Goal: Contribute content: Contribute content

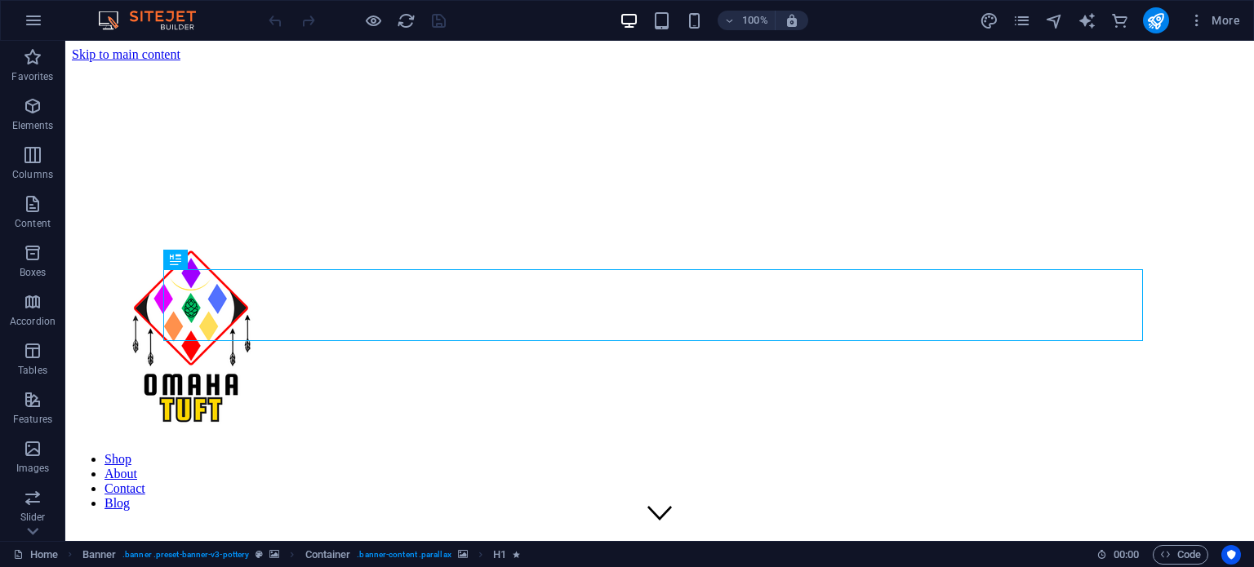
click at [1150, 62] on figure at bounding box center [659, 62] width 1175 height 0
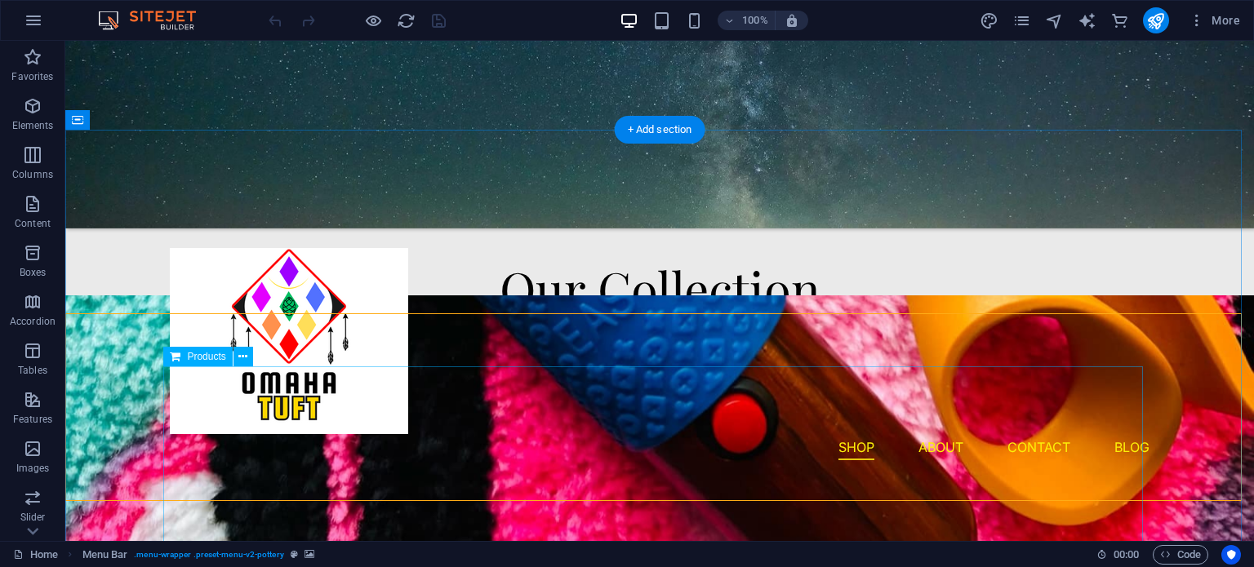
scroll to position [624, 0]
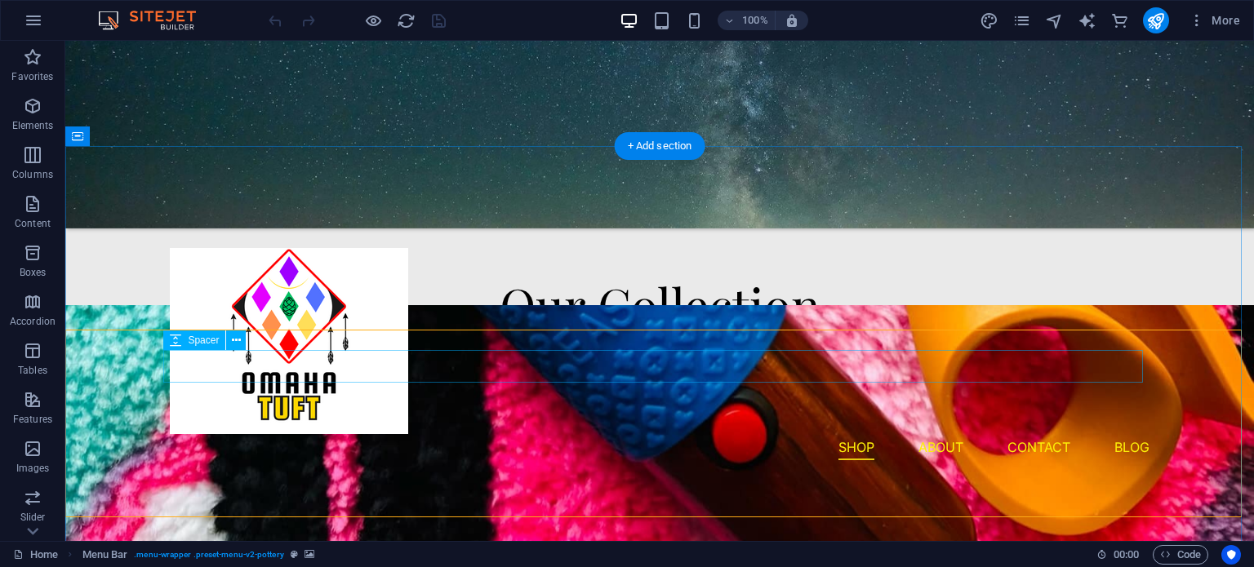
click at [264, 351] on div at bounding box center [660, 367] width 980 height 33
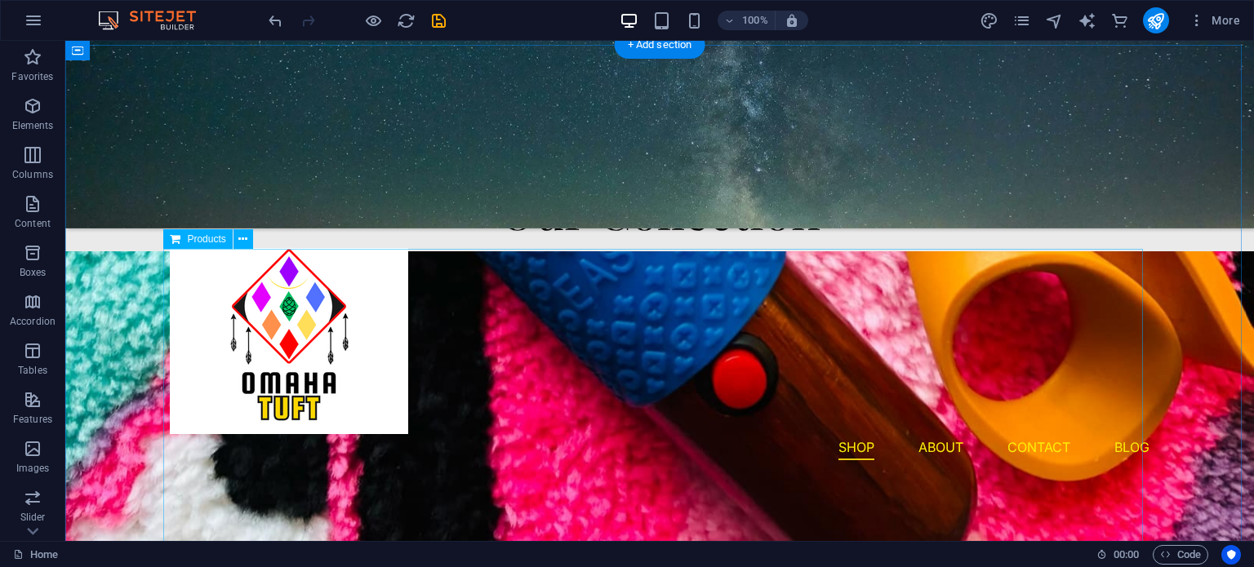
scroll to position [718, 0]
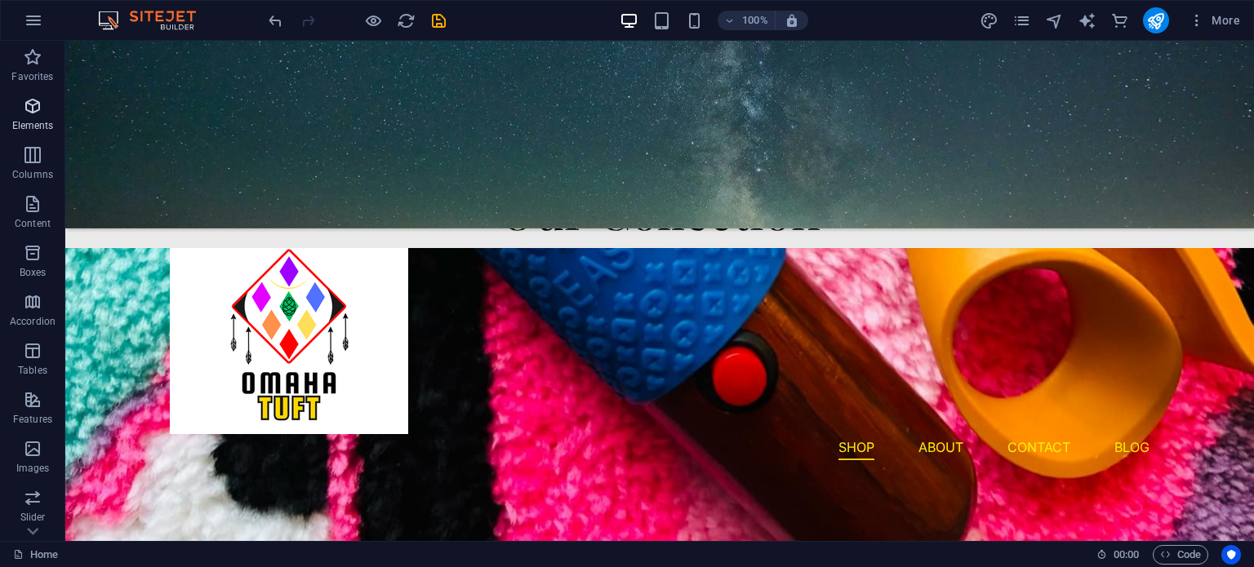
click at [41, 100] on icon "button" at bounding box center [33, 106] width 20 height 20
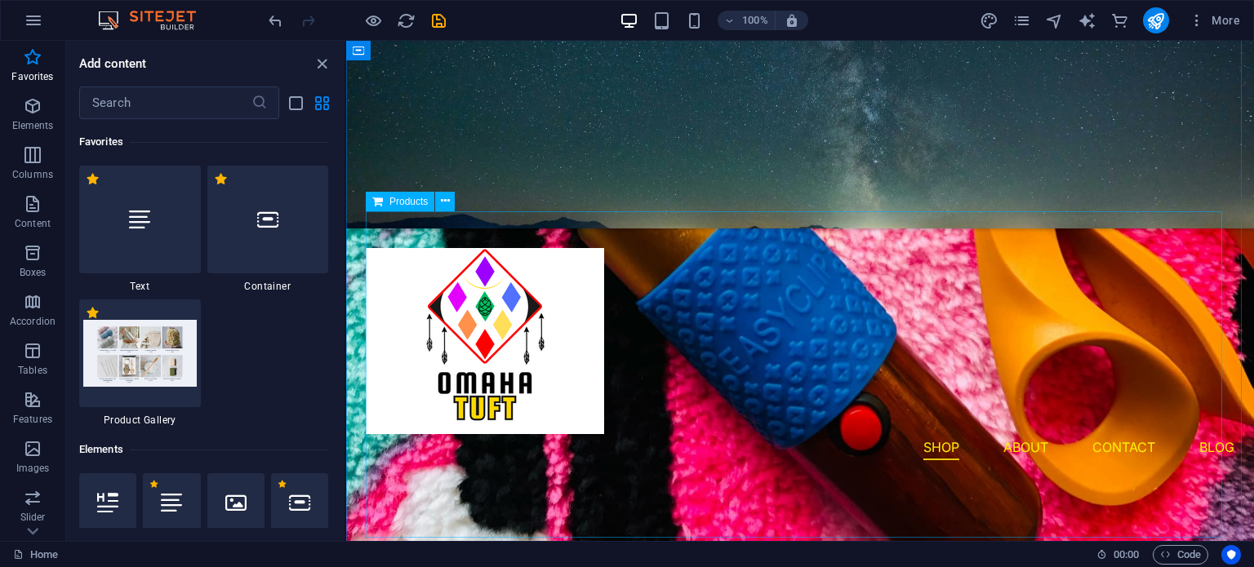
scroll to position [767, 0]
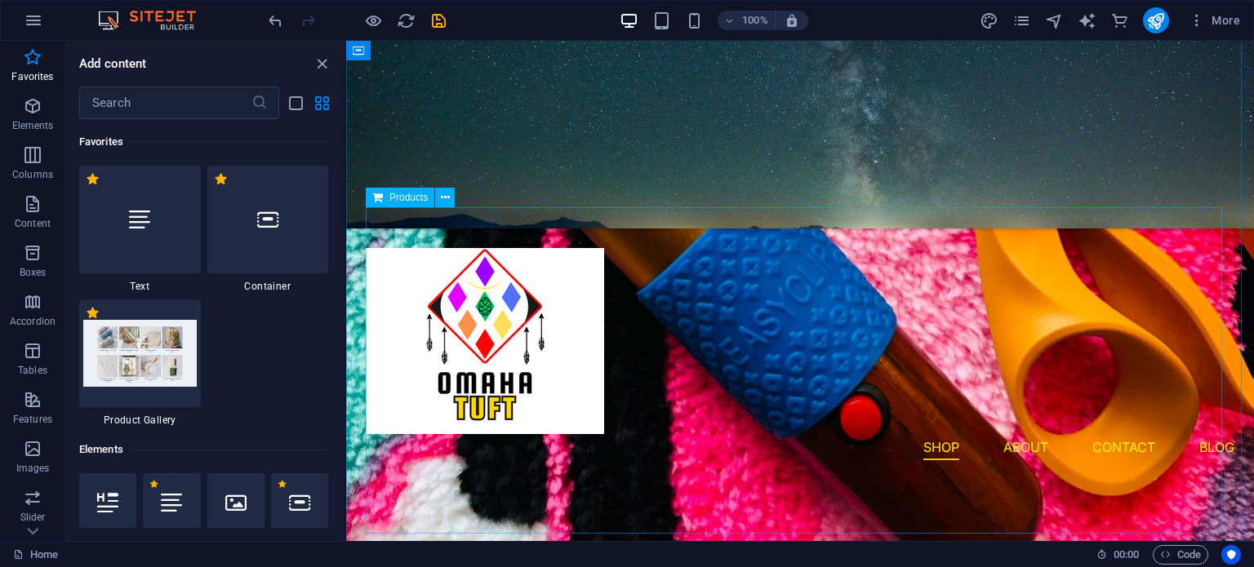
click at [714, 393] on div at bounding box center [800, 370] width 869 height 327
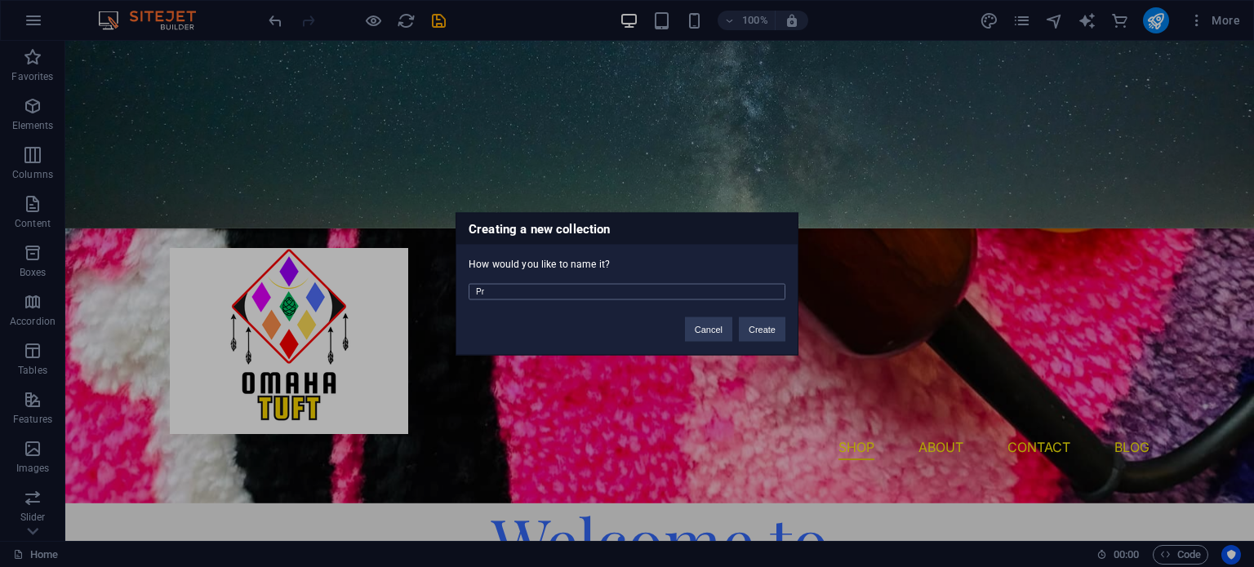
type input "P"
type input "Gallery"
click at [766, 322] on button "Create" at bounding box center [762, 329] width 47 height 24
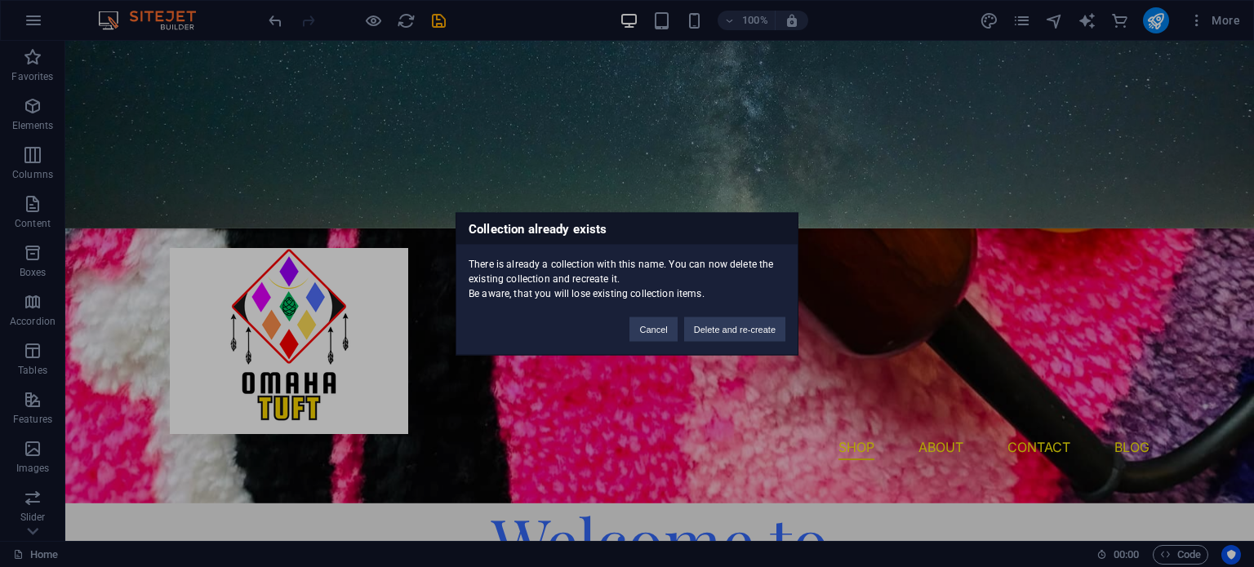
drag, startPoint x: 624, startPoint y: 336, endPoint x: 809, endPoint y: 264, distance: 199.0
click at [411, 349] on div "Collection already exists There is already a collection with this name. You can…" at bounding box center [627, 283] width 1254 height 567
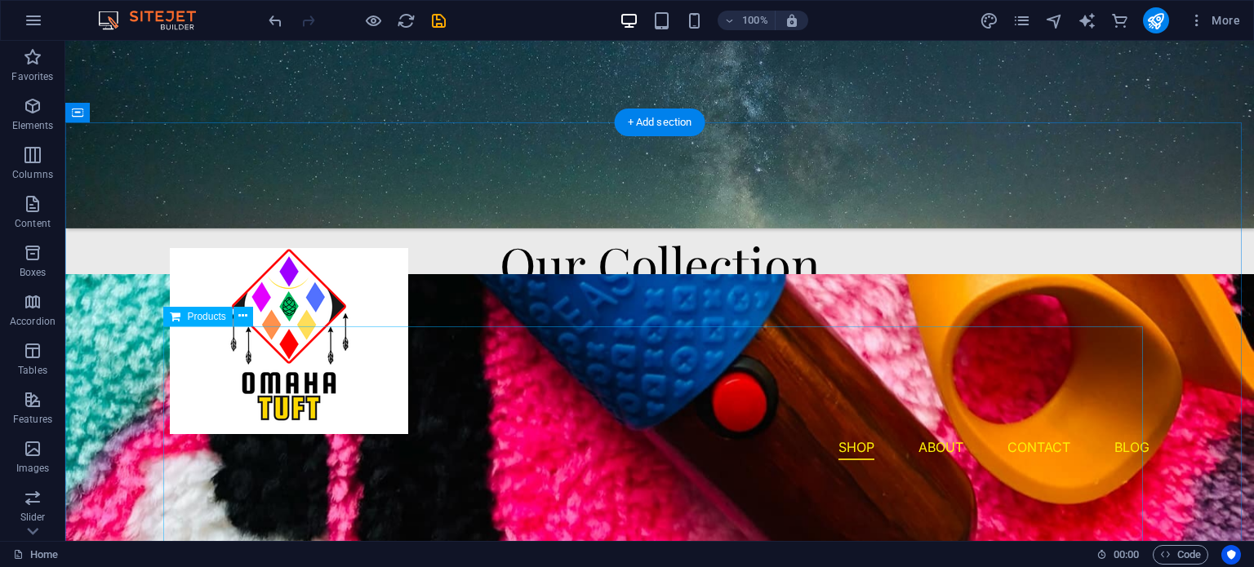
scroll to position [709, 0]
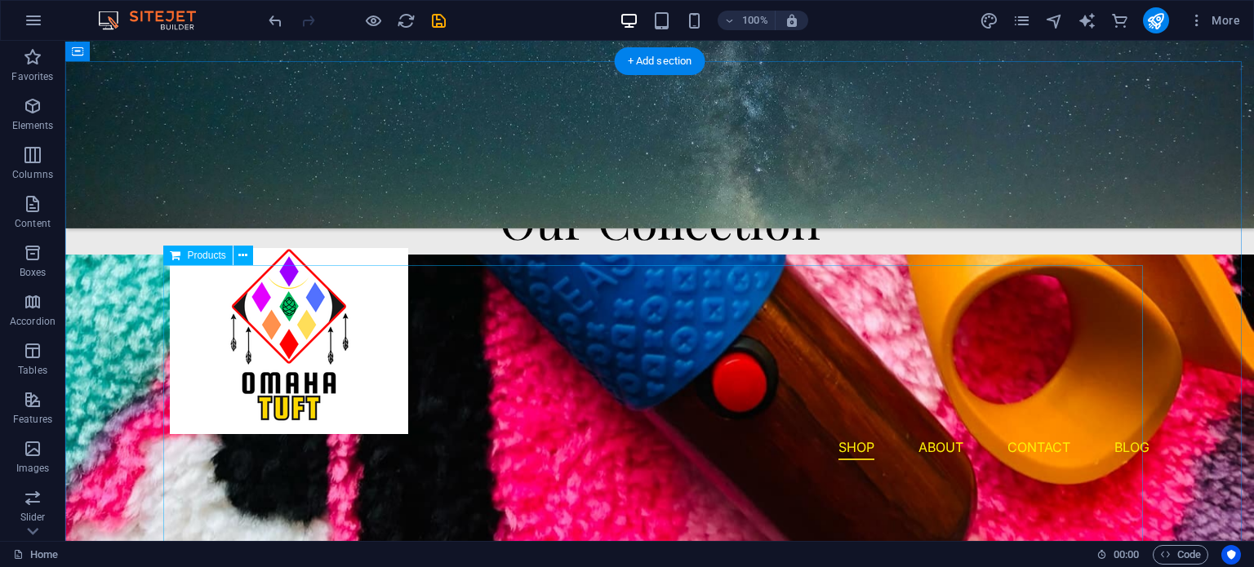
click at [509, 287] on div at bounding box center [660, 429] width 980 height 327
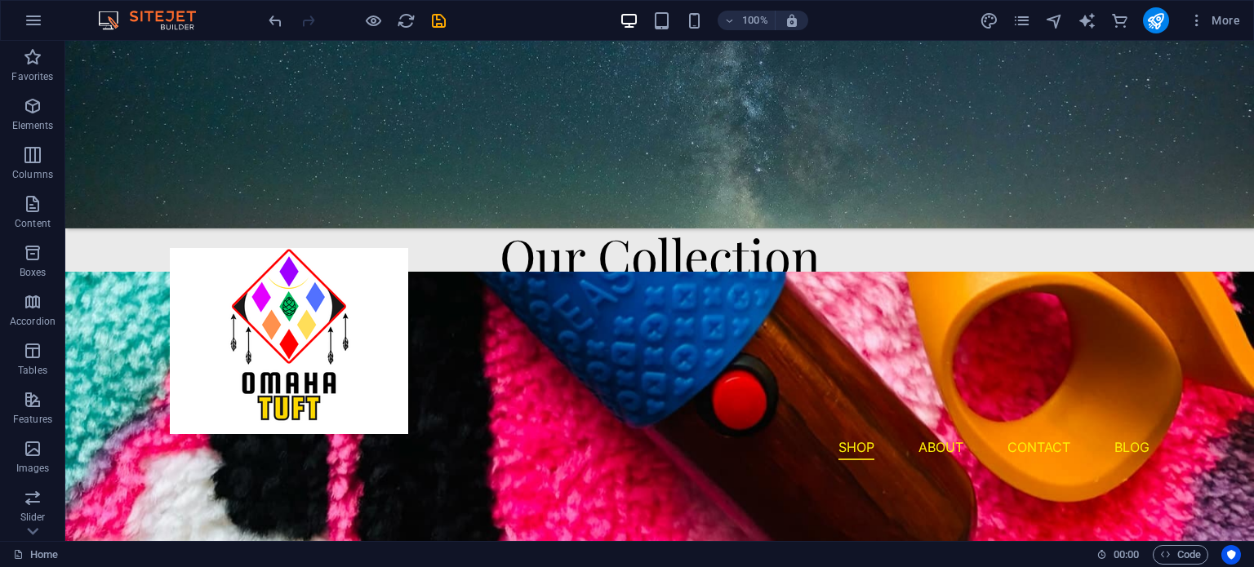
scroll to position [659, 0]
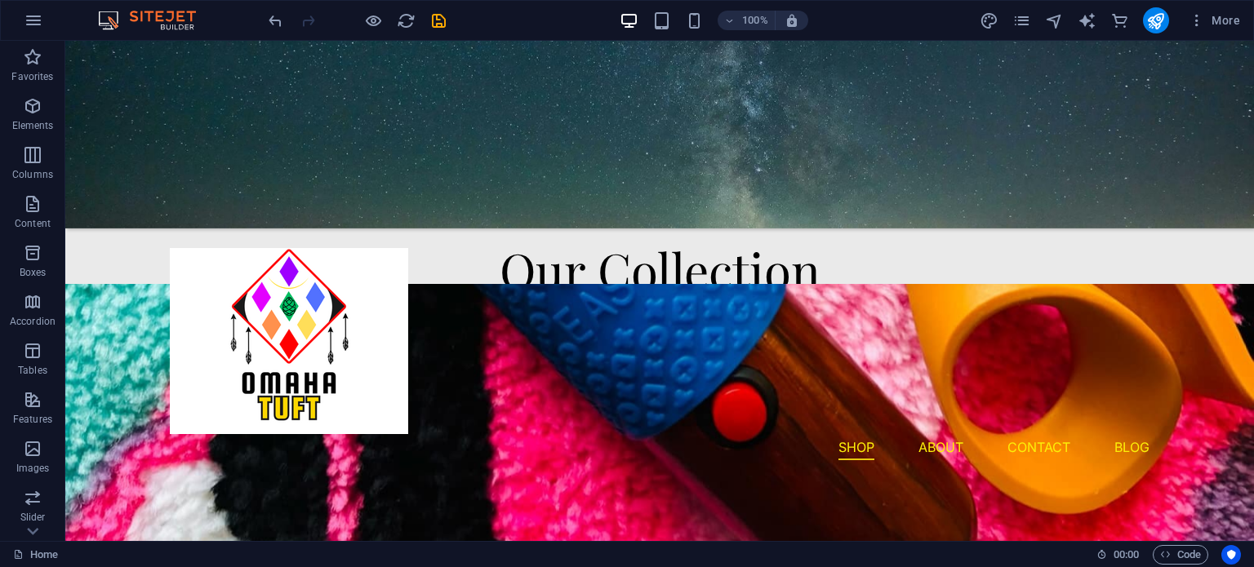
click at [504, 124] on figure at bounding box center [659, 135] width 1189 height 188
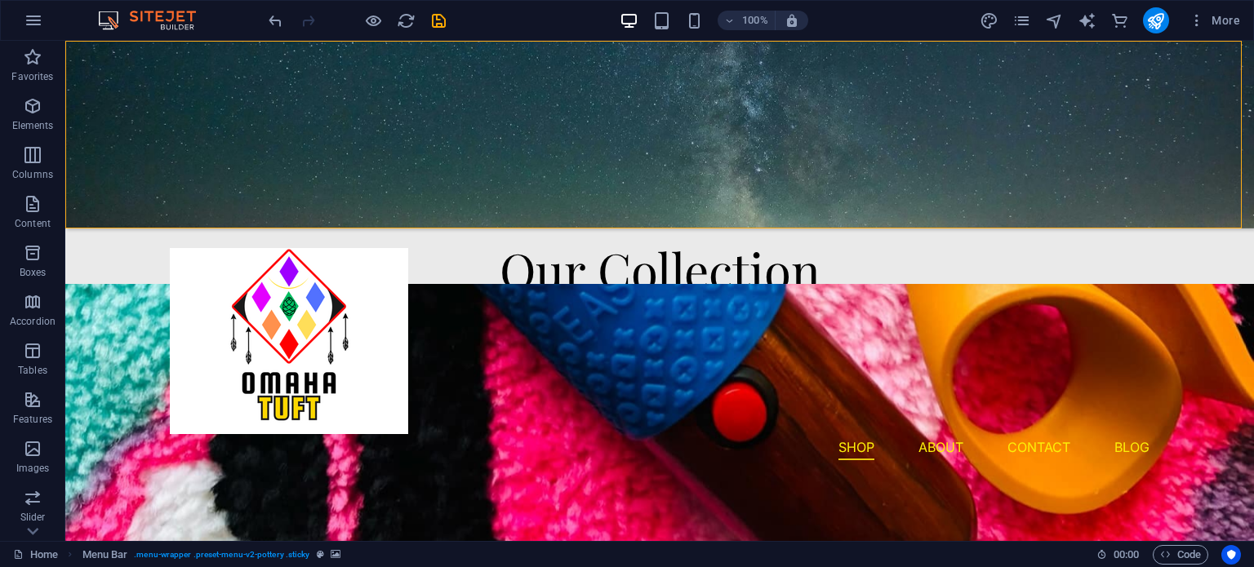
click at [504, 124] on figure at bounding box center [659, 135] width 1189 height 188
select select "px"
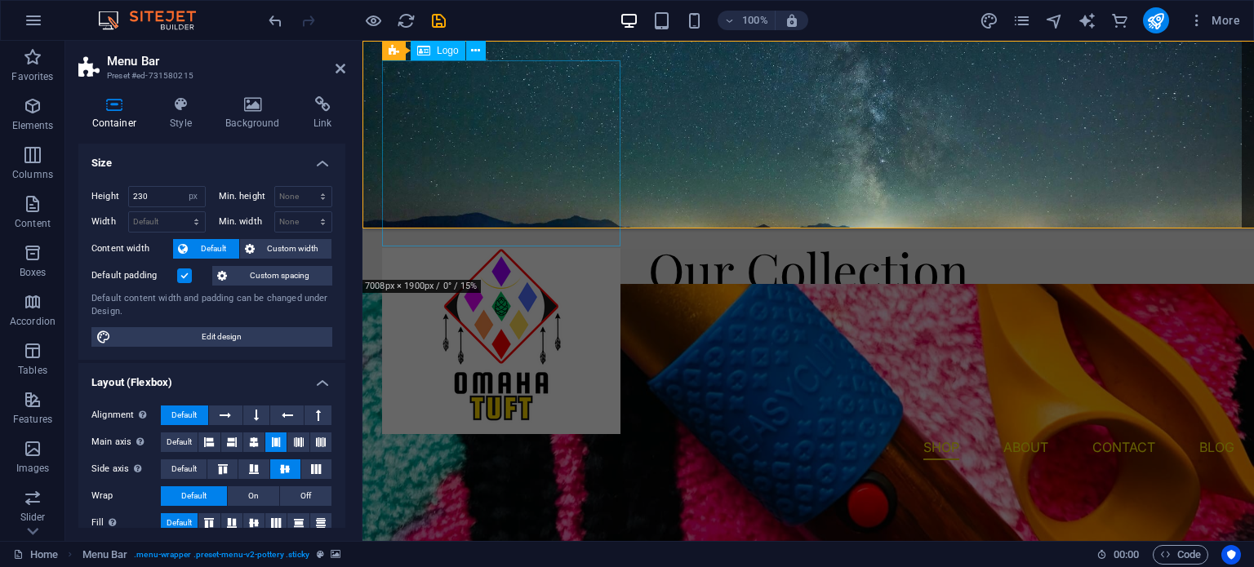
click at [411, 248] on div at bounding box center [808, 341] width 852 height 186
click at [180, 206] on div "230 Default px rem % vh vw" at bounding box center [167, 196] width 78 height 21
click at [182, 202] on select "Default px rem % vh vw" at bounding box center [193, 197] width 23 height 20
click at [163, 193] on input "230" at bounding box center [167, 197] width 76 height 20
type input "2"
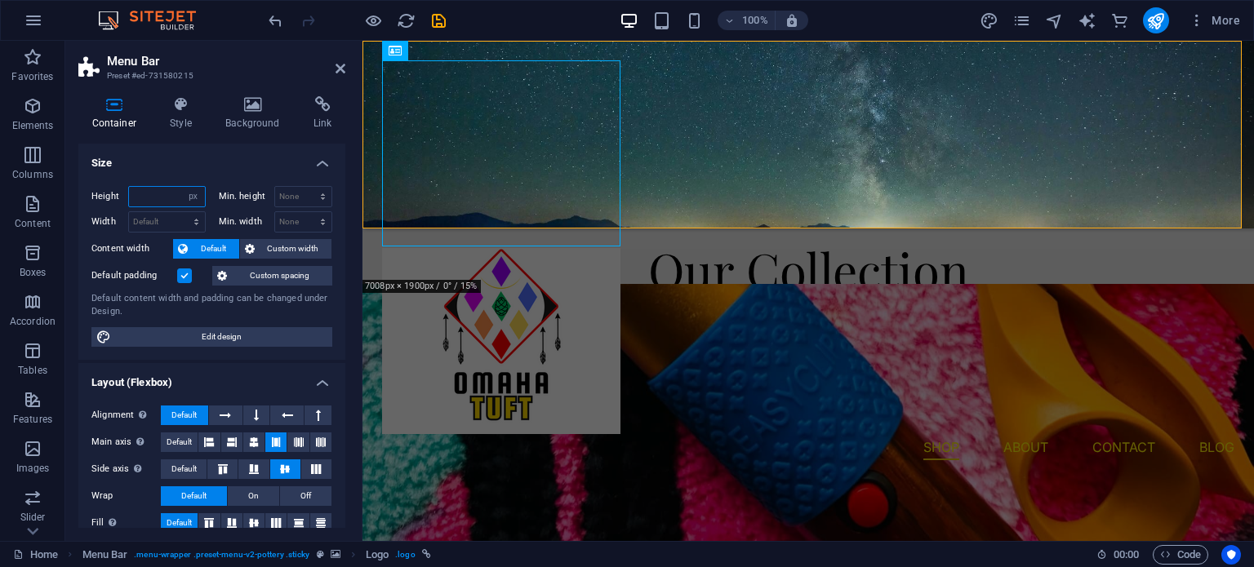
type input "0"
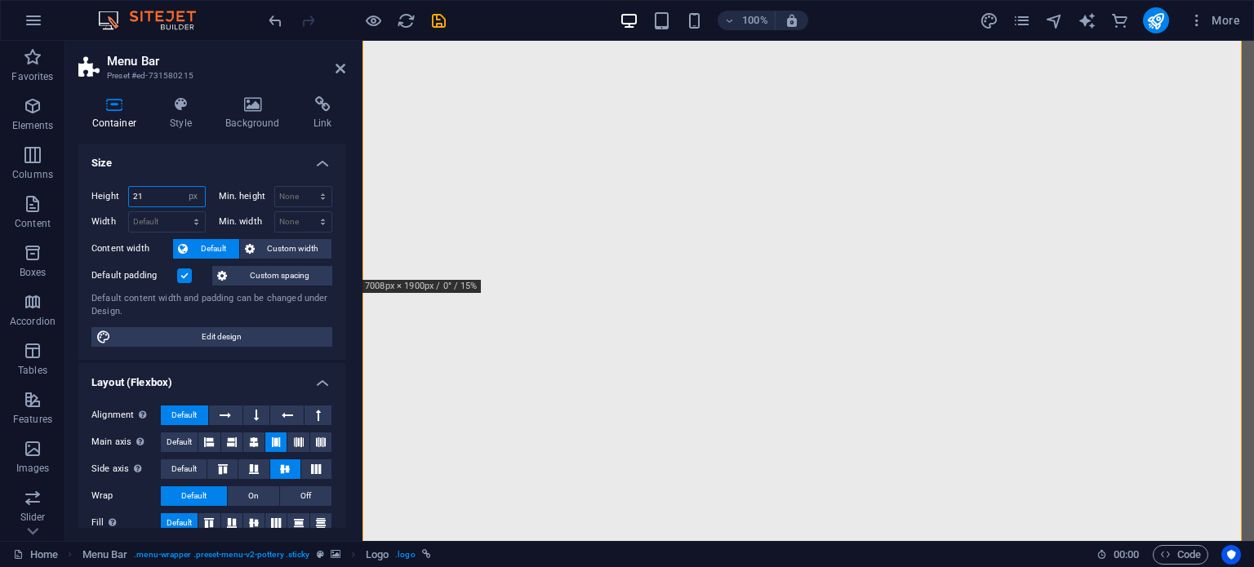
type input "2"
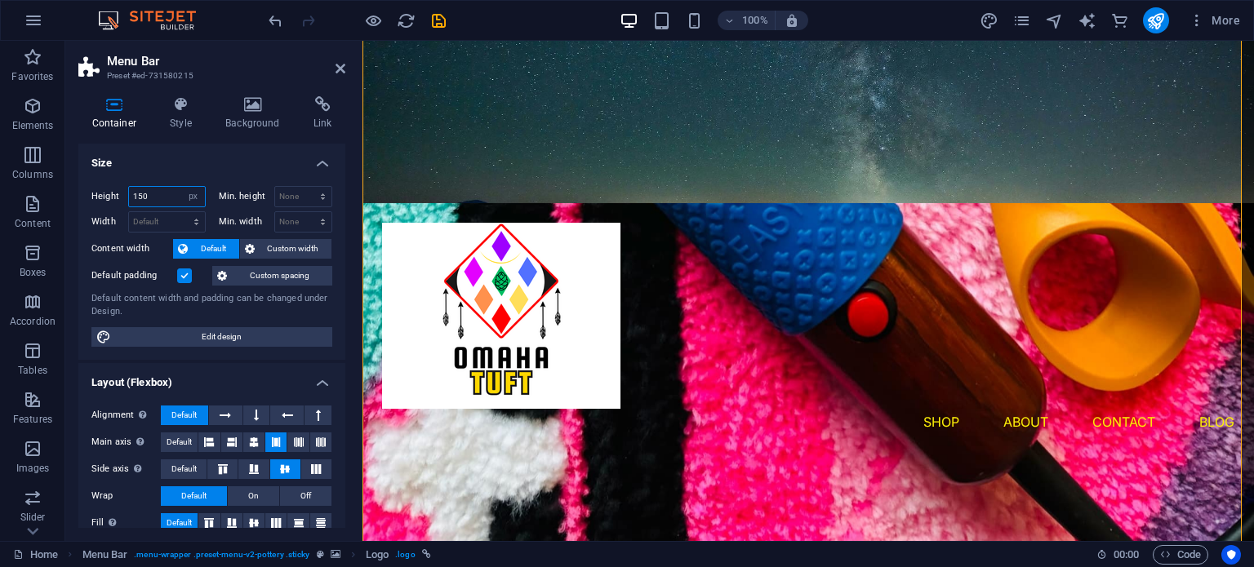
scroll to position [447, 0]
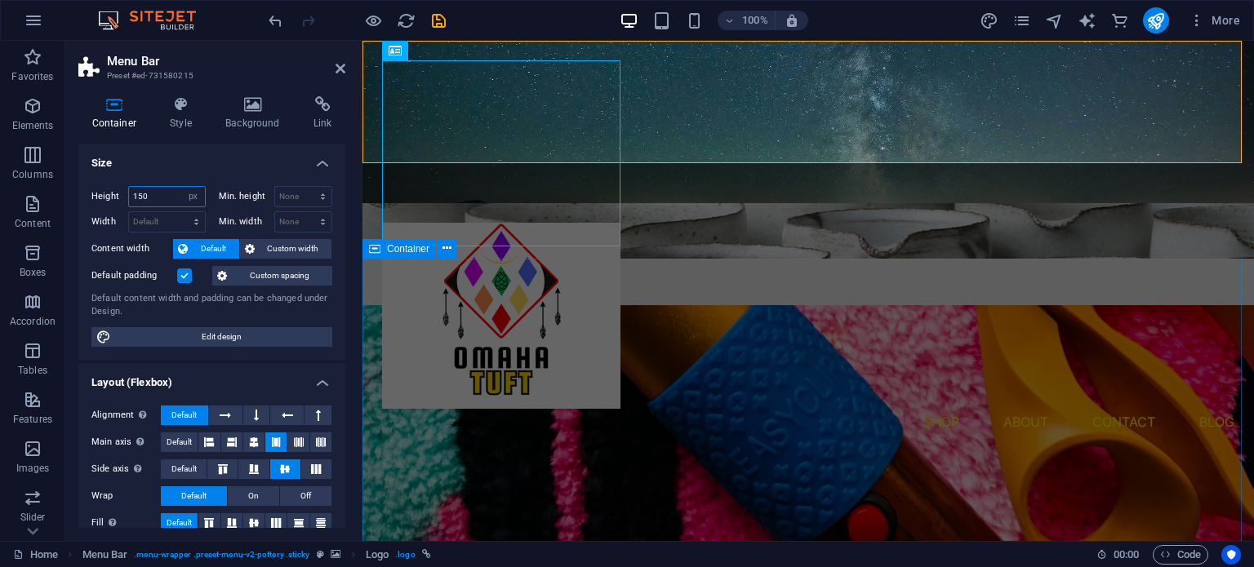
type input "150"
click at [620, 315] on div "Our Collection" at bounding box center [807, 557] width 891 height 596
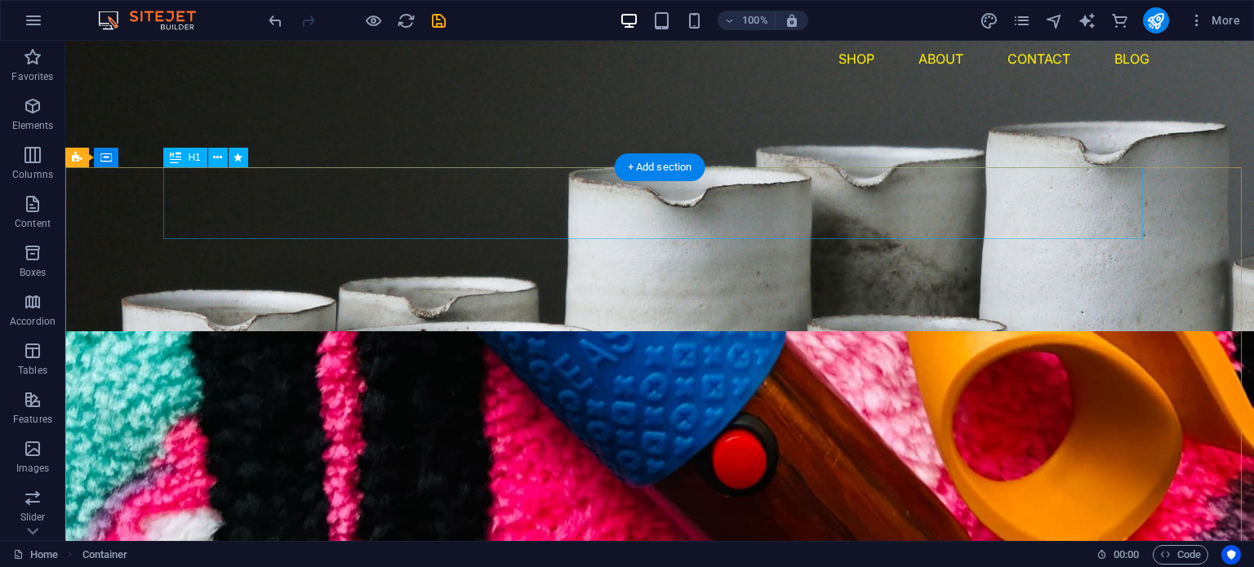
scroll to position [0, 0]
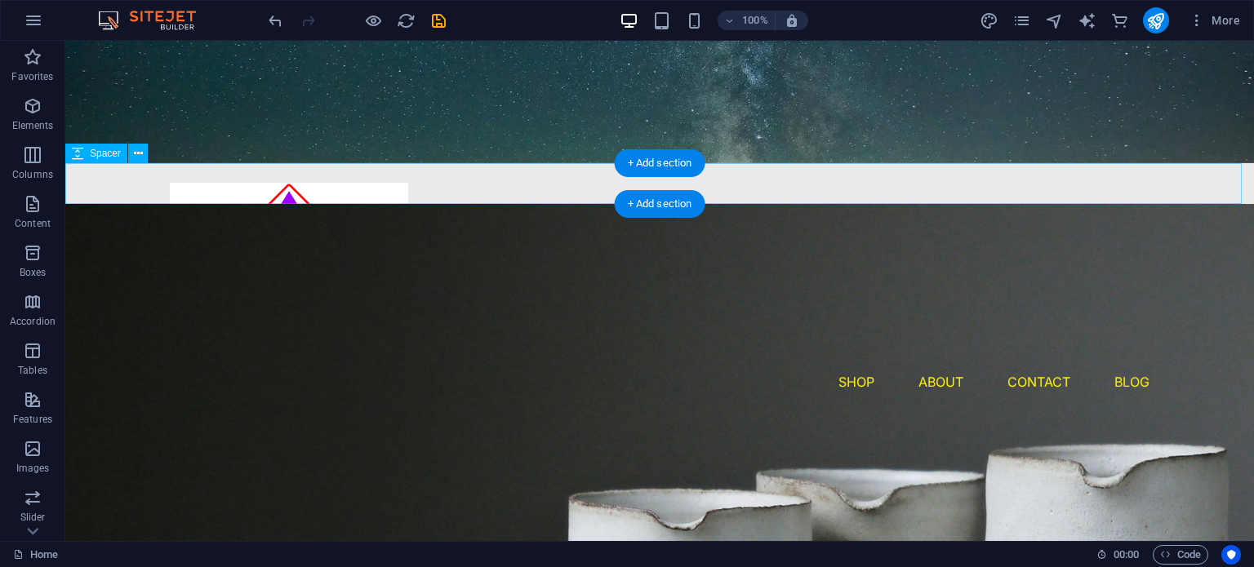
click at [82, 184] on div at bounding box center [659, 183] width 1189 height 41
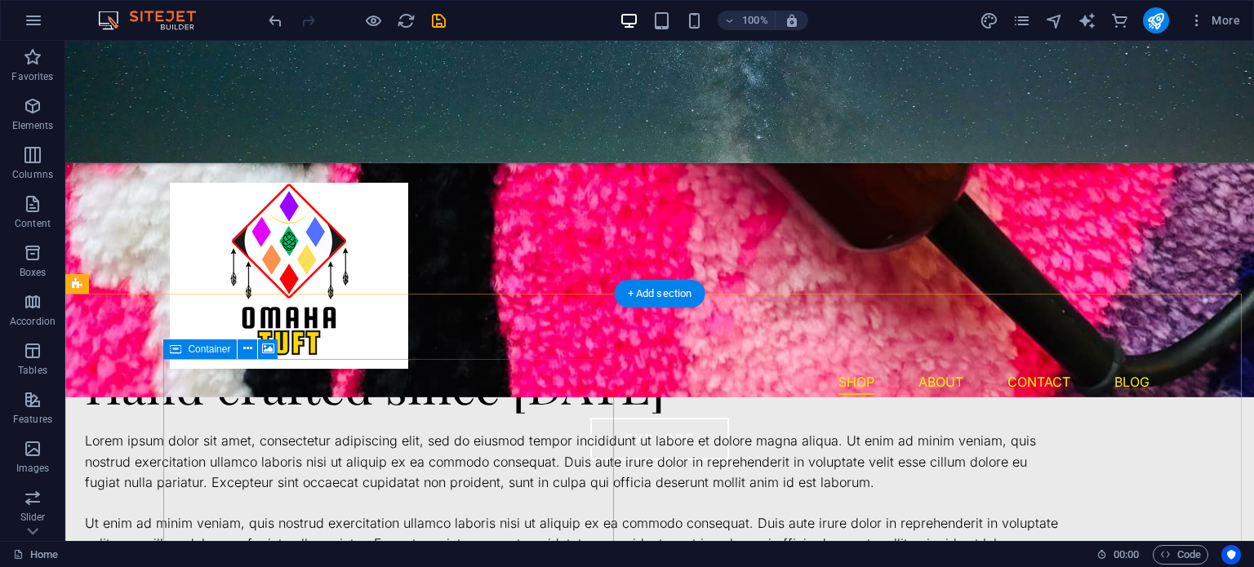
scroll to position [1011, 0]
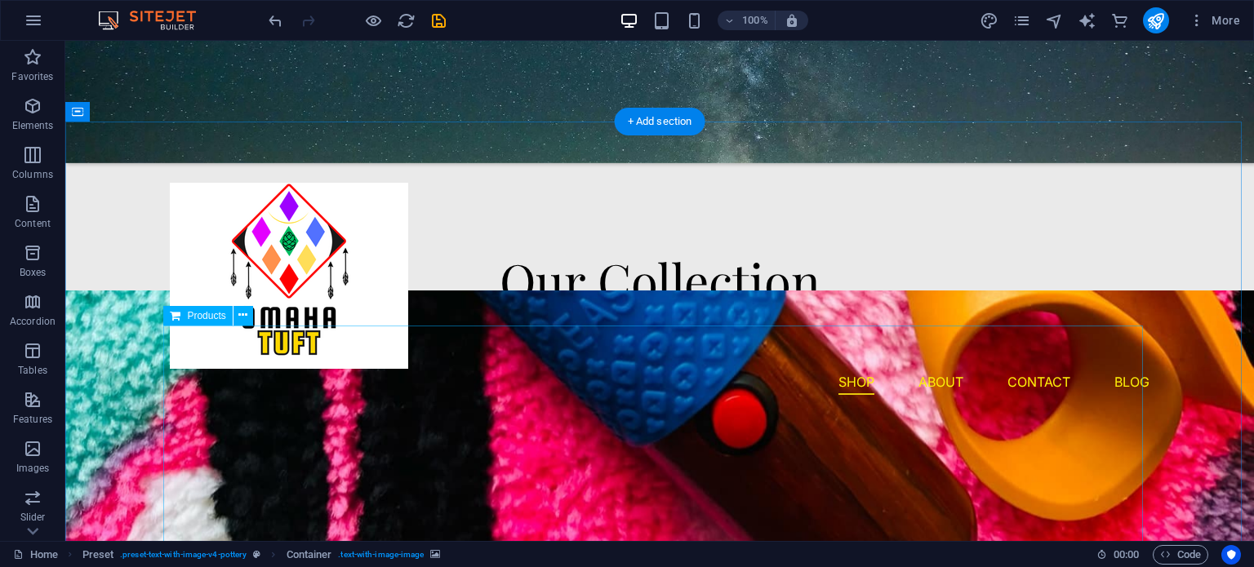
scroll to position [584, 0]
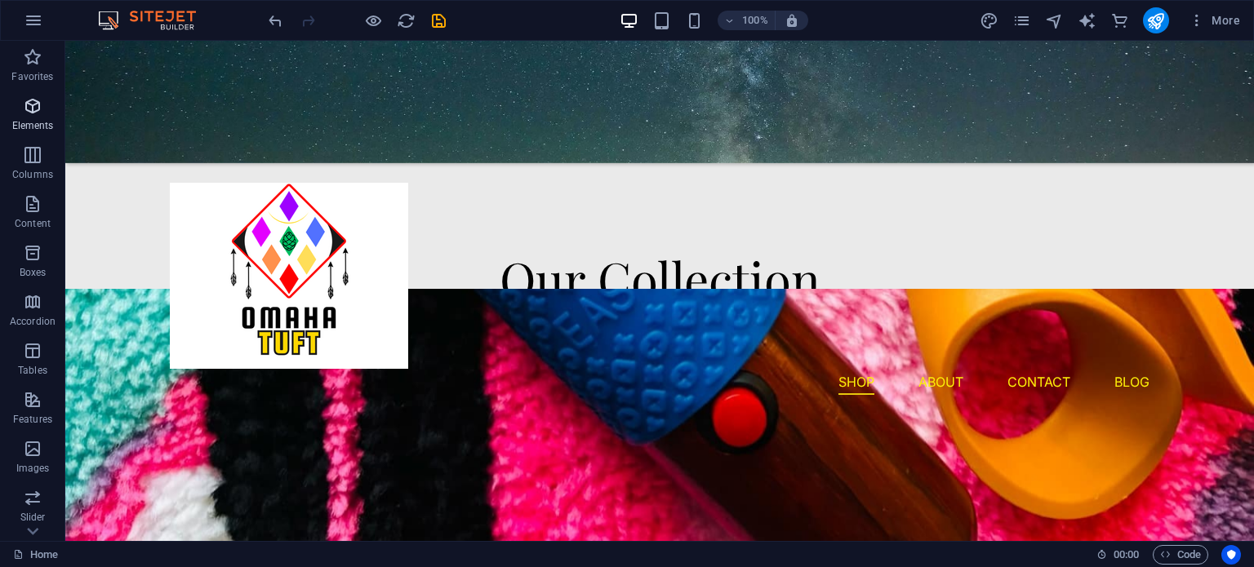
click at [24, 107] on icon "button" at bounding box center [33, 106] width 20 height 20
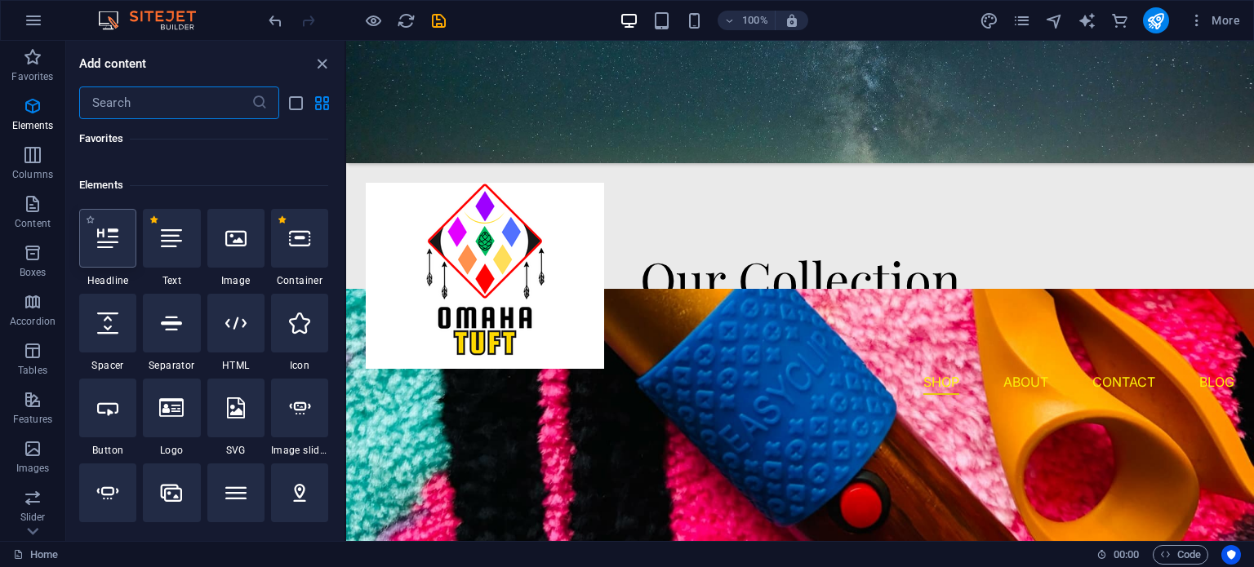
scroll to position [307, 0]
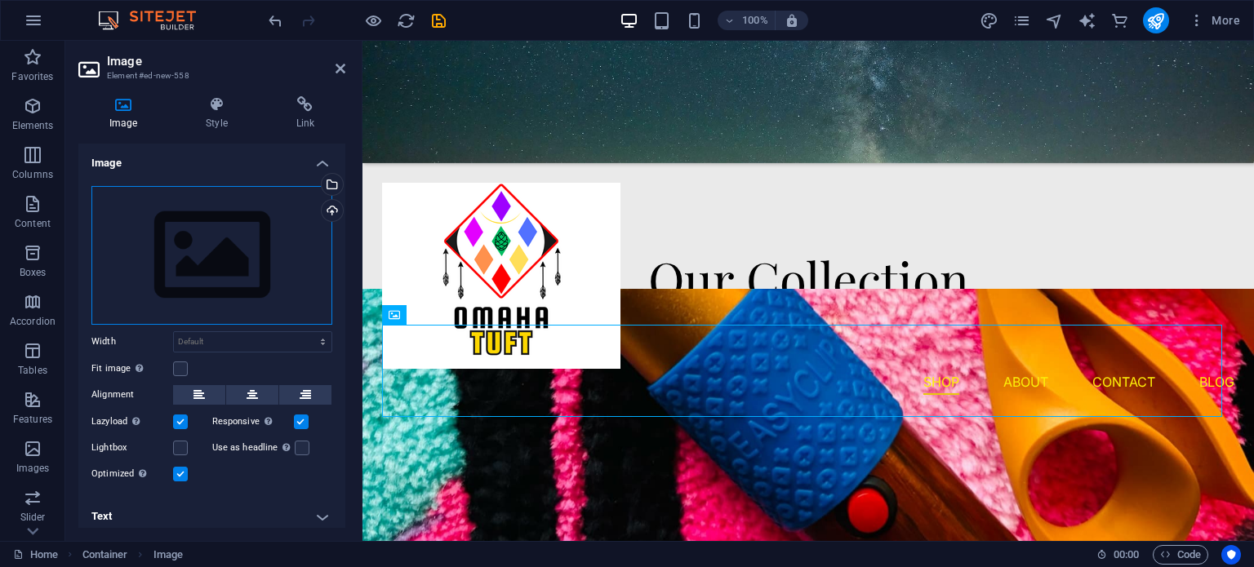
click at [255, 257] on div "Drag files here, click to choose files or select files from Files or our free s…" at bounding box center [211, 255] width 241 height 139
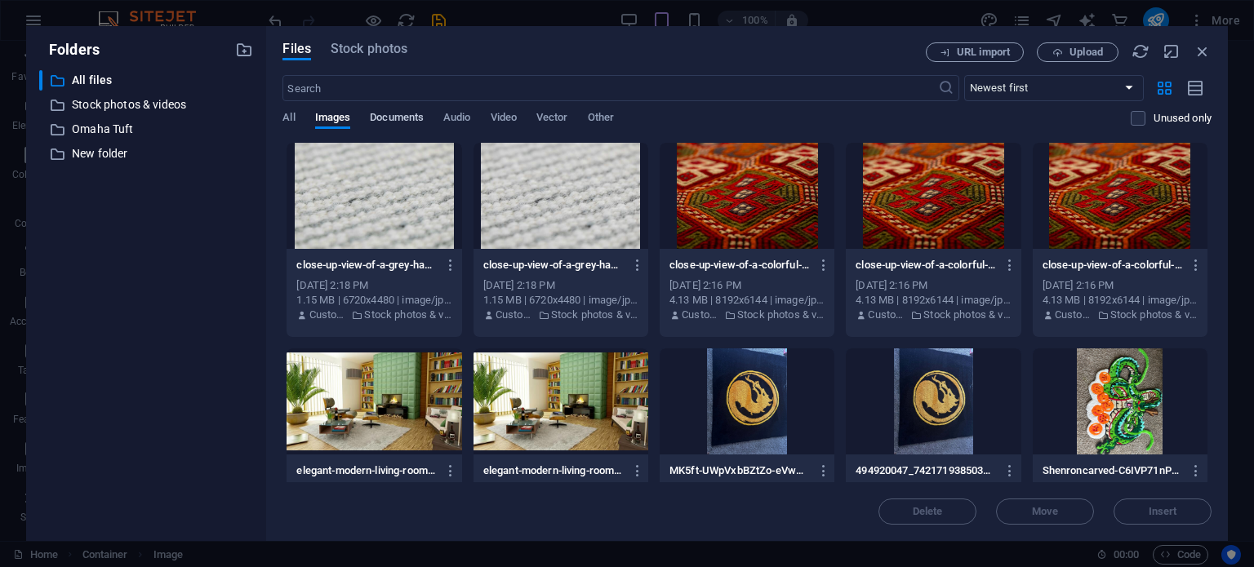
click at [394, 118] on span "Documents" at bounding box center [397, 119] width 54 height 23
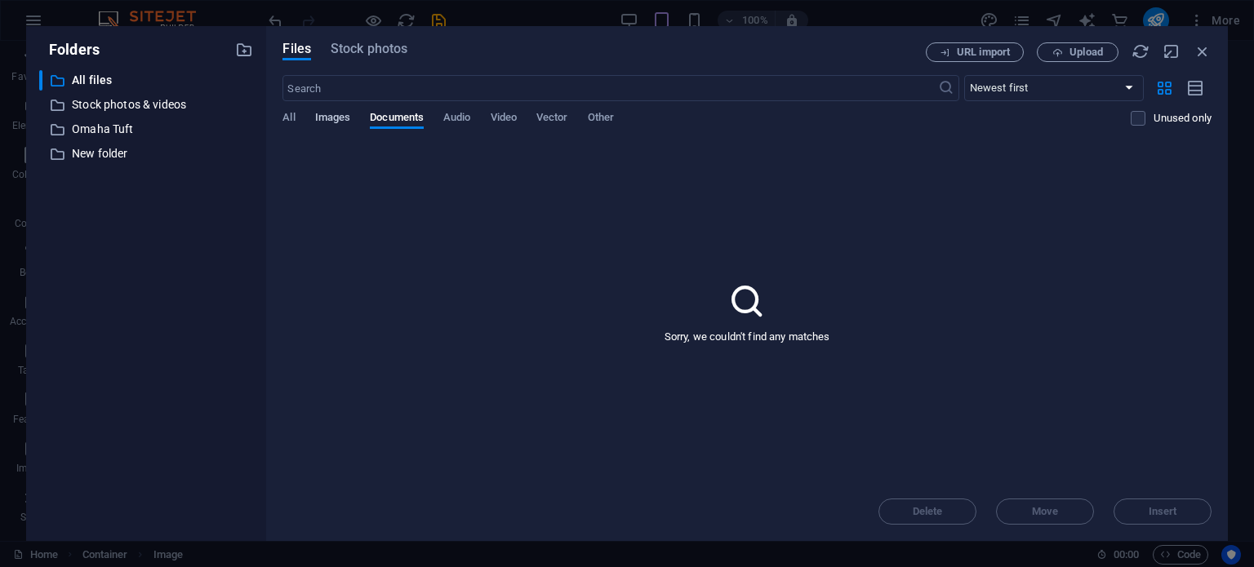
click at [334, 122] on span "Images" at bounding box center [333, 119] width 36 height 23
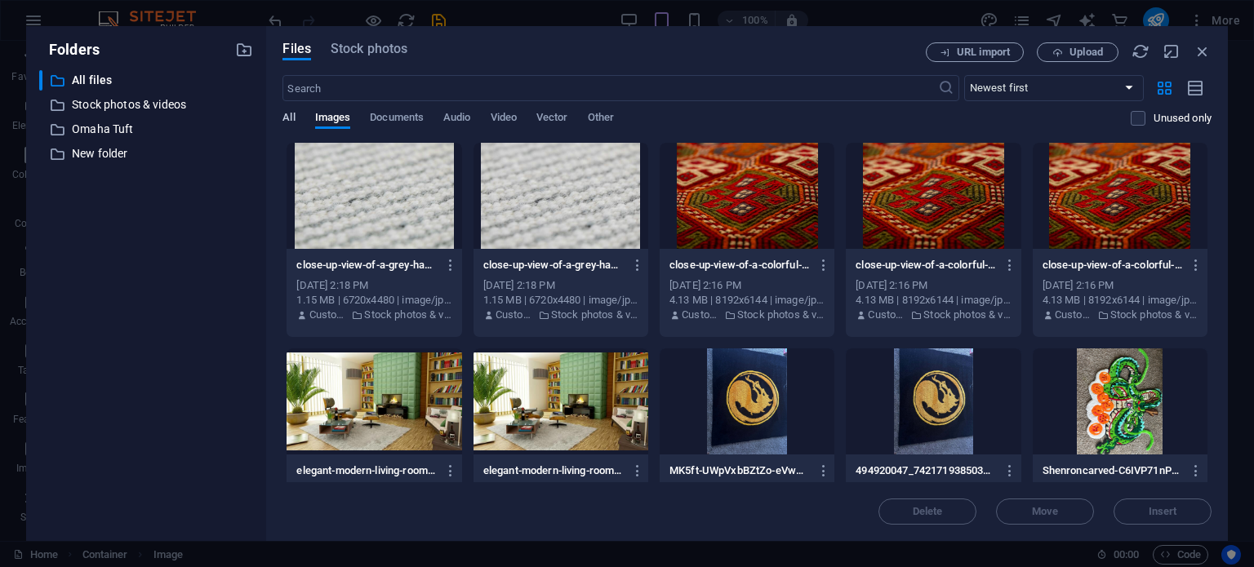
click at [294, 117] on span "All" at bounding box center [288, 119] width 12 height 23
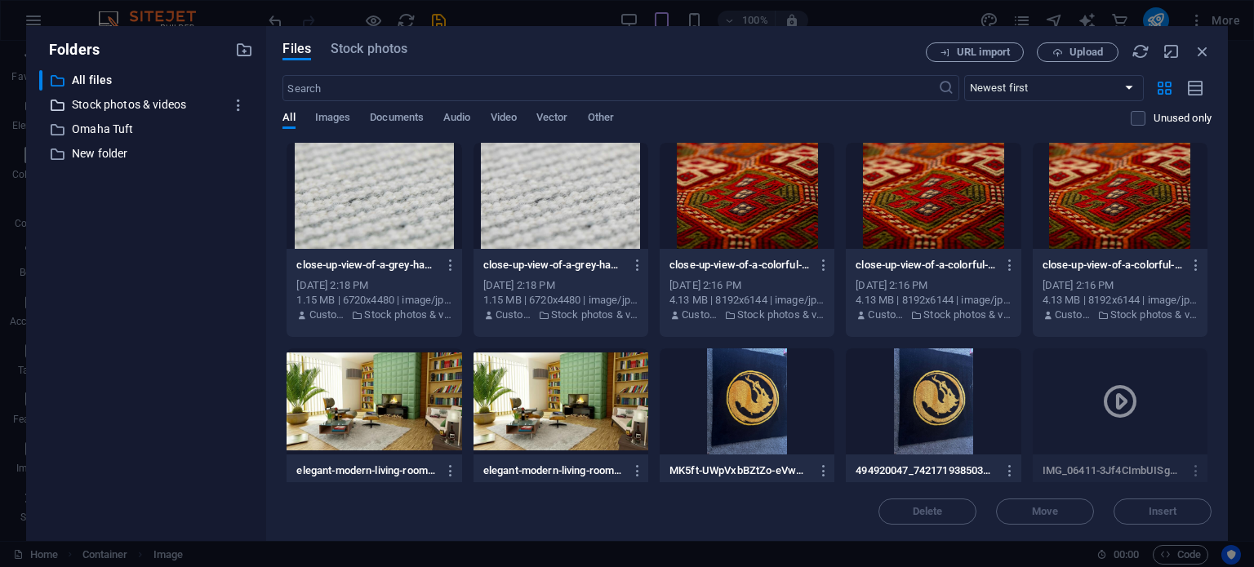
click at [106, 104] on p "Stock photos & videos" at bounding box center [148, 105] width 152 height 19
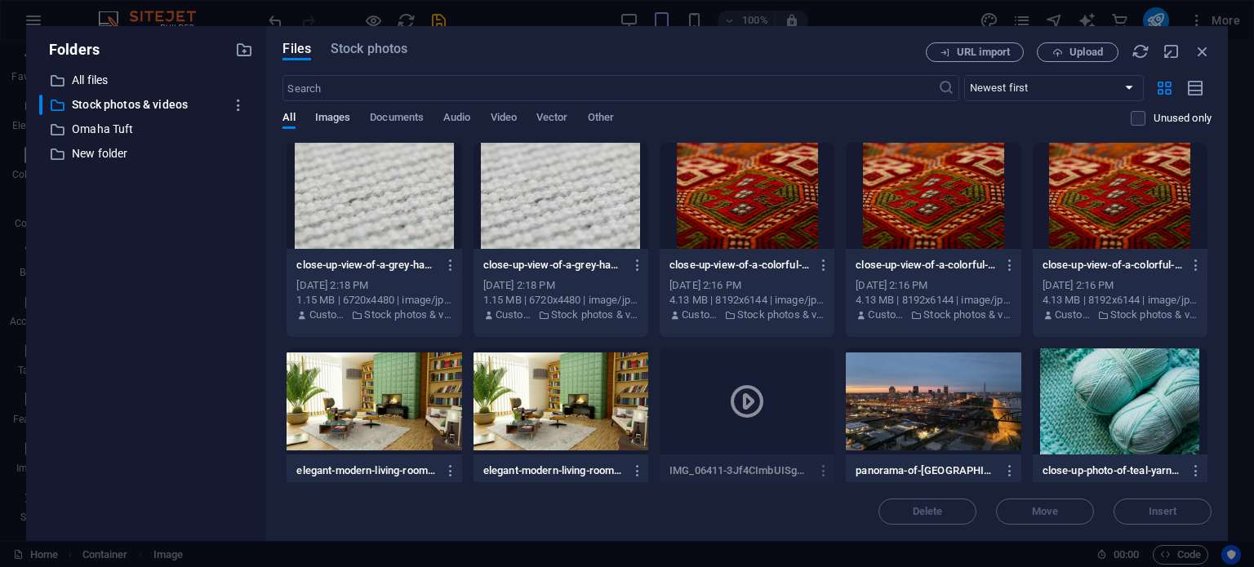
click at [328, 117] on span "Images" at bounding box center [333, 119] width 36 height 23
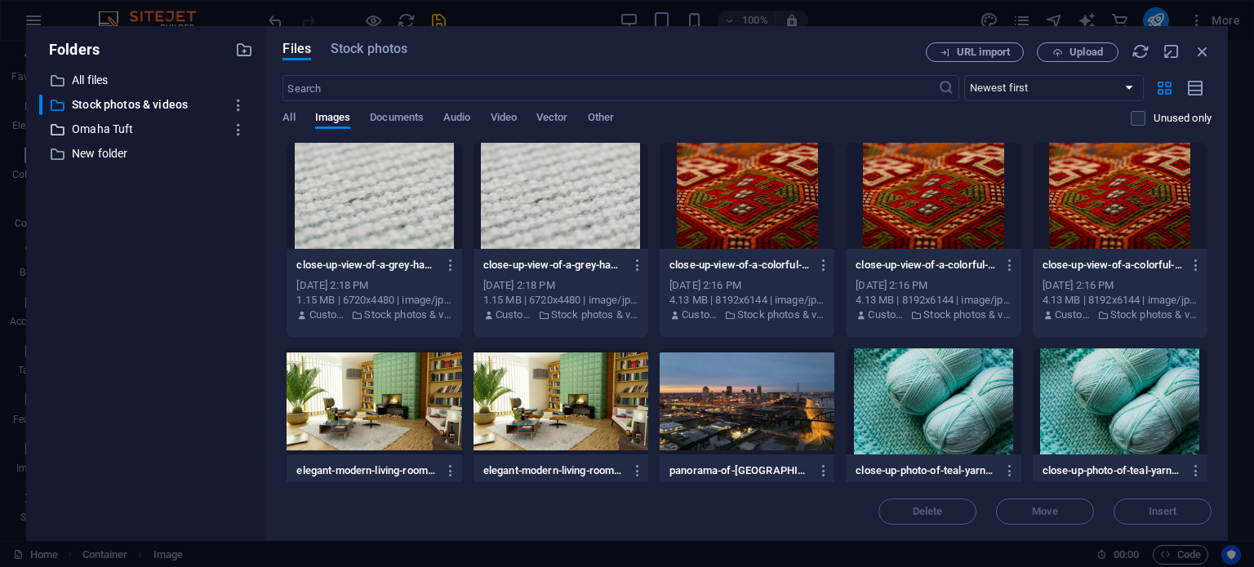
click at [147, 121] on p "Omaha Tuft" at bounding box center [148, 129] width 152 height 19
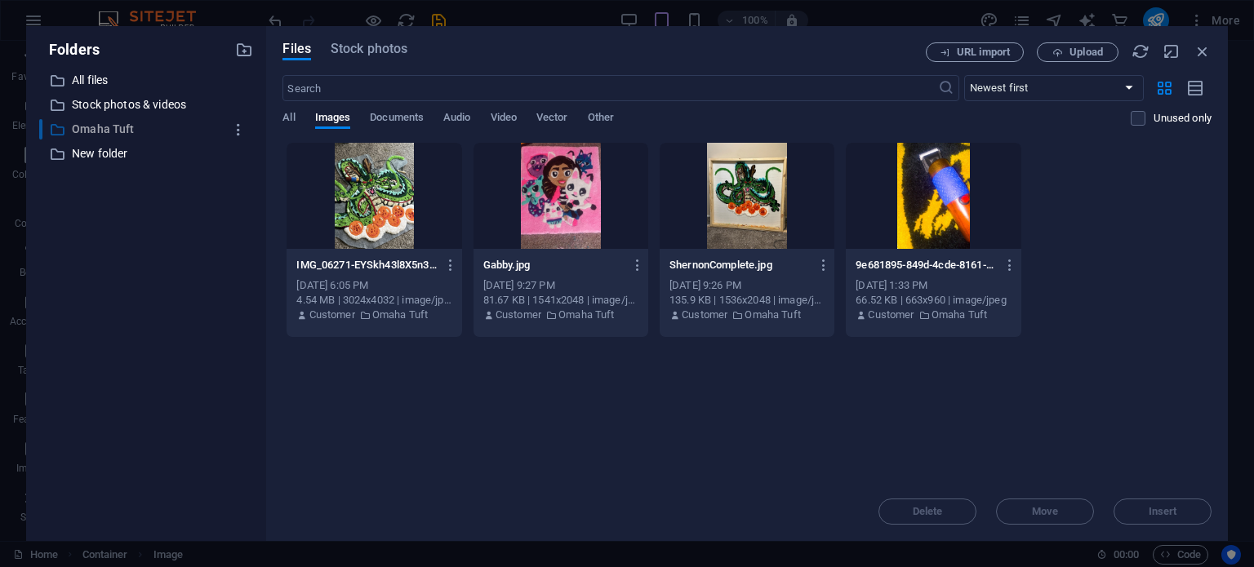
click at [147, 121] on p "Omaha Tuft" at bounding box center [148, 129] width 152 height 19
click at [1060, 51] on icon "button" at bounding box center [1057, 52] width 11 height 11
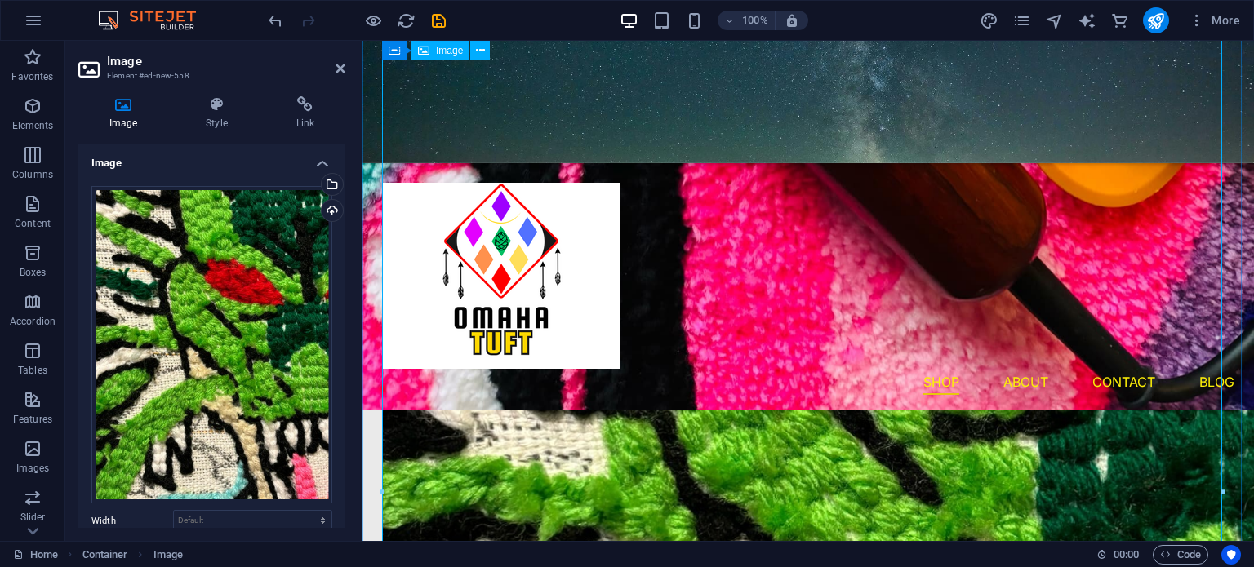
scroll to position [978, 0]
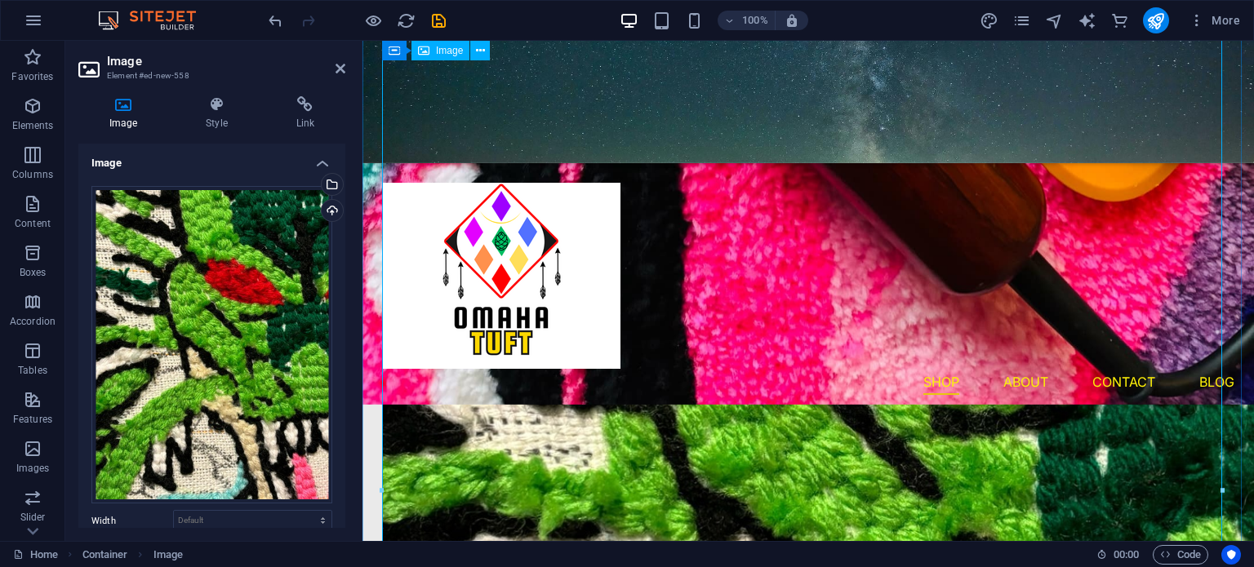
click at [801, 384] on figure at bounding box center [808, 525] width 852 height 1189
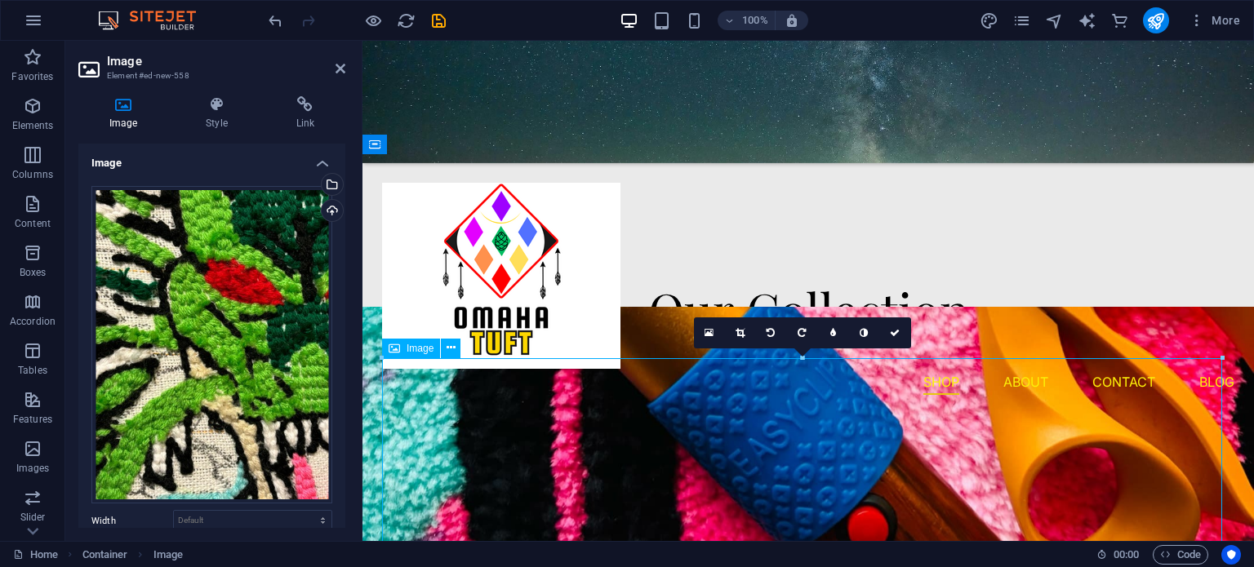
scroll to position [550, 0]
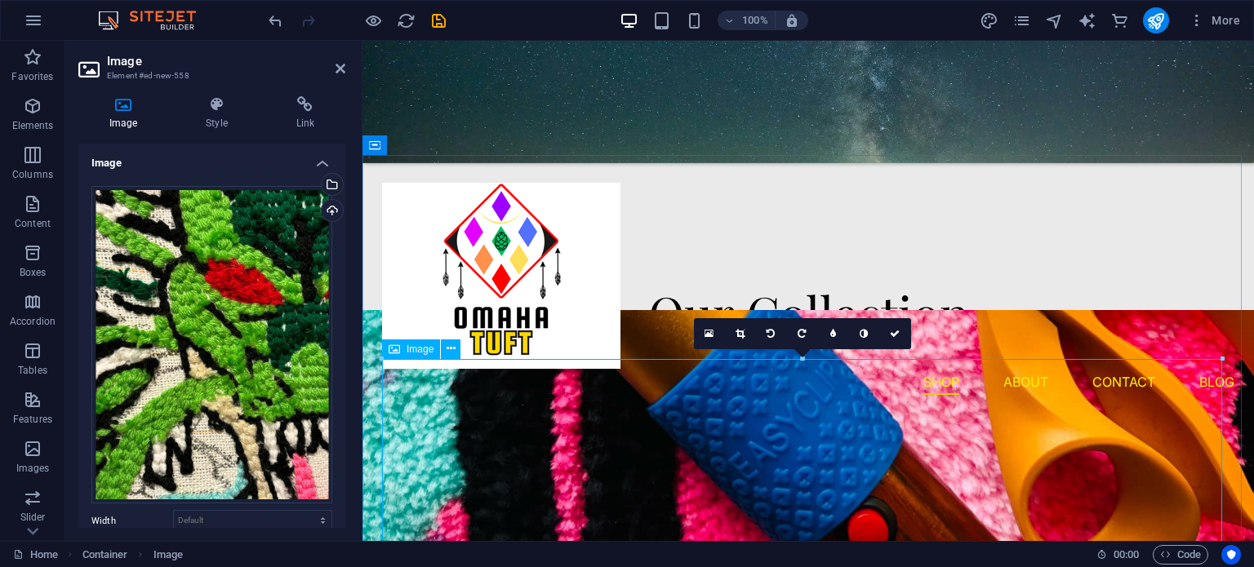
click at [742, 336] on icon at bounding box center [739, 334] width 9 height 10
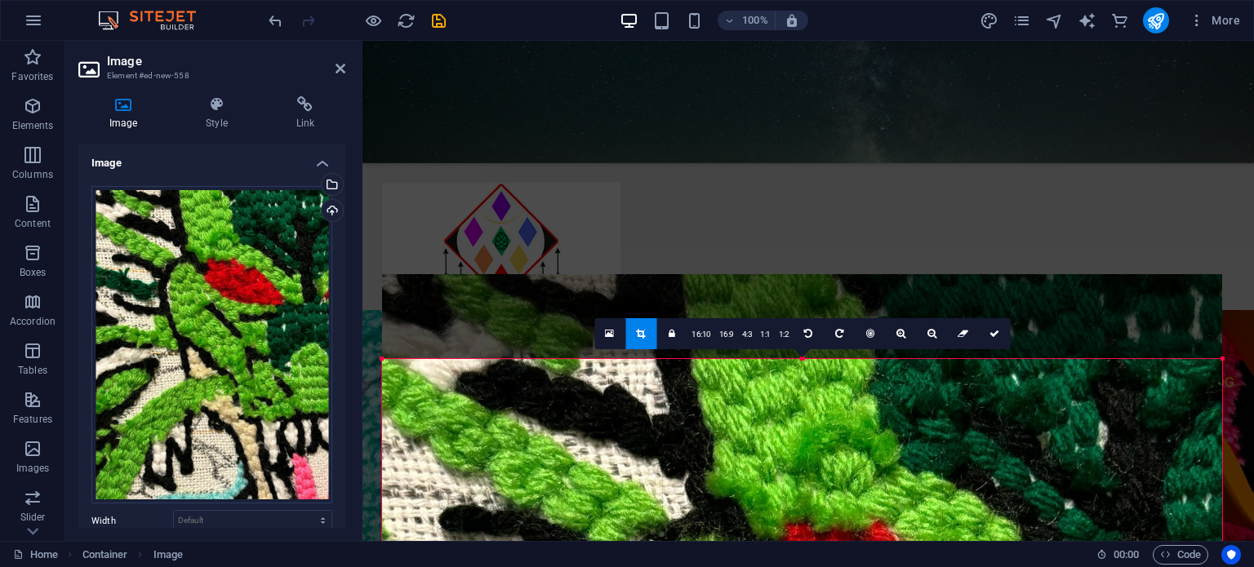
drag, startPoint x: 1221, startPoint y: 357, endPoint x: 875, endPoint y: 465, distance: 362.7
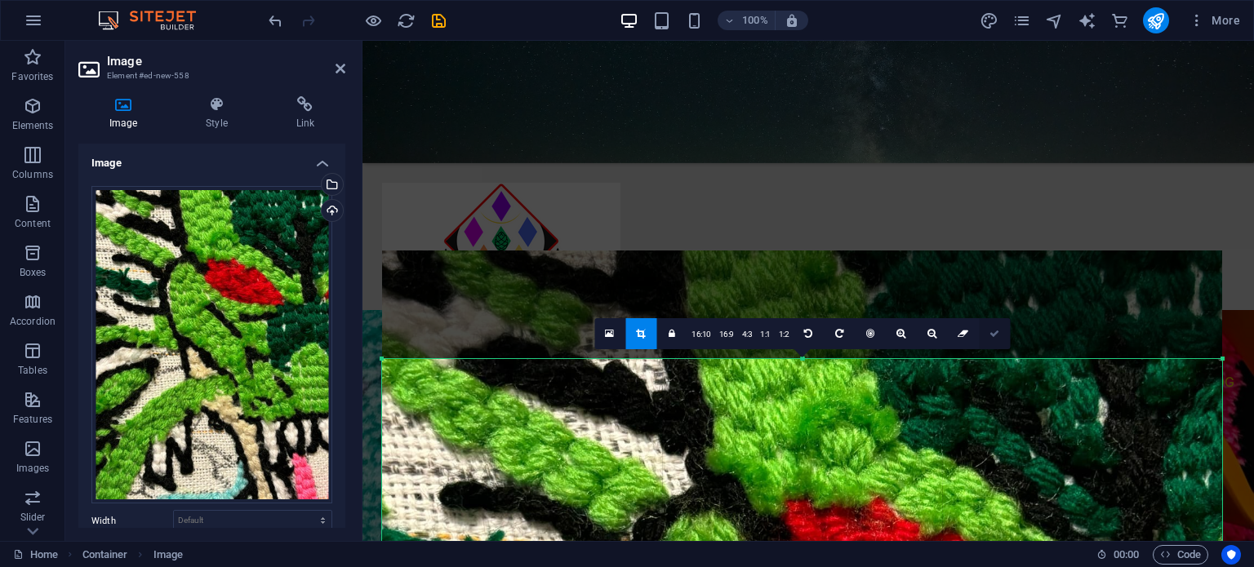
click at [997, 335] on icon at bounding box center [994, 334] width 10 height 10
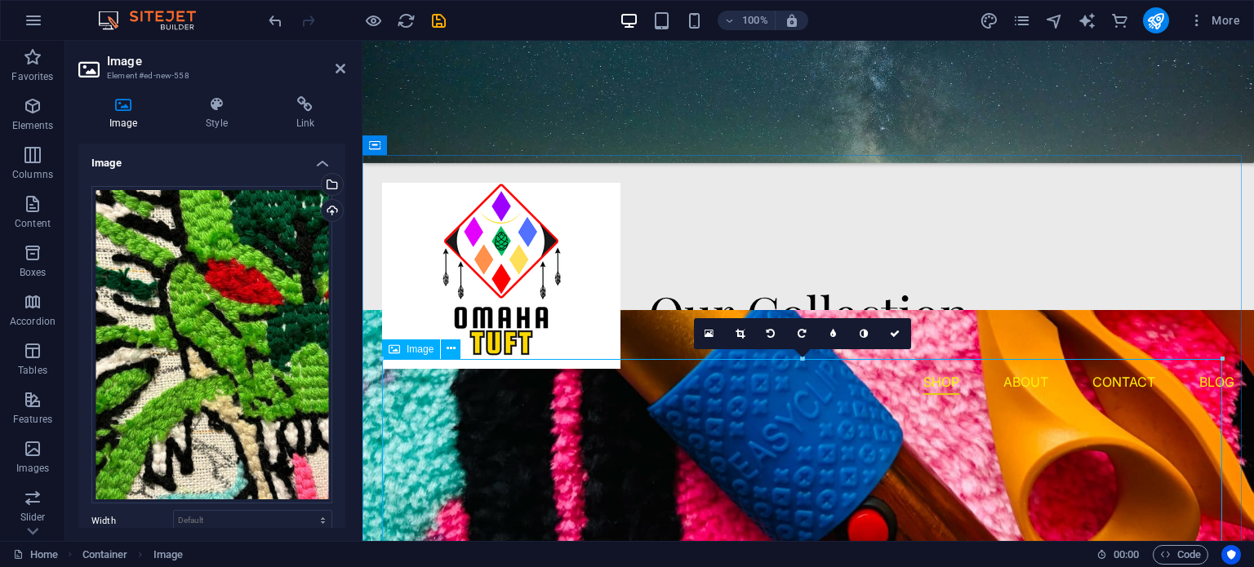
drag, startPoint x: 1143, startPoint y: 374, endPoint x: 1058, endPoint y: 414, distance: 93.8
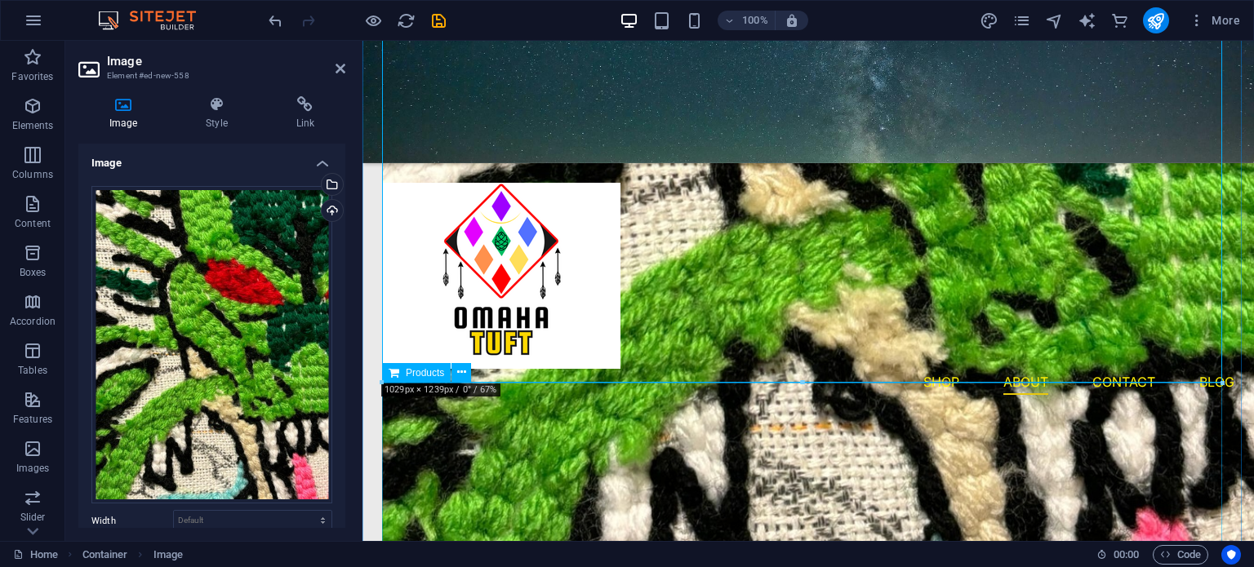
scroll to position [1544, 0]
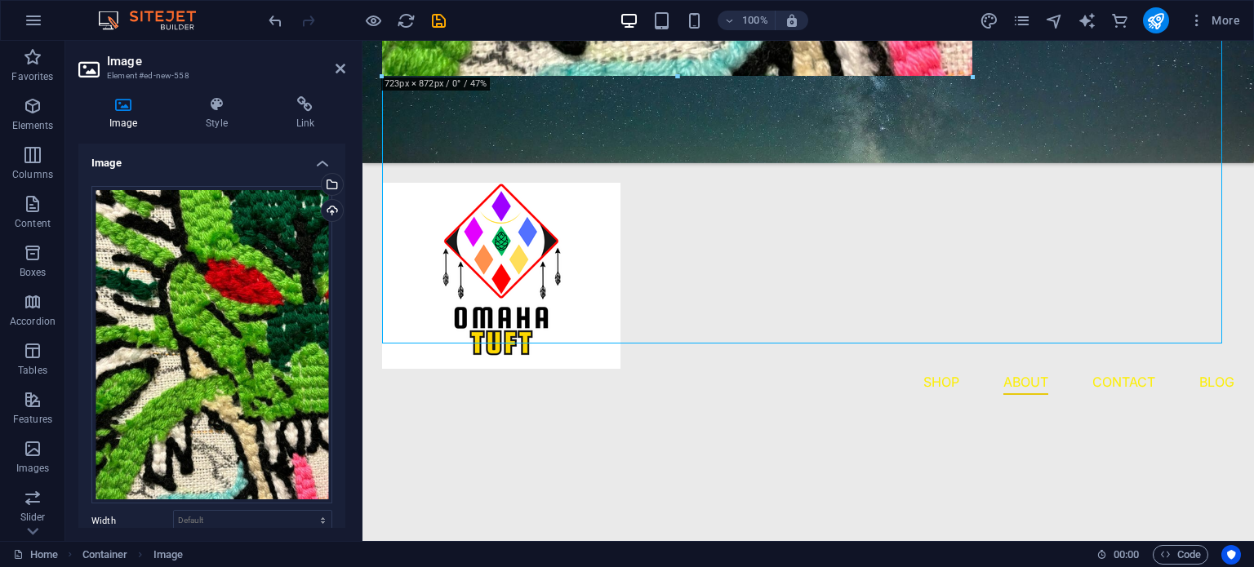
drag, startPoint x: 1220, startPoint y: 377, endPoint x: 705, endPoint y: 68, distance: 600.8
type input "714"
select select "px"
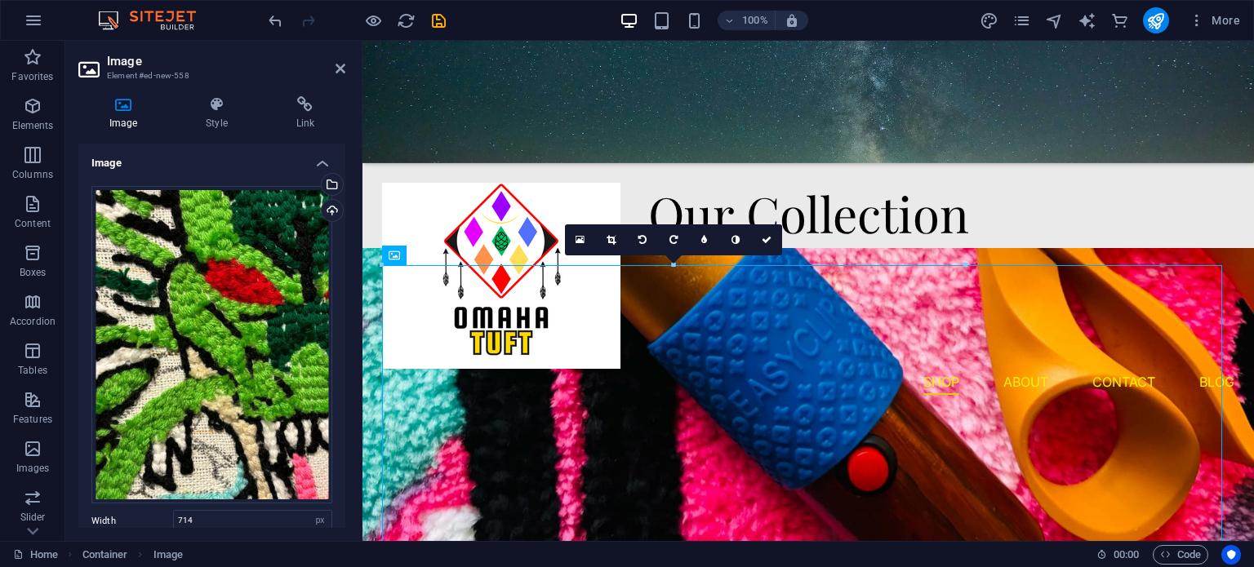
scroll to position [643, 0]
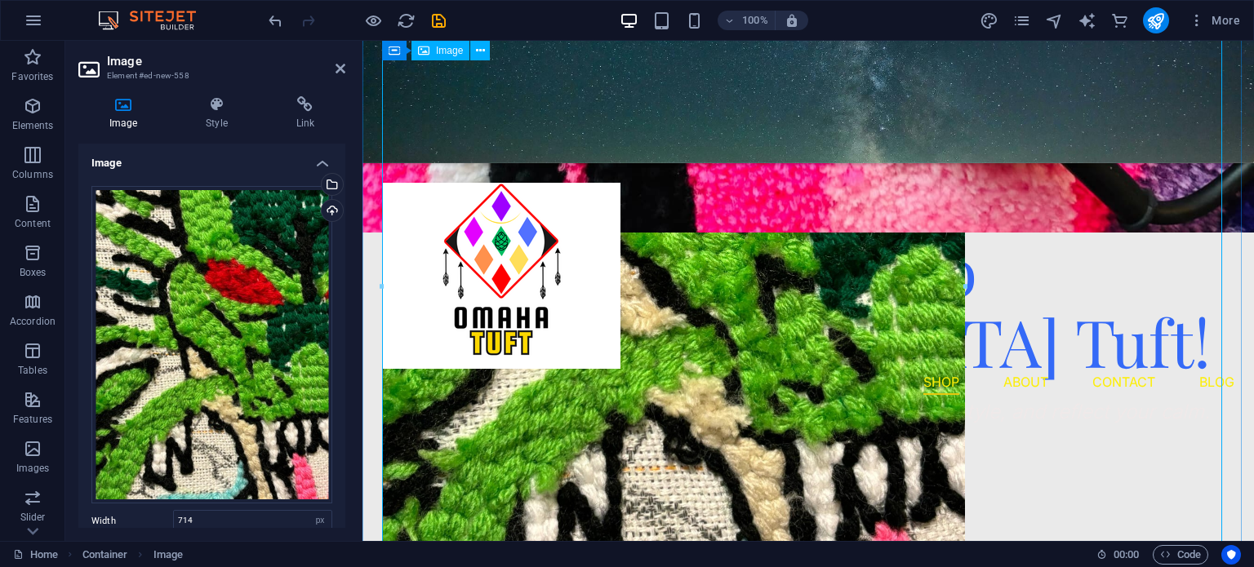
click at [809, 425] on figure at bounding box center [808, 287] width 852 height 702
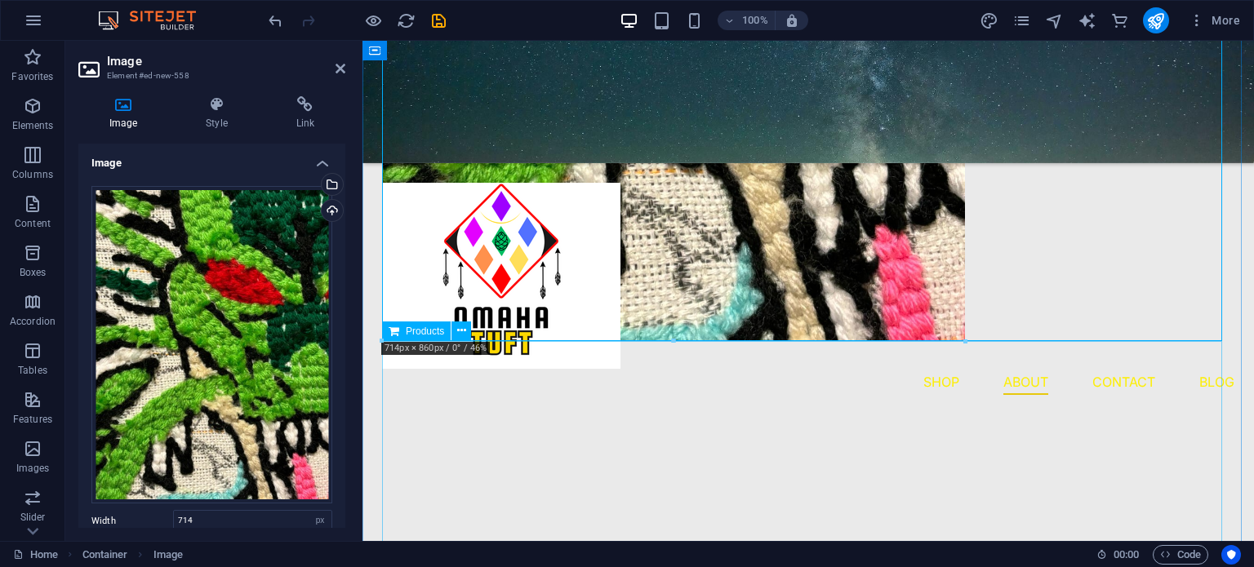
scroll to position [1270, 0]
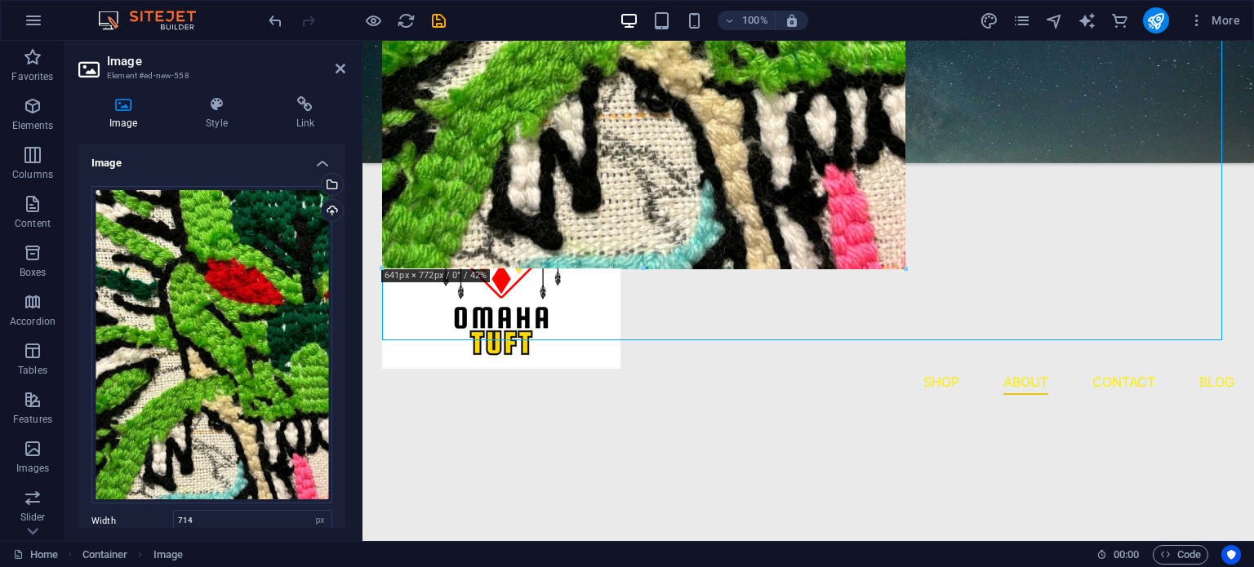
drag, startPoint x: 968, startPoint y: 342, endPoint x: 678, endPoint y: 270, distance: 299.3
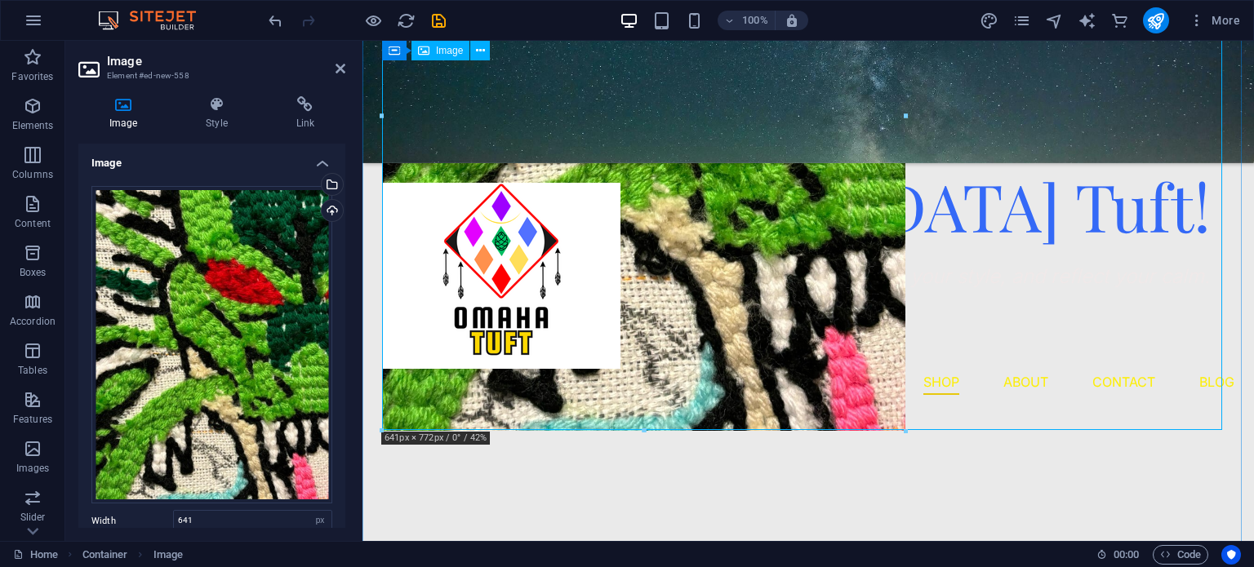
scroll to position [1100, 0]
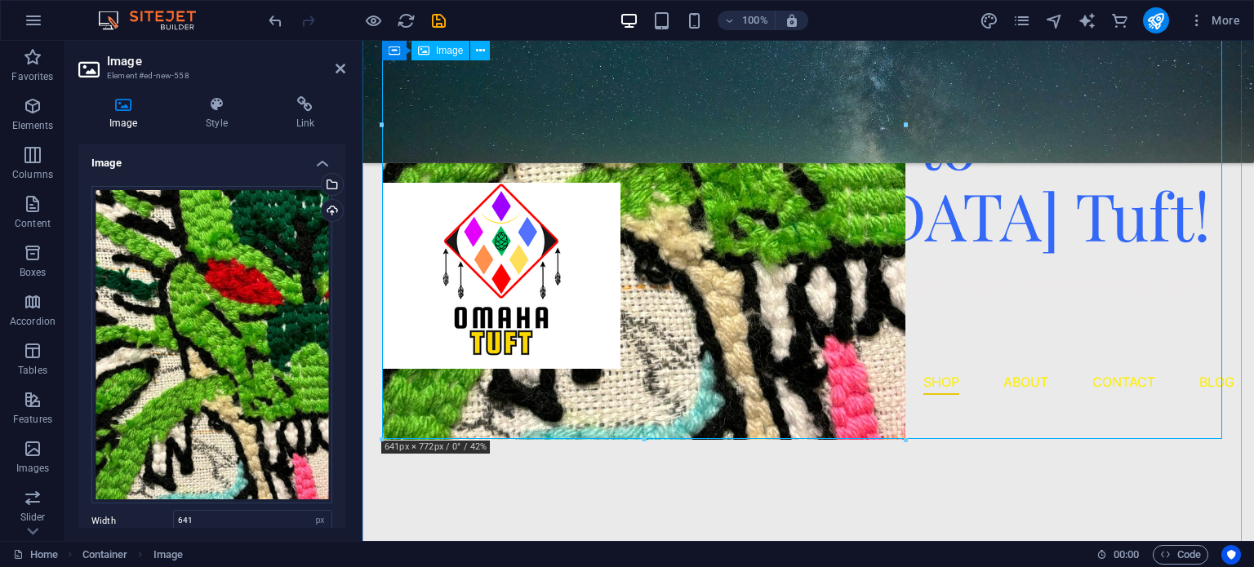
click at [842, 394] on figure at bounding box center [808, 125] width 852 height 630
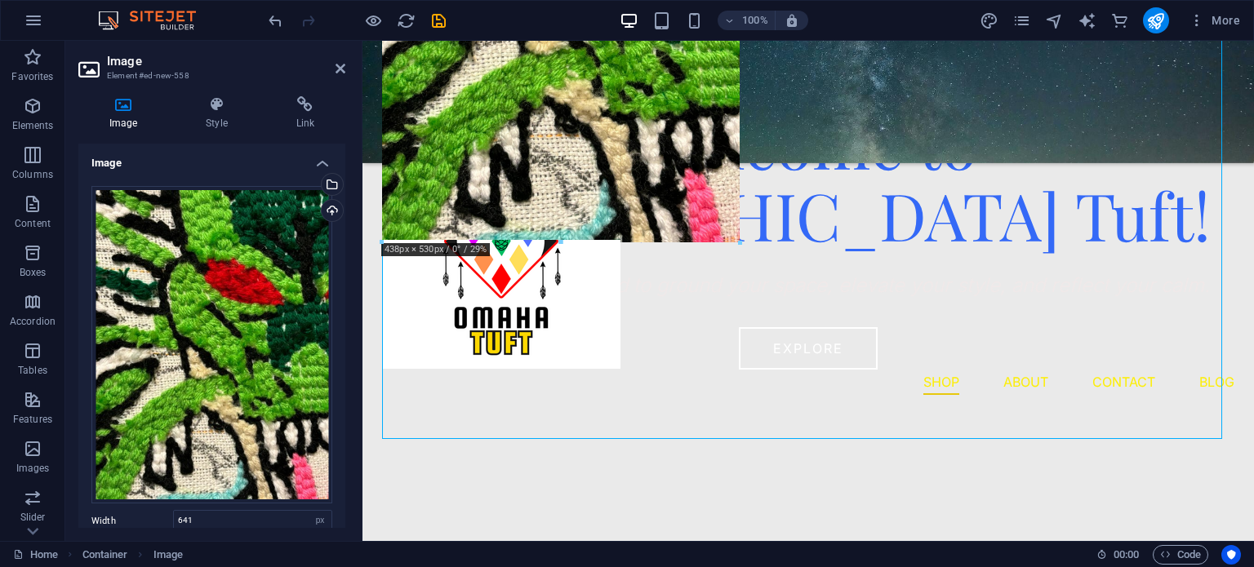
drag, startPoint x: 909, startPoint y: 442, endPoint x: 480, endPoint y: 215, distance: 485.6
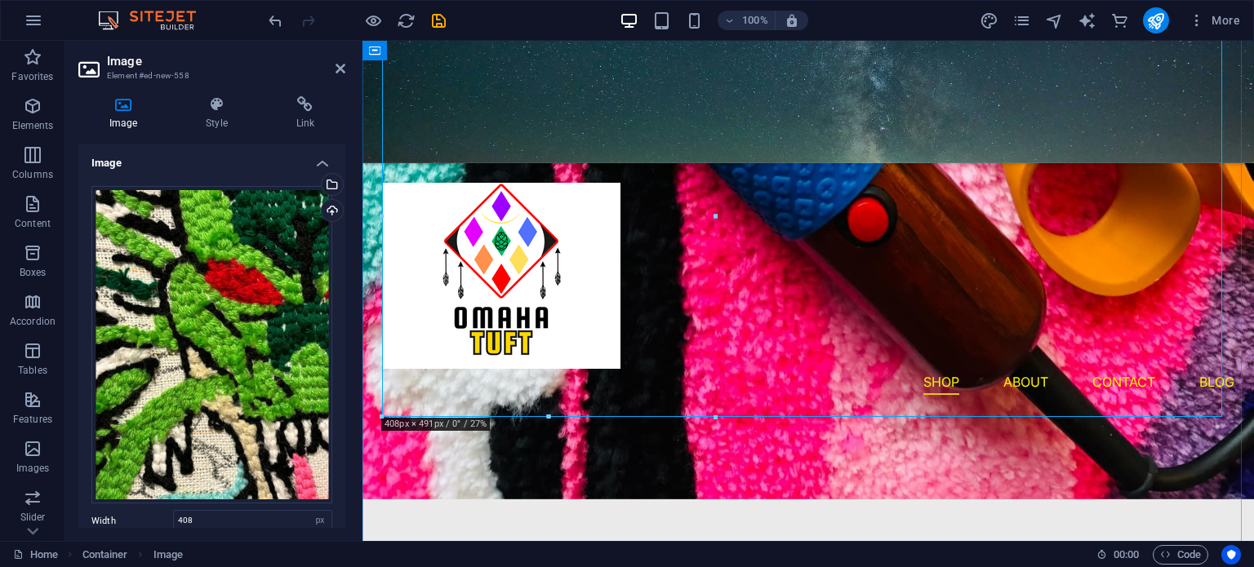
scroll to position [895, 0]
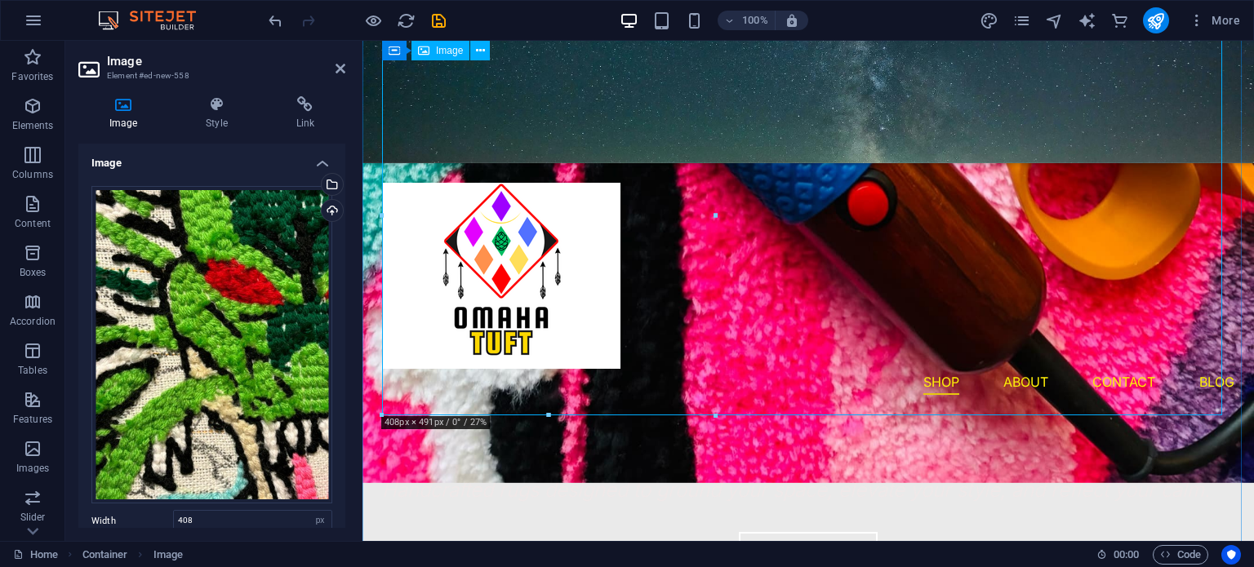
drag, startPoint x: 911, startPoint y: 455, endPoint x: 559, endPoint y: 427, distance: 352.9
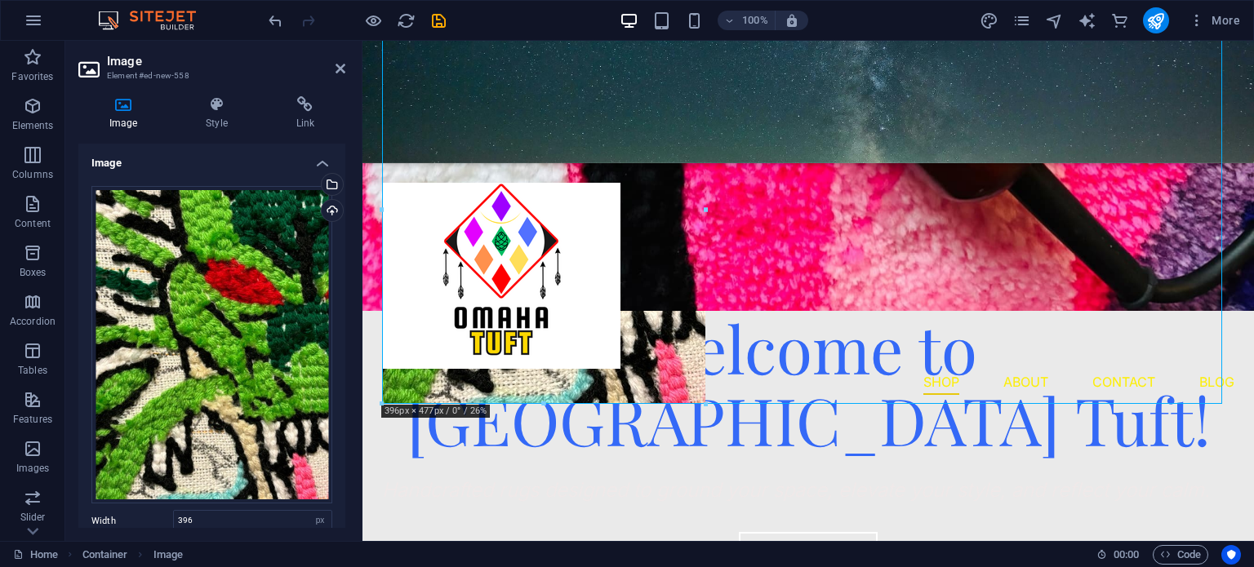
click at [540, 402] on div at bounding box center [543, 405] width 323 height 6
drag, startPoint x: 903, startPoint y: 442, endPoint x: 541, endPoint y: 349, distance: 373.2
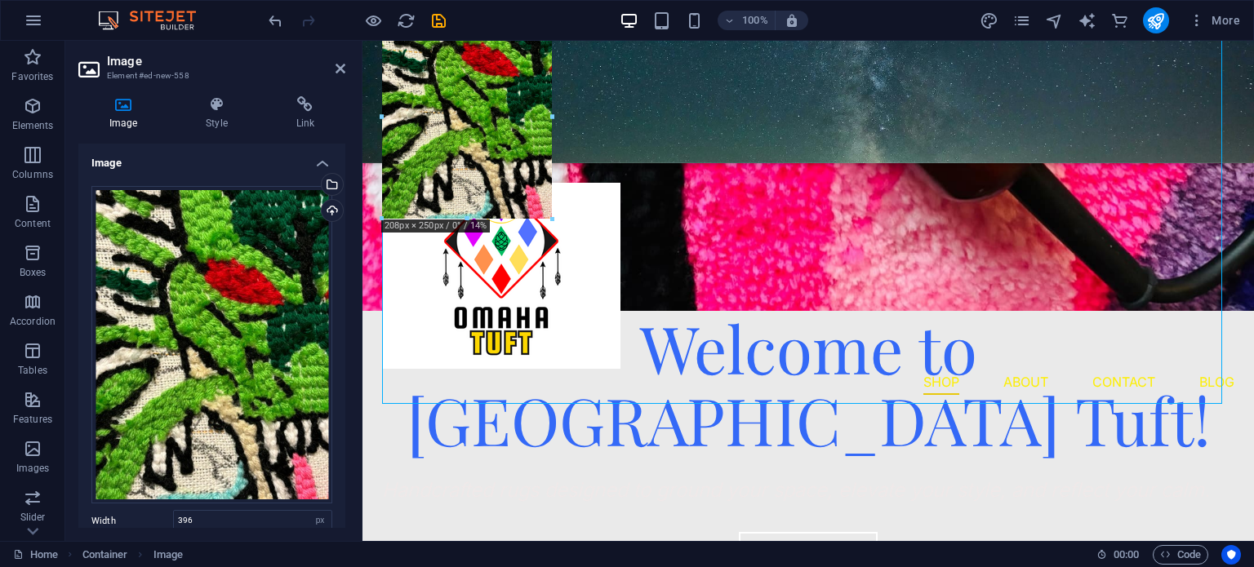
drag, startPoint x: 706, startPoint y: 406, endPoint x: 386, endPoint y: 208, distance: 376.0
type input "202"
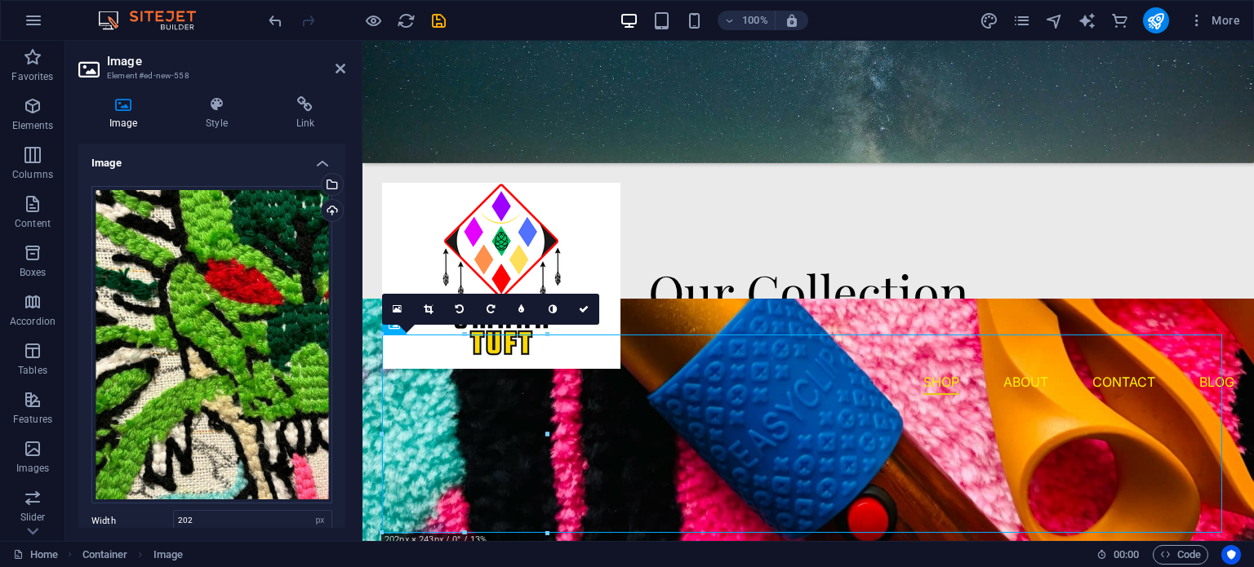
scroll to position [571, 0]
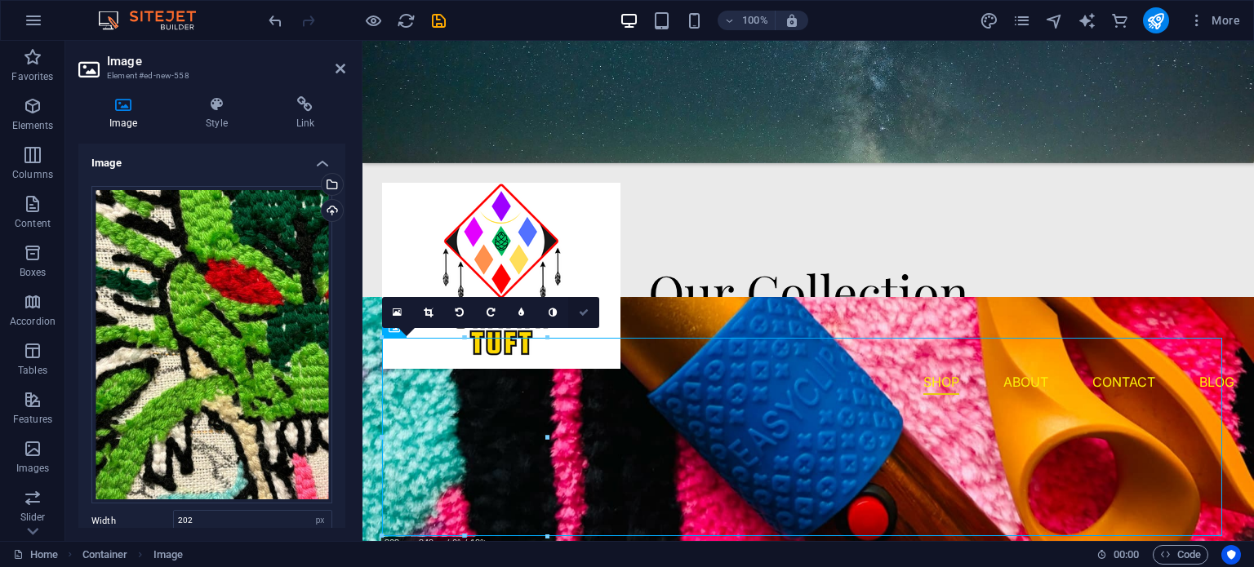
click at [594, 310] on link at bounding box center [583, 312] width 31 height 31
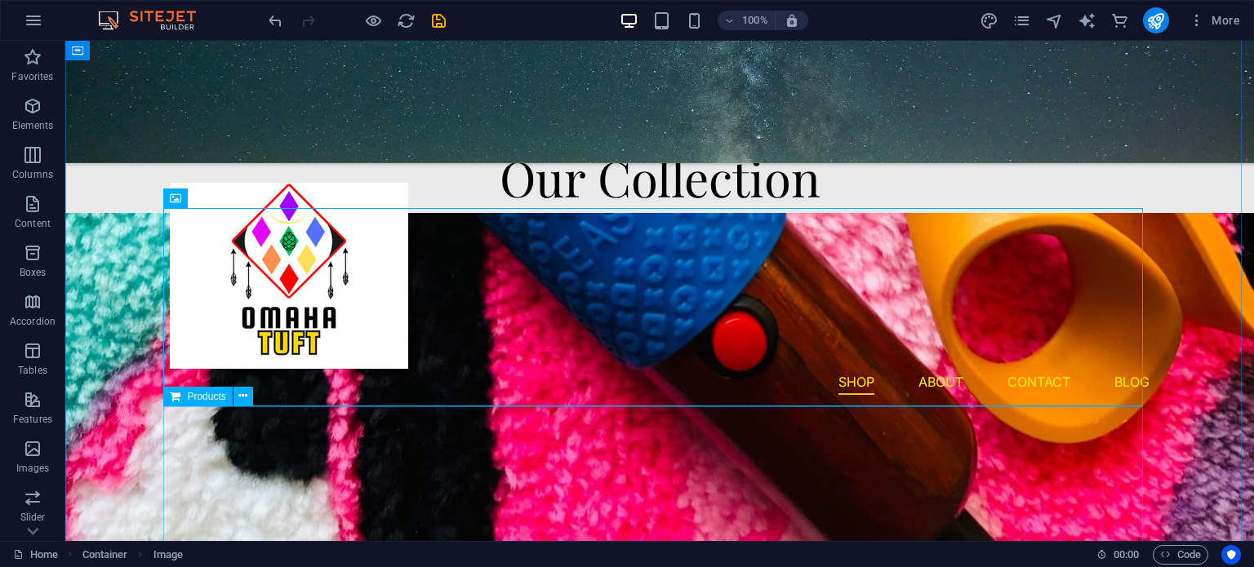
scroll to position [685, 0]
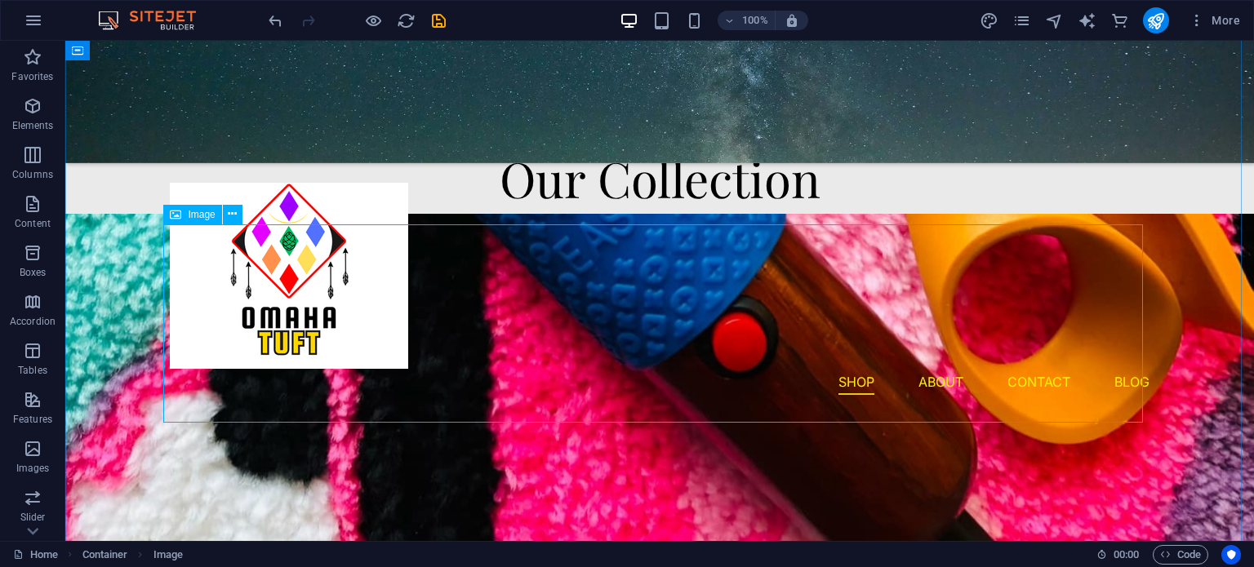
click at [419, 255] on figure at bounding box center [660, 323] width 980 height 198
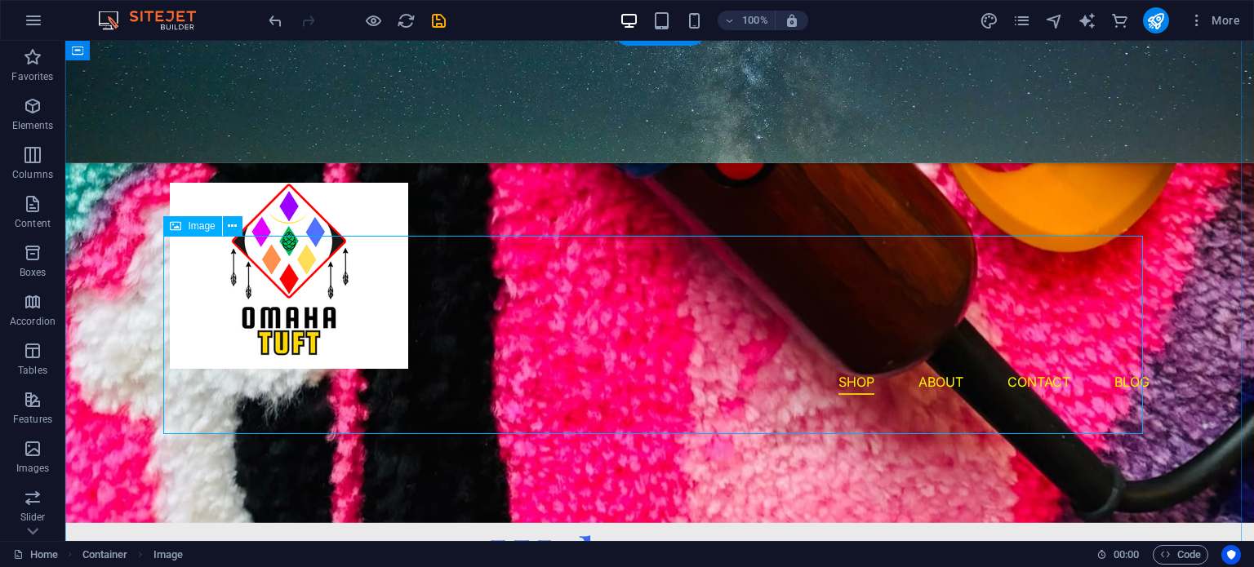
scroll to position [673, 0]
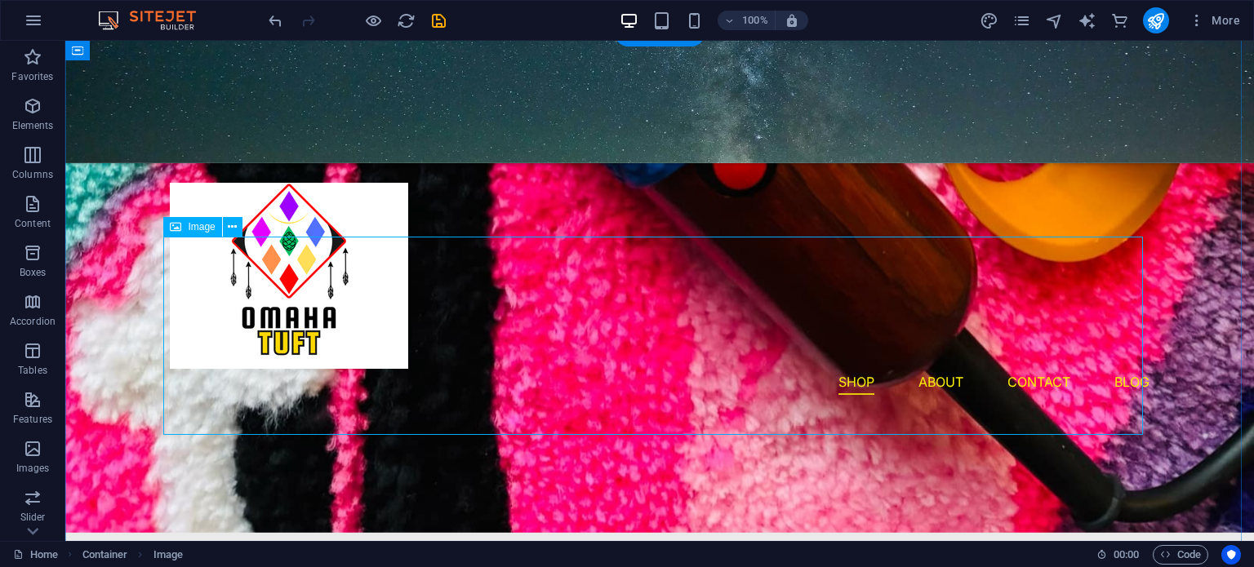
click at [408, 358] on figure at bounding box center [660, 336] width 980 height 198
click at [509, 291] on figure at bounding box center [660, 336] width 980 height 198
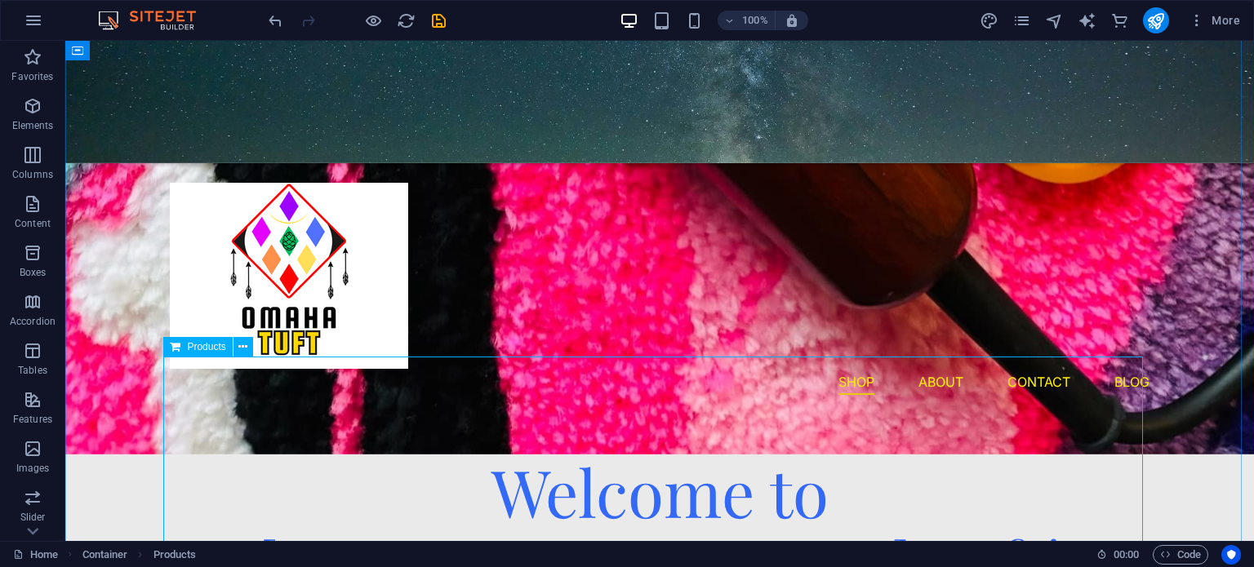
scroll to position [751, 0]
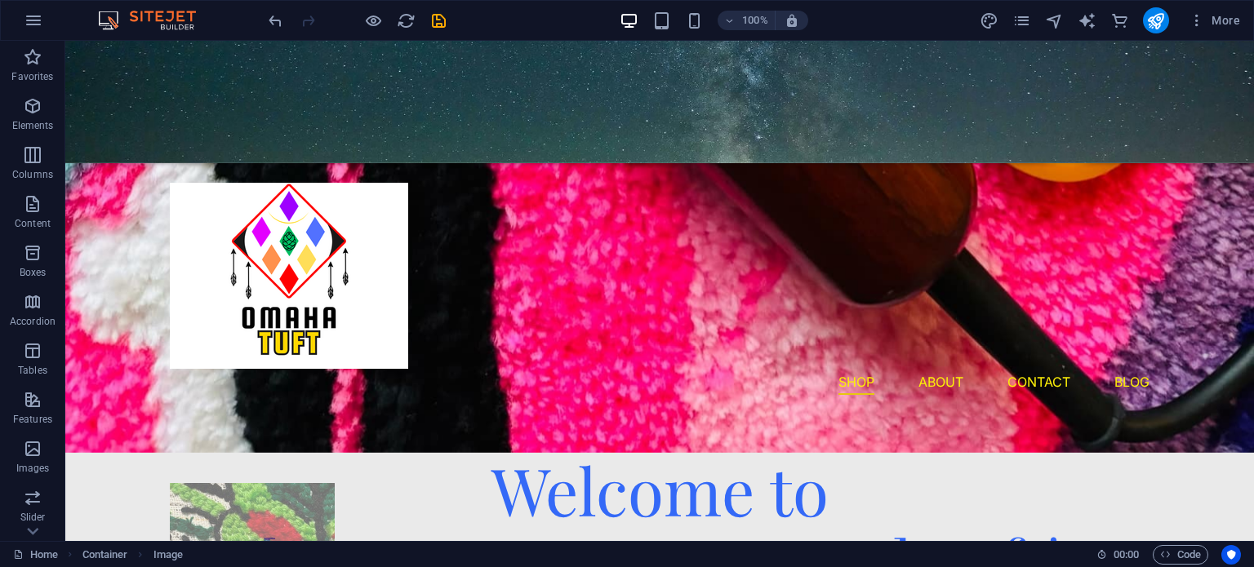
drag, startPoint x: 273, startPoint y: 286, endPoint x: 273, endPoint y: 469, distance: 183.7
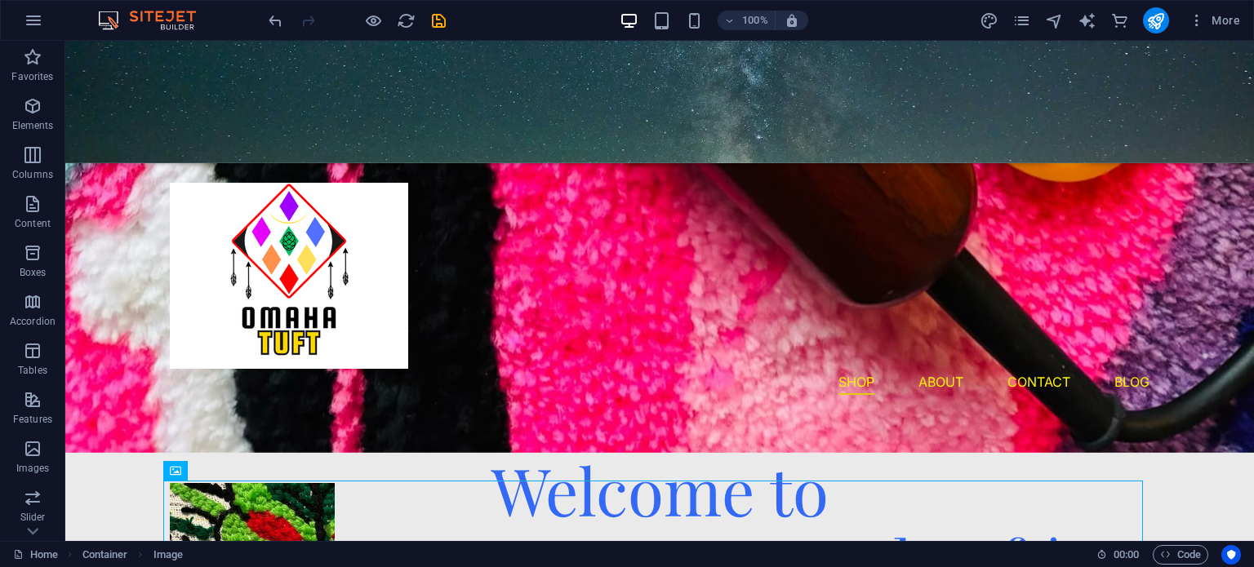
scroll to position [754, 0]
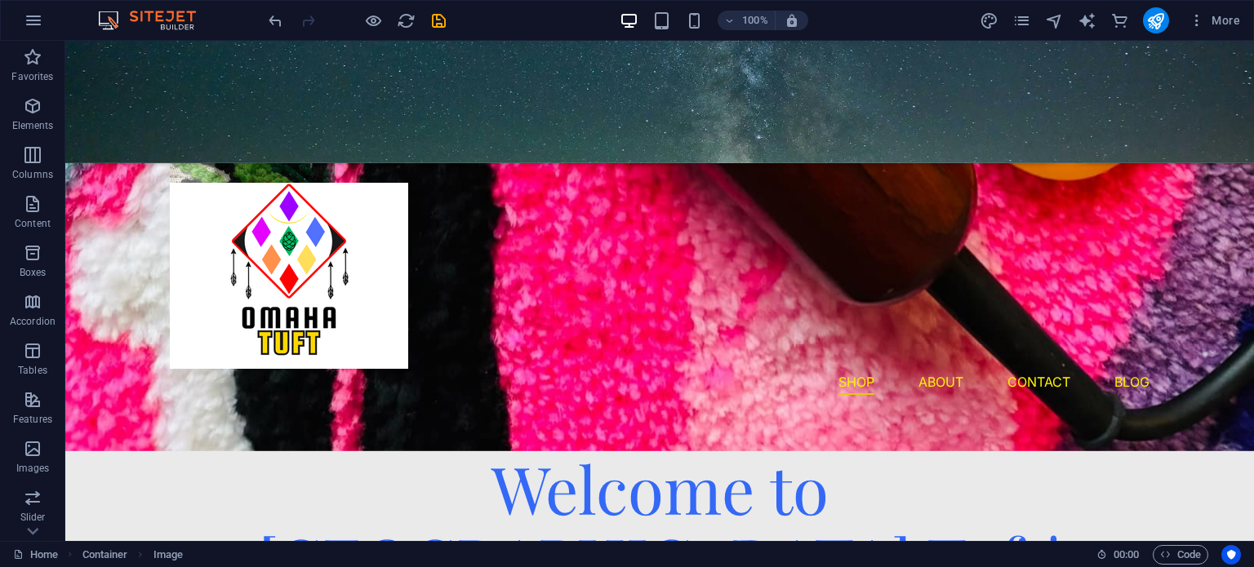
drag, startPoint x: 290, startPoint y: 508, endPoint x: 298, endPoint y: 339, distance: 169.2
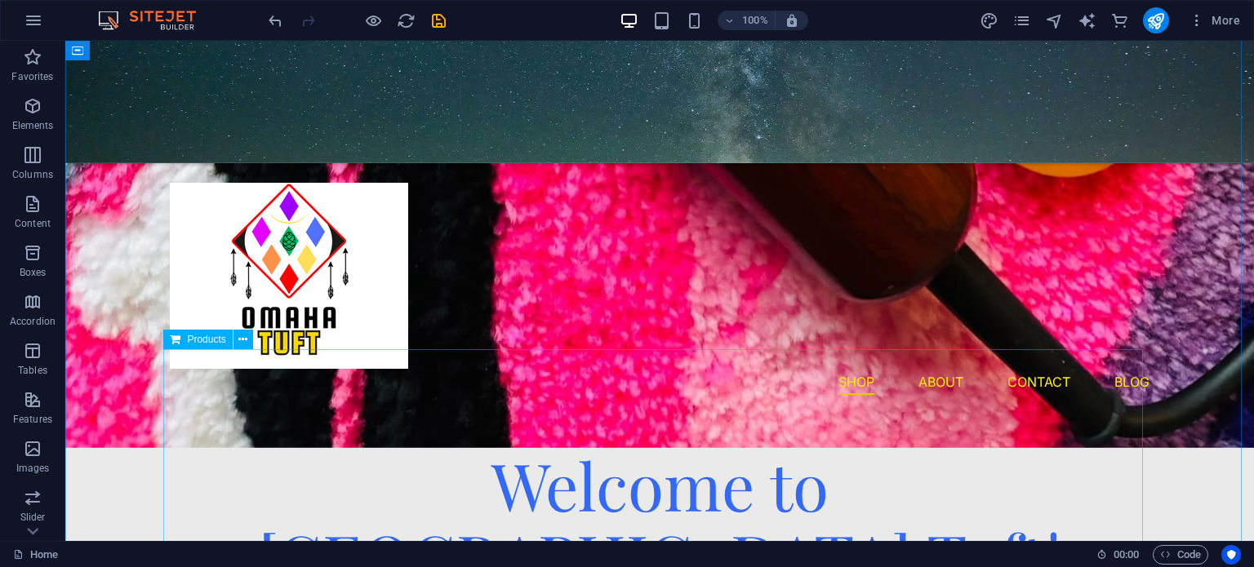
scroll to position [757, 0]
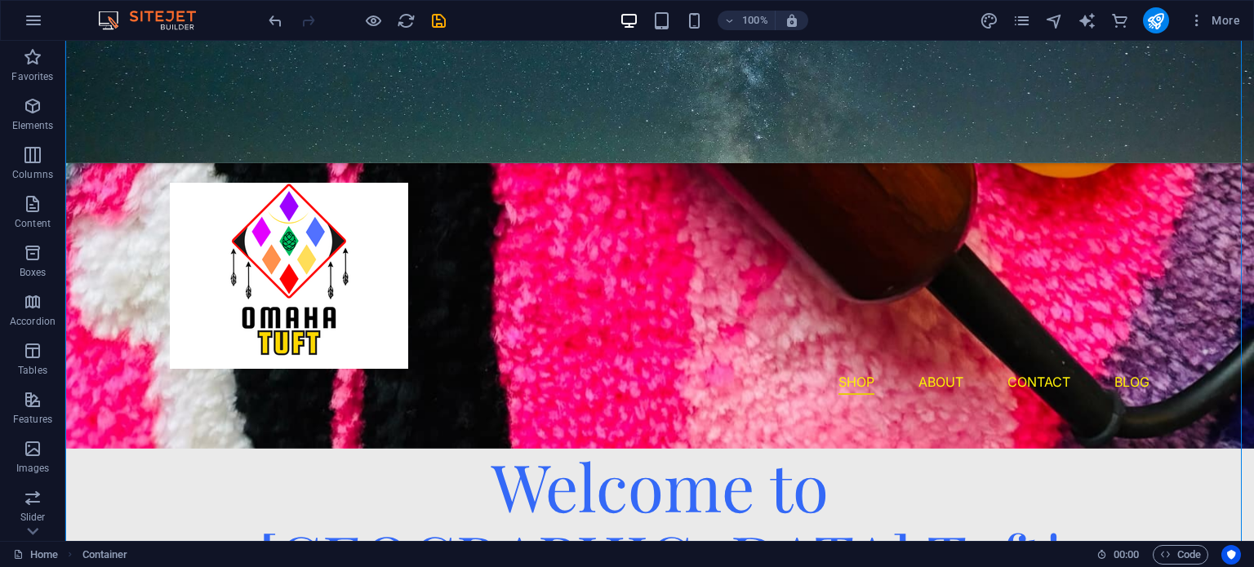
drag, startPoint x: 274, startPoint y: 322, endPoint x: 300, endPoint y: 330, distance: 27.4
click at [300, 330] on figure at bounding box center [660, 252] width 980 height 198
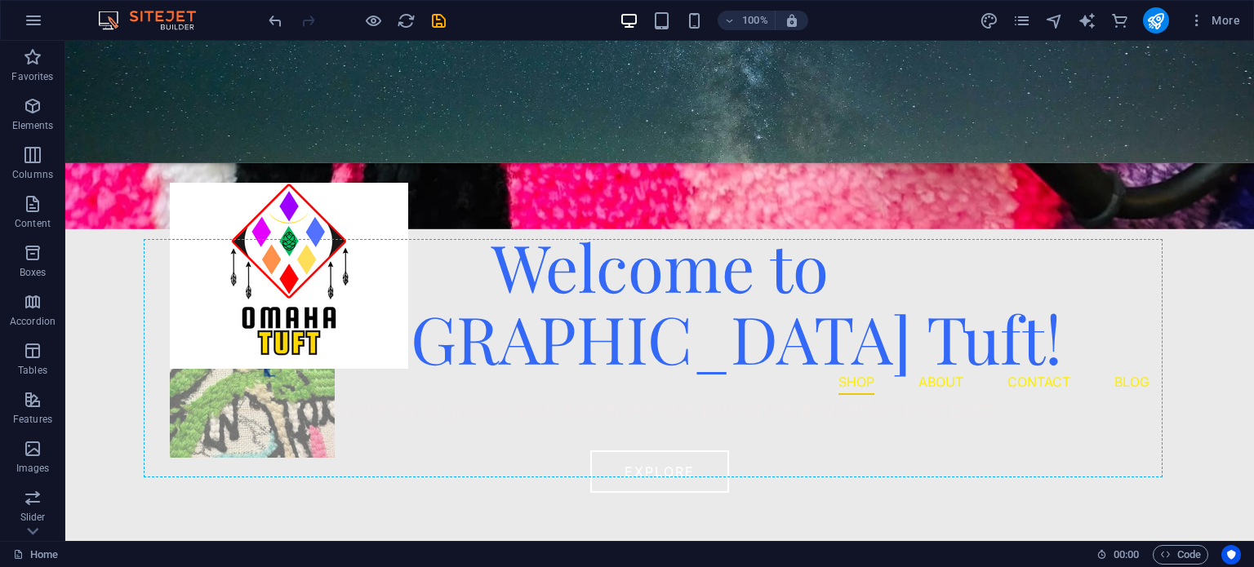
scroll to position [778, 0]
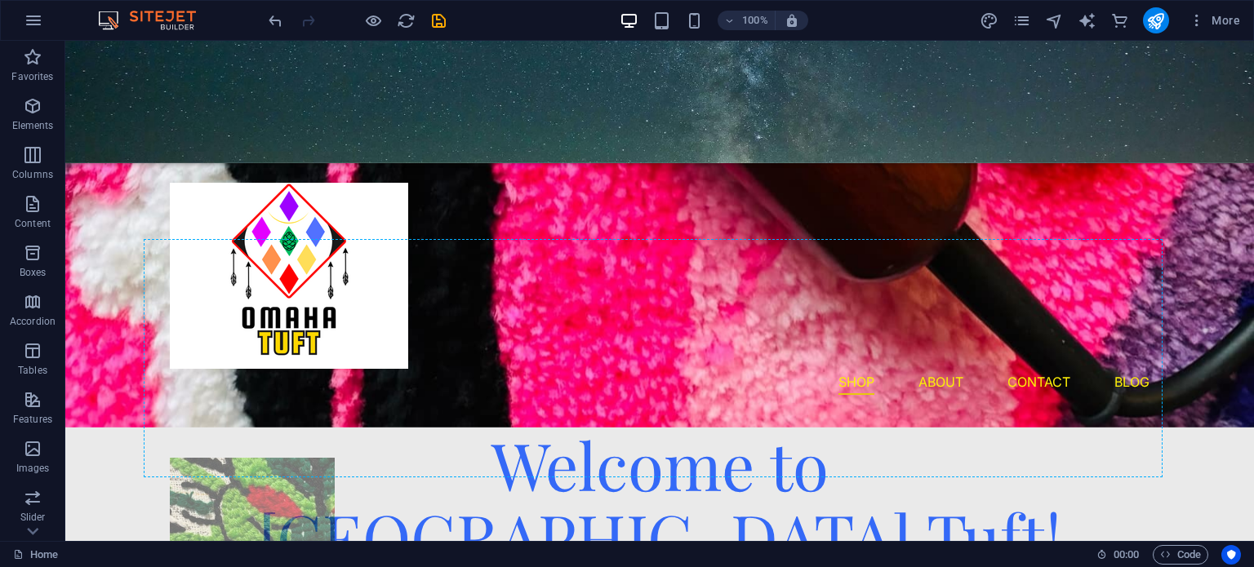
drag, startPoint x: 300, startPoint y: 330, endPoint x: 423, endPoint y: 326, distance: 122.5
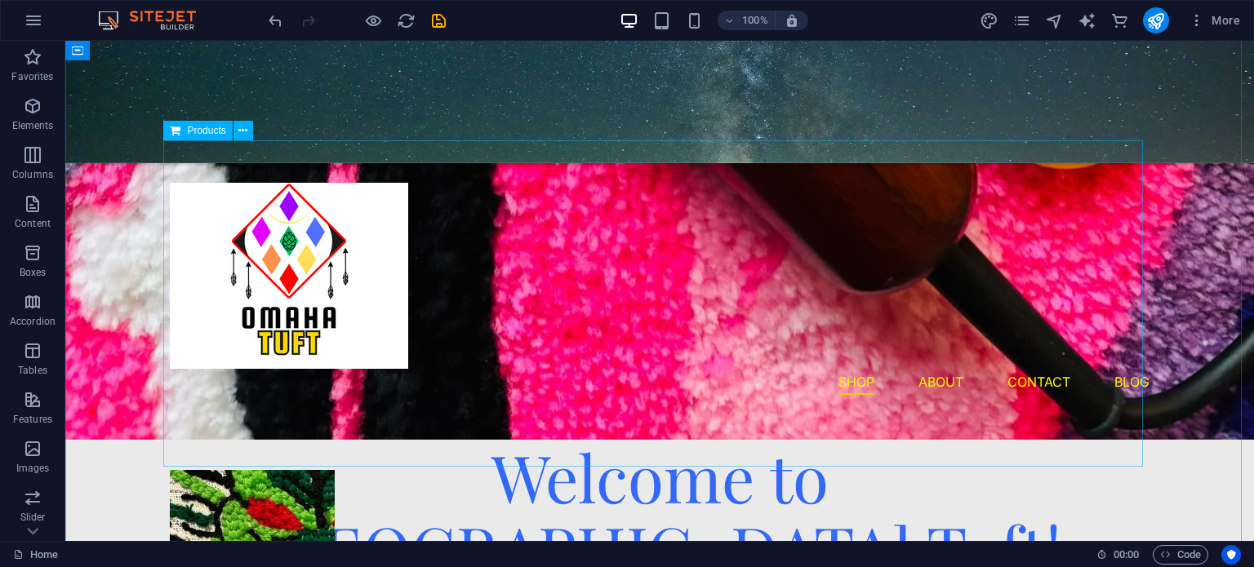
scroll to position [768, 0]
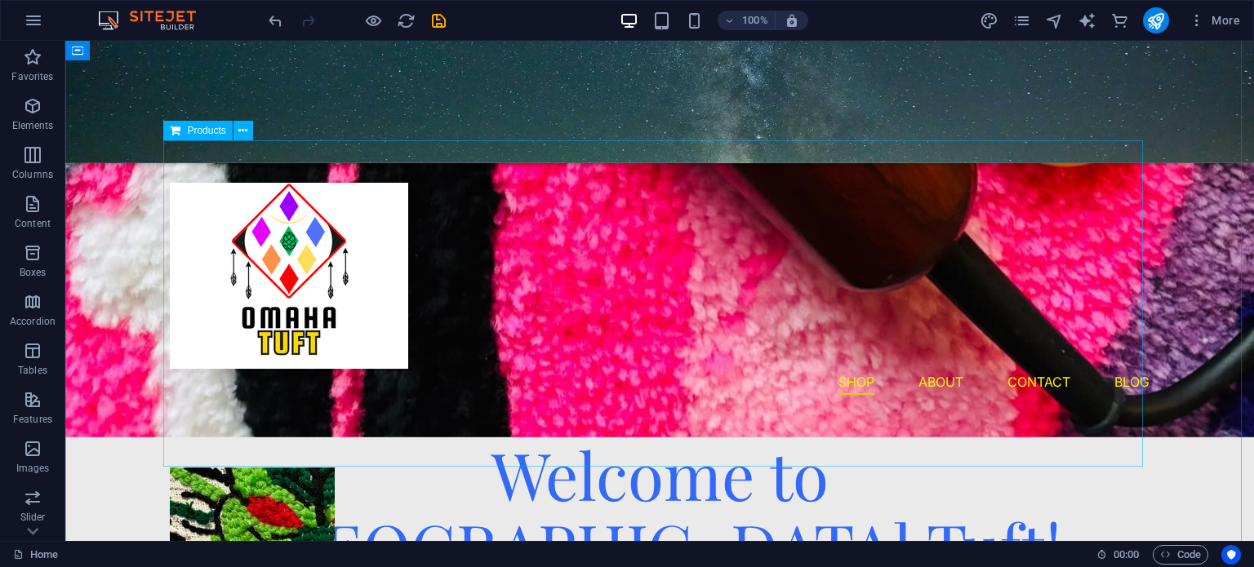
drag, startPoint x: 285, startPoint y: 486, endPoint x: 290, endPoint y: 336, distance: 149.5
click at [290, 336] on div "Our Collection" at bounding box center [659, 334] width 1019 height 794
drag, startPoint x: 260, startPoint y: 482, endPoint x: 309, endPoint y: 340, distance: 150.2
click at [309, 340] on div "Our Collection" at bounding box center [659, 334] width 1019 height 794
drag, startPoint x: 280, startPoint y: 453, endPoint x: 378, endPoint y: 350, distance: 142.0
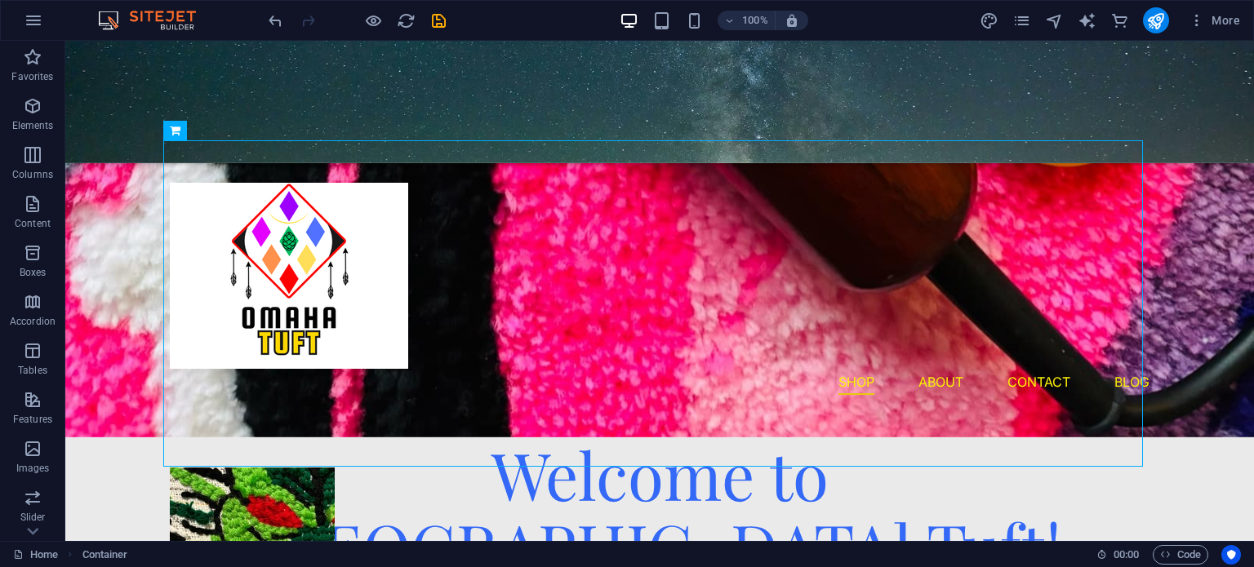
click at [378, 350] on div at bounding box center [660, 304] width 980 height 327
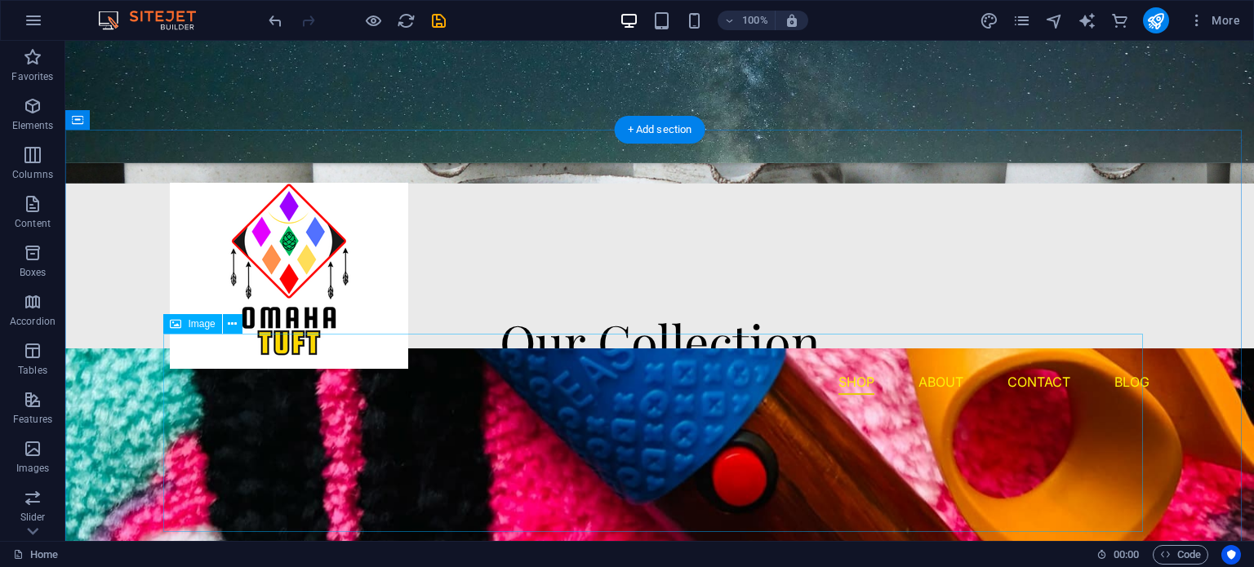
scroll to position [575, 0]
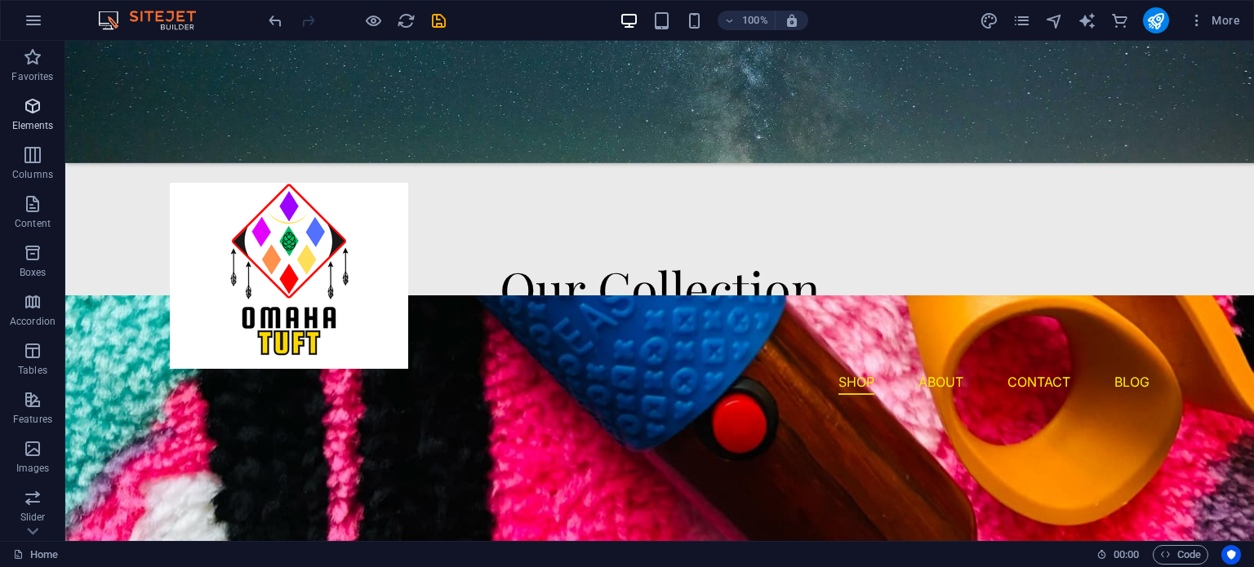
click at [29, 131] on p "Elements" at bounding box center [33, 125] width 42 height 13
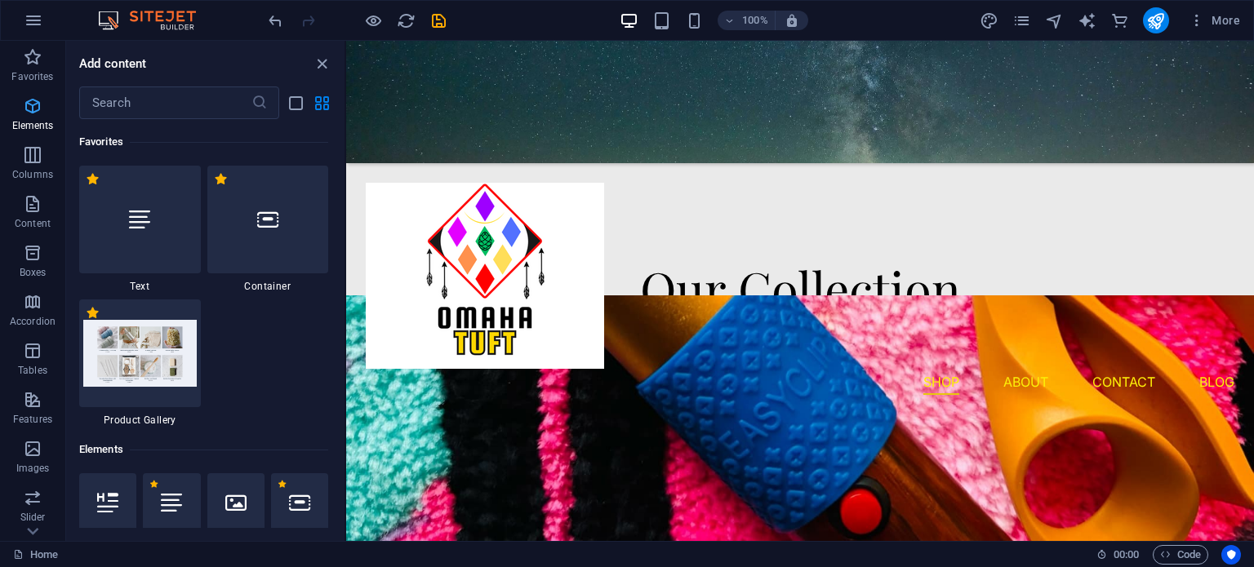
click at [29, 131] on p "Elements" at bounding box center [33, 125] width 42 height 13
click at [39, 217] on p "Content" at bounding box center [33, 223] width 36 height 13
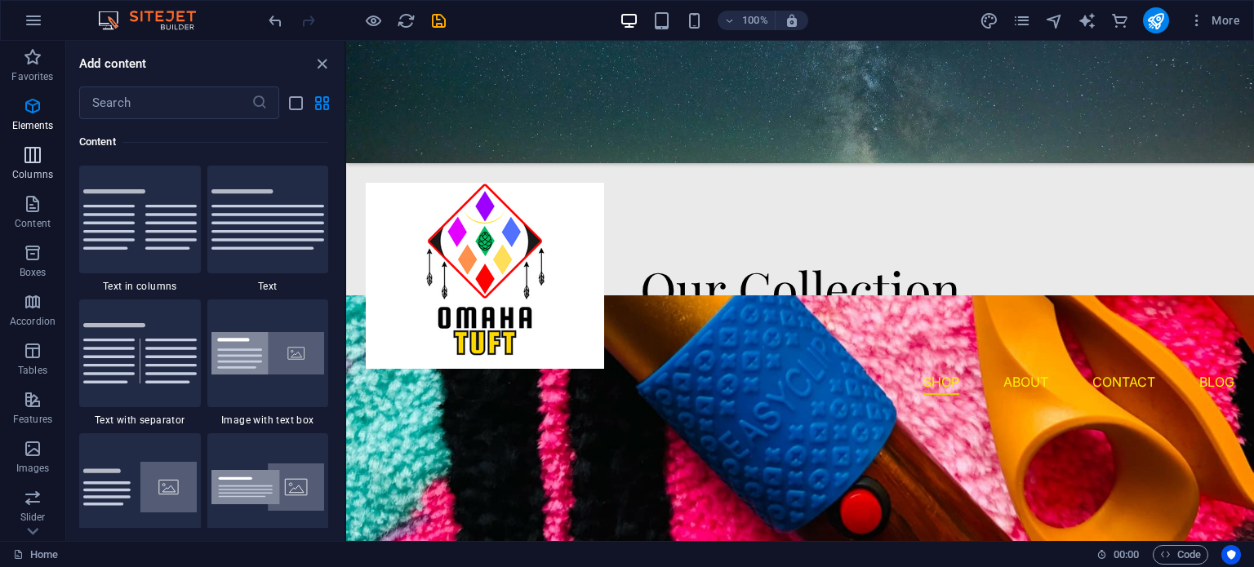
scroll to position [2990, 0]
click at [296, 104] on icon "list-view" at bounding box center [296, 103] width 19 height 19
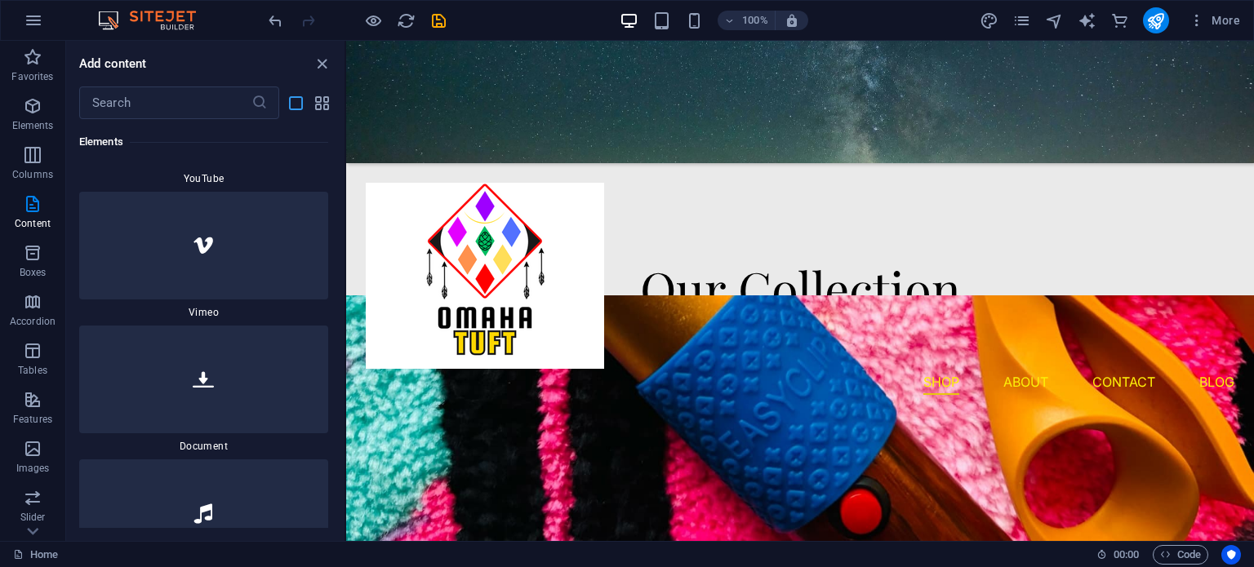
scroll to position [8671, 0]
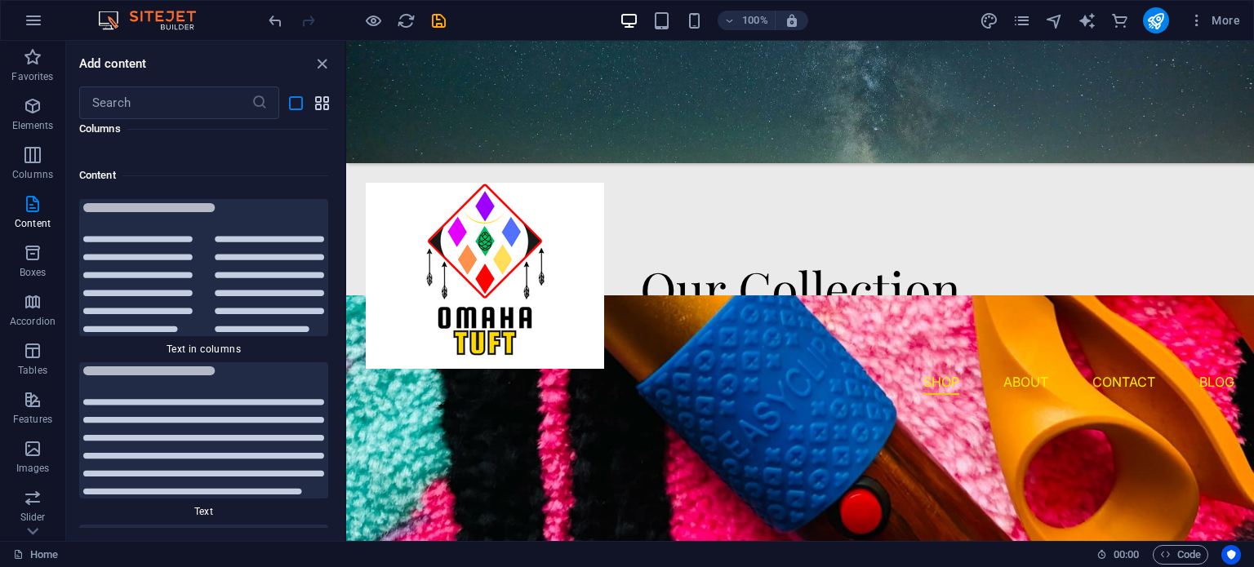
click at [313, 102] on icon "grid-view" at bounding box center [322, 103] width 19 height 19
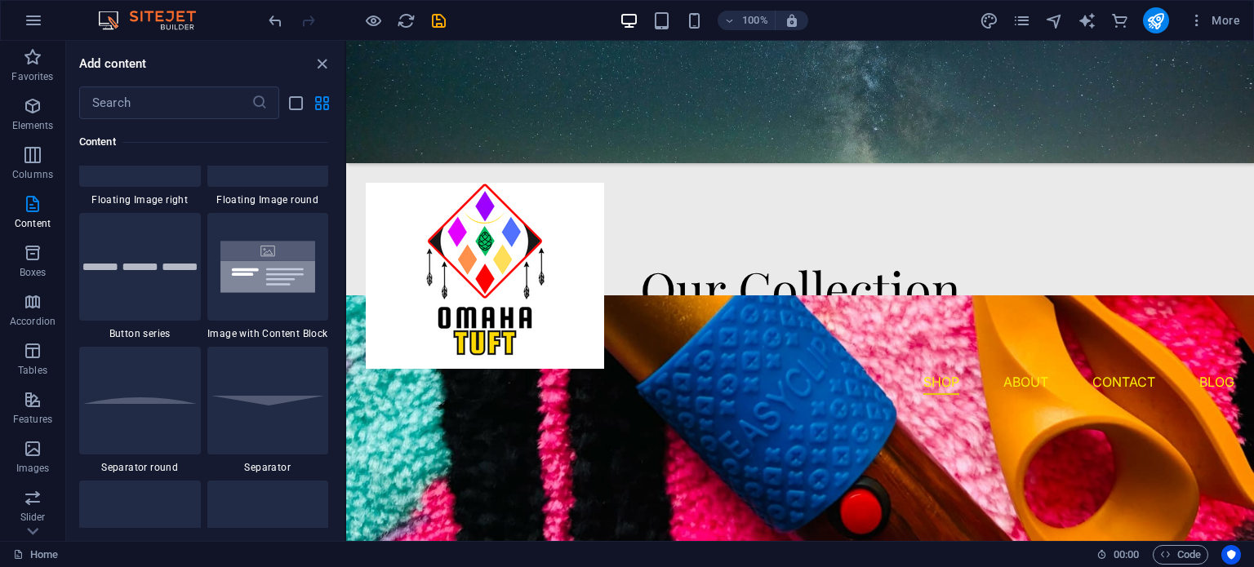
scroll to position [3887, 0]
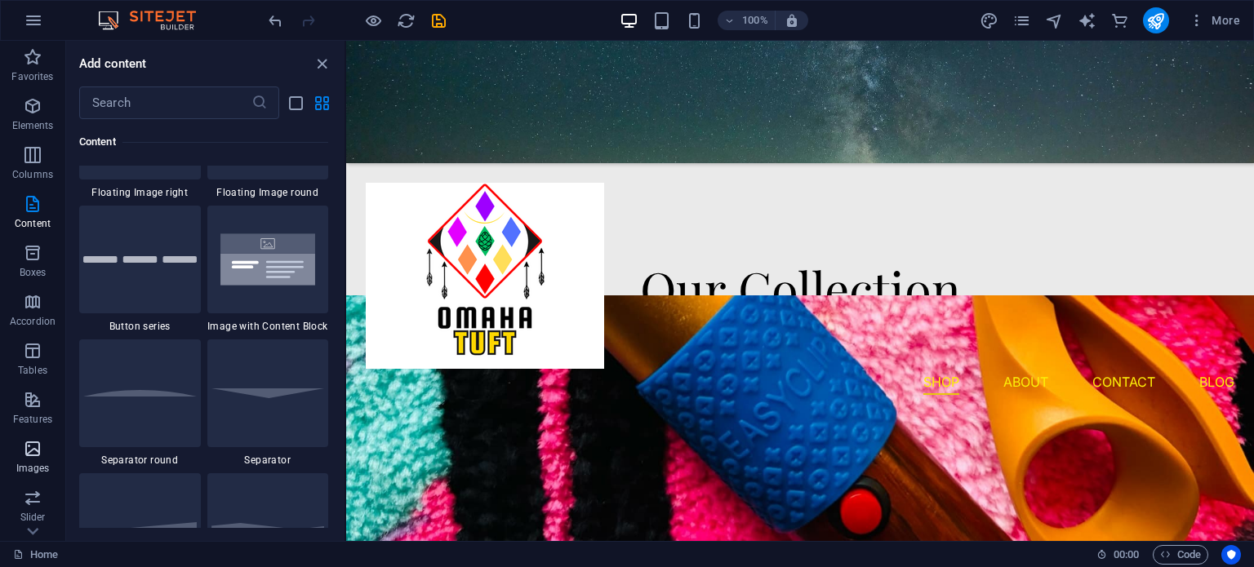
click at [37, 447] on icon "button" at bounding box center [33, 449] width 20 height 20
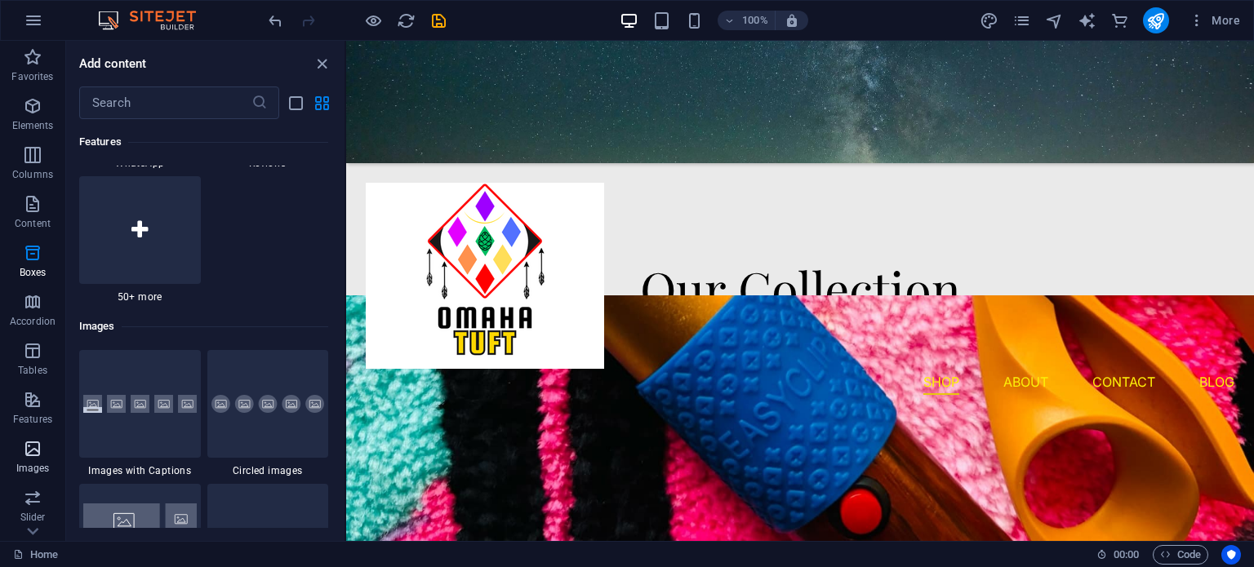
scroll to position [8411, 0]
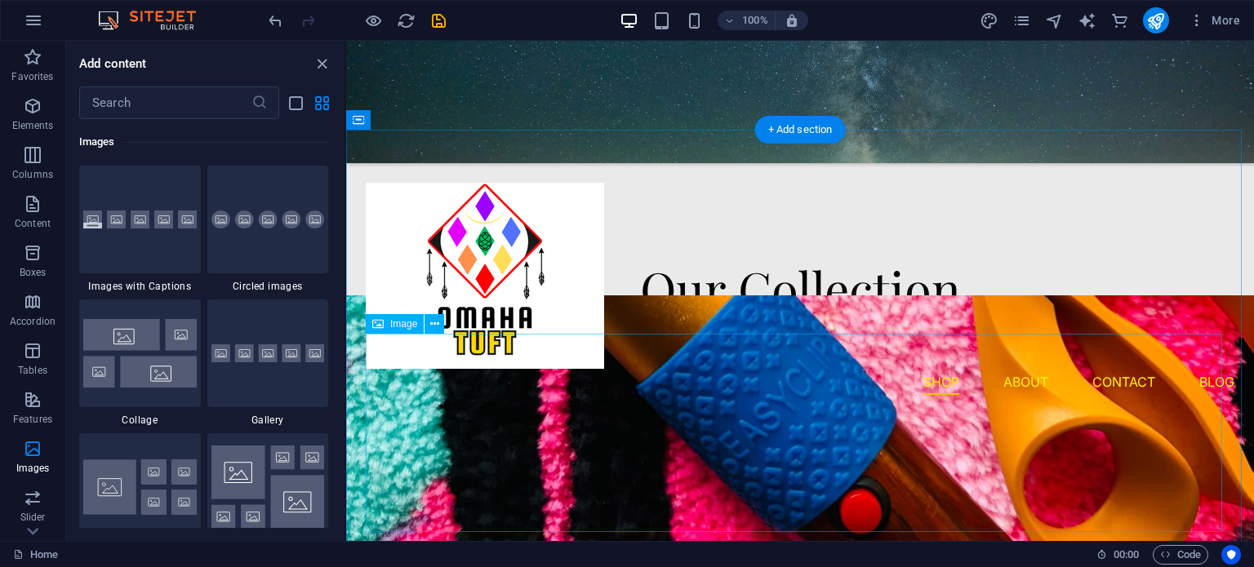
click at [429, 415] on figure at bounding box center [800, 434] width 869 height 198
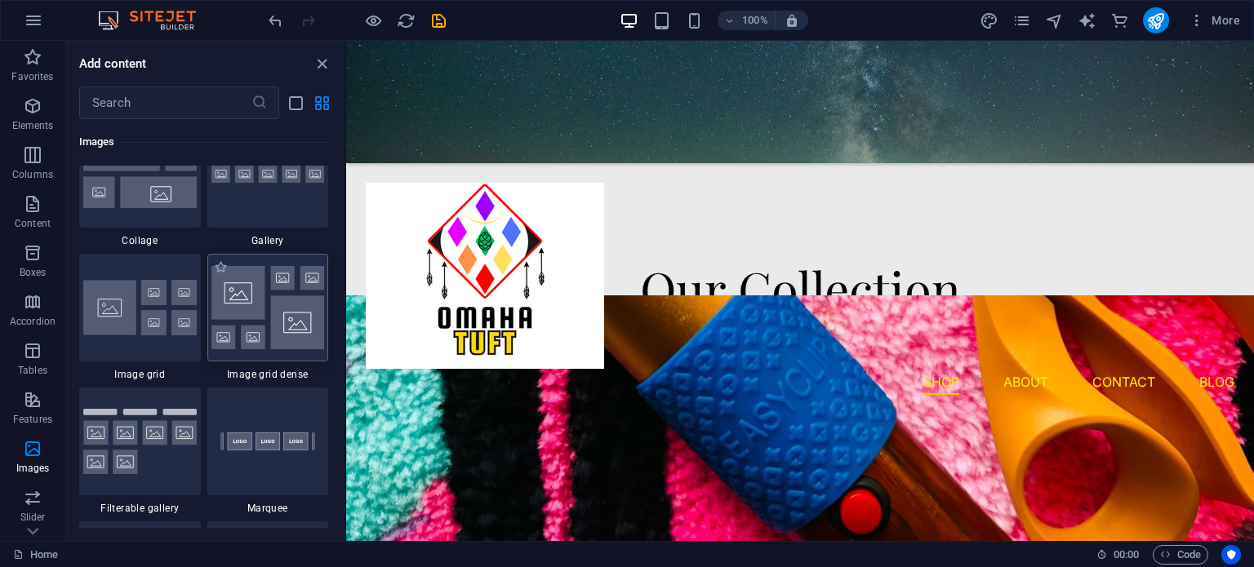
scroll to position [8589, 0]
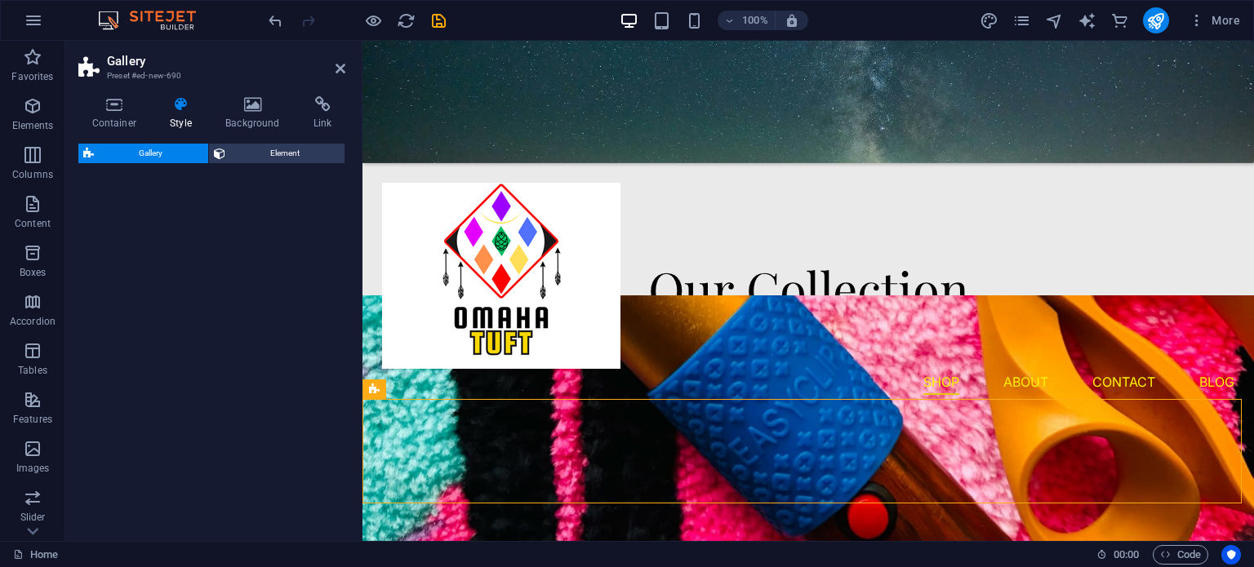
select select "rem"
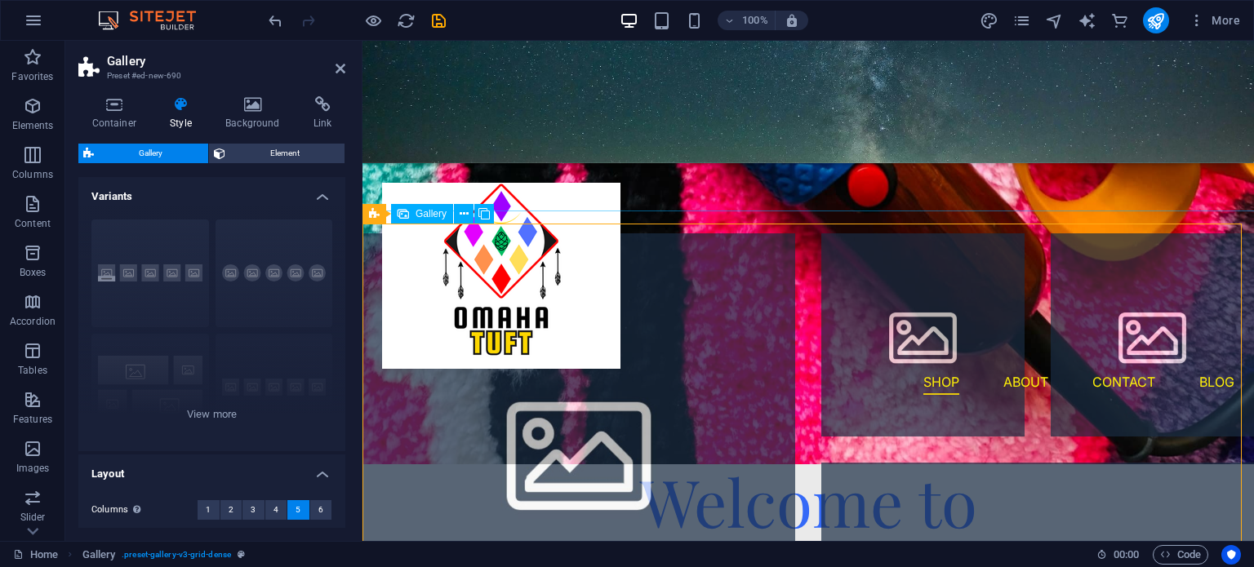
scroll to position [738, 0]
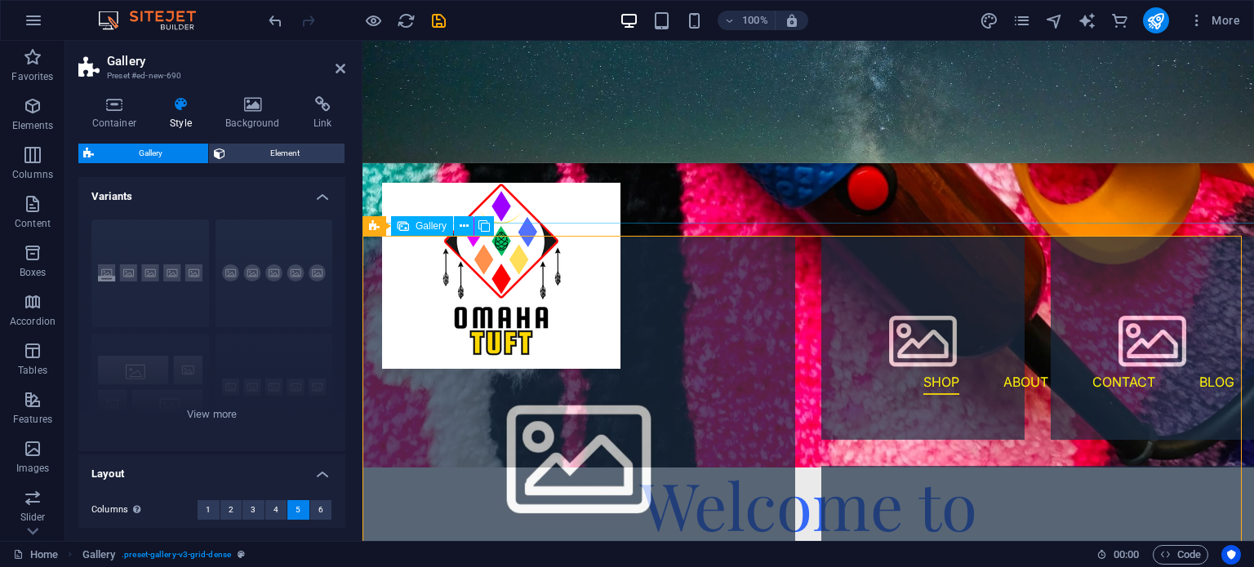
click at [585, 298] on li at bounding box center [578, 453] width 433 height 433
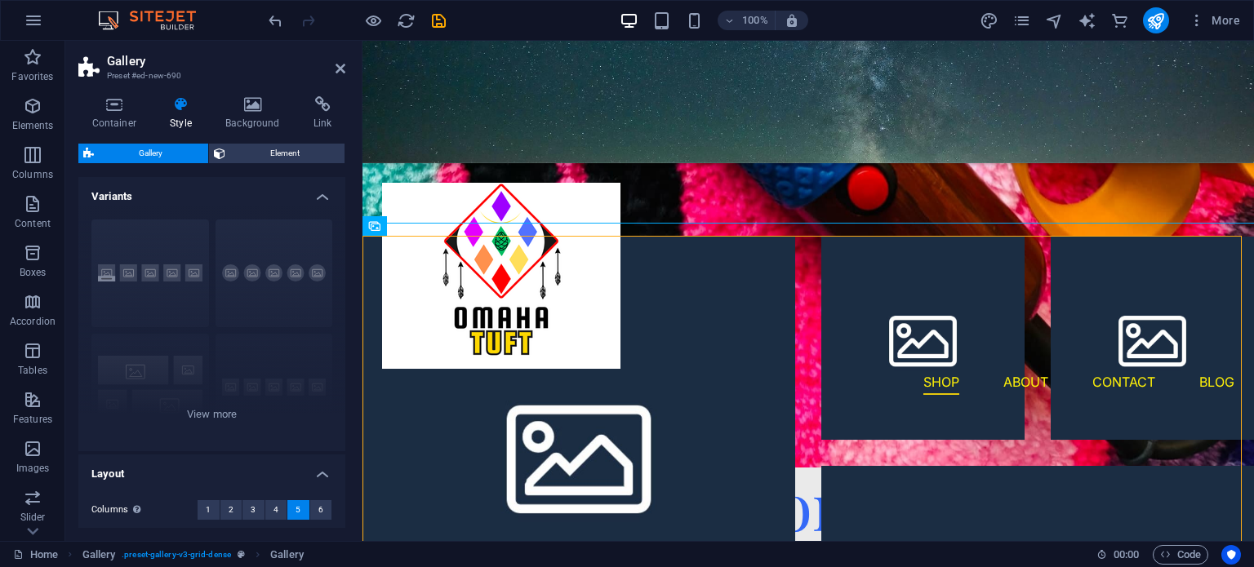
click at [341, 76] on header "Gallery Preset #ed-new-690" at bounding box center [211, 62] width 267 height 42
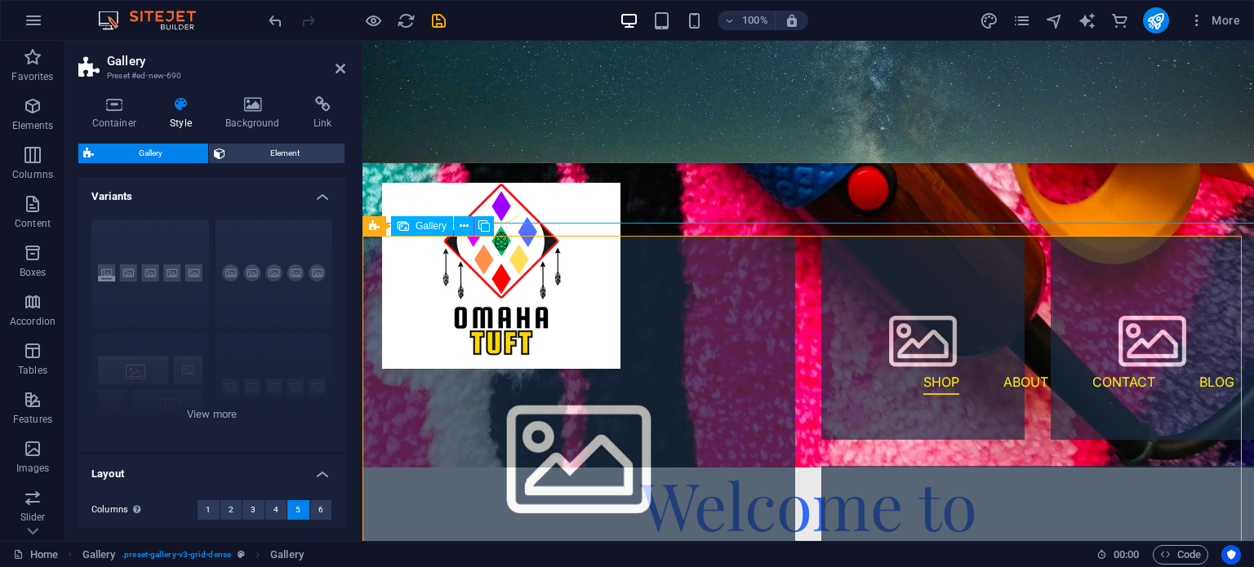
click at [431, 264] on li at bounding box center [578, 453] width 433 height 433
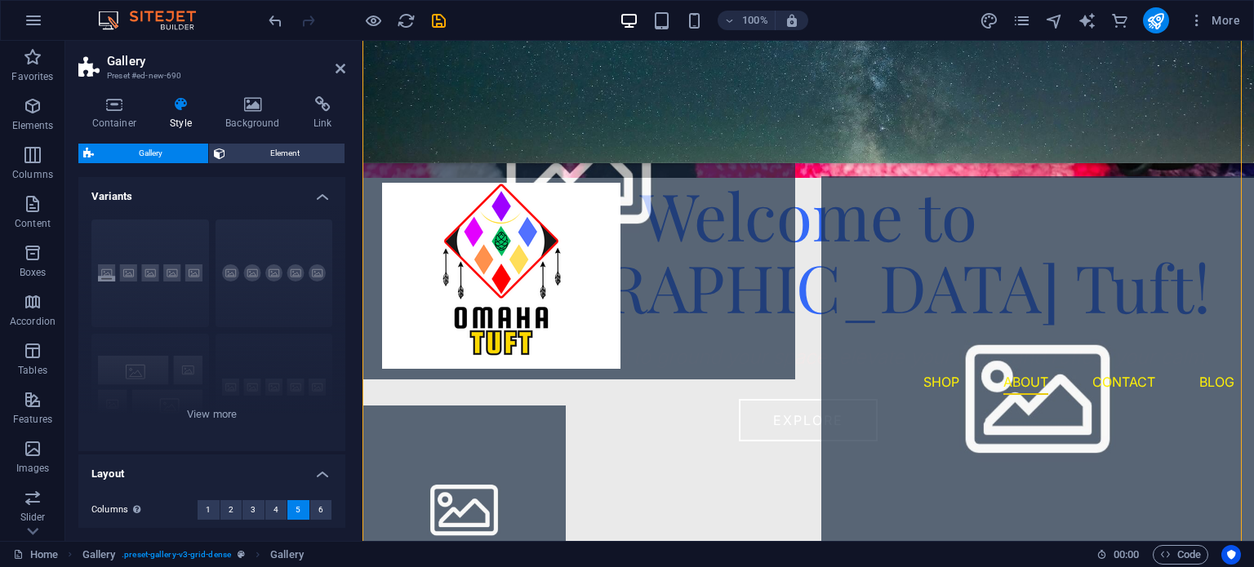
scroll to position [1045, 0]
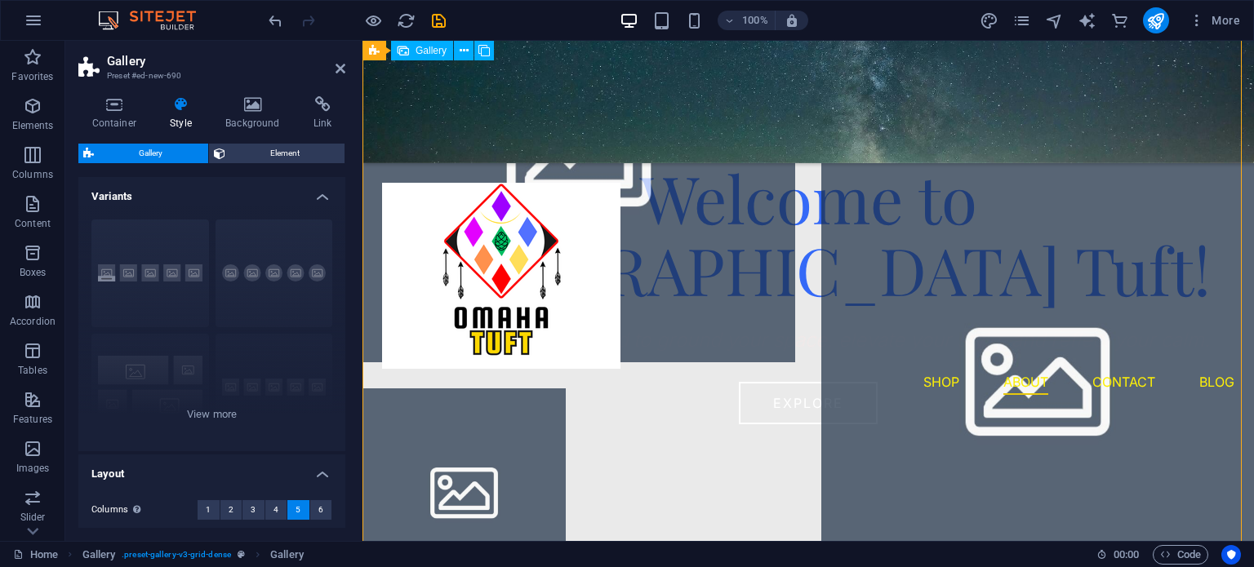
click at [677, 306] on li at bounding box center [578, 146] width 433 height 433
select select "4"
select select "px"
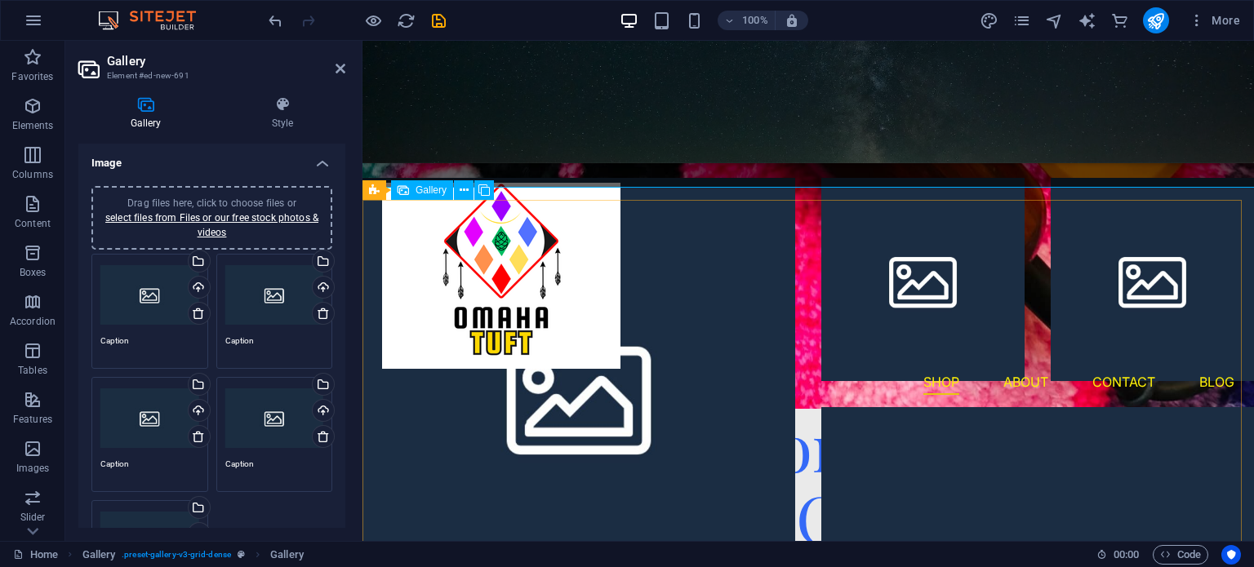
scroll to position [774, 0]
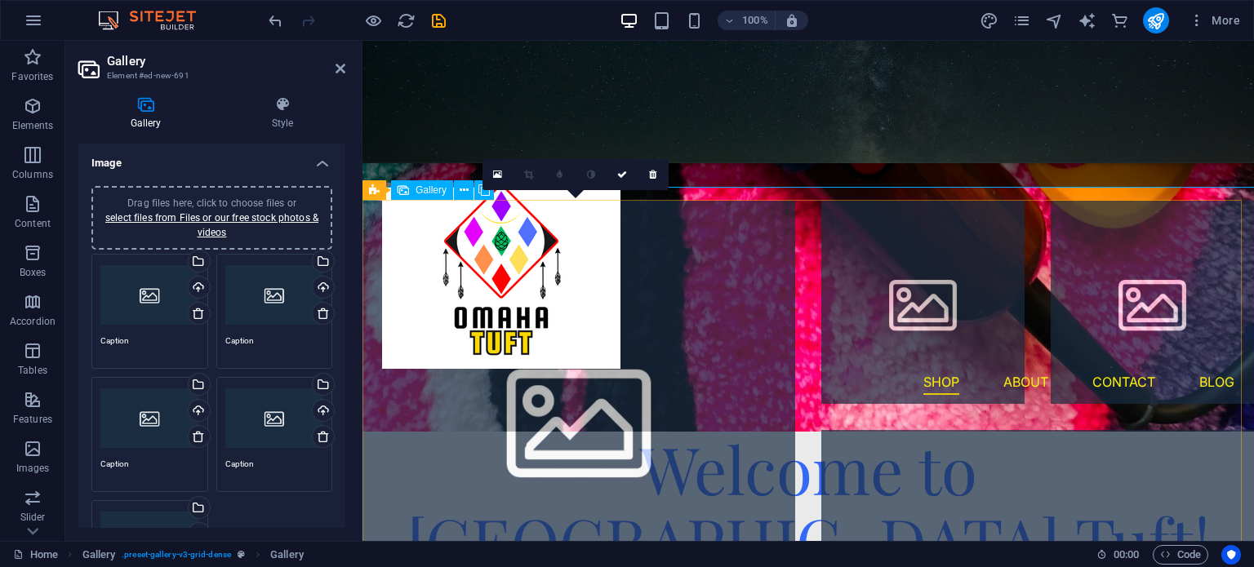
click at [606, 337] on li at bounding box center [578, 417] width 433 height 433
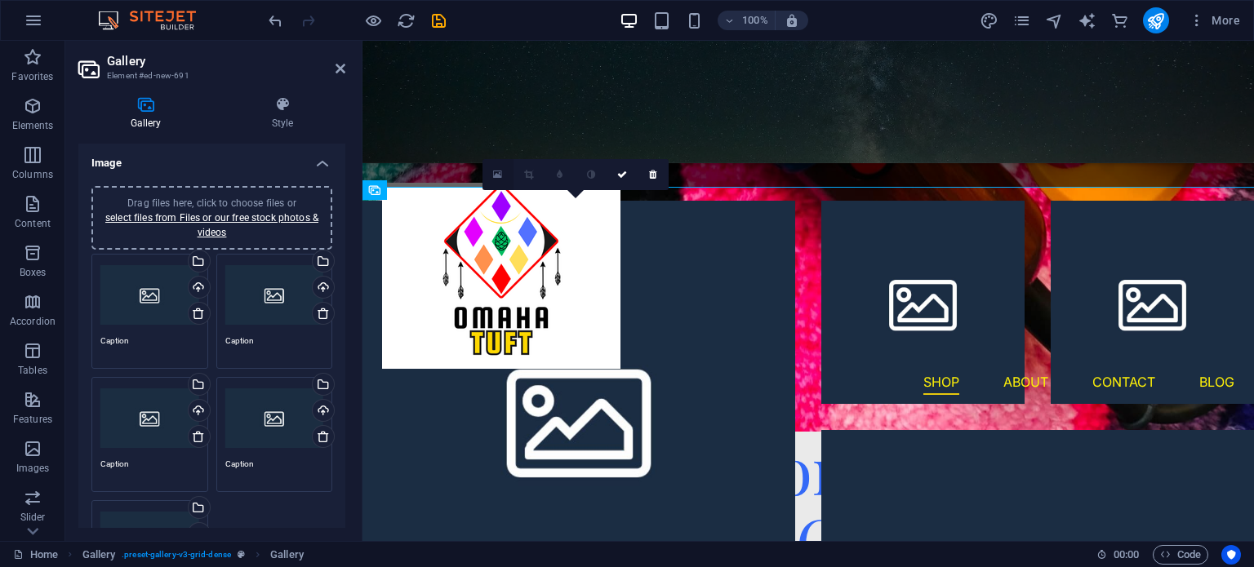
click at [496, 172] on icon at bounding box center [497, 174] width 9 height 11
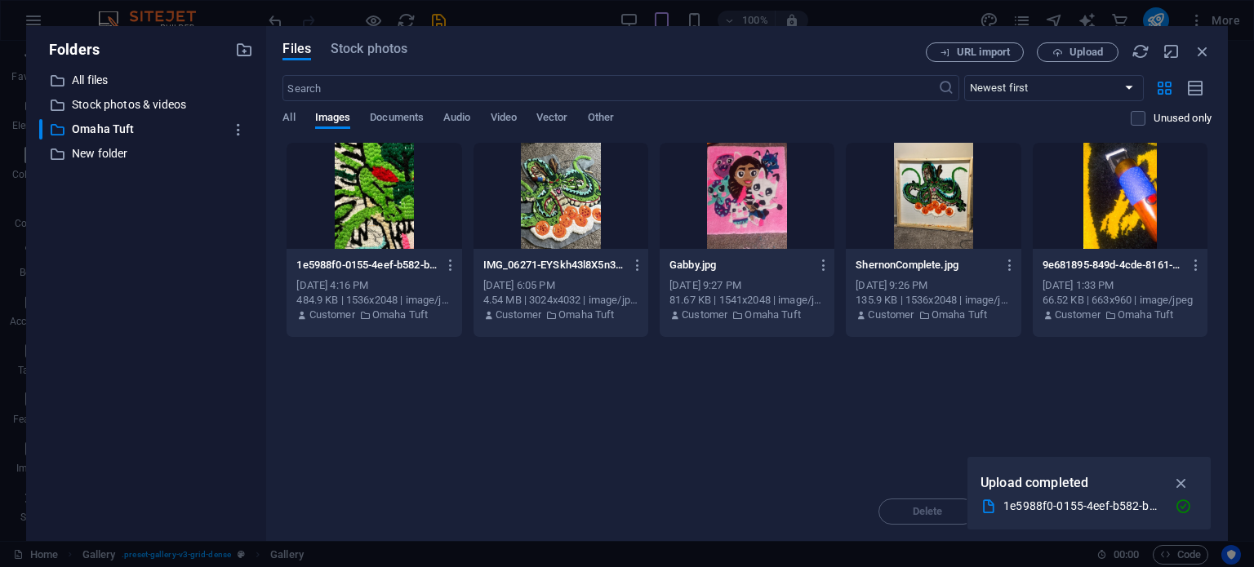
click at [543, 192] on div at bounding box center [560, 196] width 175 height 106
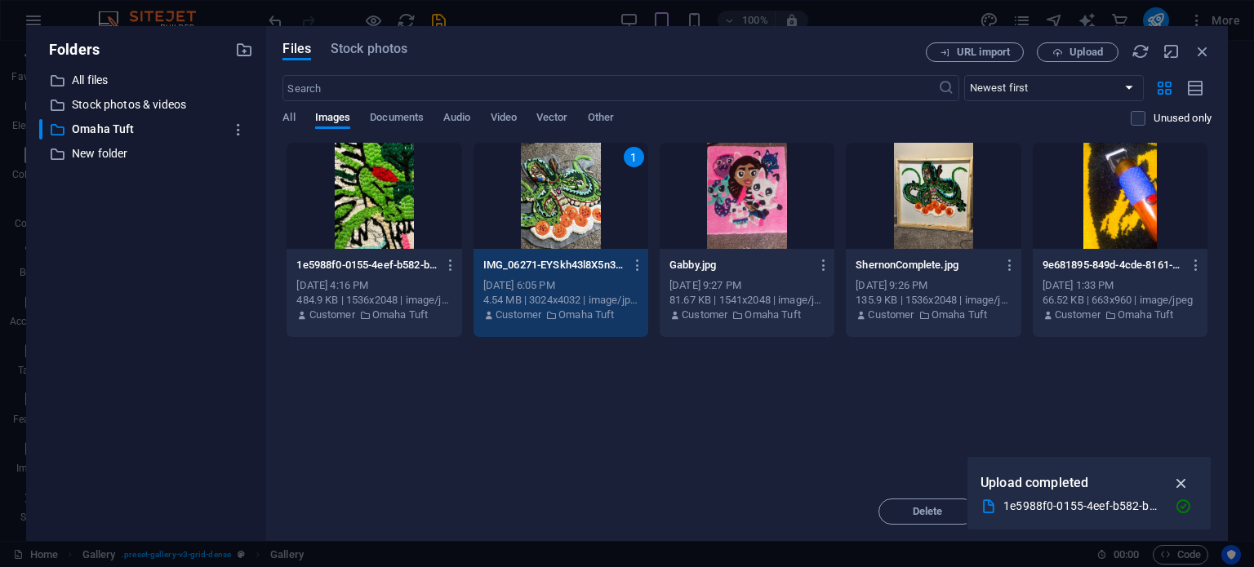
click at [1179, 482] on icon "button" at bounding box center [1181, 483] width 19 height 18
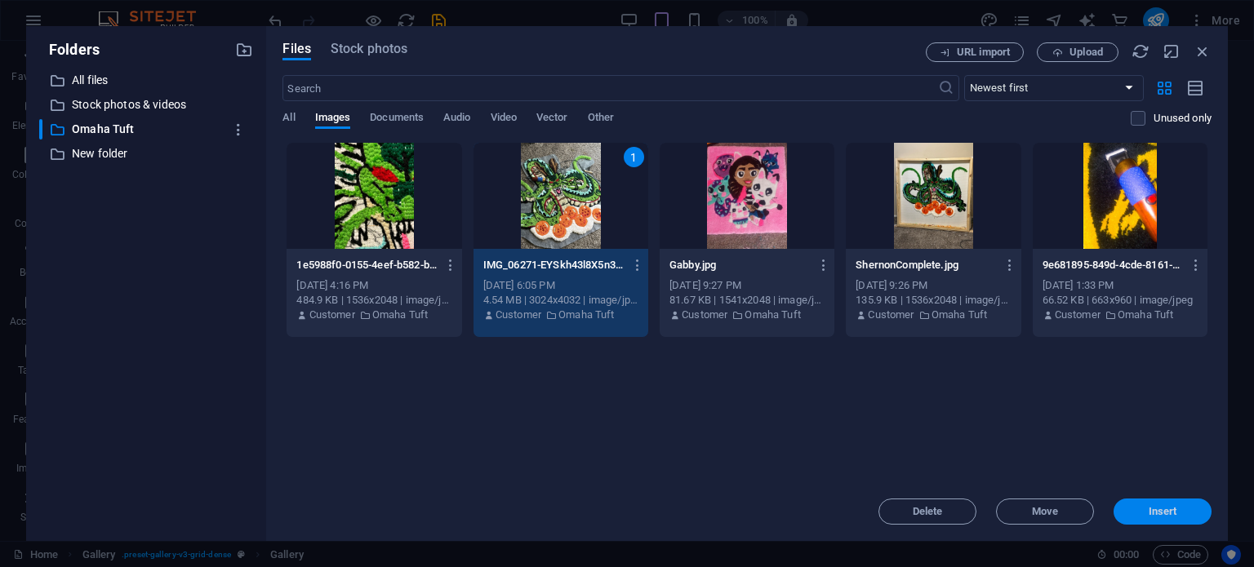
click at [1153, 522] on button "Insert" at bounding box center [1162, 512] width 98 height 26
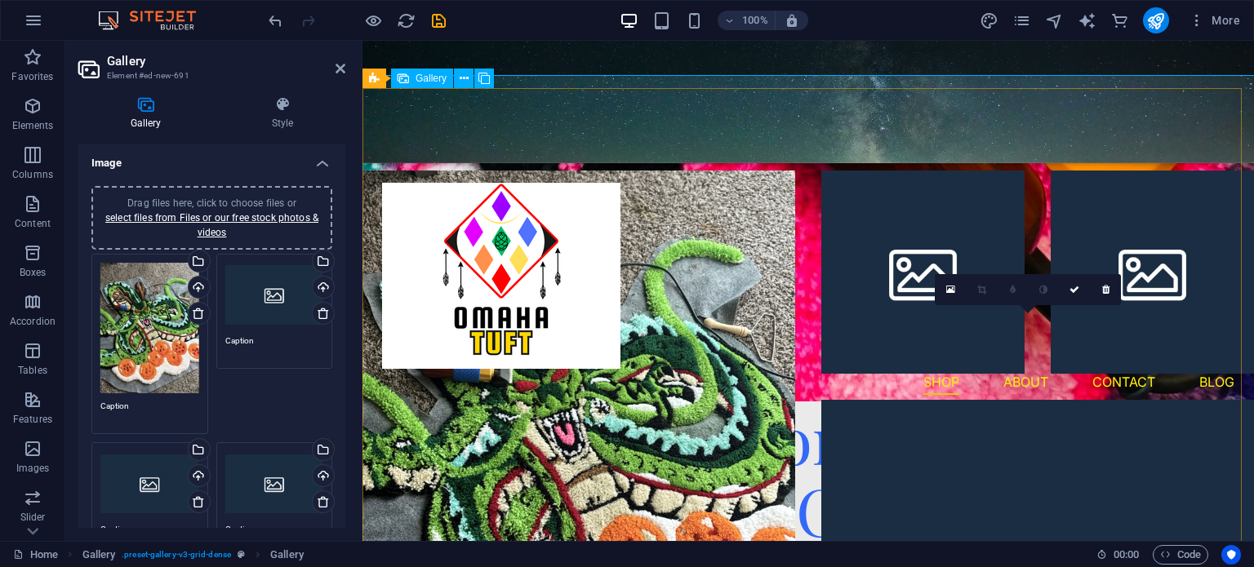
scroll to position [801, 0]
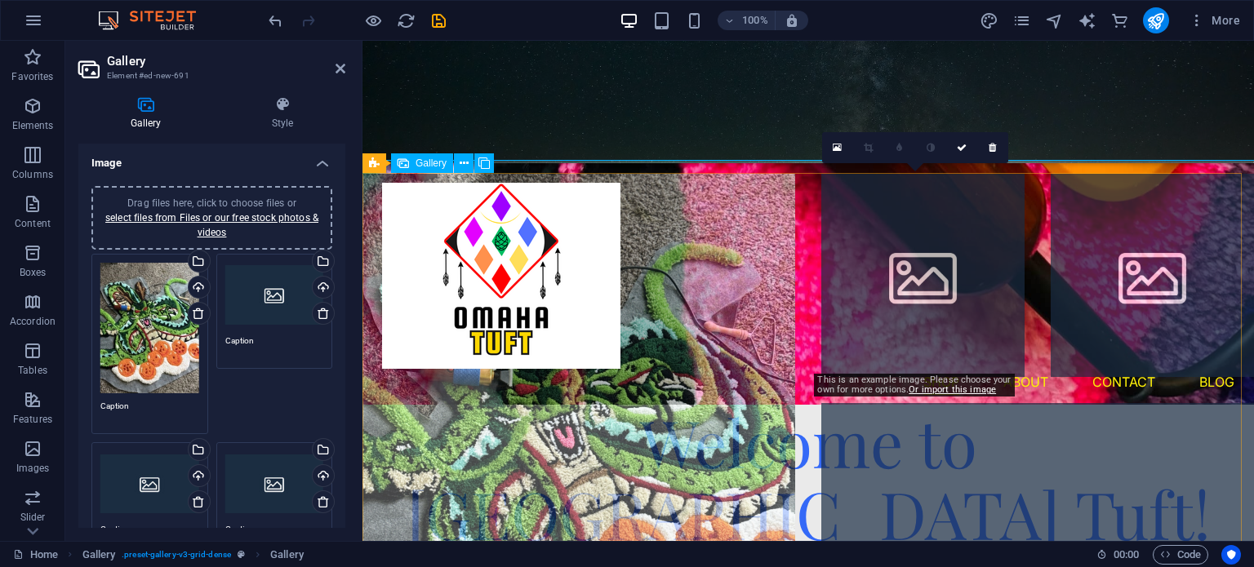
click at [899, 287] on li at bounding box center [922, 275] width 203 height 203
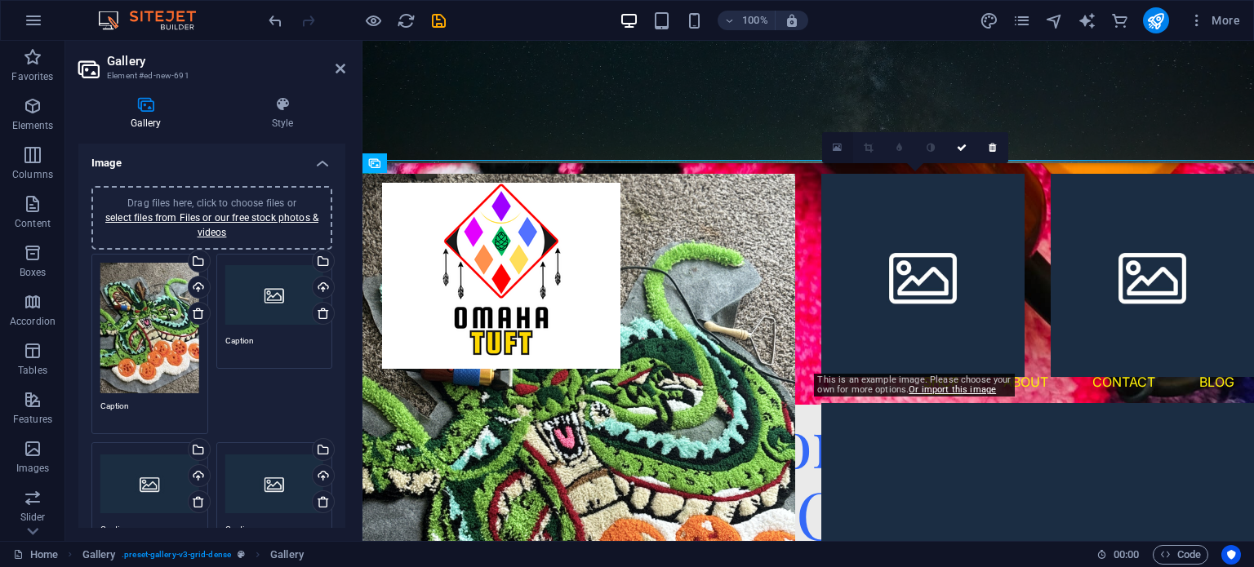
click at [838, 152] on icon at bounding box center [837, 147] width 9 height 11
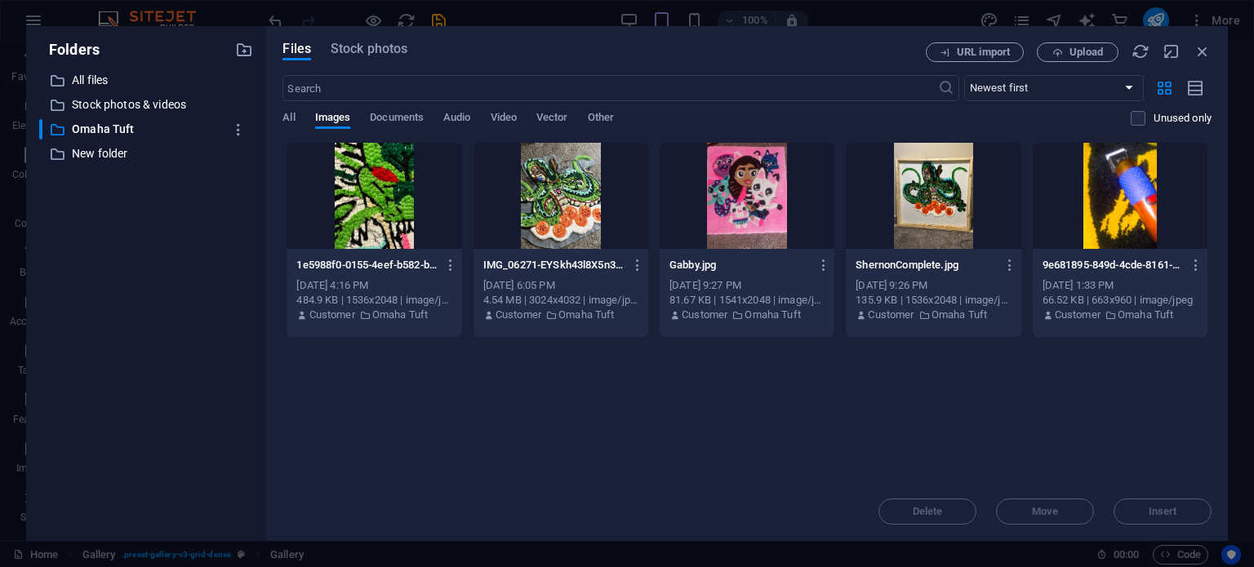
click at [744, 180] on div at bounding box center [747, 196] width 175 height 106
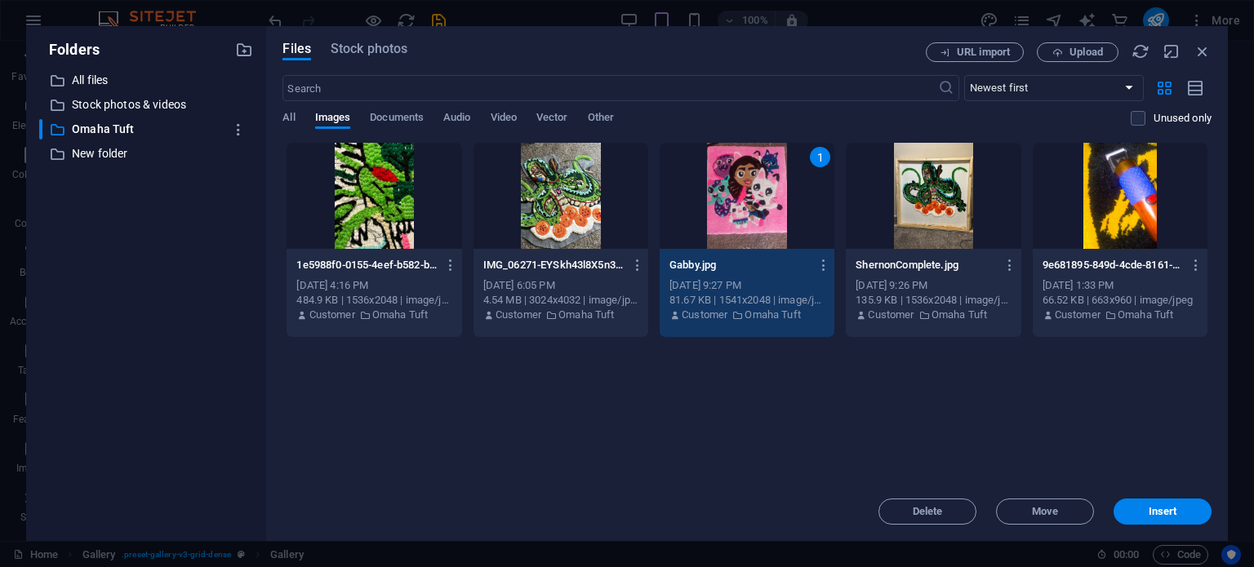
click at [744, 180] on div "1" at bounding box center [747, 196] width 175 height 106
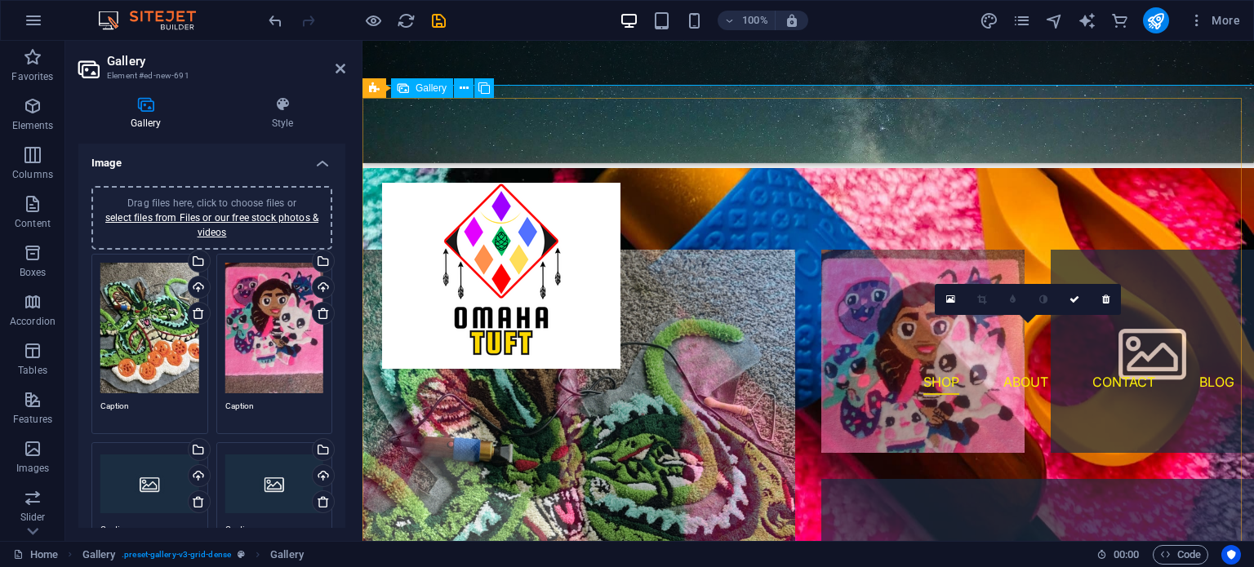
scroll to position [879, 0]
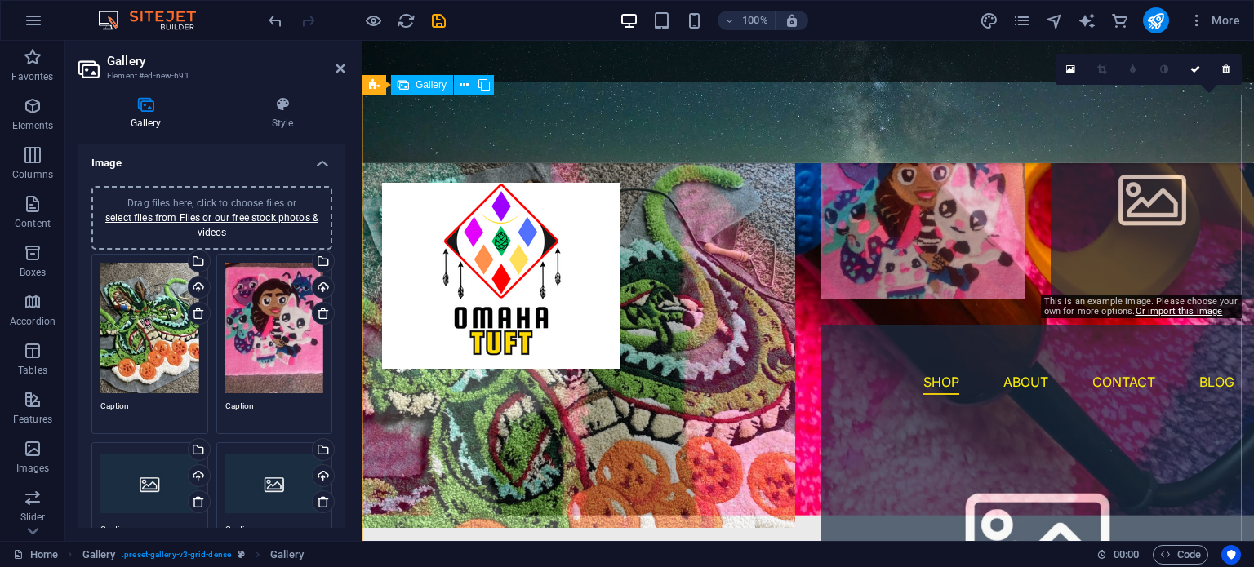
click at [1105, 225] on li at bounding box center [1152, 197] width 203 height 203
click at [1078, 209] on li at bounding box center [1152, 197] width 203 height 203
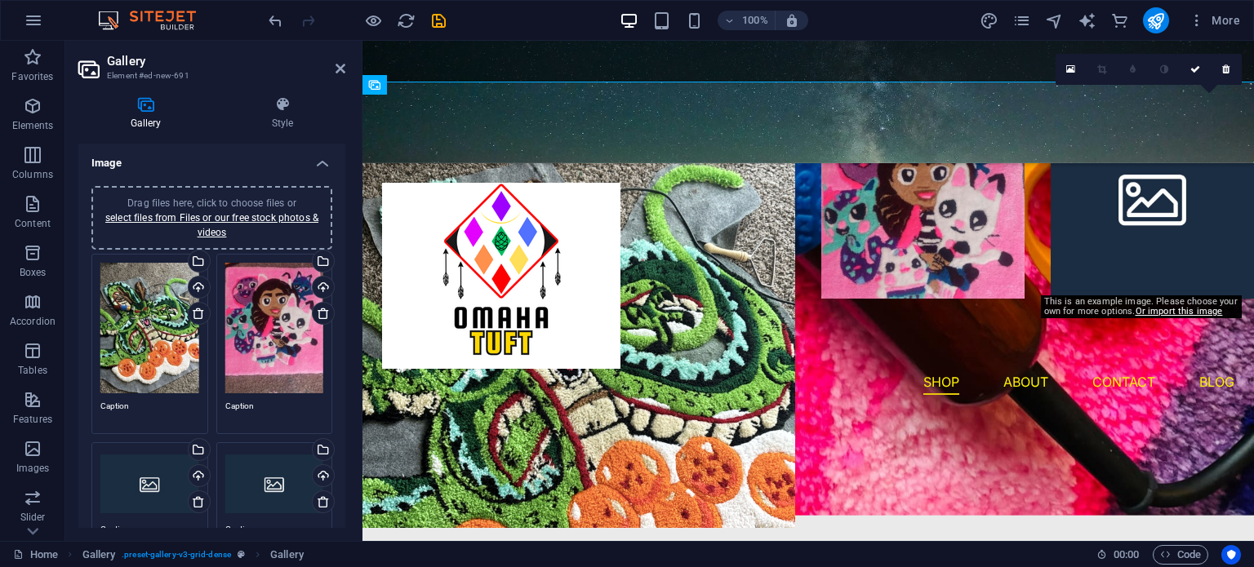
drag, startPoint x: 1078, startPoint y: 209, endPoint x: 1068, endPoint y: 64, distance: 144.9
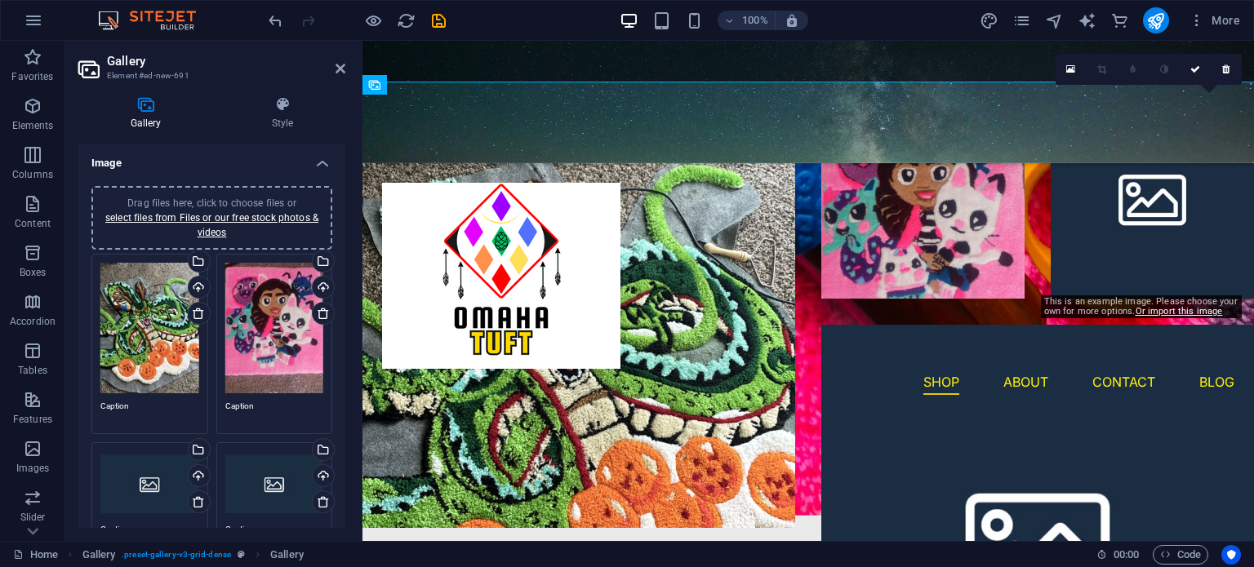
click at [1068, 64] on icon at bounding box center [1070, 69] width 9 height 11
click at [1068, 64] on body "[DOMAIN_NAME] Home Favorites Elements Columns Content Boxes Accordion Tables Fe…" at bounding box center [627, 283] width 1254 height 567
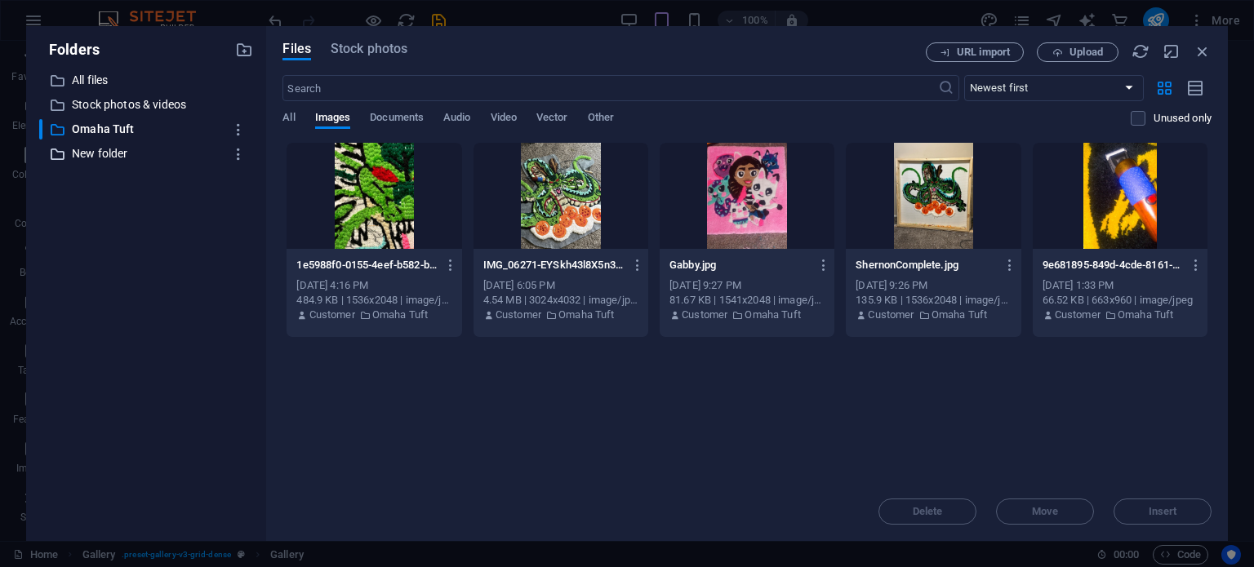
click at [87, 153] on p "New folder" at bounding box center [148, 153] width 152 height 19
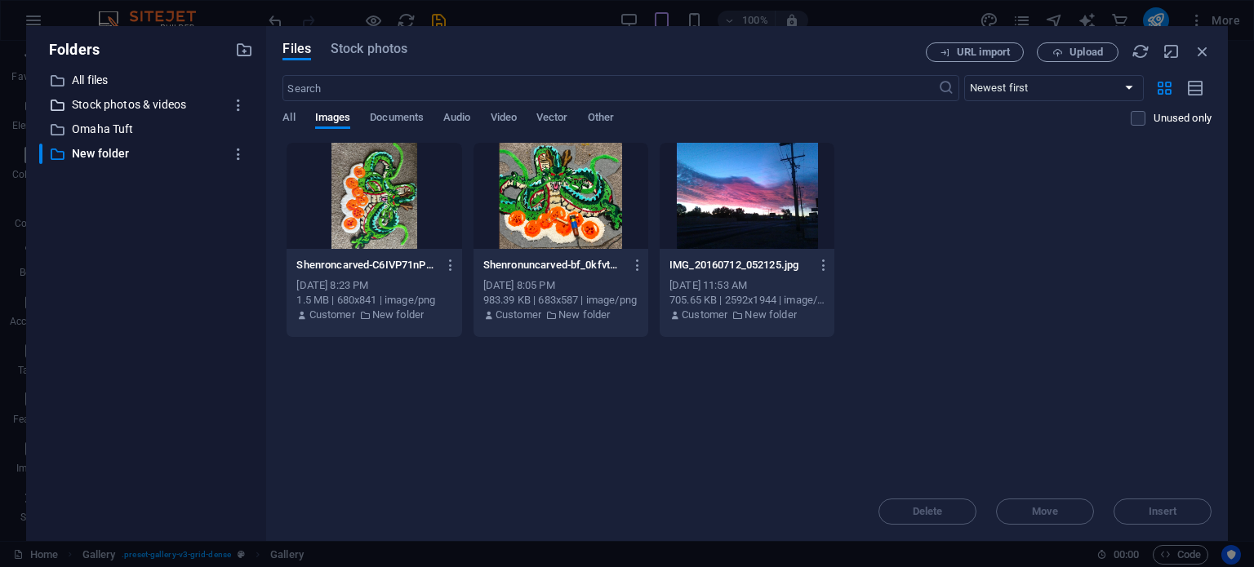
click at [69, 110] on div "​ Stock photos & videos Stock photos & videos" at bounding box center [131, 105] width 184 height 20
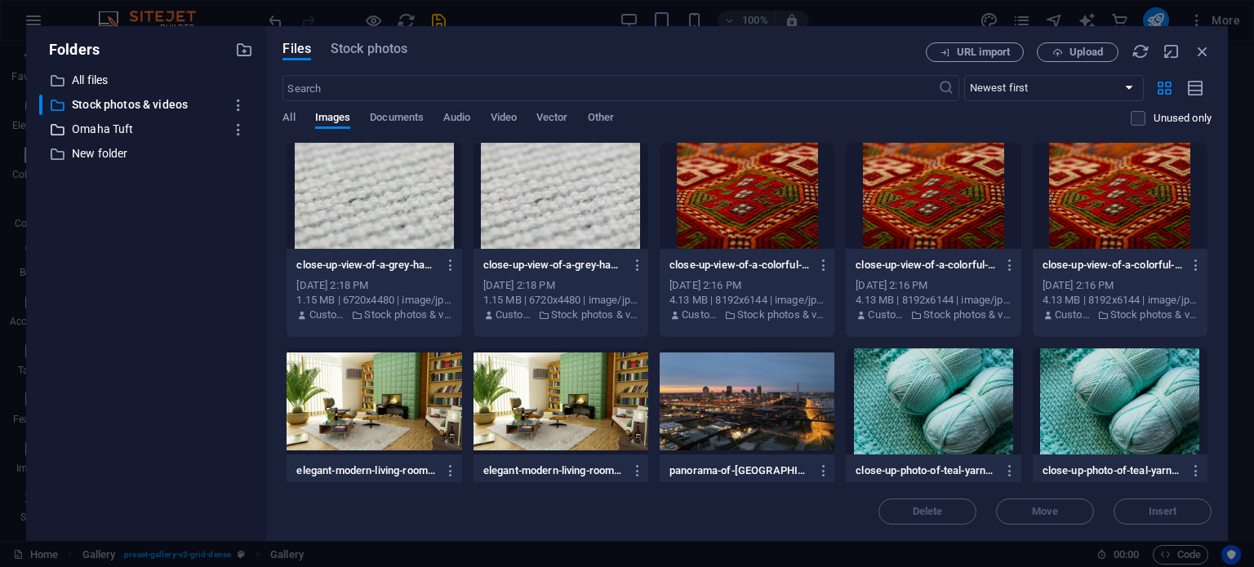
click at [122, 134] on p "Omaha Tuft" at bounding box center [148, 129] width 152 height 19
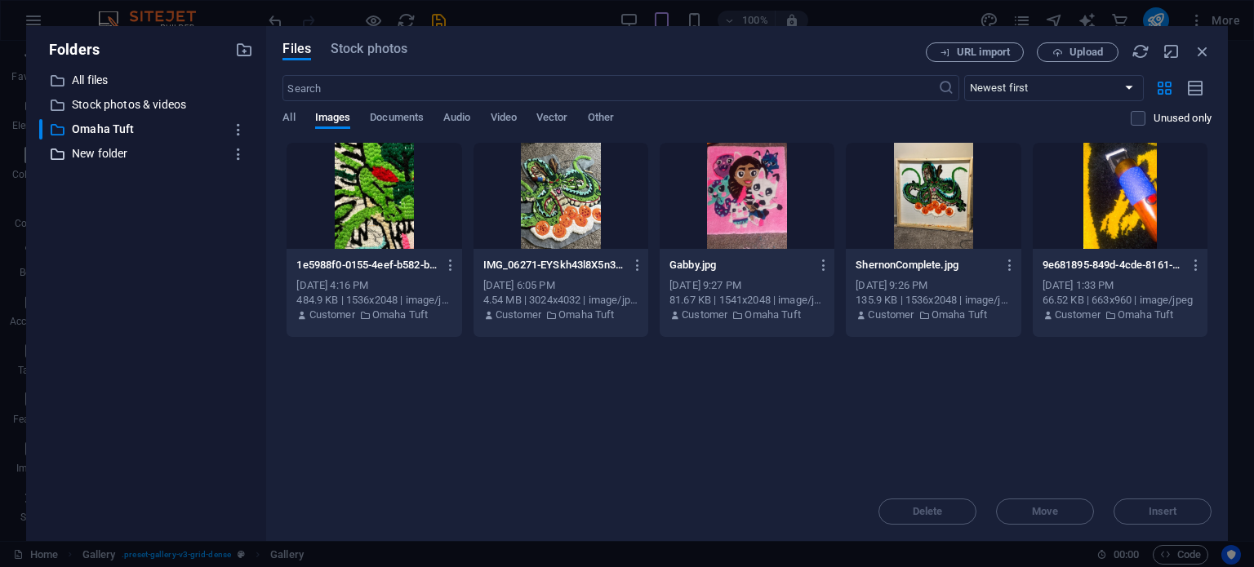
click at [101, 156] on p "New folder" at bounding box center [148, 153] width 152 height 19
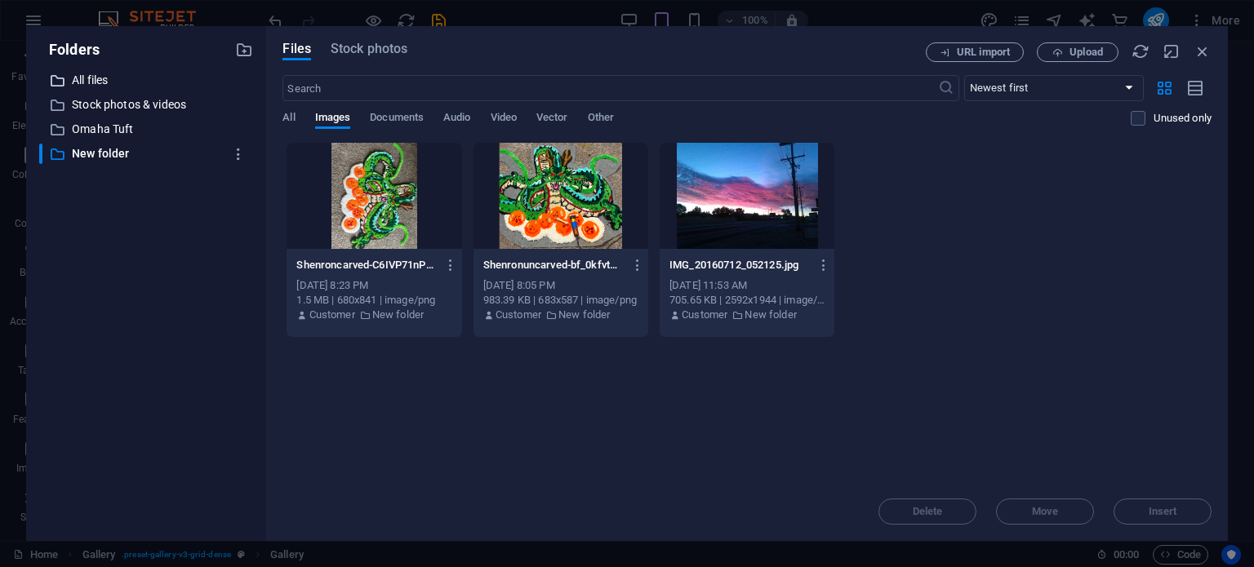
click at [95, 74] on p "All files" at bounding box center [148, 80] width 152 height 19
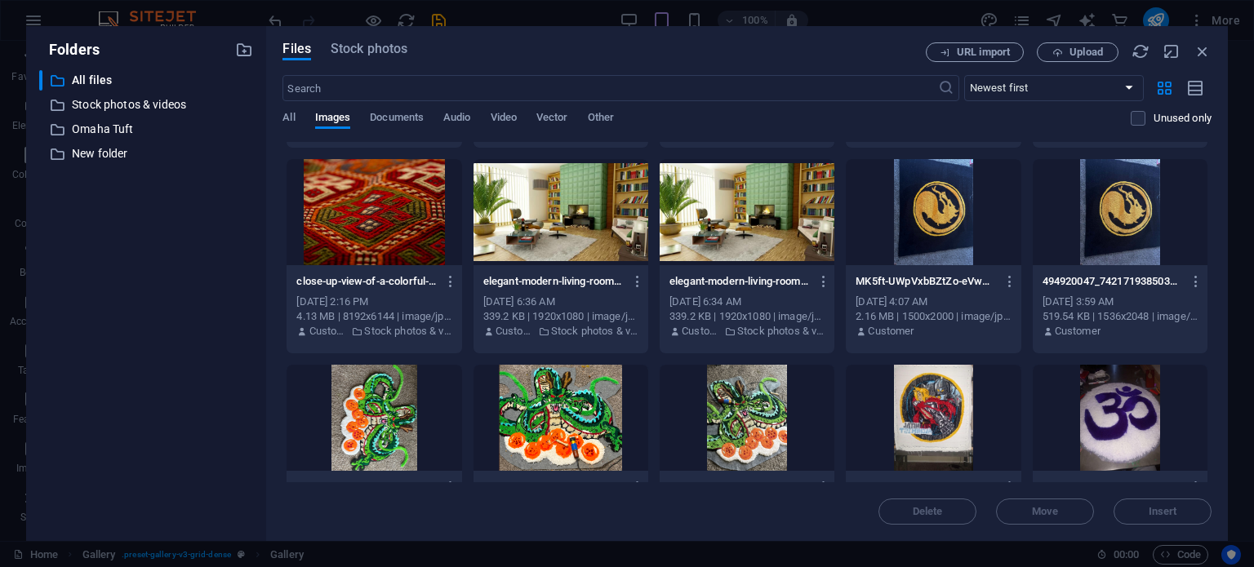
scroll to position [186, 0]
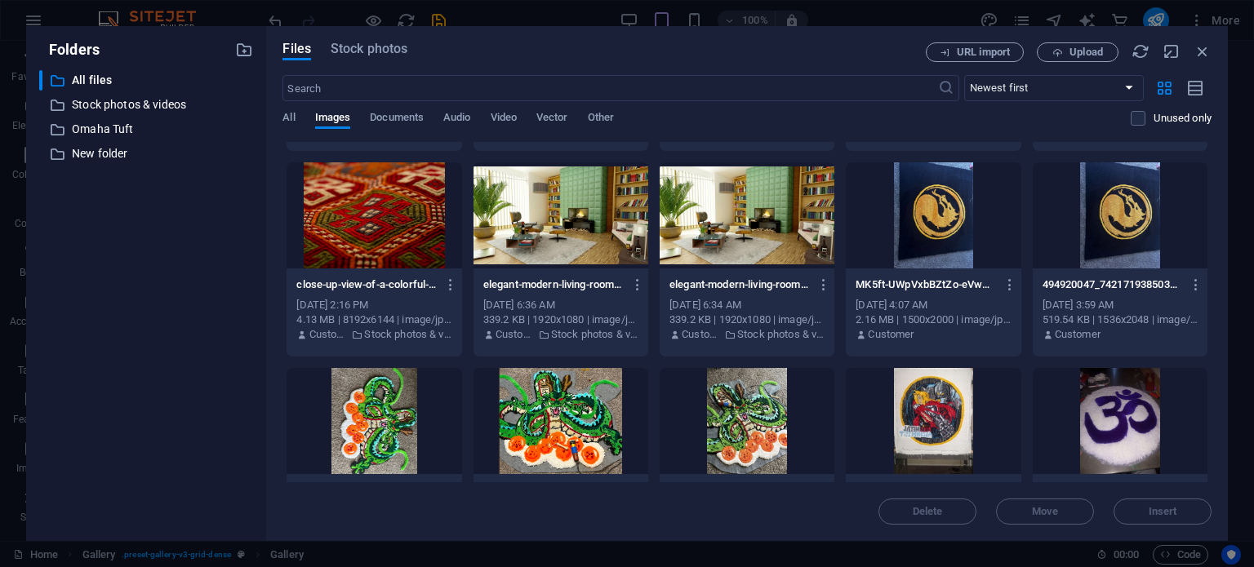
click at [934, 234] on div at bounding box center [933, 215] width 175 height 106
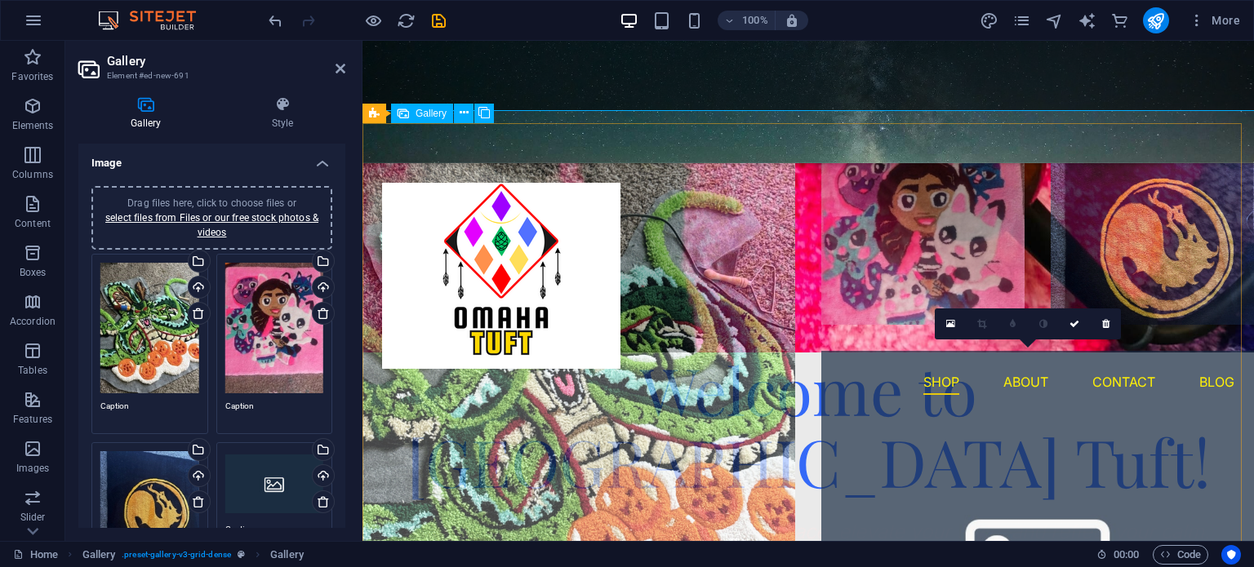
scroll to position [850, 0]
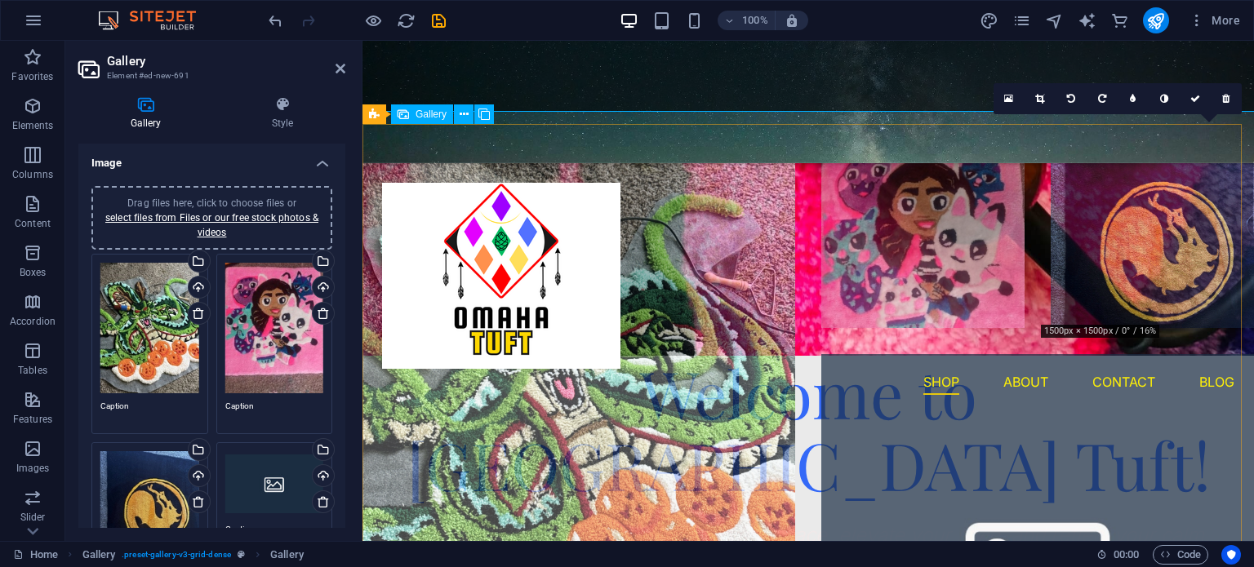
click at [1107, 271] on li at bounding box center [1152, 226] width 203 height 203
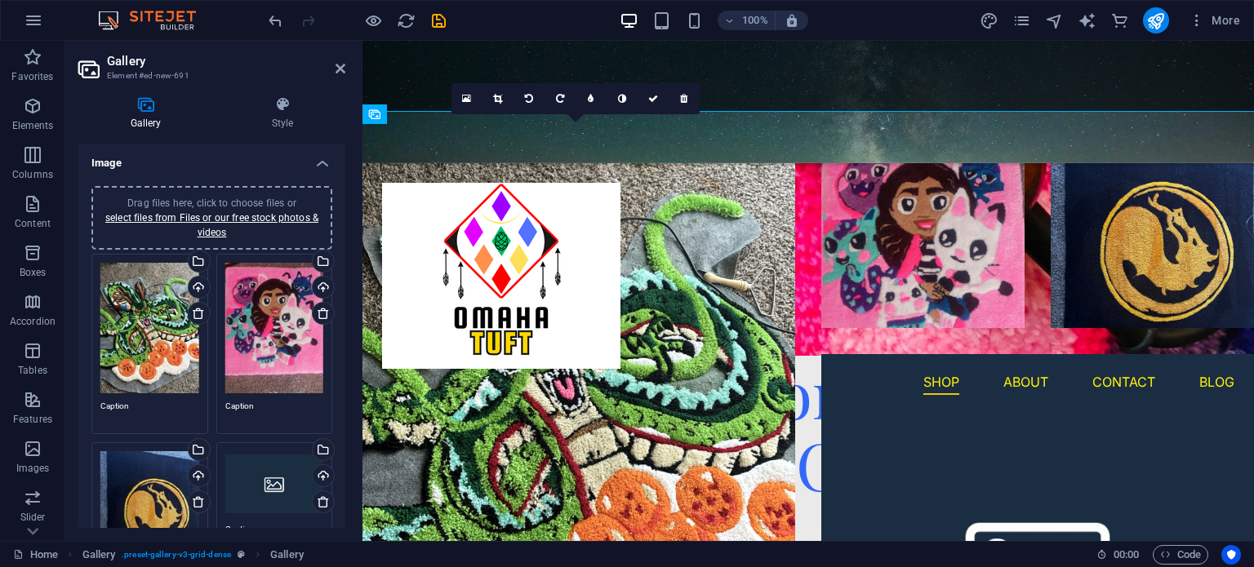
click at [185, 523] on div "Drag files here, click to choose files or select files from Files or our free s…" at bounding box center [149, 516] width 99 height 131
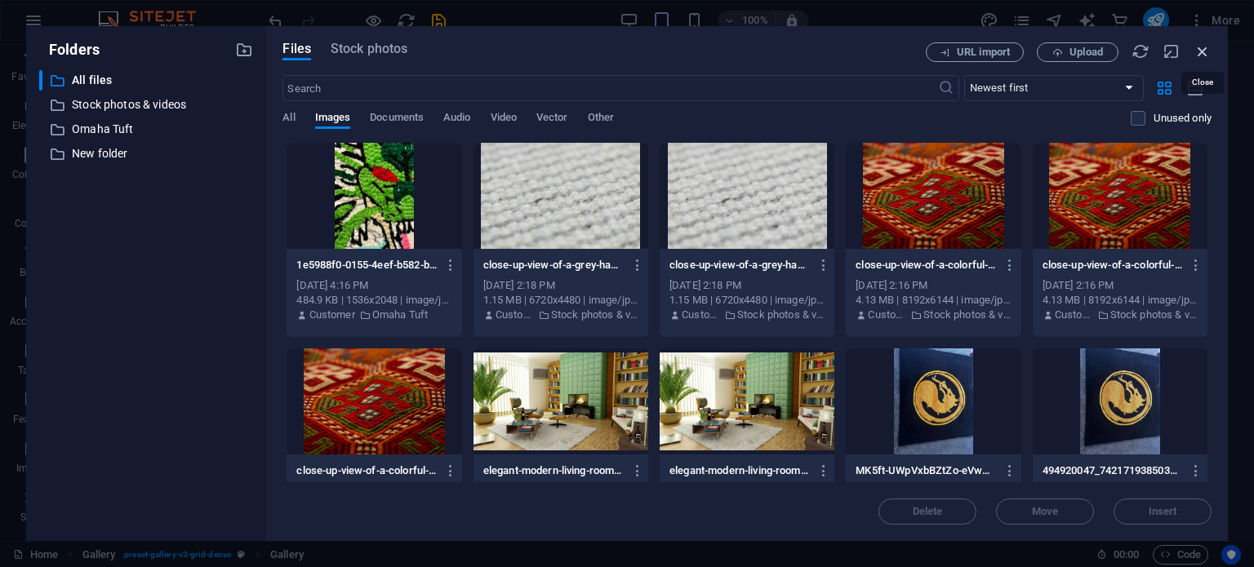
click at [1202, 49] on icon "button" at bounding box center [1202, 51] width 18 height 18
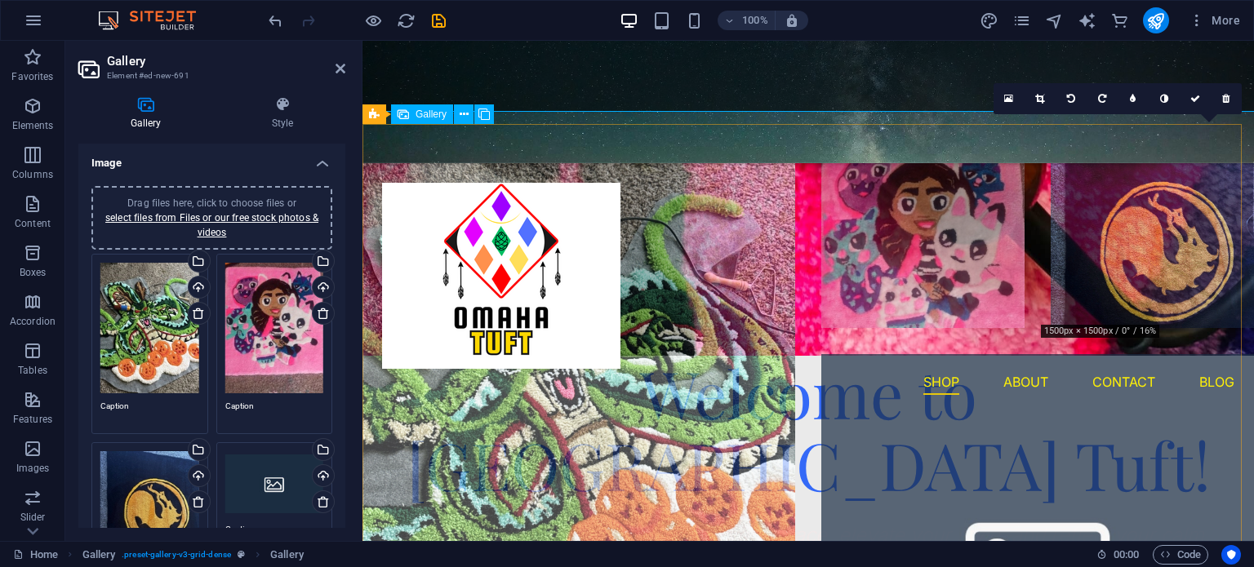
click at [1145, 240] on li at bounding box center [1152, 226] width 203 height 203
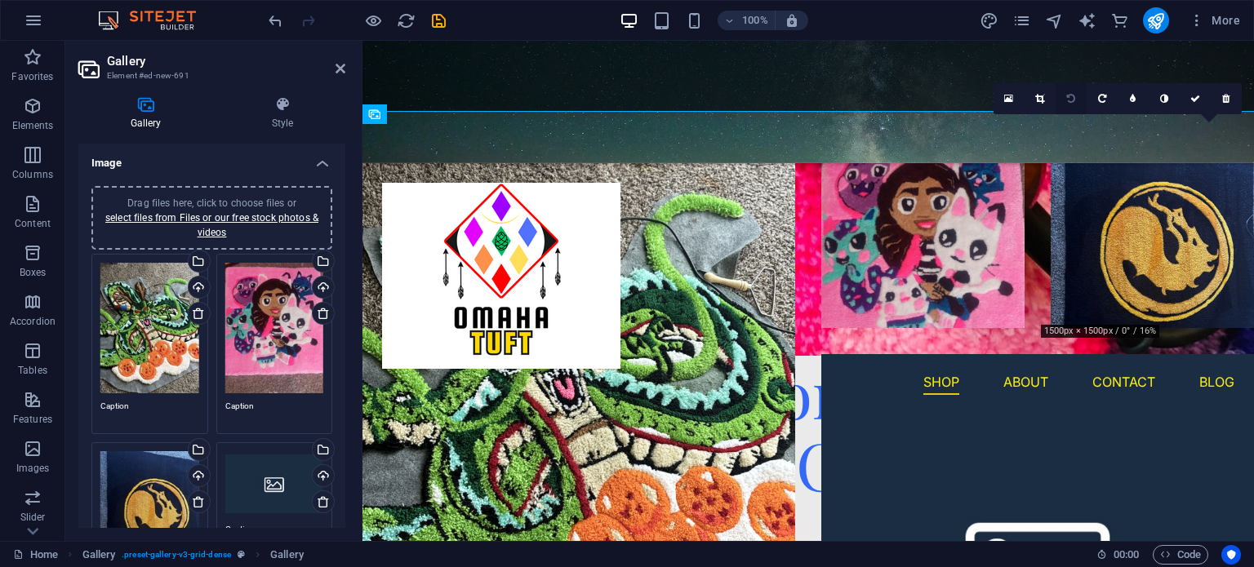
click at [1075, 97] on link at bounding box center [1070, 98] width 31 height 31
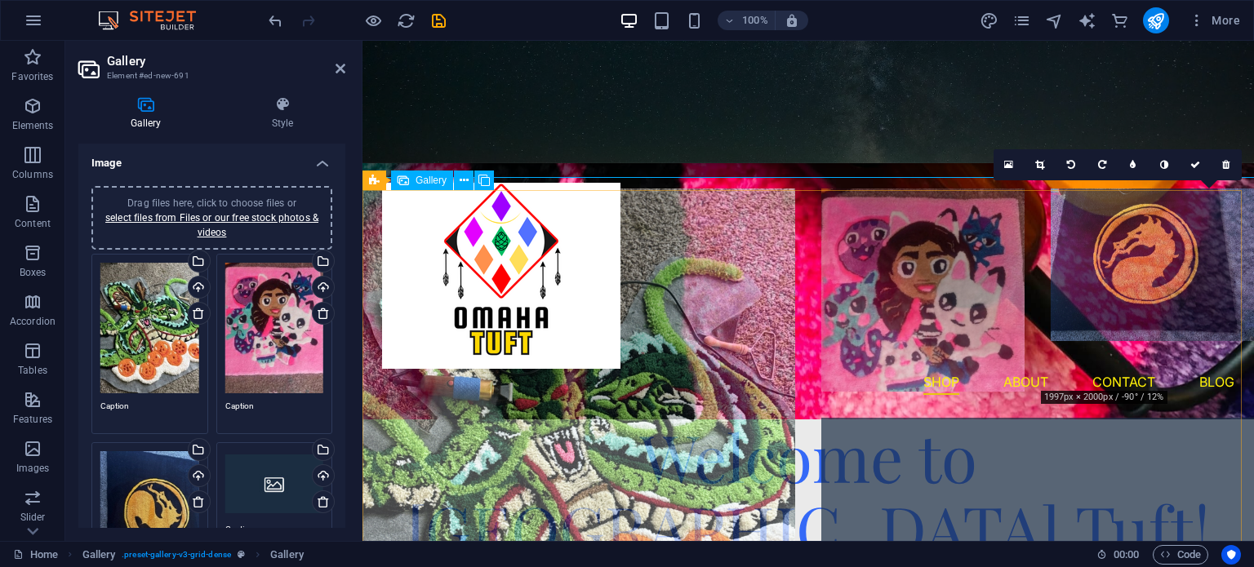
scroll to position [784, 0]
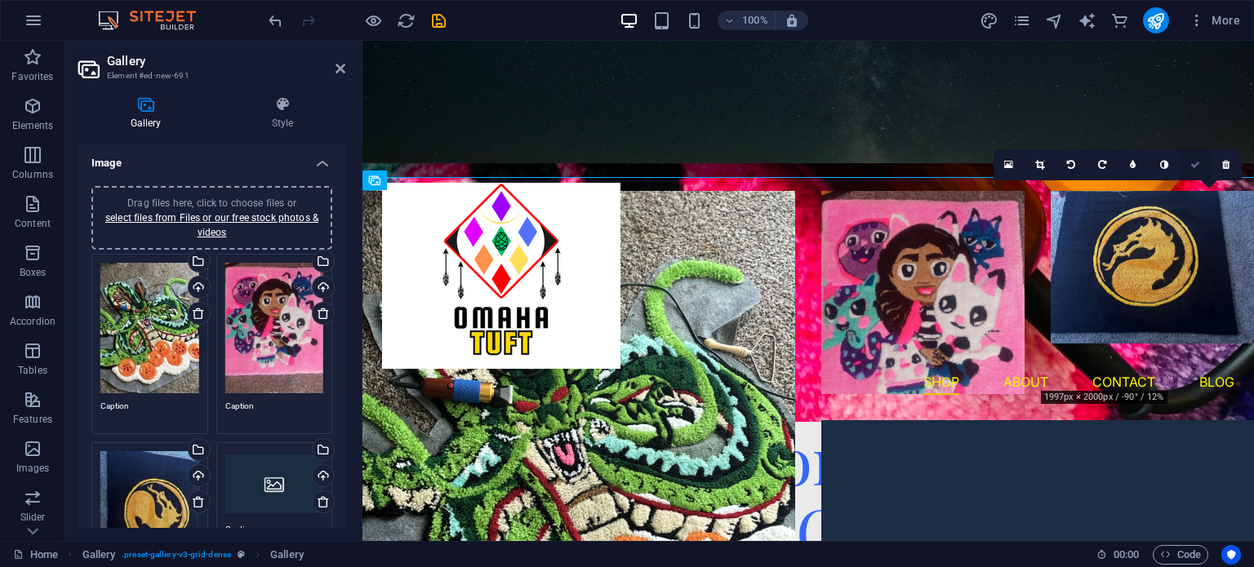
click at [1192, 167] on icon at bounding box center [1195, 165] width 10 height 10
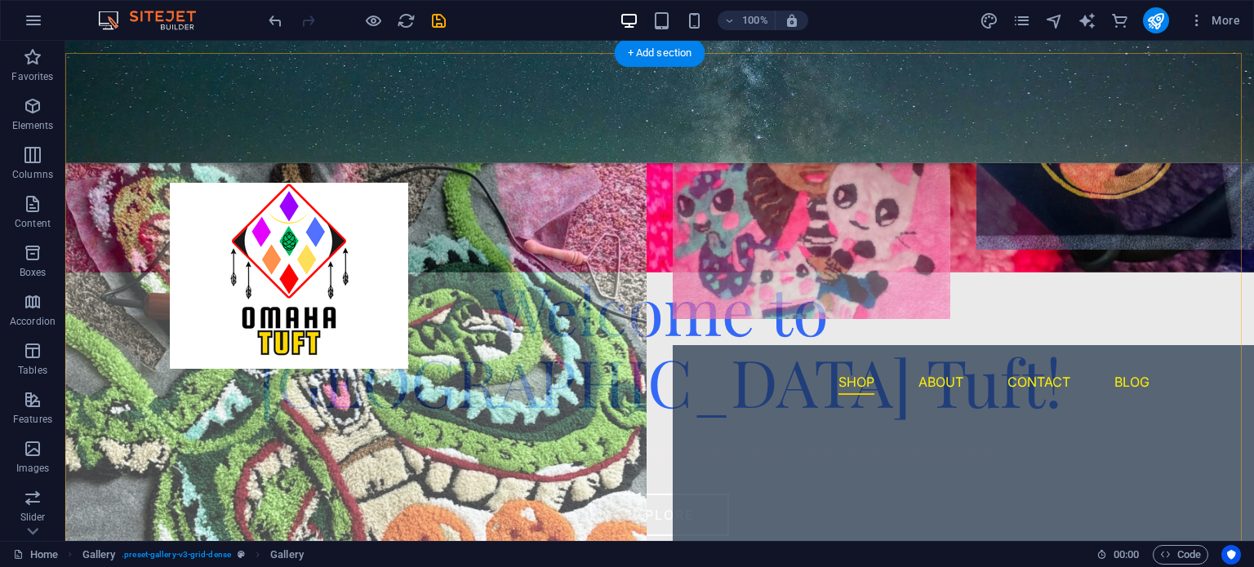
scroll to position [934, 0]
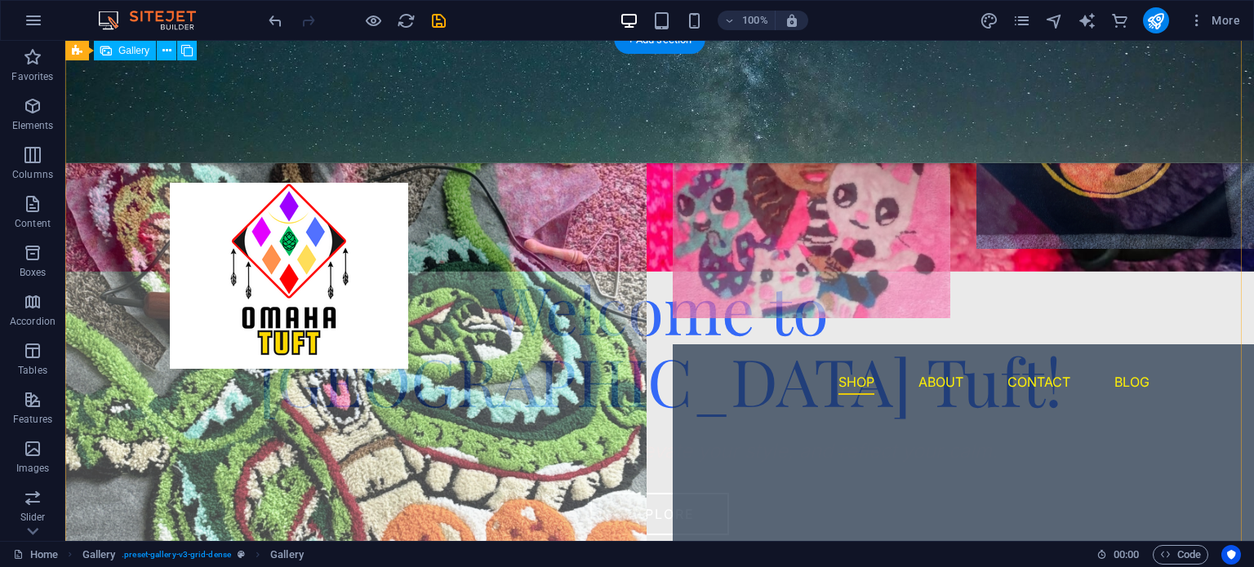
select select "4"
select select "px"
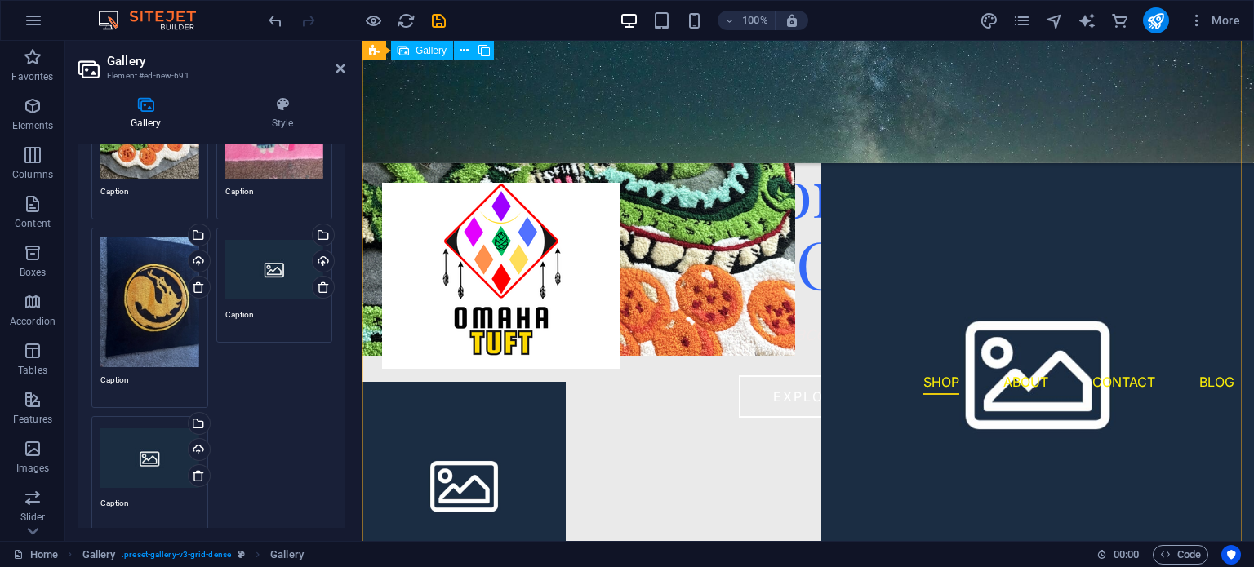
scroll to position [1049, 0]
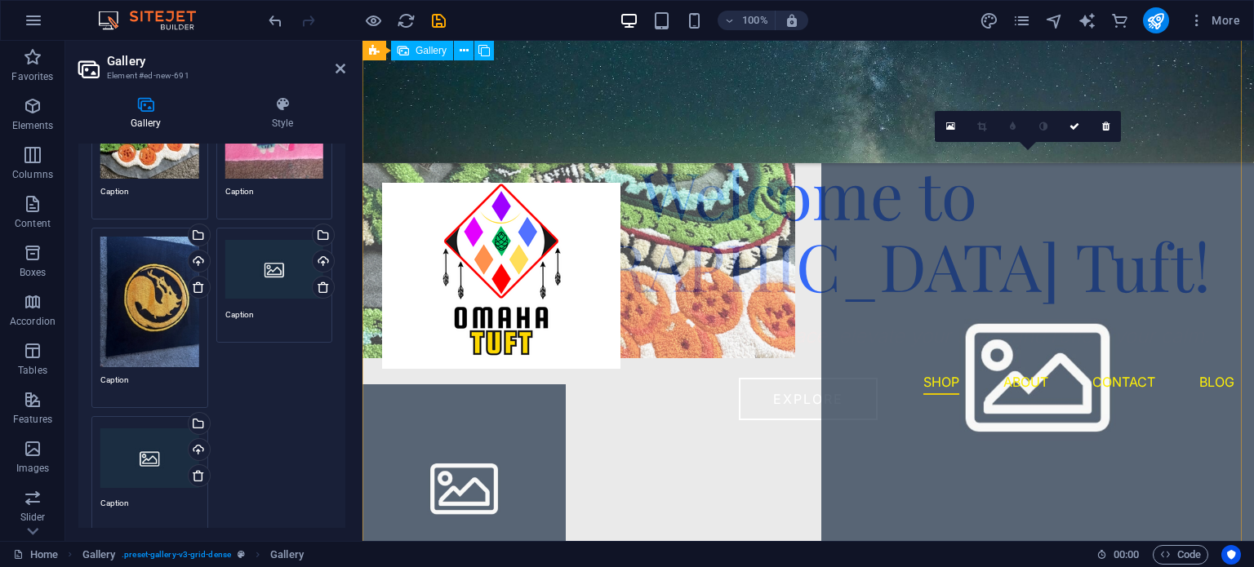
click at [975, 378] on li at bounding box center [1037, 371] width 433 height 433
click at [929, 273] on li at bounding box center [1037, 371] width 433 height 433
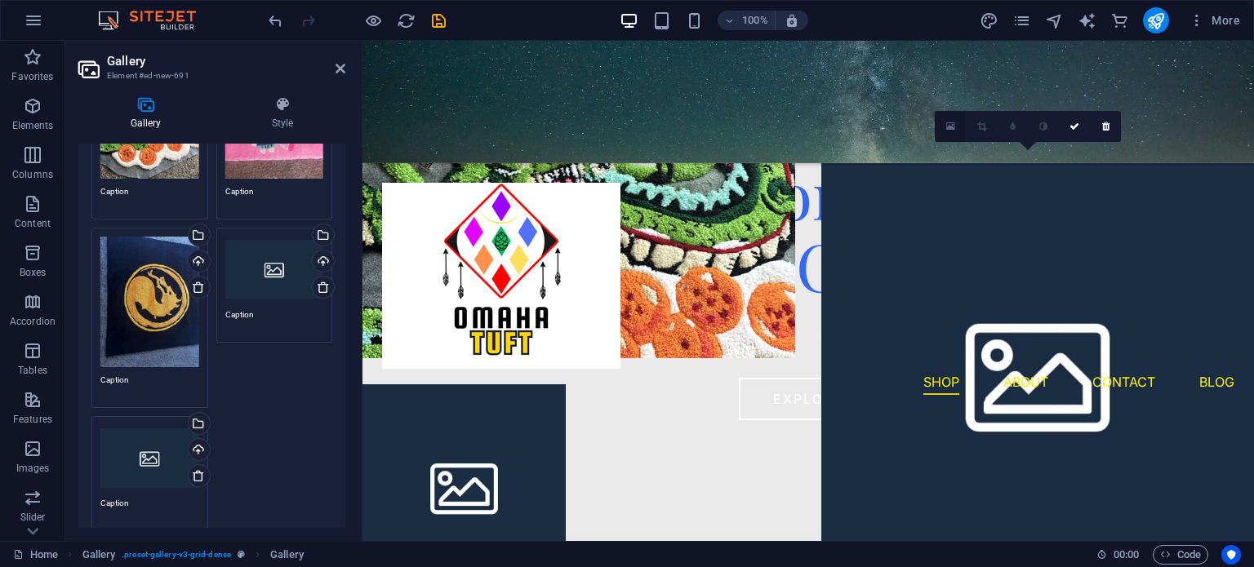
click at [947, 123] on icon at bounding box center [950, 126] width 9 height 11
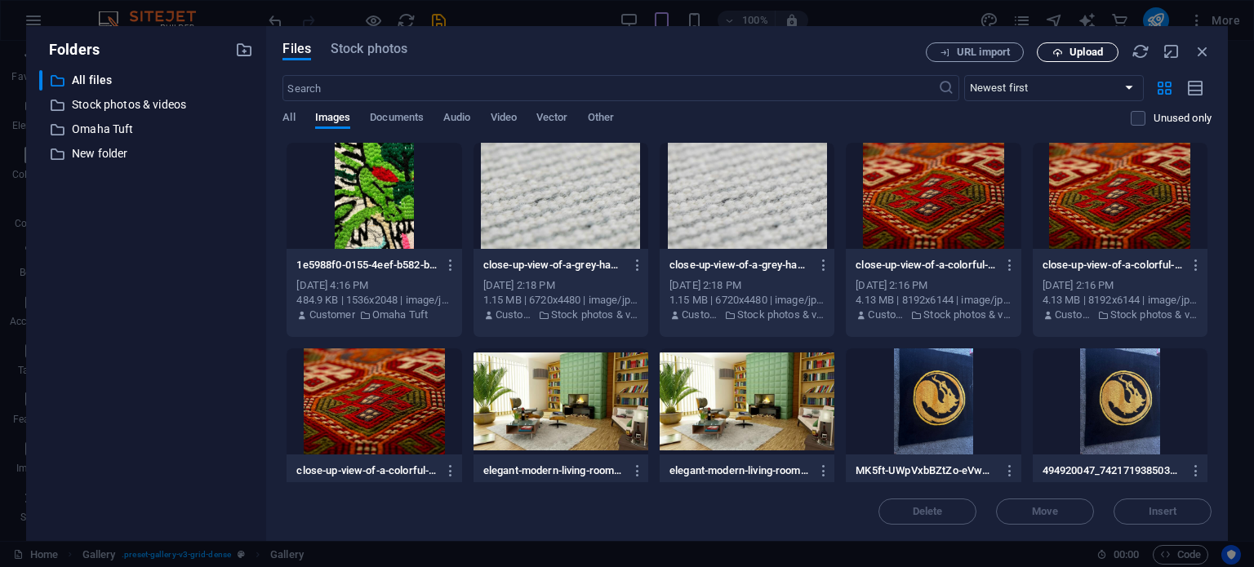
click at [1075, 57] on span "Upload" at bounding box center [1085, 52] width 33 height 10
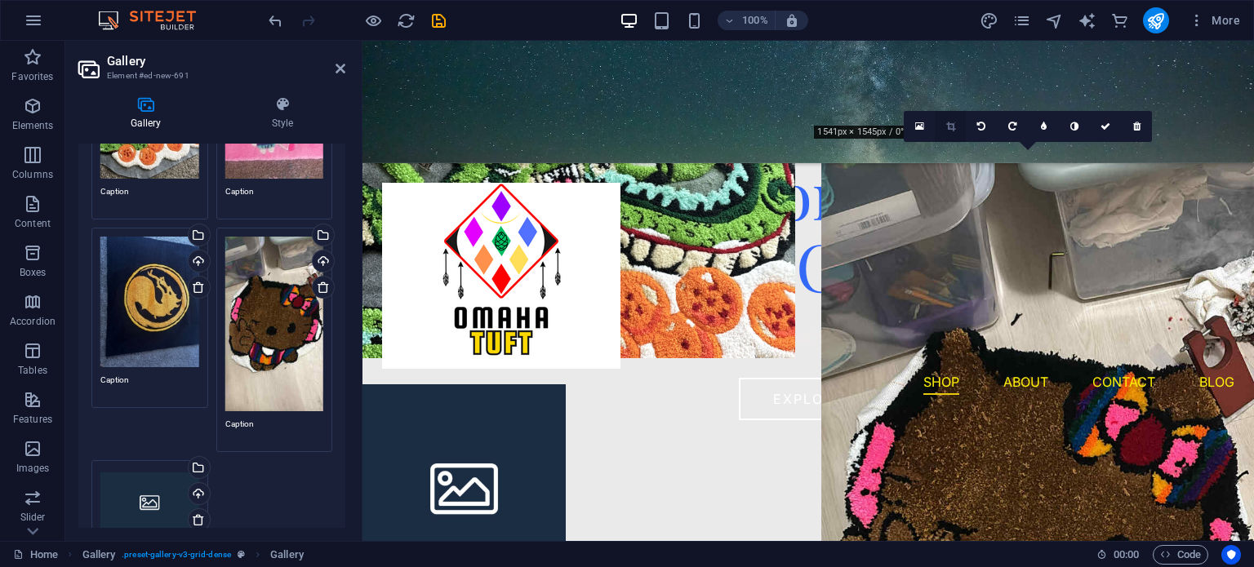
click at [939, 123] on link at bounding box center [950, 126] width 31 height 31
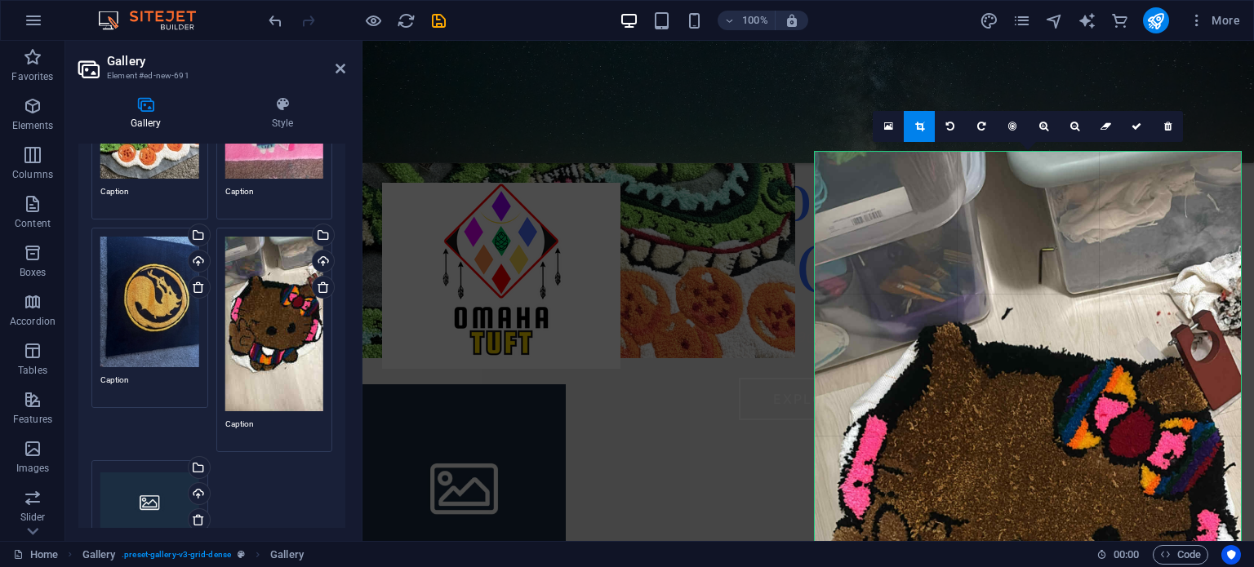
click at [1016, 195] on div at bounding box center [1028, 531] width 426 height 758
click at [938, 120] on link at bounding box center [950, 126] width 31 height 31
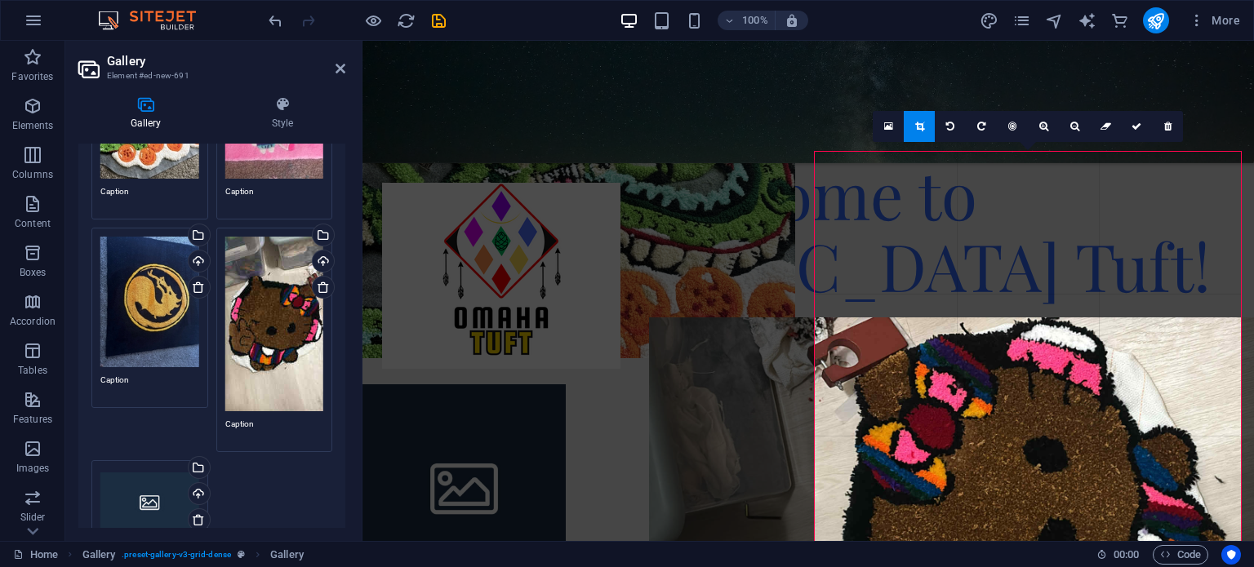
click at [924, 120] on link at bounding box center [919, 126] width 31 height 31
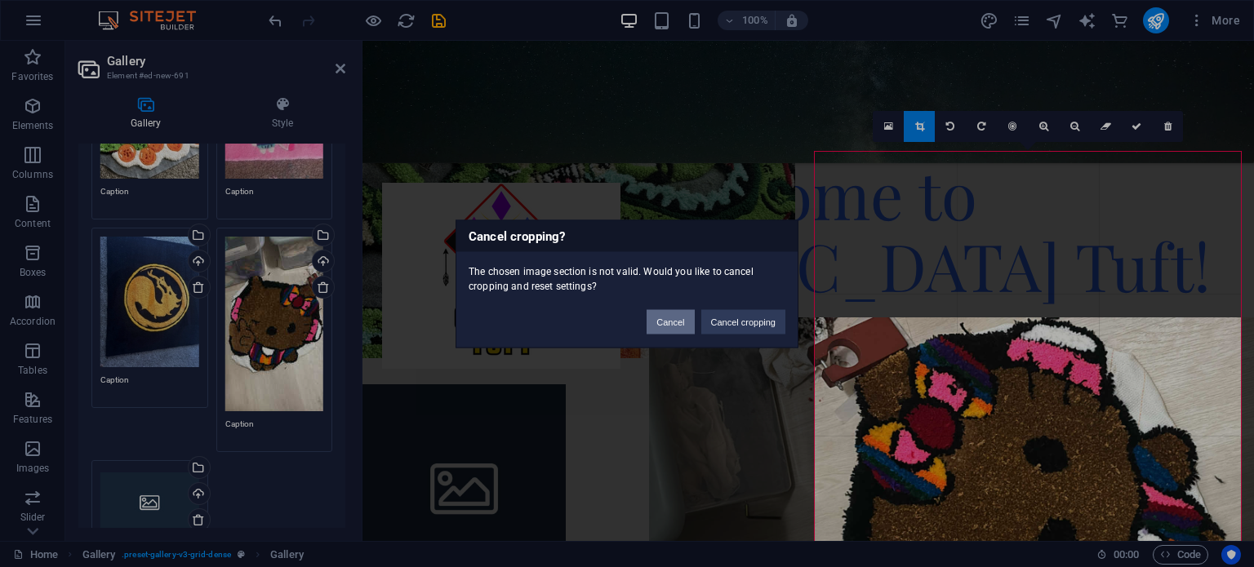
click at [676, 329] on button "Cancel" at bounding box center [669, 321] width 47 height 24
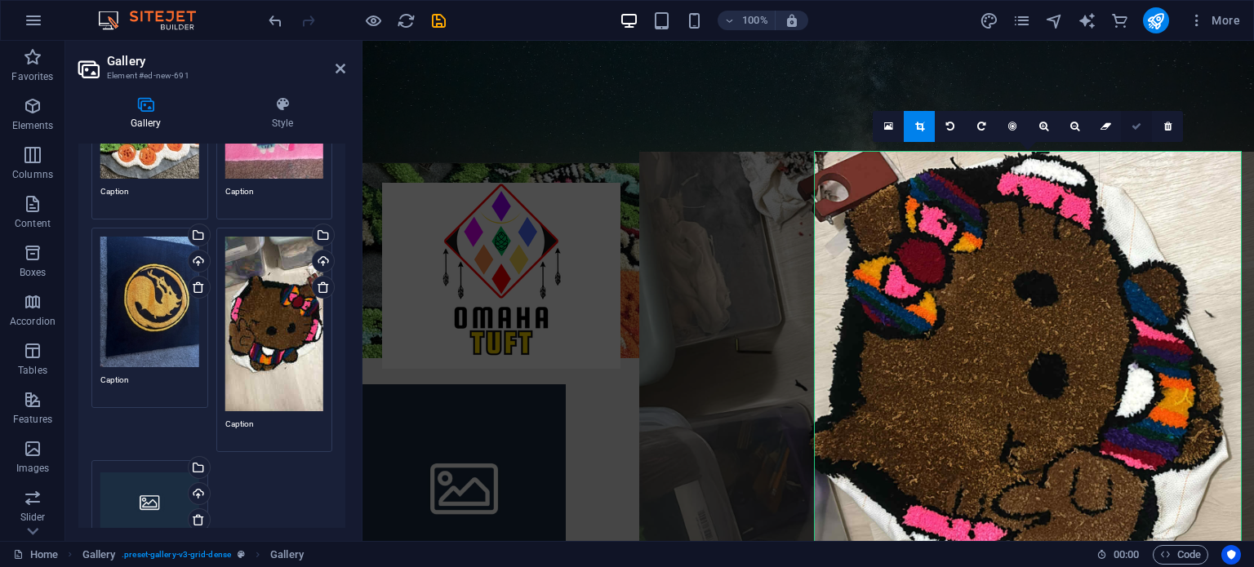
click at [1136, 122] on icon at bounding box center [1136, 127] width 10 height 10
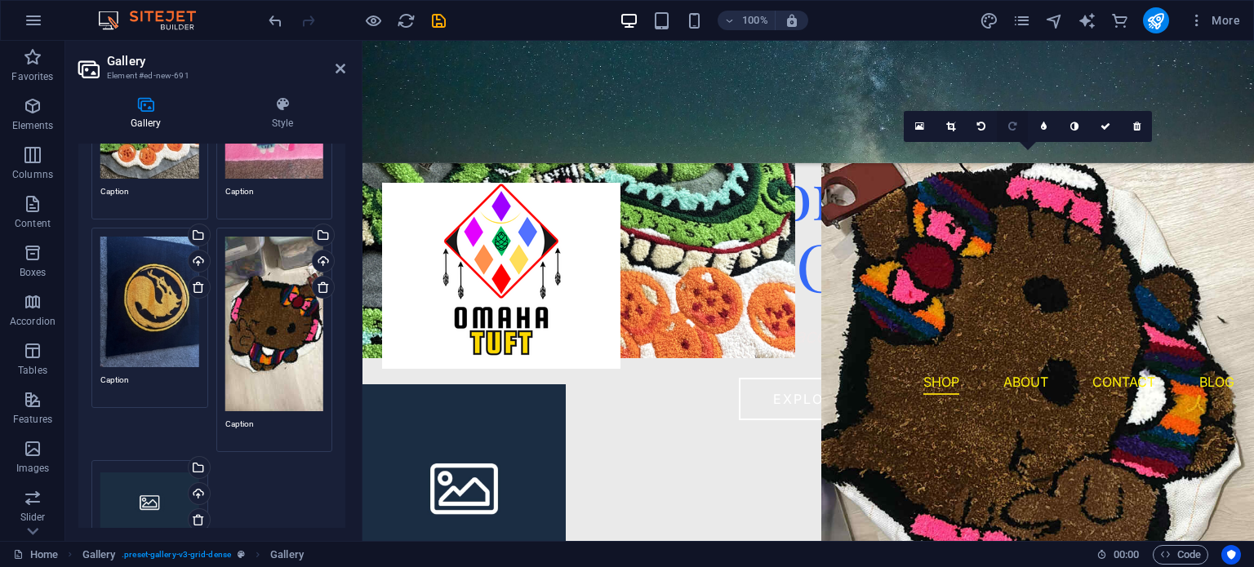
click at [1008, 125] on icon at bounding box center [1012, 127] width 8 height 10
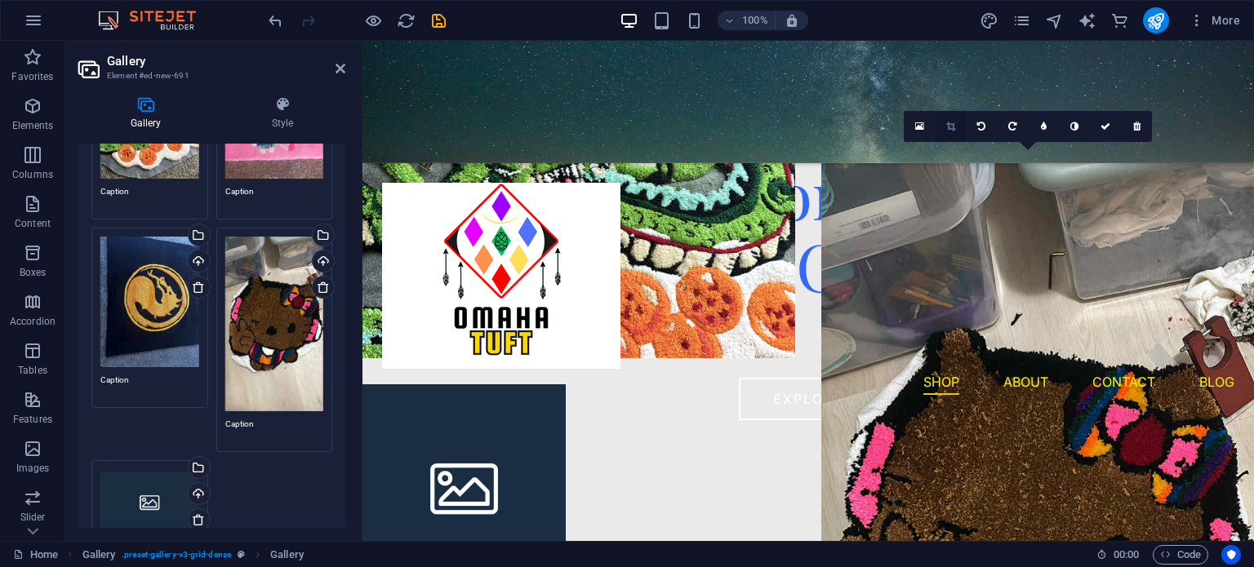
click at [953, 128] on icon at bounding box center [950, 127] width 9 height 10
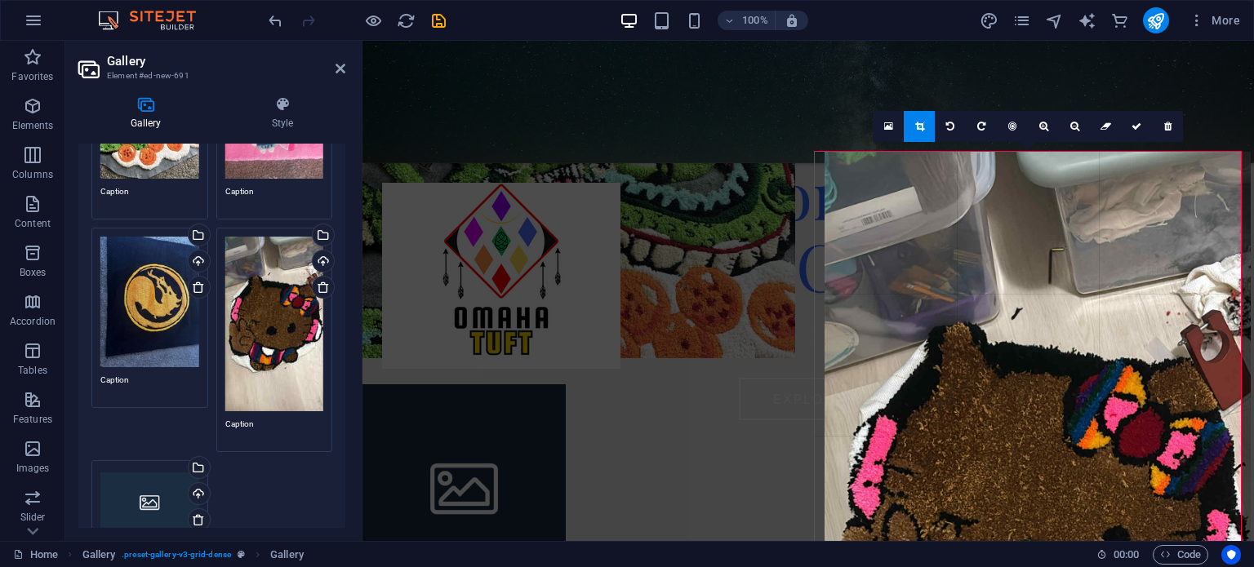
drag, startPoint x: 820, startPoint y: 153, endPoint x: 829, endPoint y: 158, distance: 10.6
click at [829, 158] on div at bounding box center [1037, 531] width 426 height 758
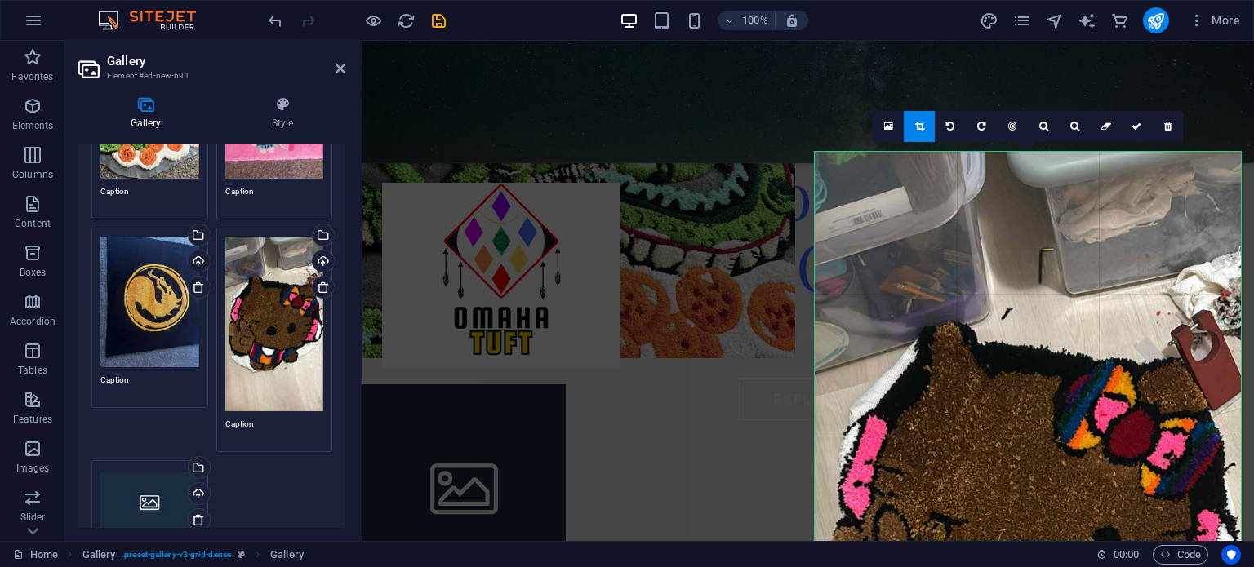
click at [829, 158] on div at bounding box center [1028, 531] width 426 height 758
click at [923, 131] on link at bounding box center [919, 126] width 31 height 31
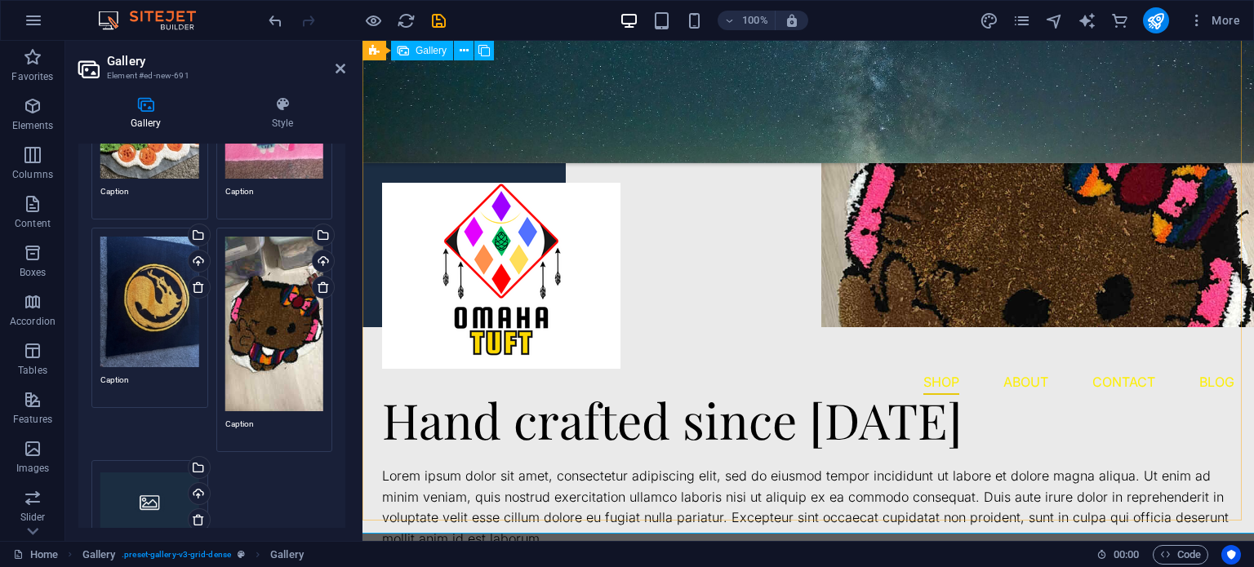
scroll to position [1091, 0]
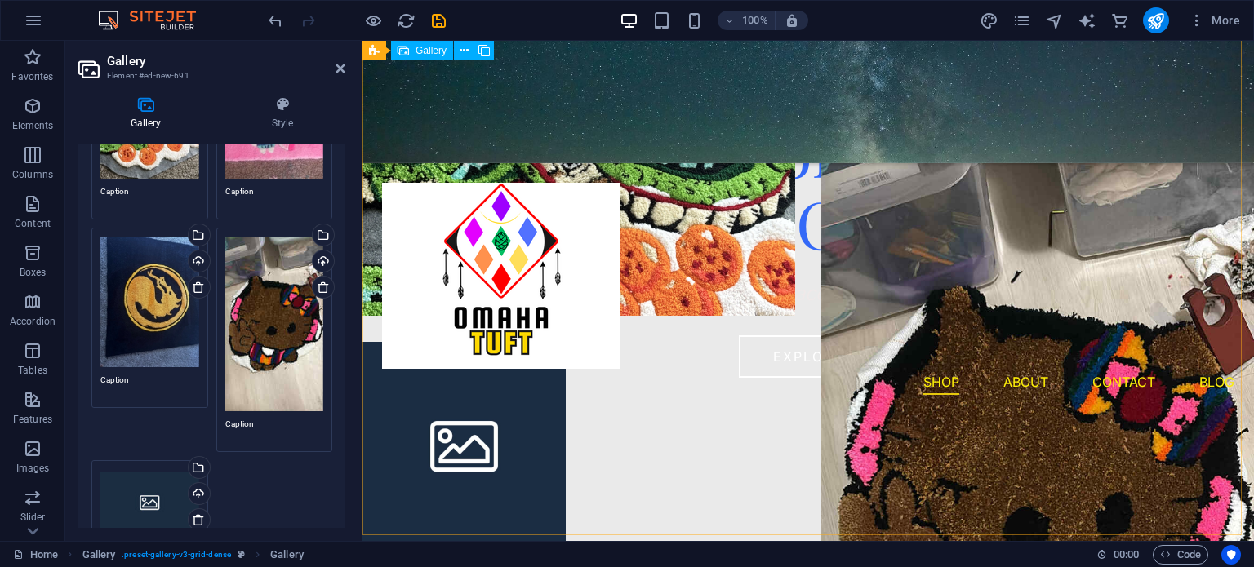
click at [682, 443] on div at bounding box center [808, 214] width 918 height 688
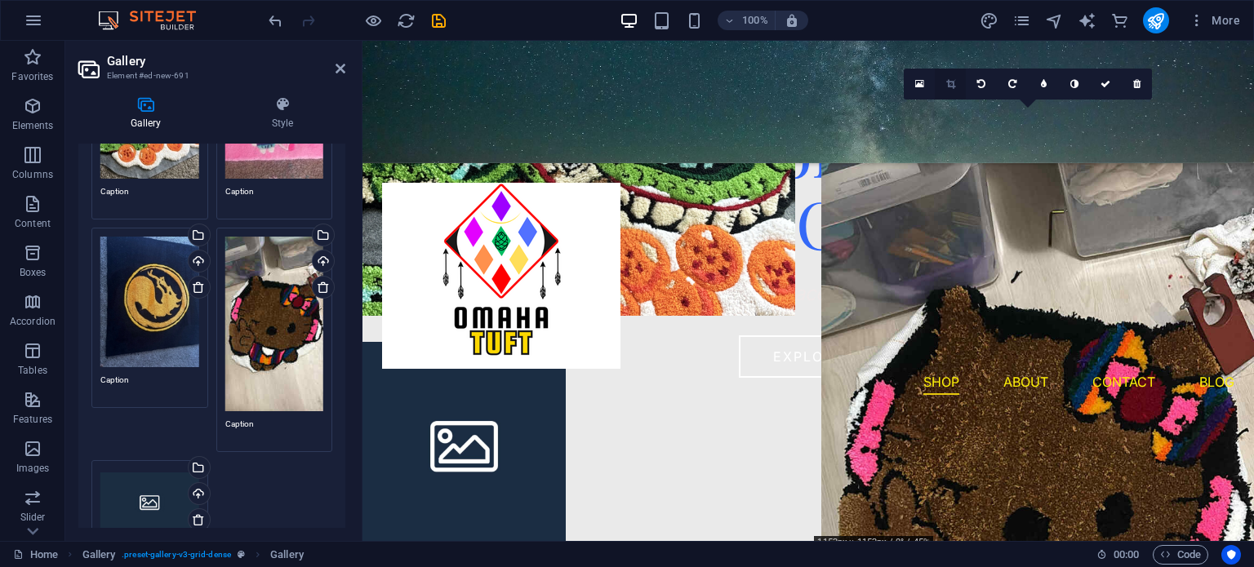
click at [944, 85] on link at bounding box center [950, 84] width 31 height 31
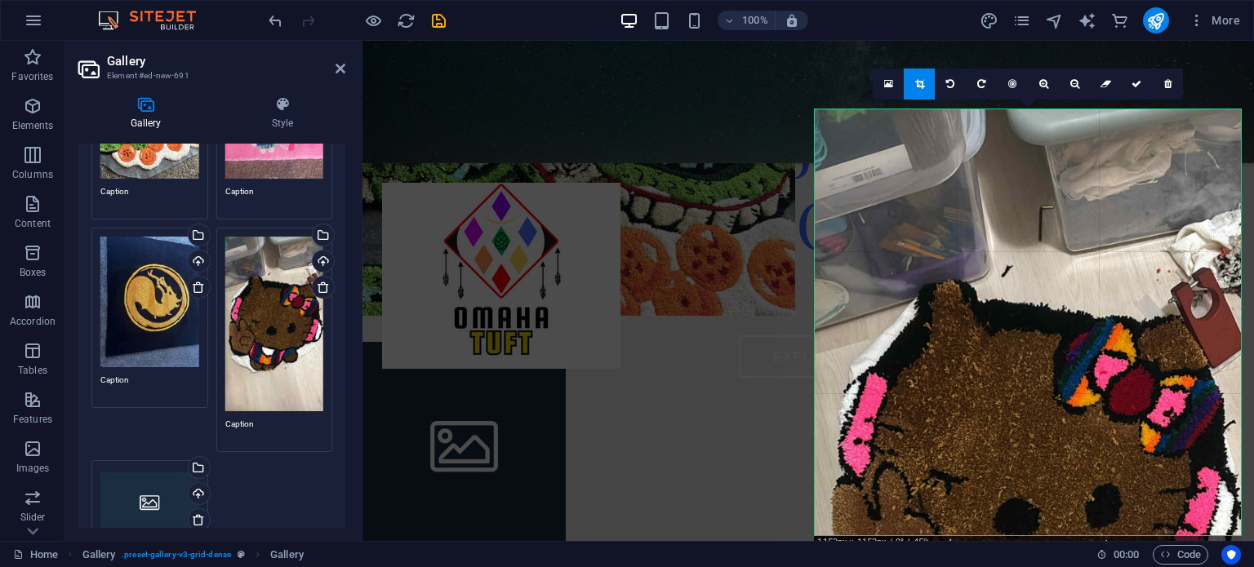
click at [813, 110] on div at bounding box center [1027, 488] width 459 height 790
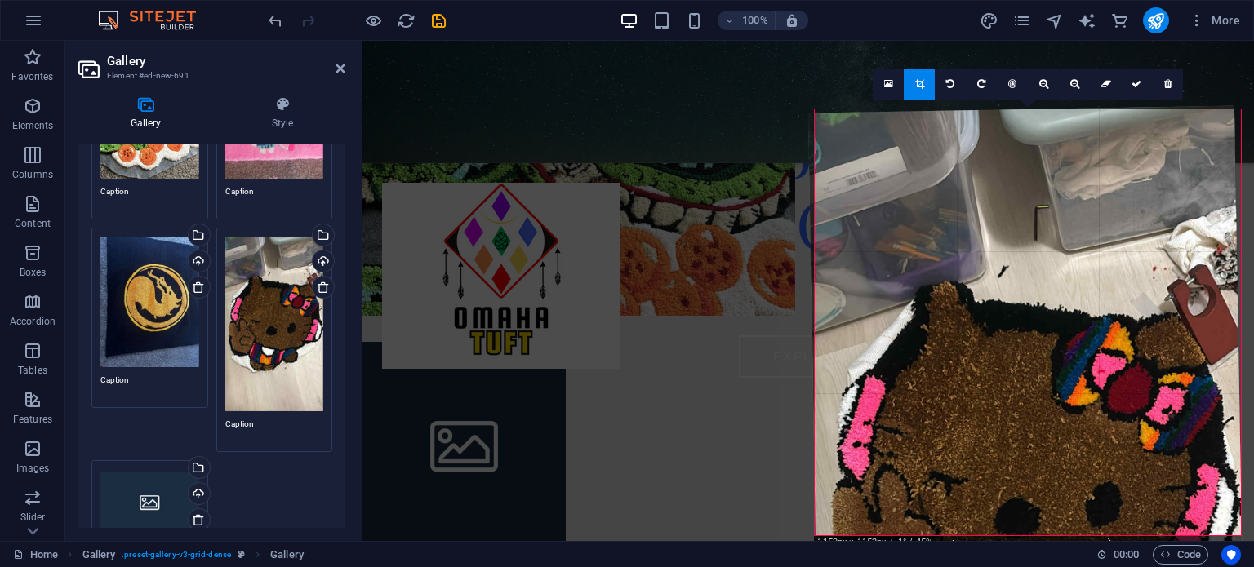
drag, startPoint x: 813, startPoint y: 110, endPoint x: 846, endPoint y: 177, distance: 74.8
click at [846, 177] on div "180 170 160 150 140 130 120 110 100 90 80 70 60 50 40 30 20 10 0 -10 -20 -30 -4…" at bounding box center [1028, 322] width 426 height 426
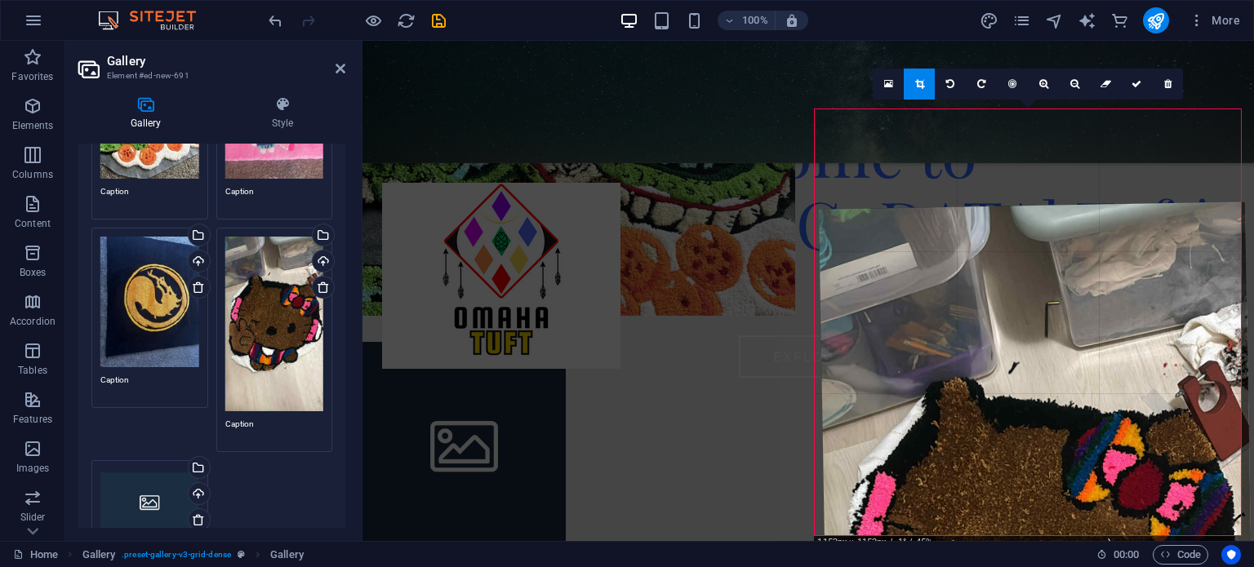
drag, startPoint x: 1038, startPoint y: 109, endPoint x: 1049, endPoint y: 224, distance: 114.8
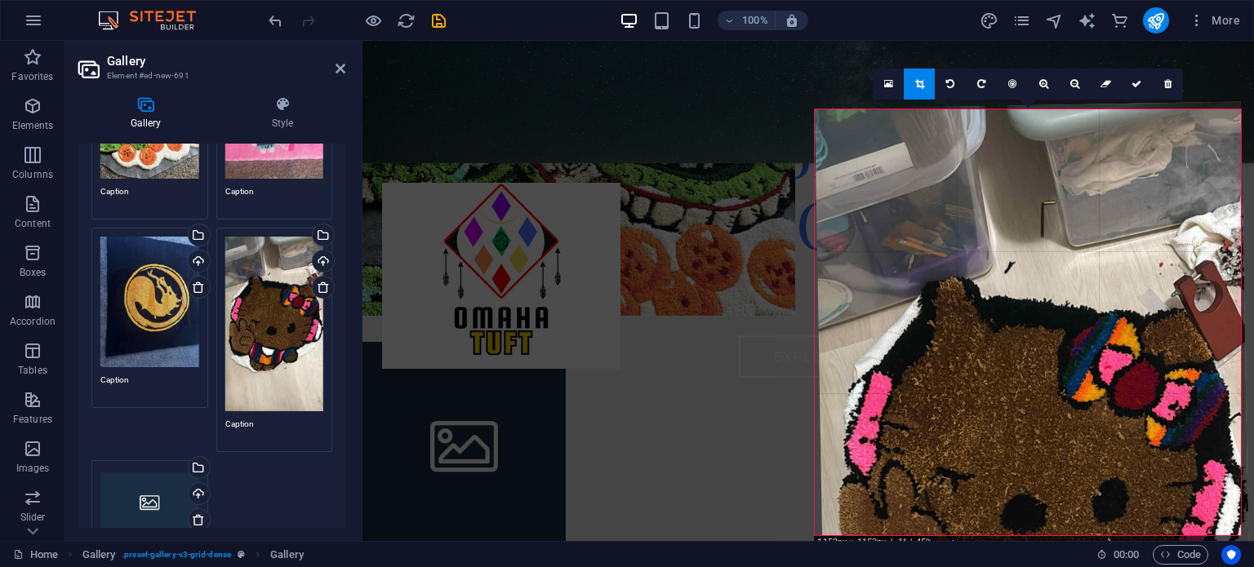
click at [1081, 295] on div at bounding box center [1034, 483] width 439 height 765
click at [901, 75] on link at bounding box center [888, 84] width 31 height 31
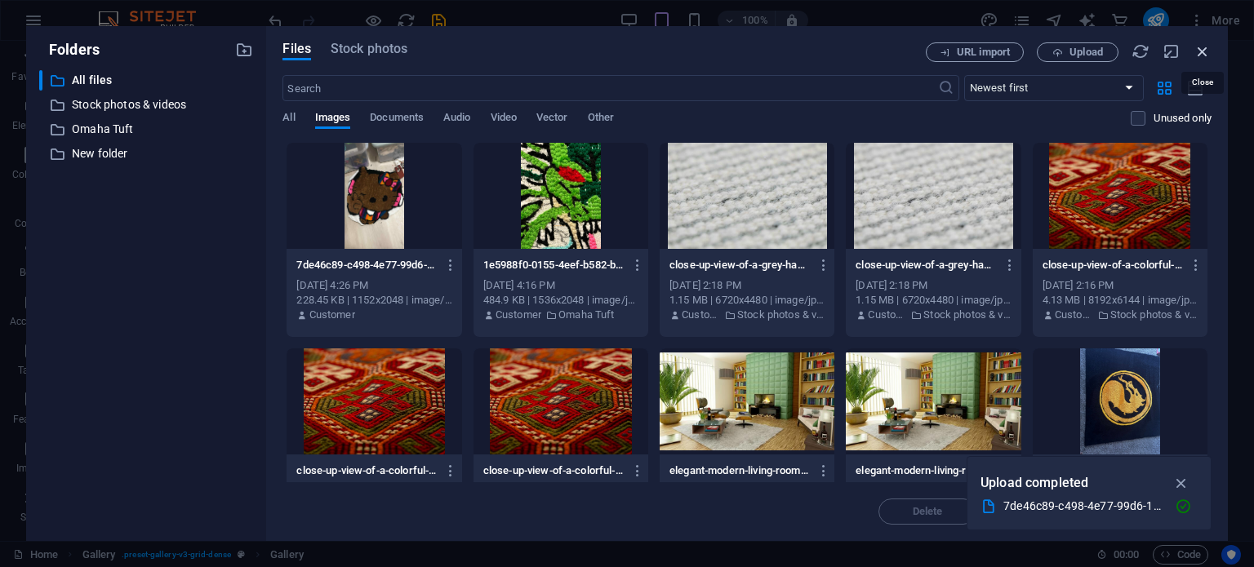
click at [1195, 49] on icon "button" at bounding box center [1202, 51] width 18 height 18
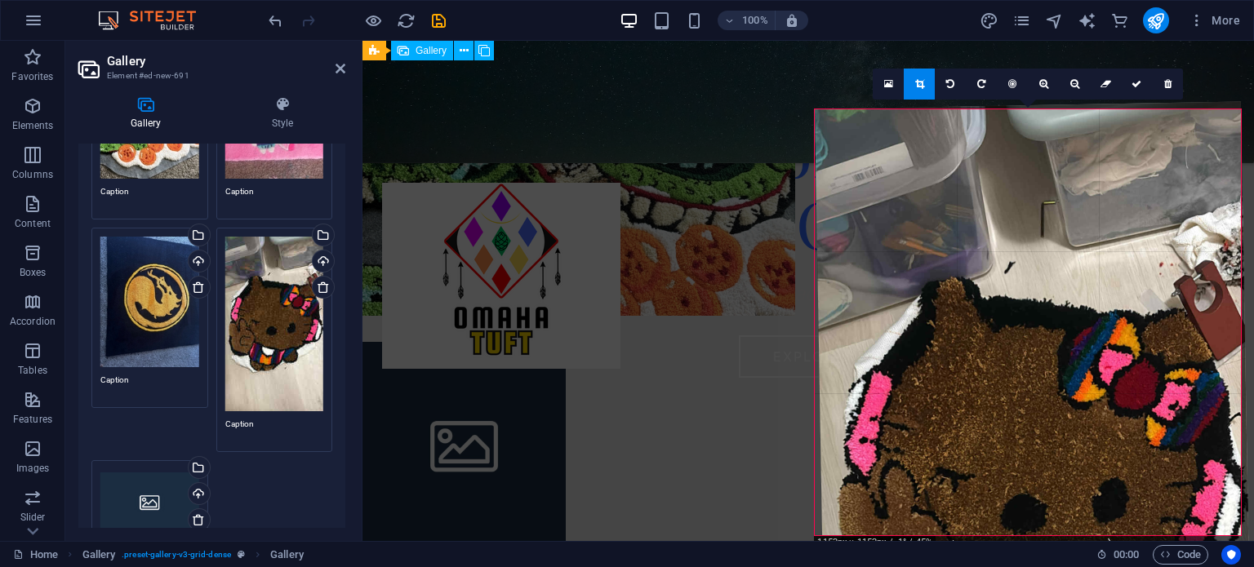
click at [715, 382] on div at bounding box center [808, 214] width 918 height 688
click at [1139, 91] on link at bounding box center [1136, 84] width 31 height 31
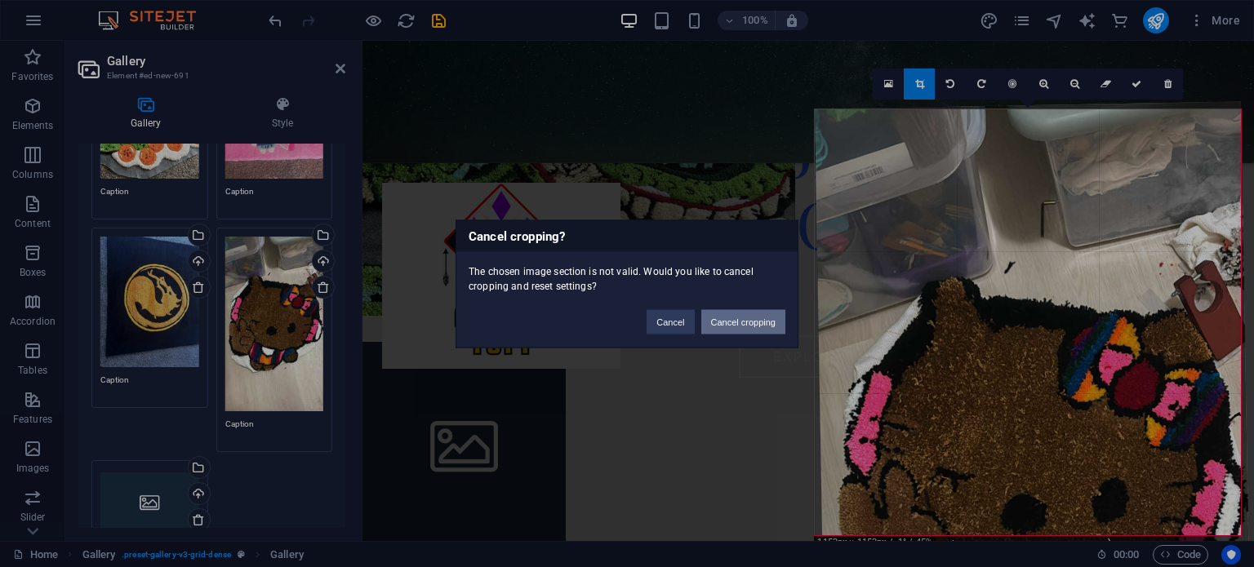
click at [707, 322] on button "Cancel cropping" at bounding box center [743, 321] width 85 height 24
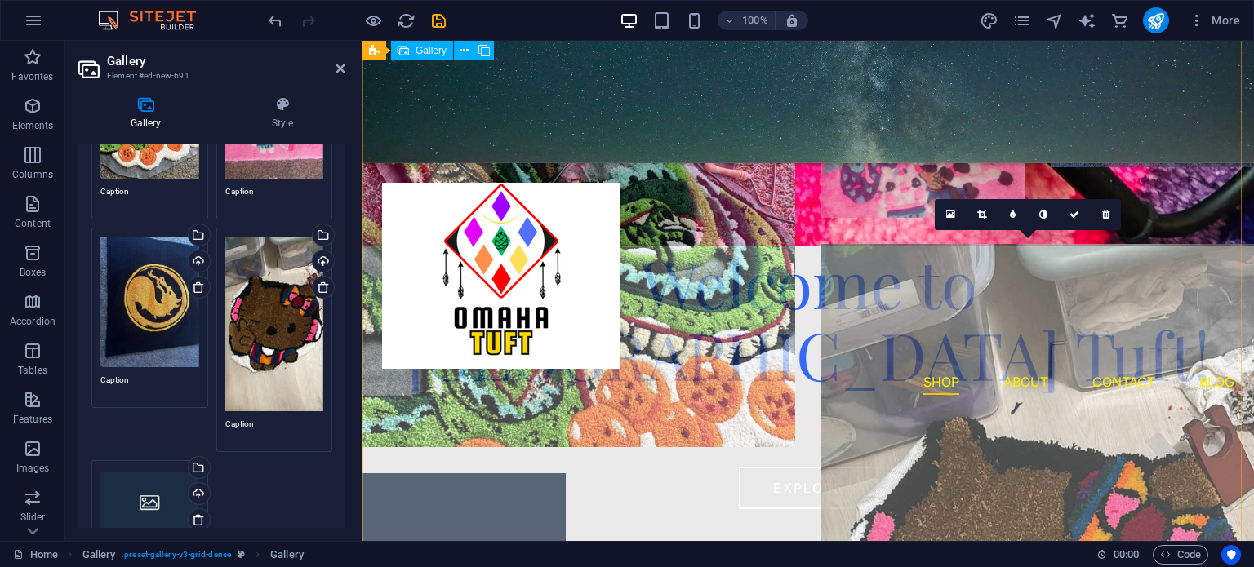
click at [981, 327] on li at bounding box center [1037, 460] width 433 height 433
click at [981, 327] on li at bounding box center [1037, 461] width 433 height 433
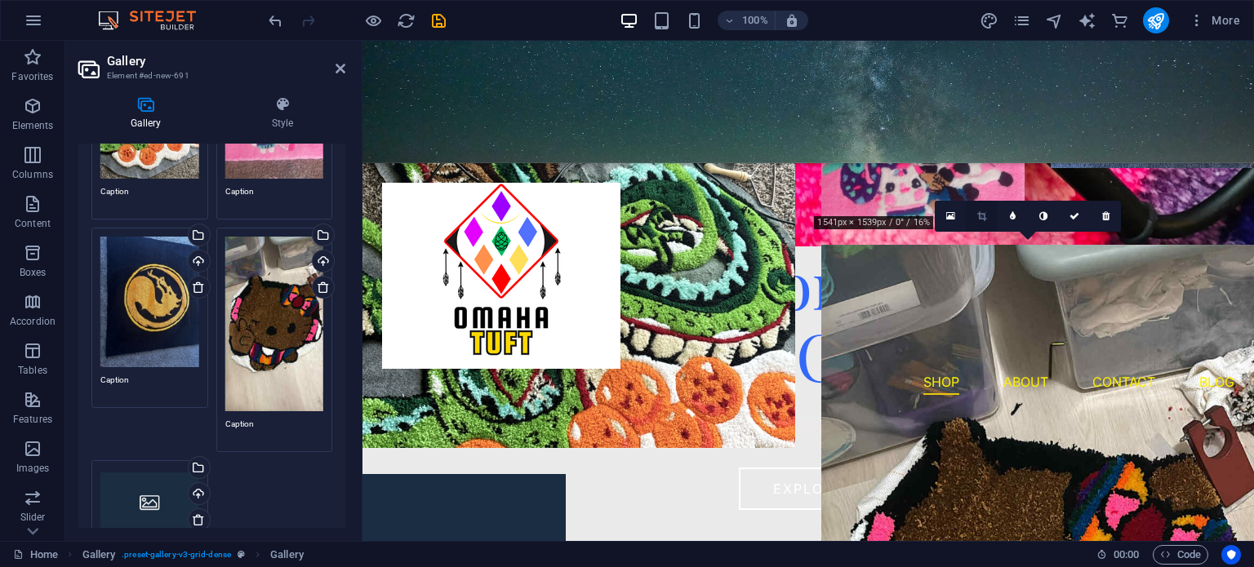
click at [980, 222] on link at bounding box center [981, 216] width 31 height 31
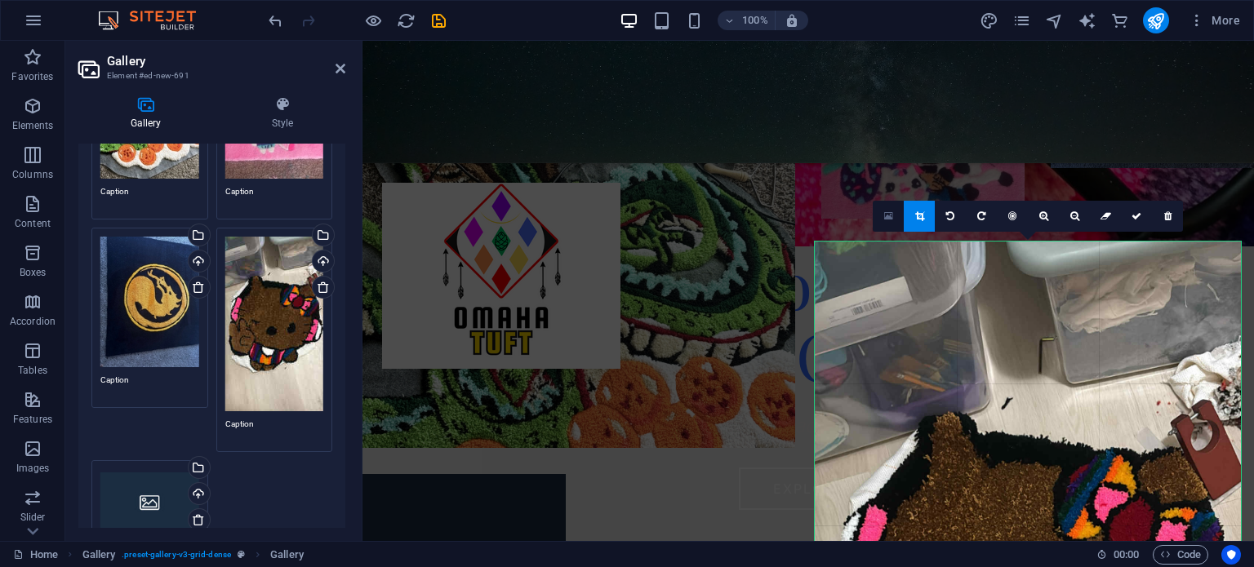
drag, startPoint x: 895, startPoint y: 291, endPoint x: 888, endPoint y: 224, distance: 67.3
click at [888, 224] on link at bounding box center [888, 216] width 31 height 31
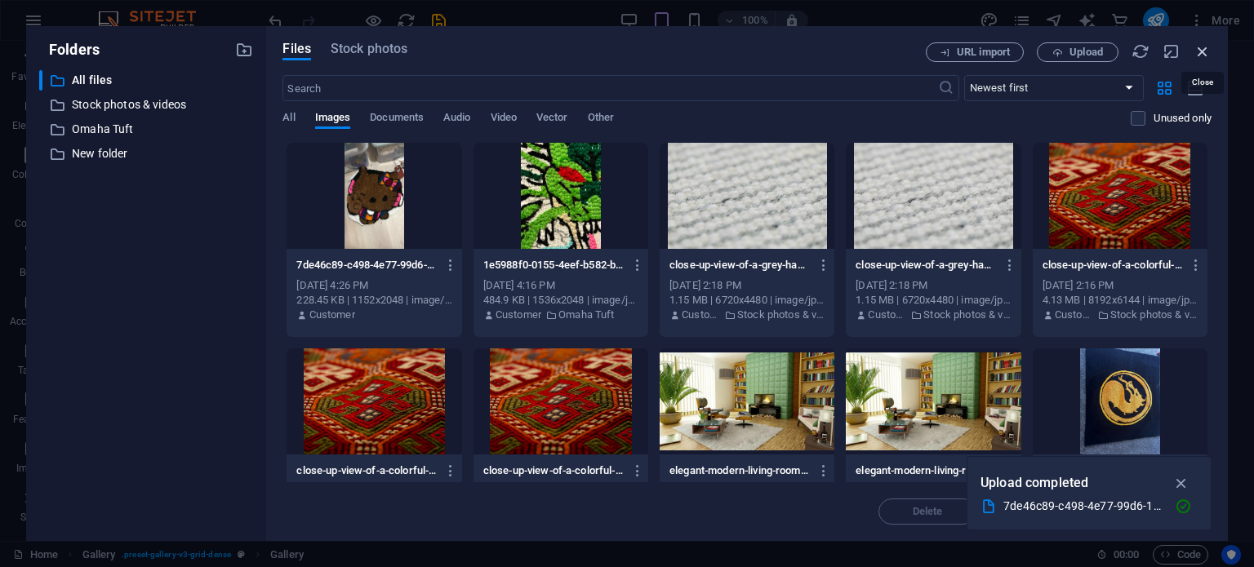
click at [1195, 43] on icon "button" at bounding box center [1202, 51] width 18 height 18
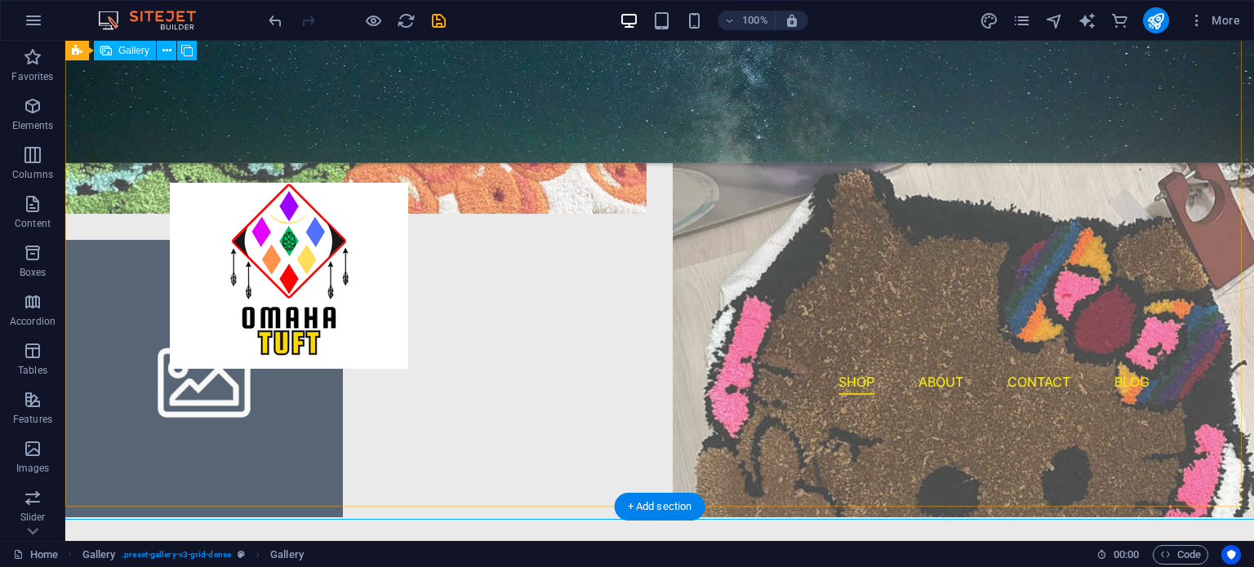
scroll to position [1343, 0]
click at [847, 283] on li at bounding box center [963, 226] width 581 height 581
select select "4"
select select "px"
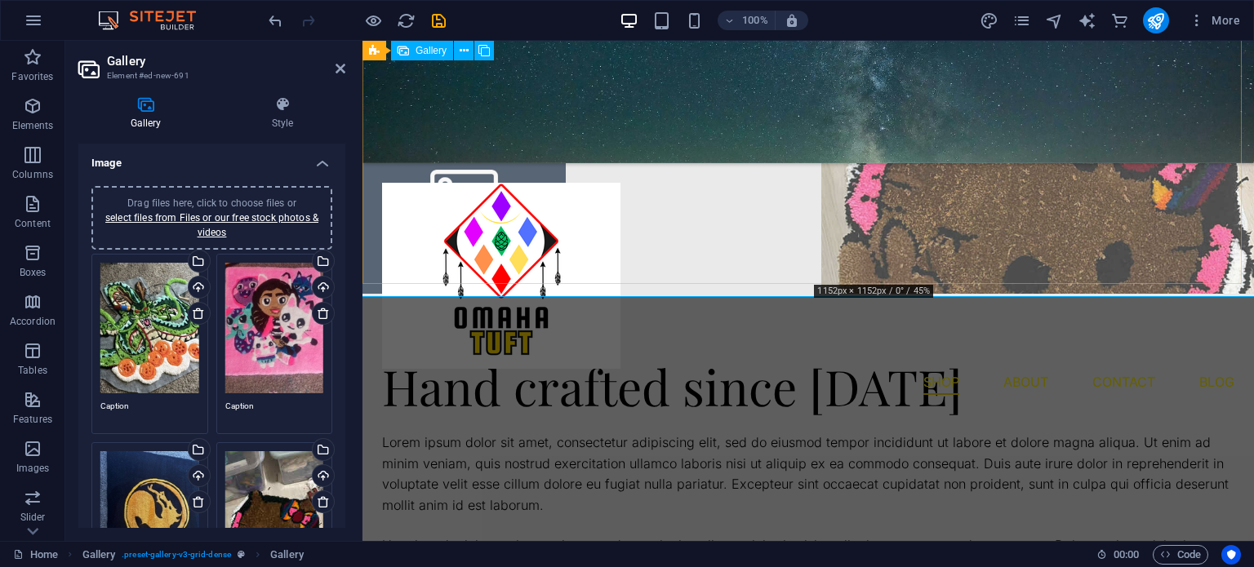
click at [895, 223] on li at bounding box center [1037, 77] width 433 height 433
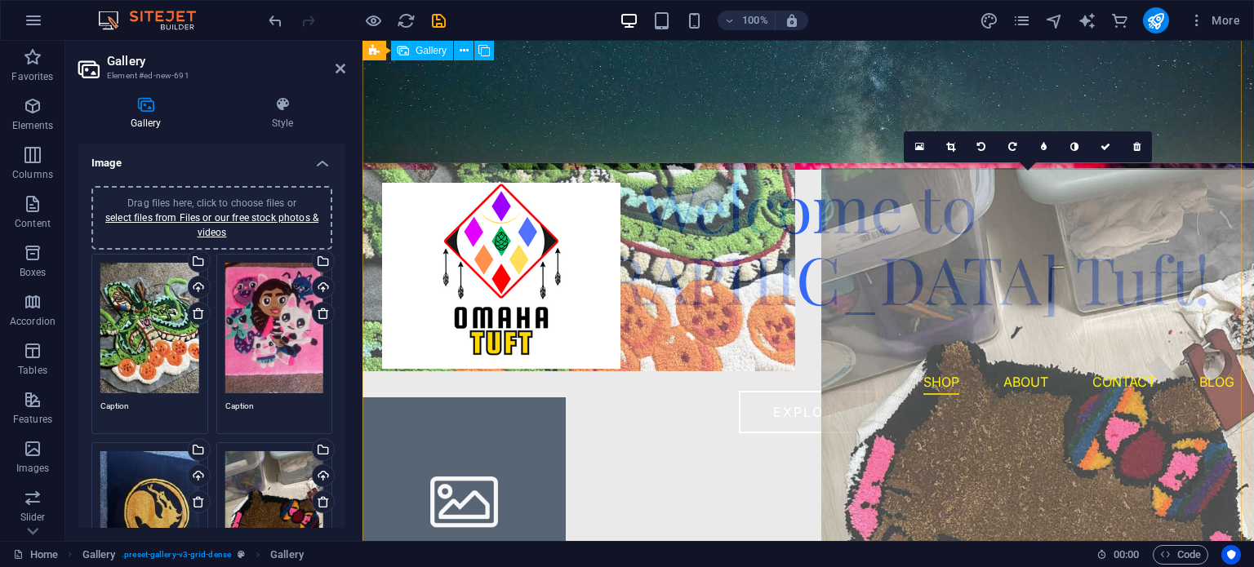
scroll to position [1038, 0]
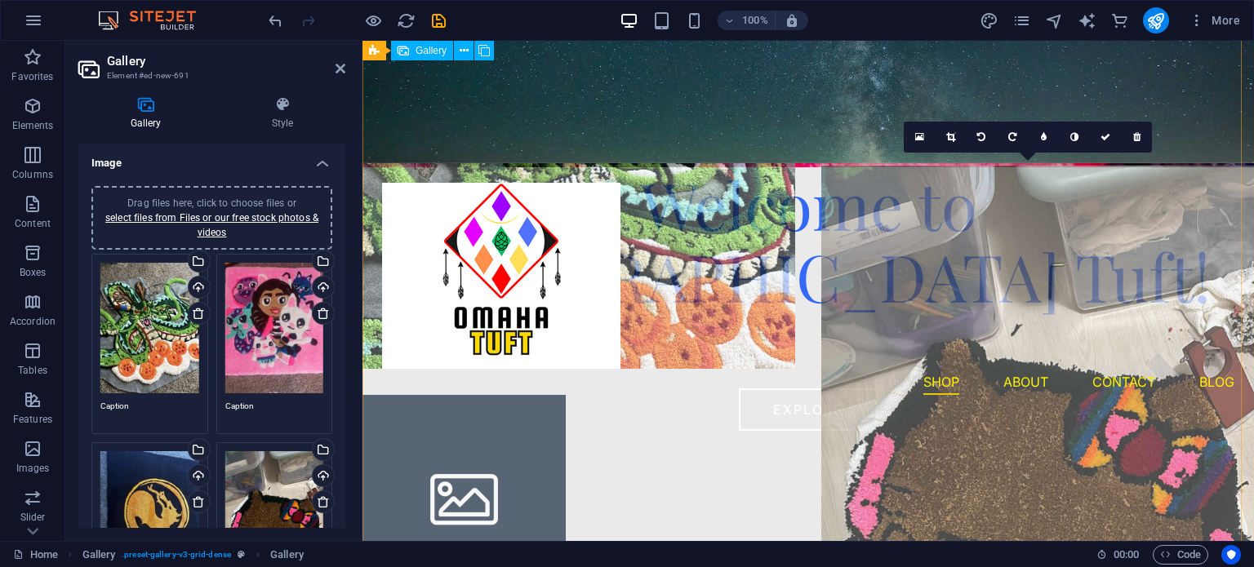
click at [956, 215] on li at bounding box center [1037, 382] width 433 height 433
click at [972, 179] on li at bounding box center [1037, 382] width 433 height 433
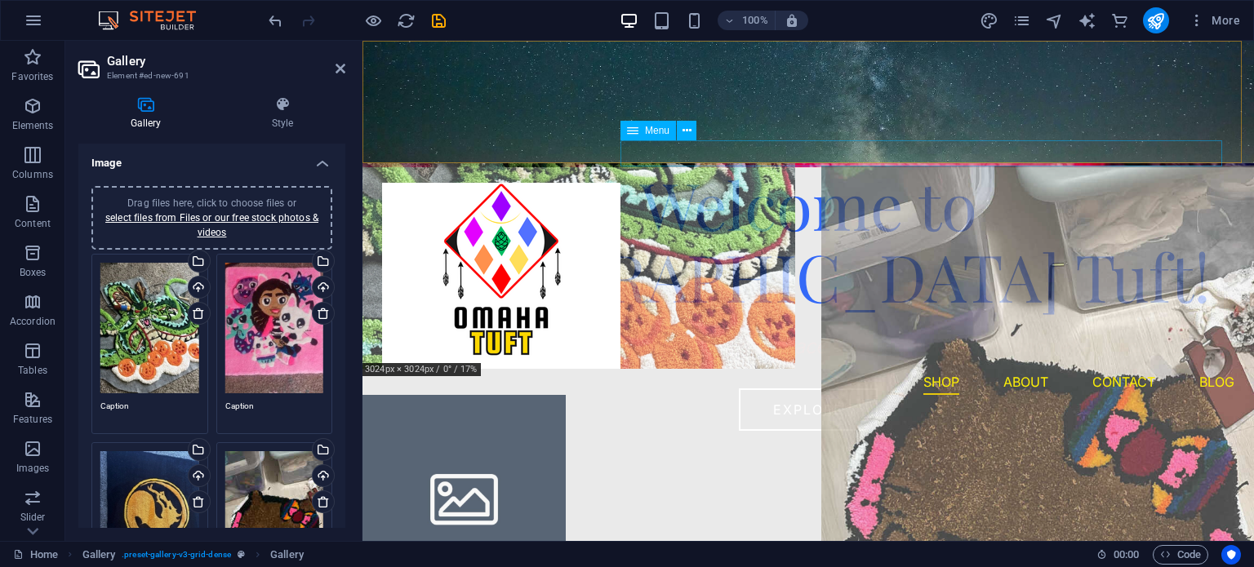
drag, startPoint x: 722, startPoint y: 153, endPoint x: 722, endPoint y: 186, distance: 33.5
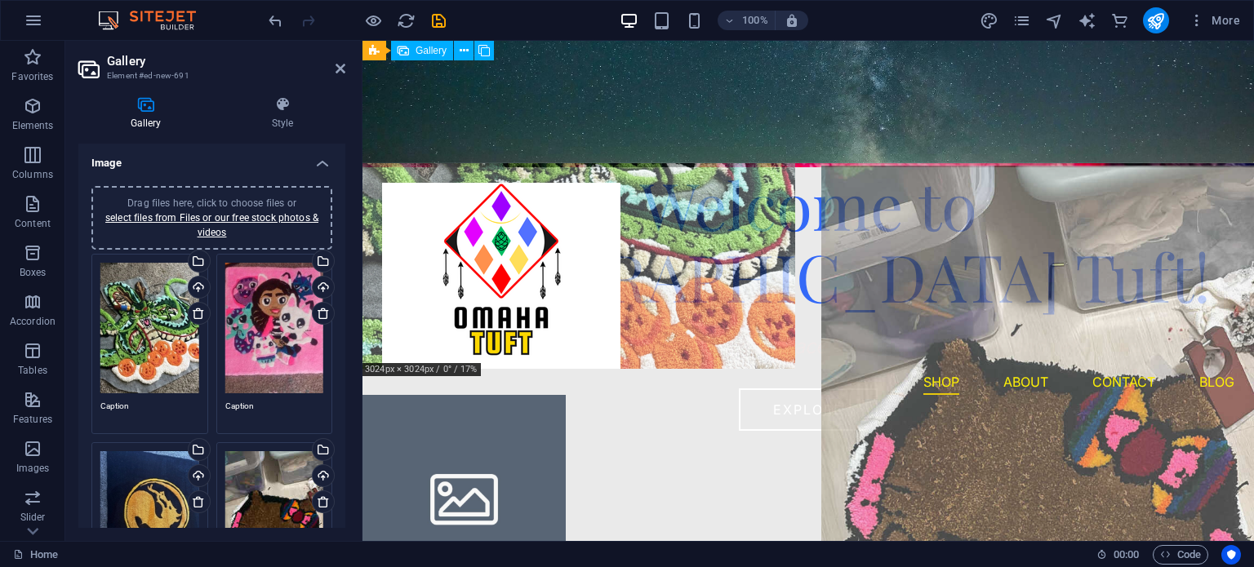
click at [722, 197] on li at bounding box center [578, 152] width 433 height 433
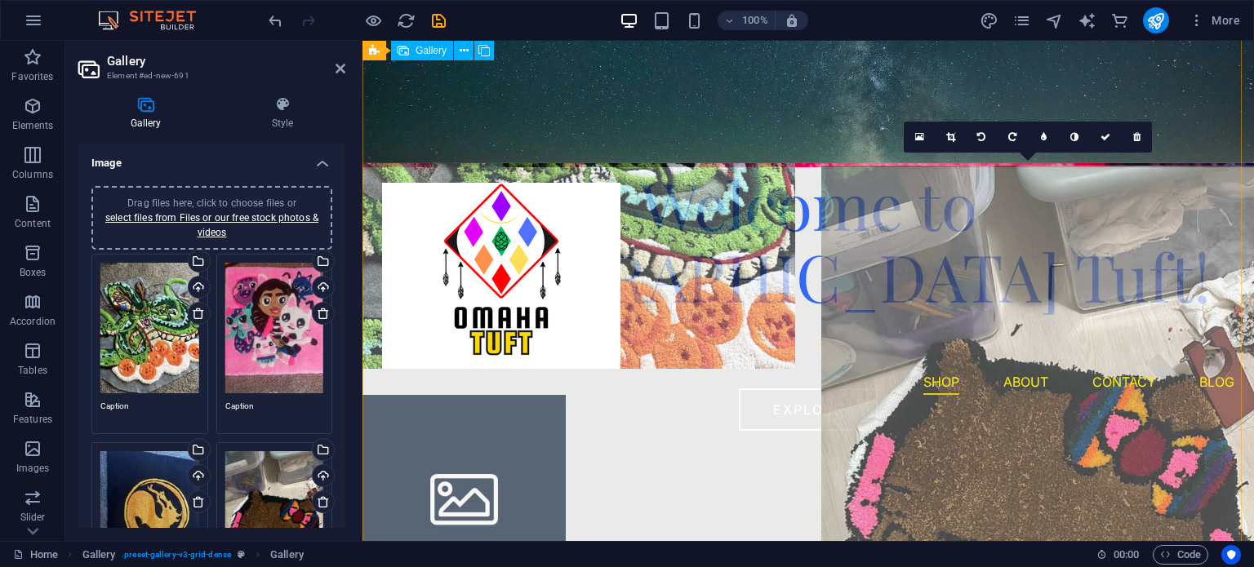
click at [940, 303] on li at bounding box center [1037, 382] width 433 height 433
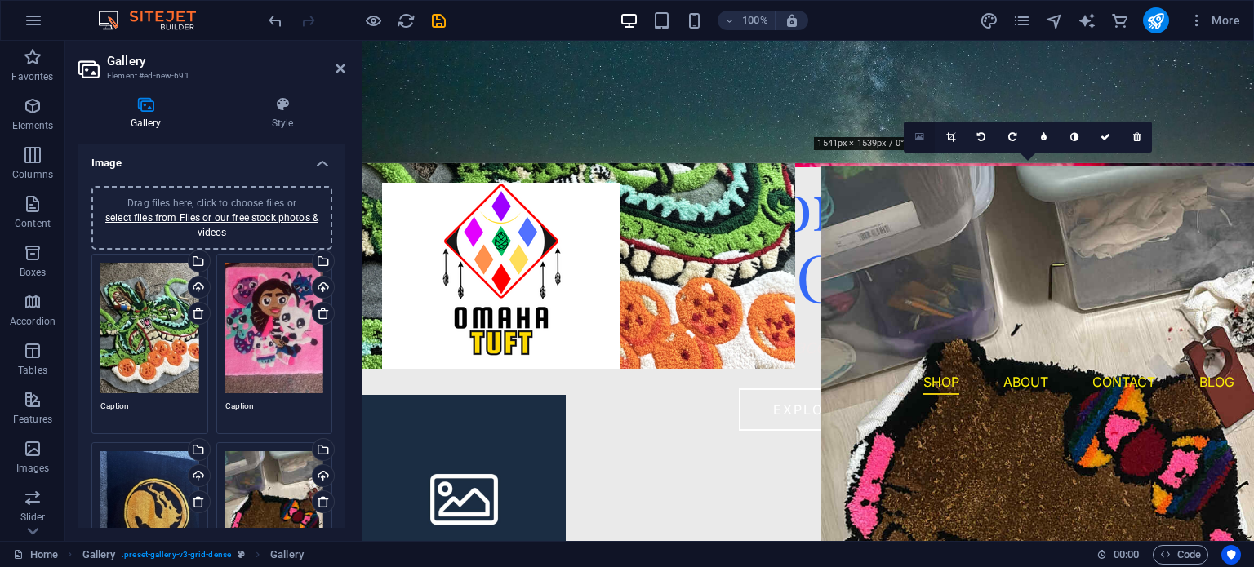
click at [918, 144] on link at bounding box center [919, 137] width 31 height 31
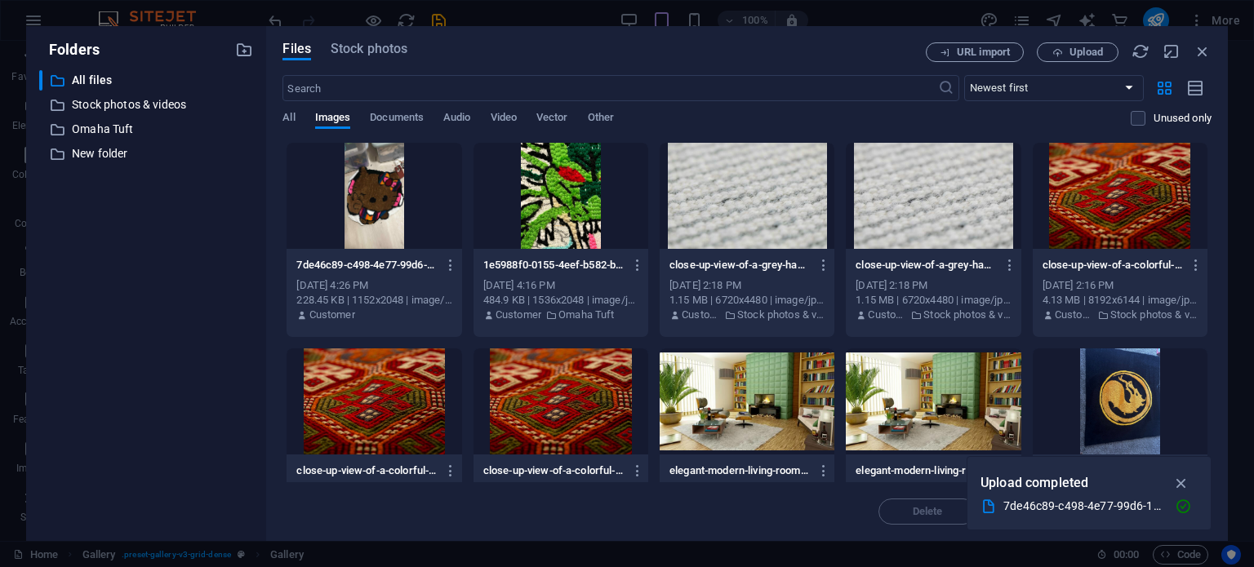
click at [1050, 62] on div "Files Stock photos URL import Upload ​ Newest first Oldest first Name (A-Z) Nam…" at bounding box center [746, 283] width 929 height 482
click at [1060, 57] on icon "button" at bounding box center [1057, 52] width 11 height 11
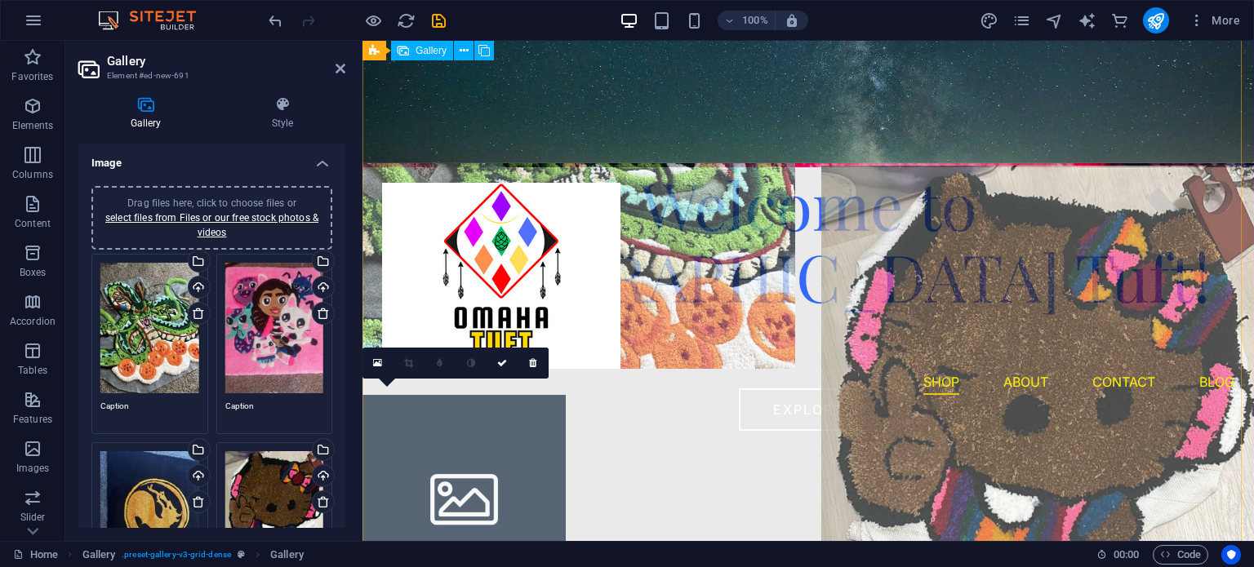
click at [438, 443] on li at bounding box center [463, 496] width 203 height 203
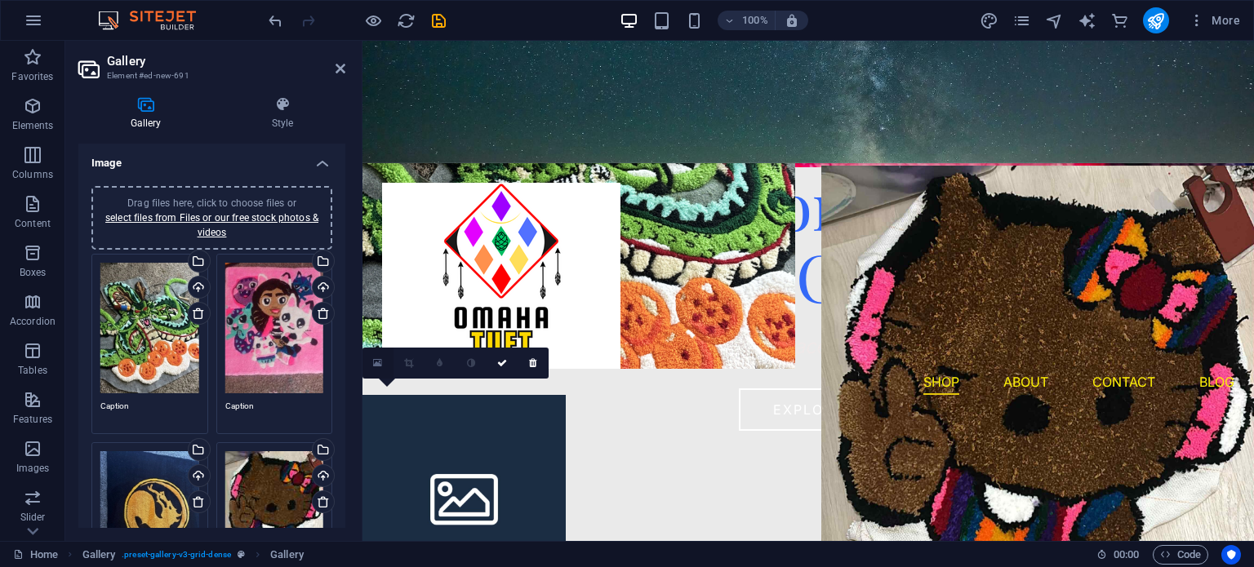
click at [372, 364] on link at bounding box center [377, 363] width 31 height 31
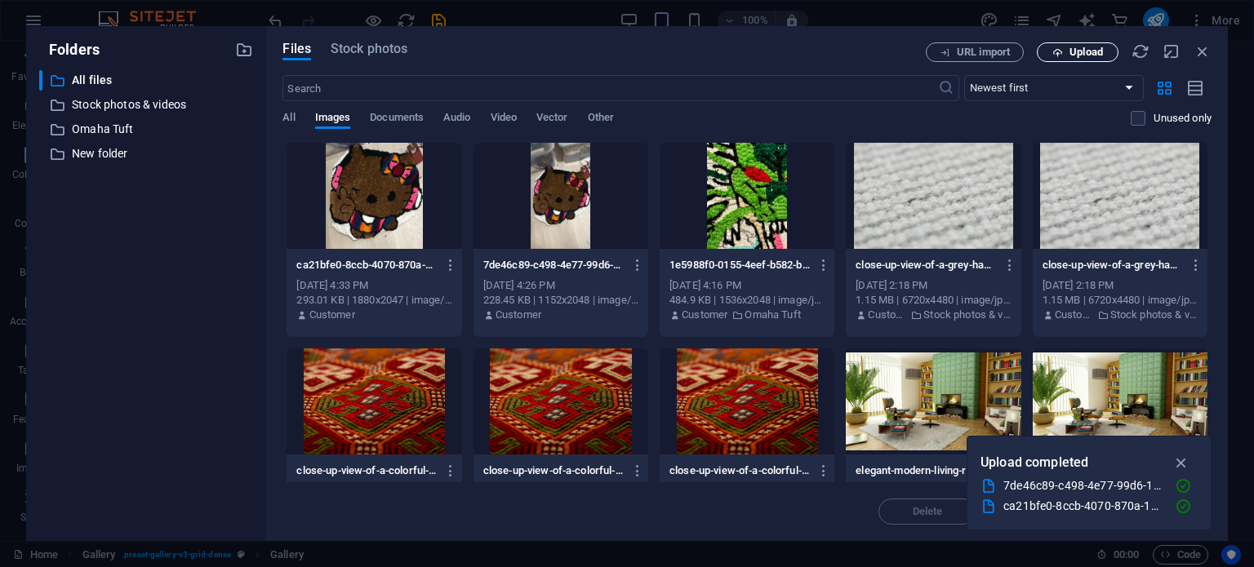
click at [1058, 43] on div "Files Stock photos URL import Upload ​ Newest first Oldest first Name (A-Z) Nam…" at bounding box center [747, 283] width 962 height 515
click at [1058, 43] on button "Upload" at bounding box center [1078, 52] width 82 height 20
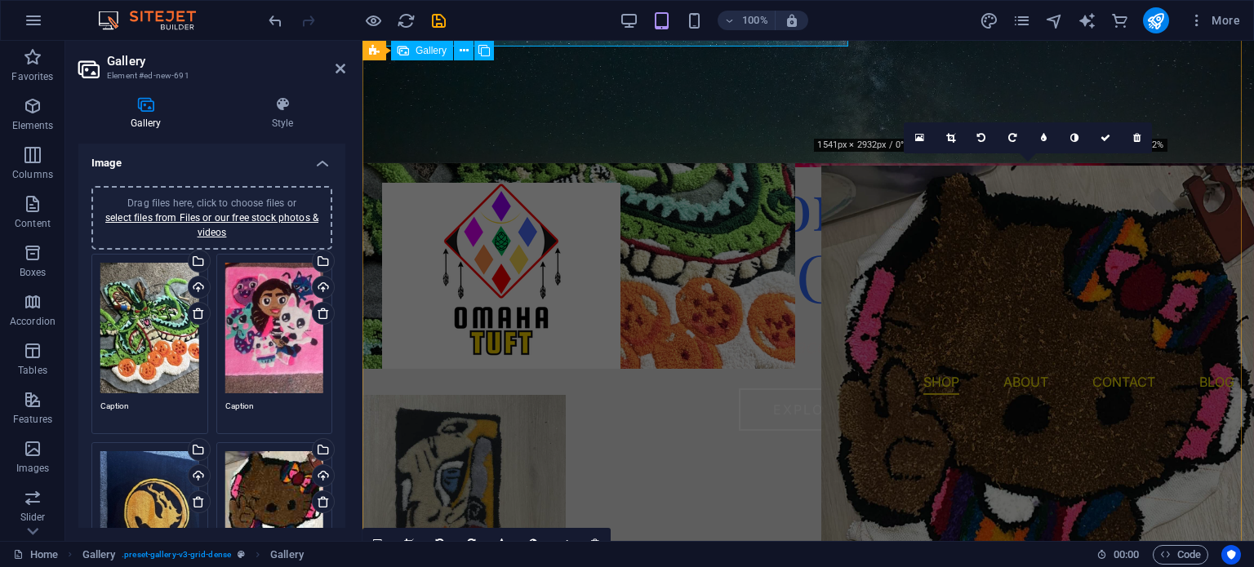
scroll to position [1216, 0]
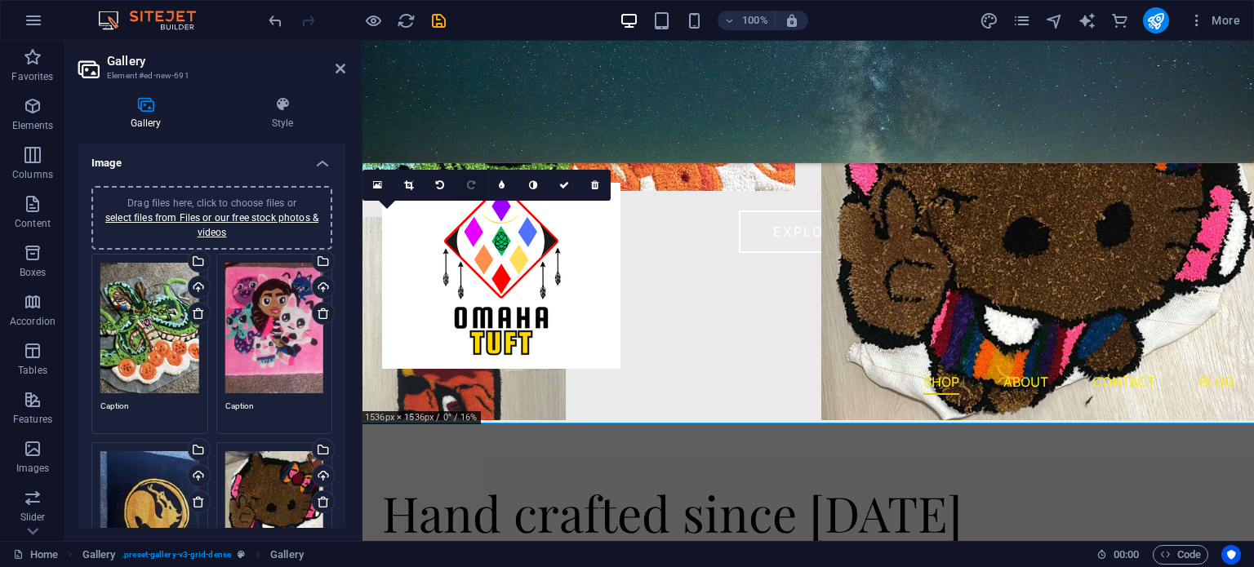
click at [469, 190] on link at bounding box center [470, 185] width 31 height 31
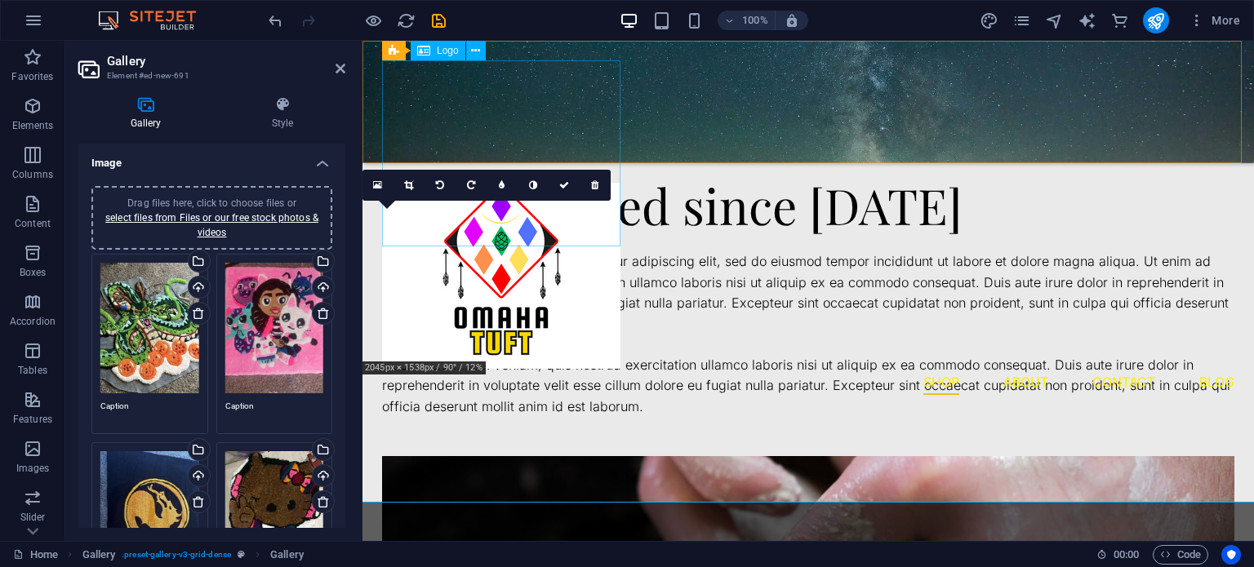
scroll to position [1316, 0]
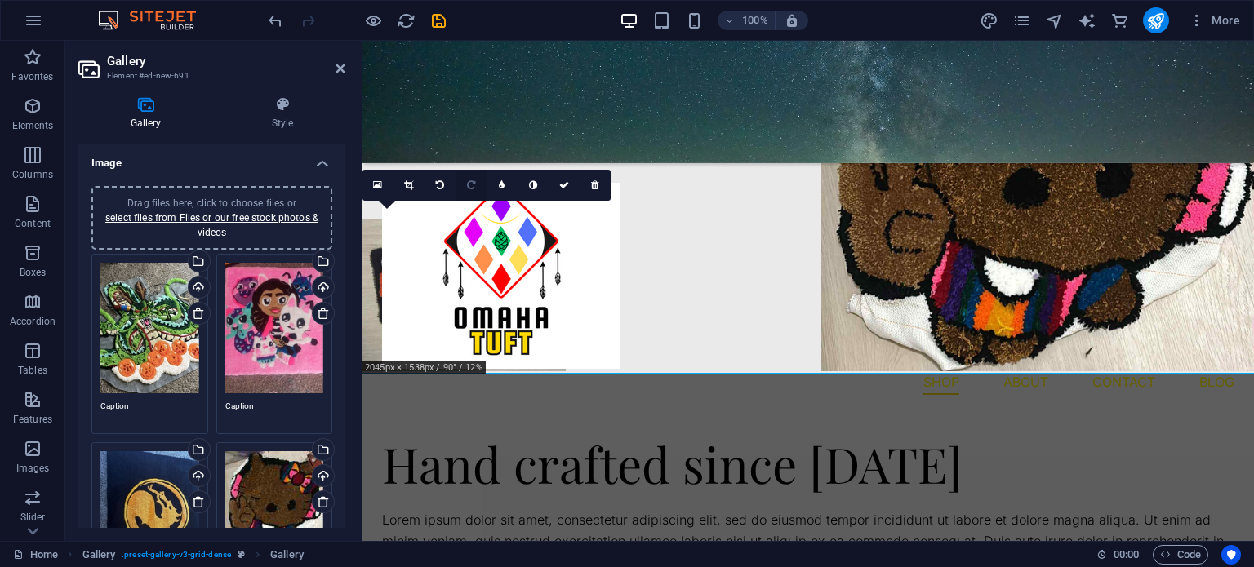
click at [462, 182] on link at bounding box center [470, 185] width 31 height 31
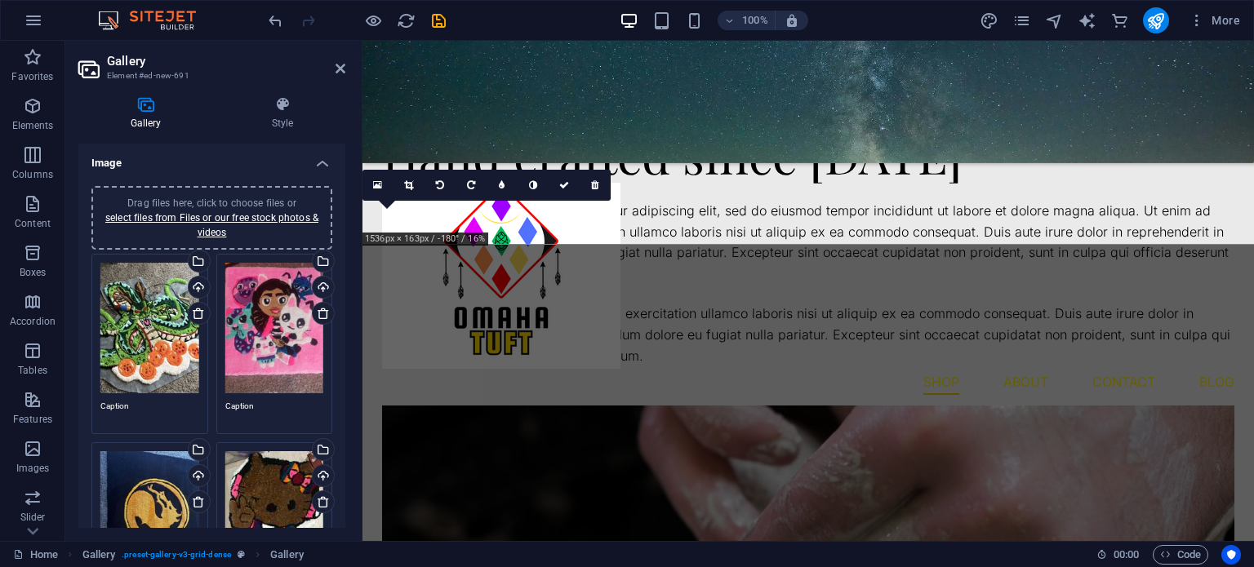
scroll to position [1216, 0]
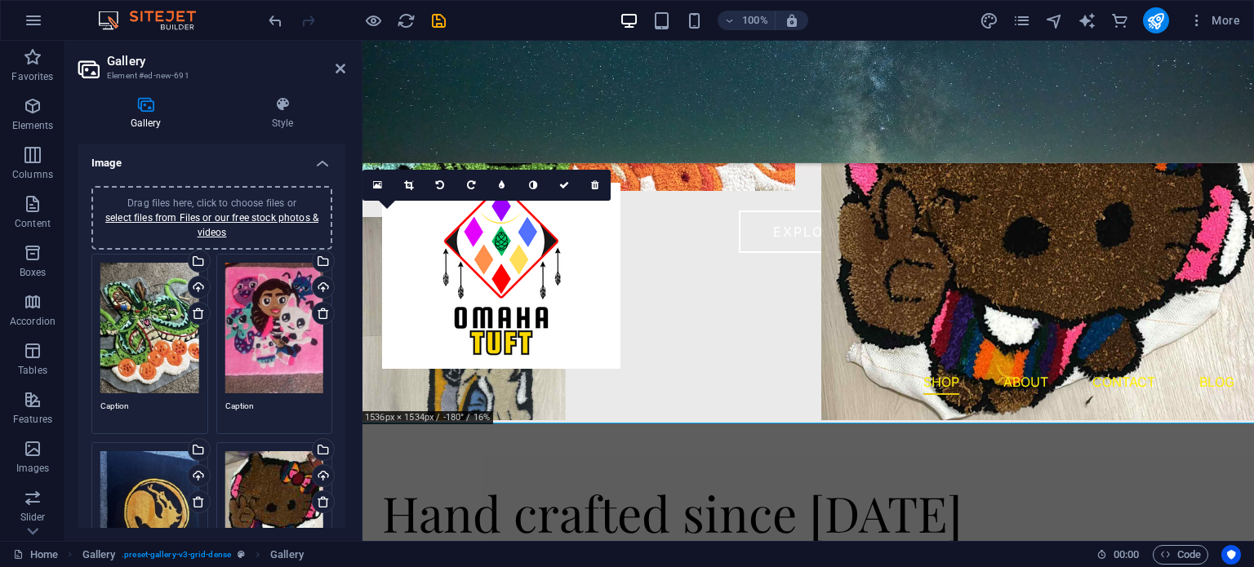
click at [462, 182] on link at bounding box center [470, 185] width 31 height 31
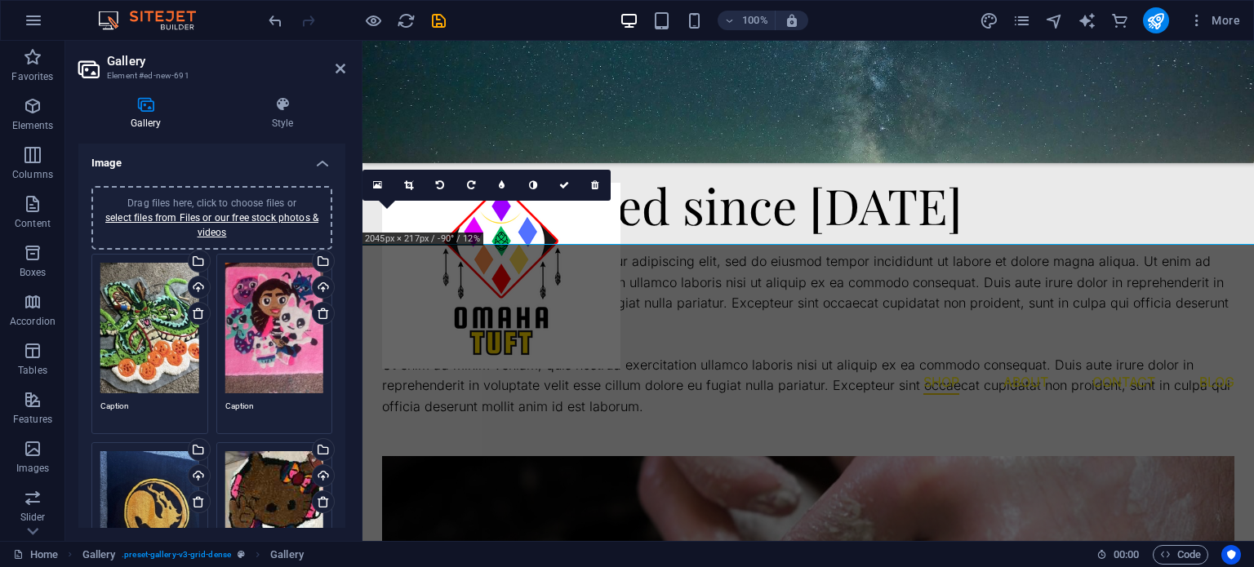
scroll to position [1316, 0]
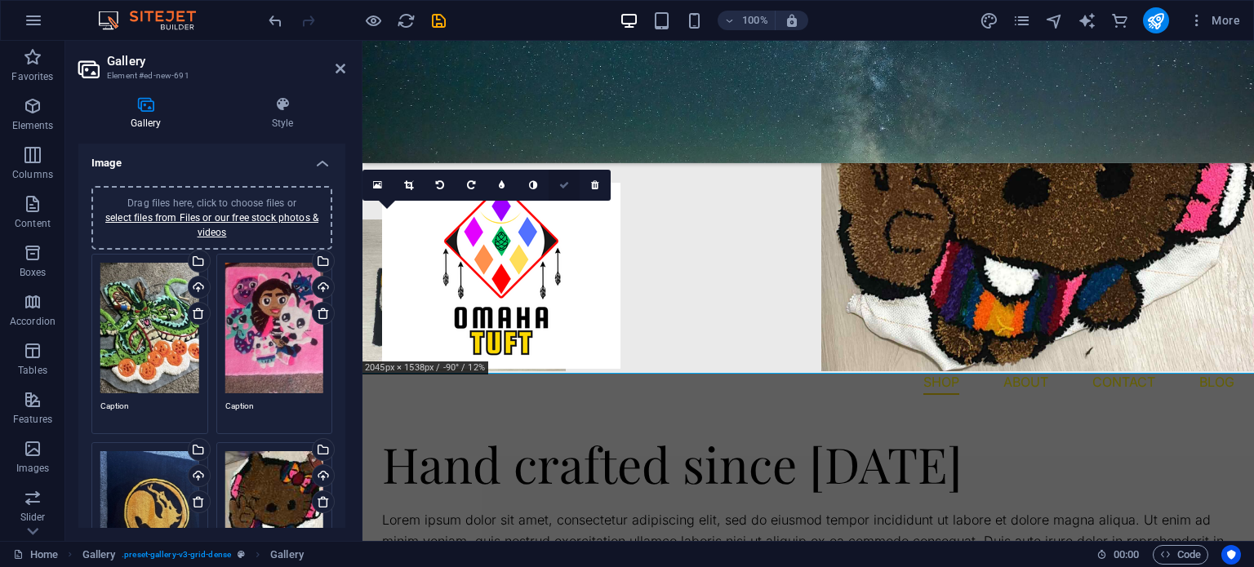
click at [562, 180] on icon at bounding box center [564, 185] width 10 height 10
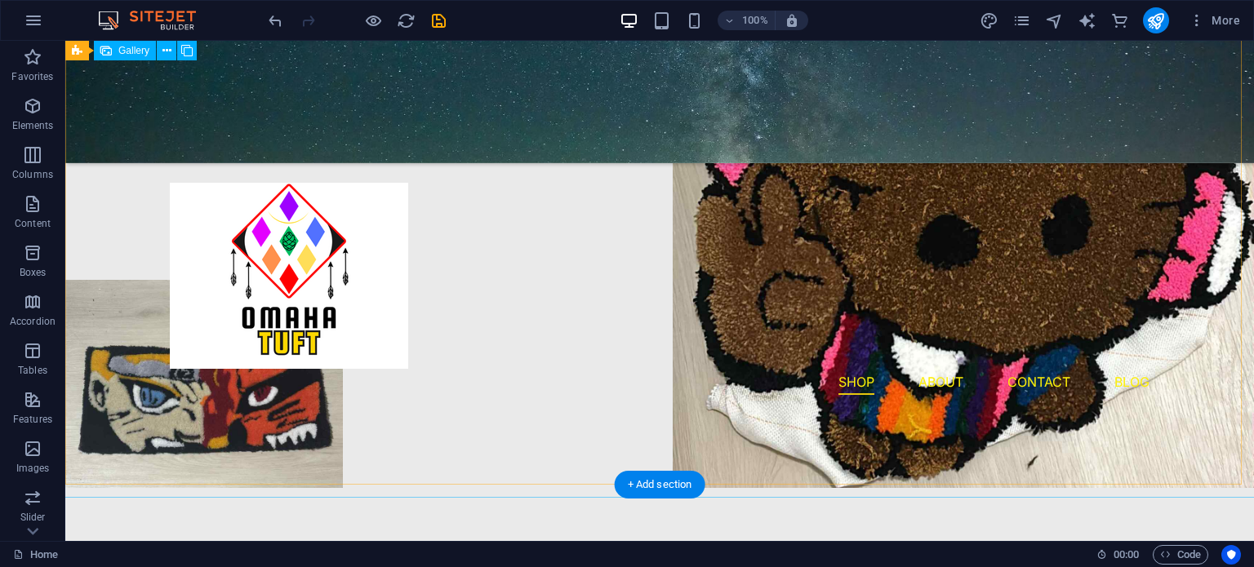
scroll to position [1433, 0]
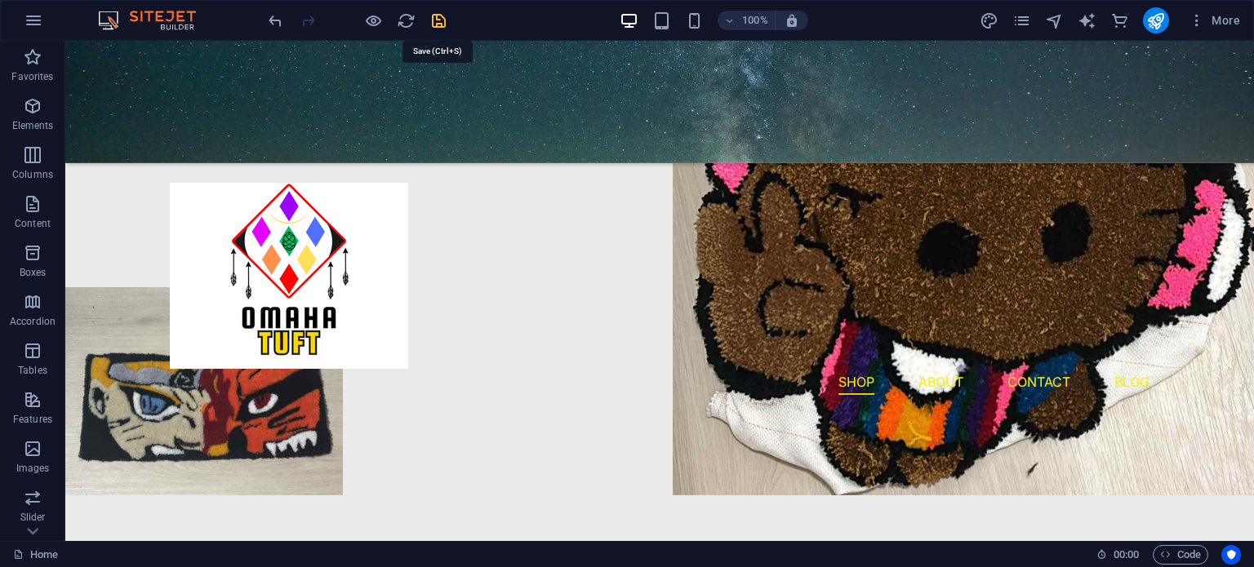
click at [438, 21] on icon "save" at bounding box center [438, 20] width 19 height 19
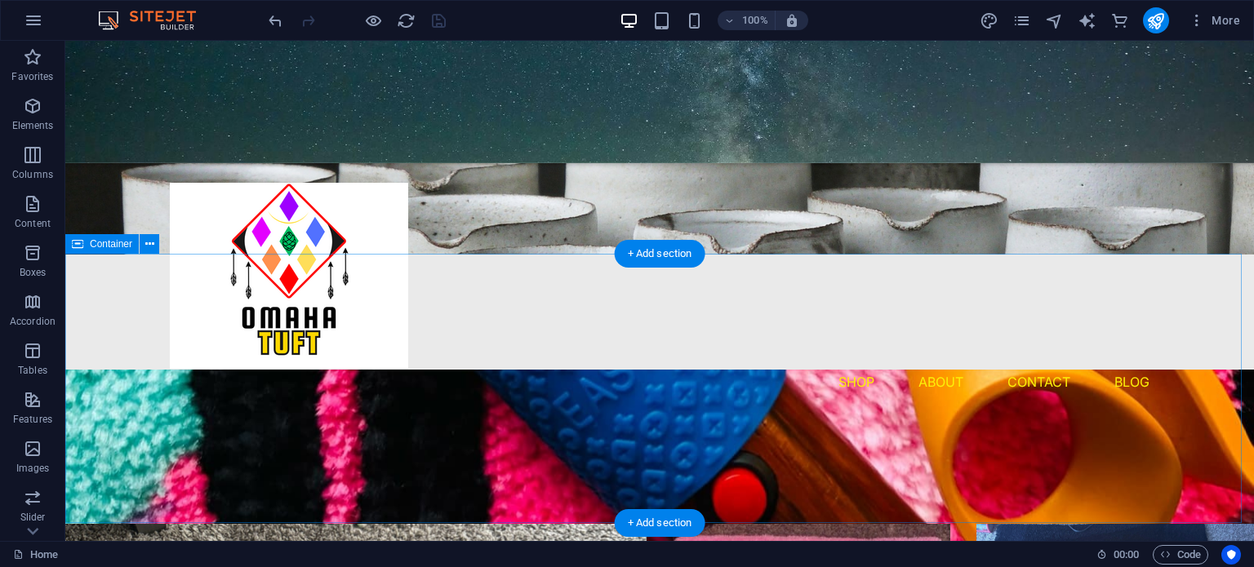
scroll to position [451, 0]
click at [715, 424] on div "Our Collection" at bounding box center [660, 412] width 980 height 54
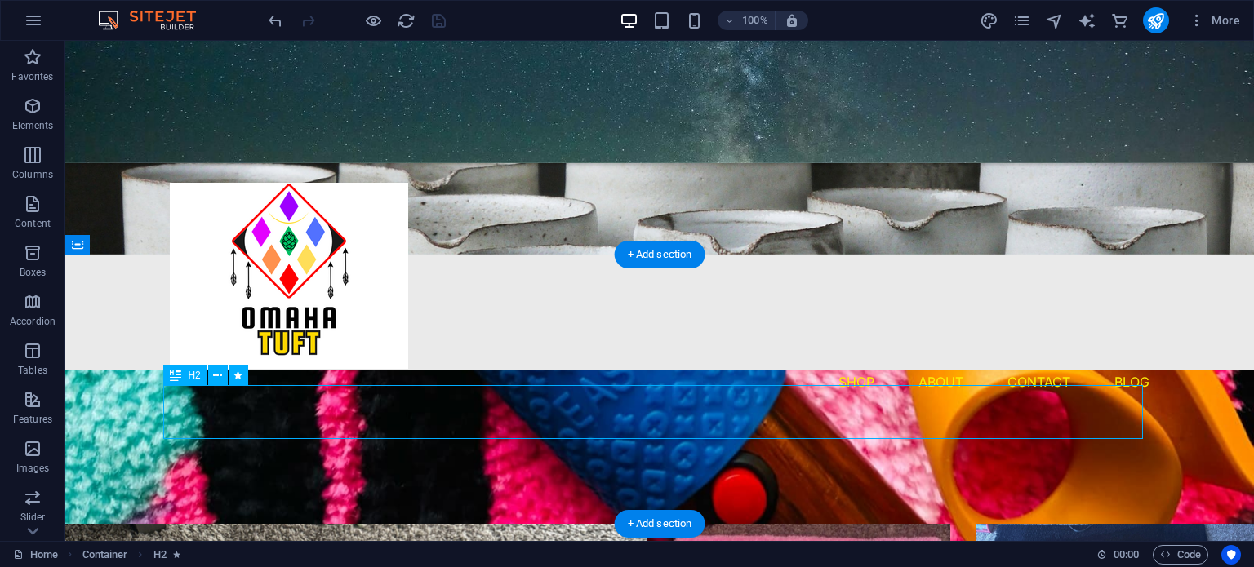
click at [715, 424] on div "Our Collection" at bounding box center [660, 412] width 980 height 54
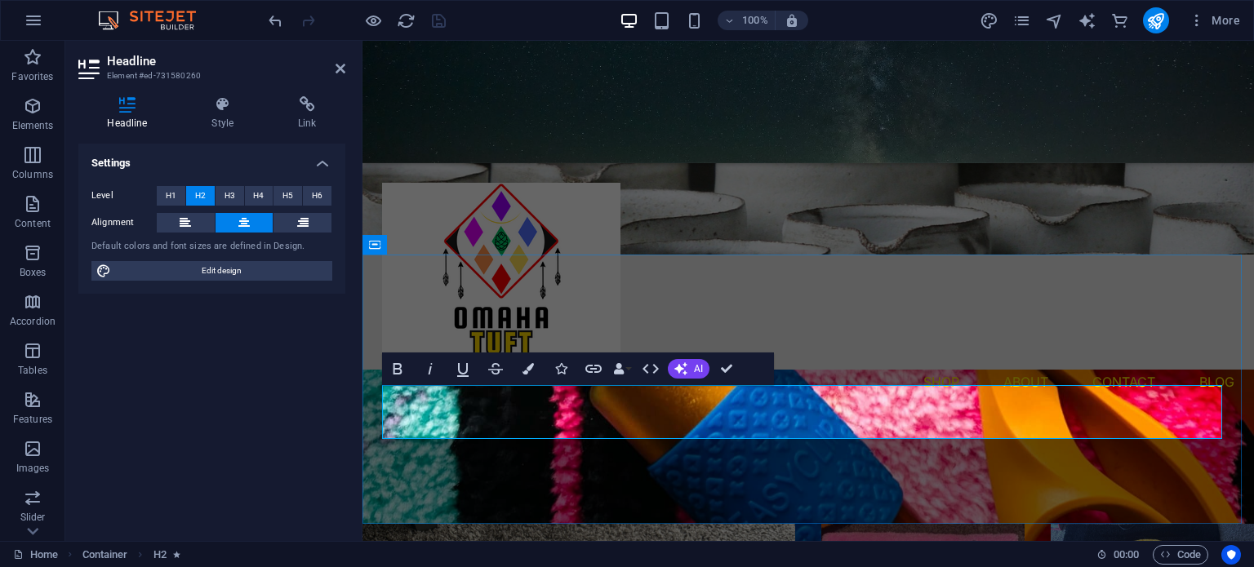
click at [715, 402] on h2 "Gallery" at bounding box center [808, 412] width 852 height 54
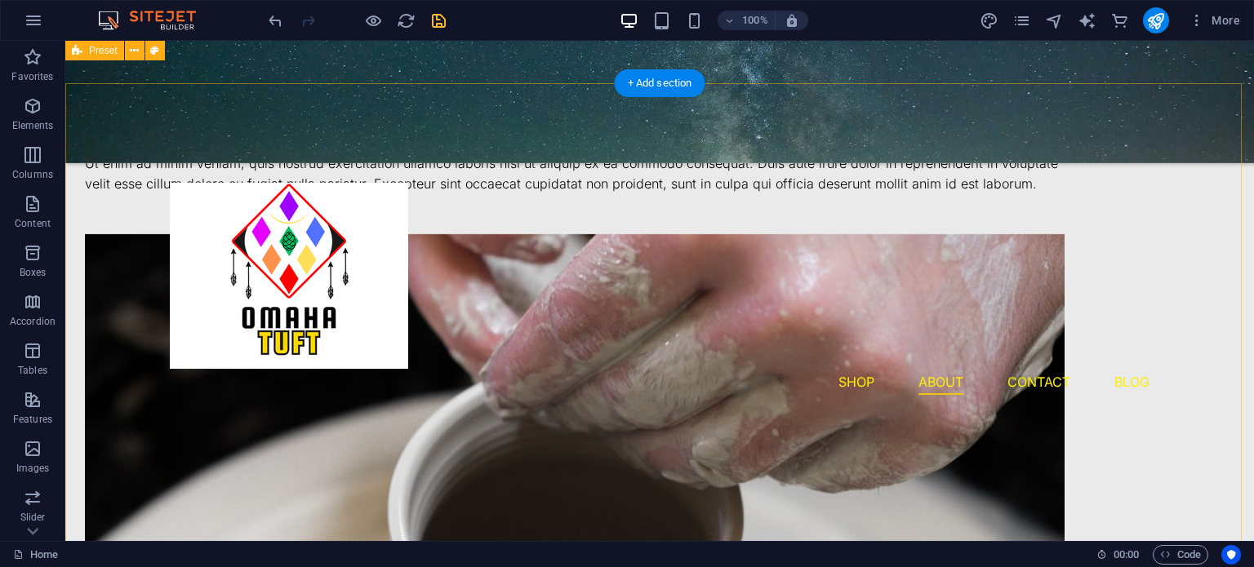
scroll to position [1731, 0]
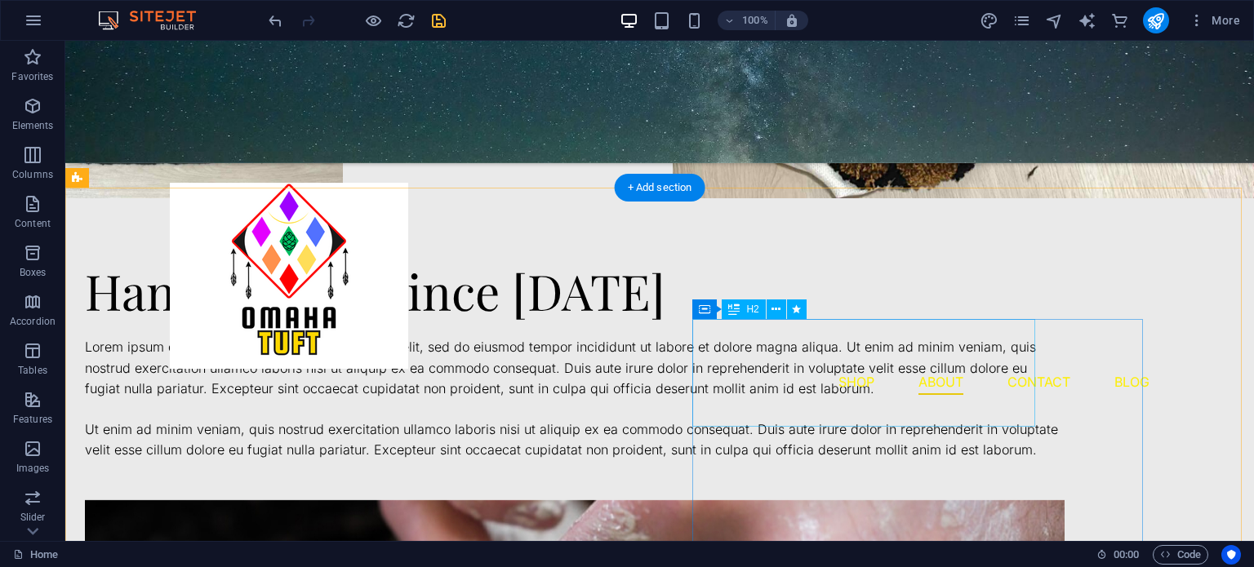
click at [918, 318] on div "Hand crafted since [DATE]" at bounding box center [575, 291] width 980 height 54
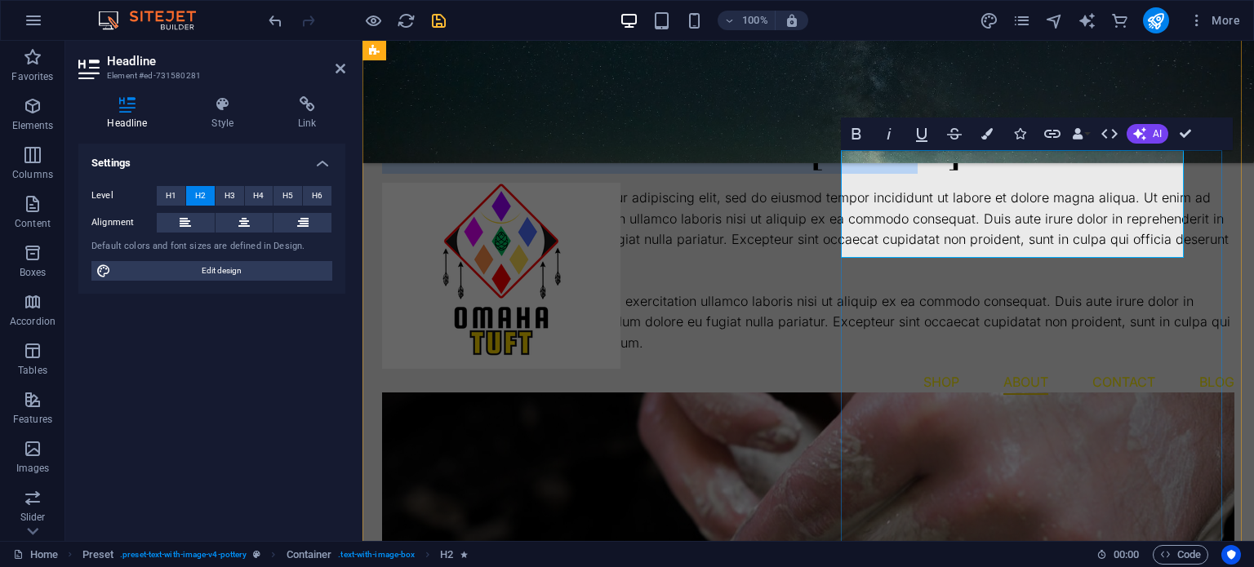
click at [1062, 168] on h2 "Hand crafted since [DATE]" at bounding box center [808, 141] width 852 height 54
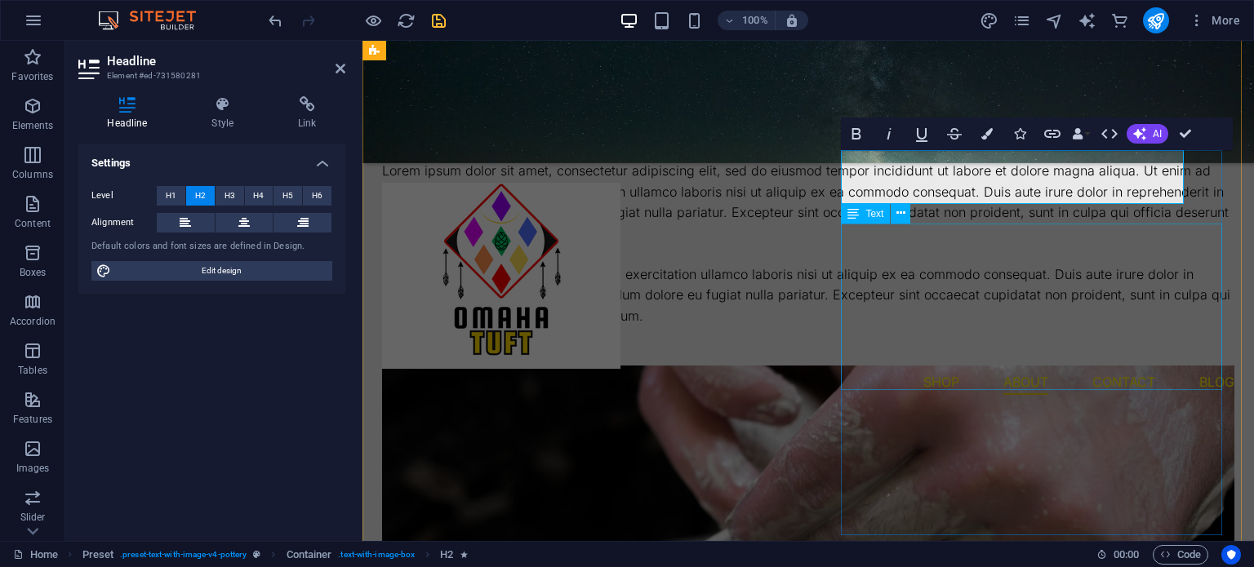
click at [1062, 234] on div "Lorem ipsum dolor sit amet, consectetur adipiscing elit, sed do eiusmod tempor …" at bounding box center [808, 202] width 852 height 83
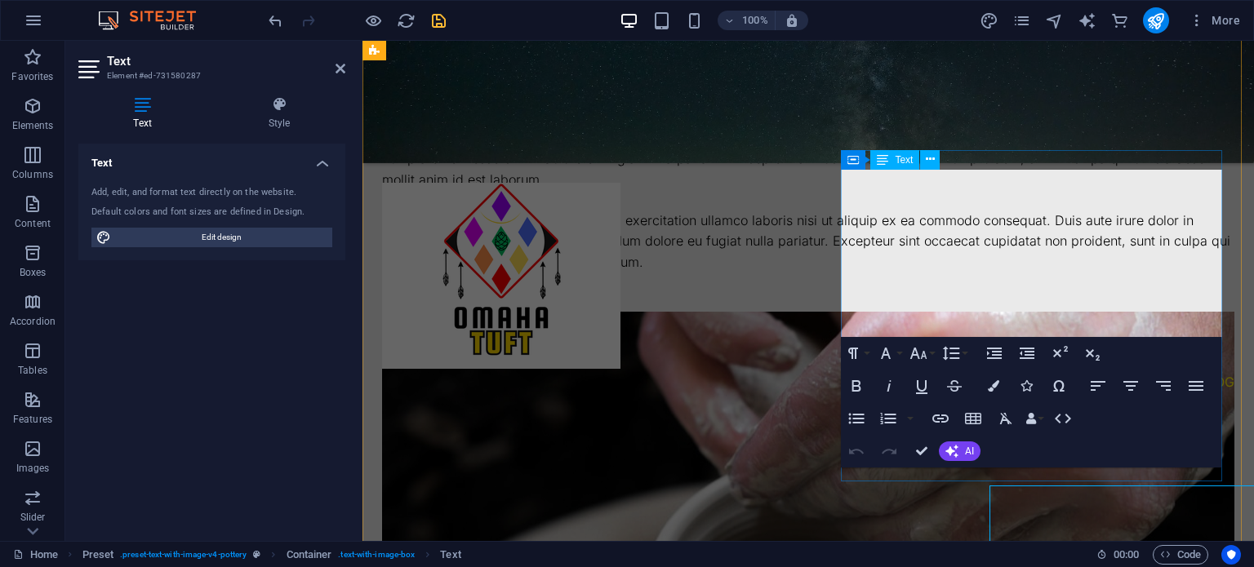
click at [1062, 234] on div "Lorem ipsum dolor sit amet, consectetur adipiscing elit, sed do eiusmod tempor …" at bounding box center [808, 179] width 852 height 185
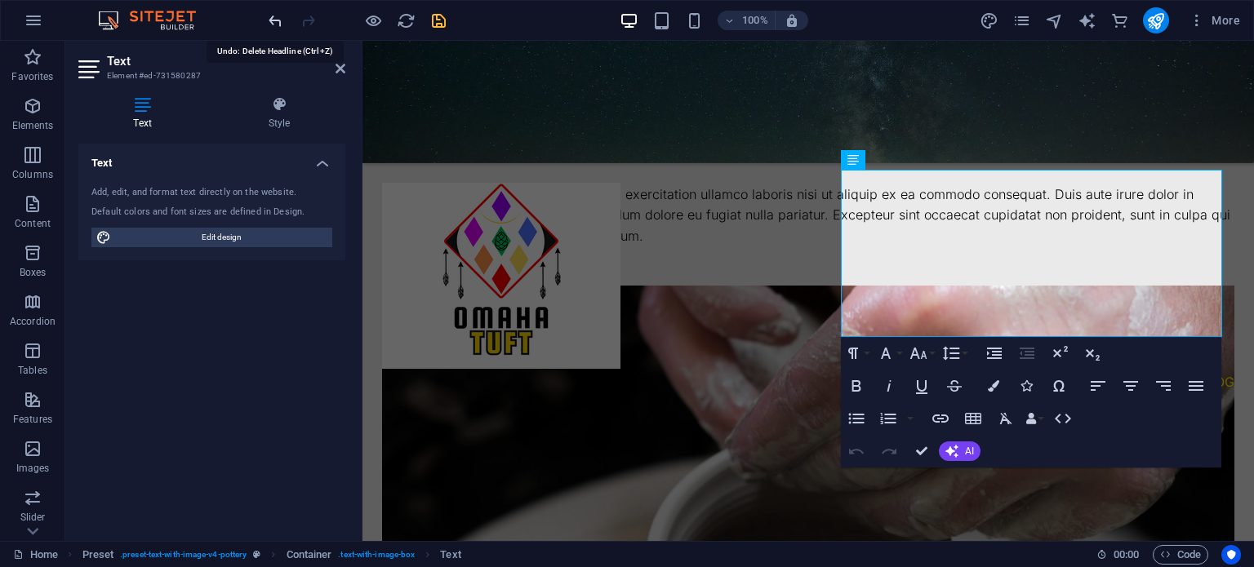
click at [284, 22] on icon "undo" at bounding box center [275, 20] width 19 height 19
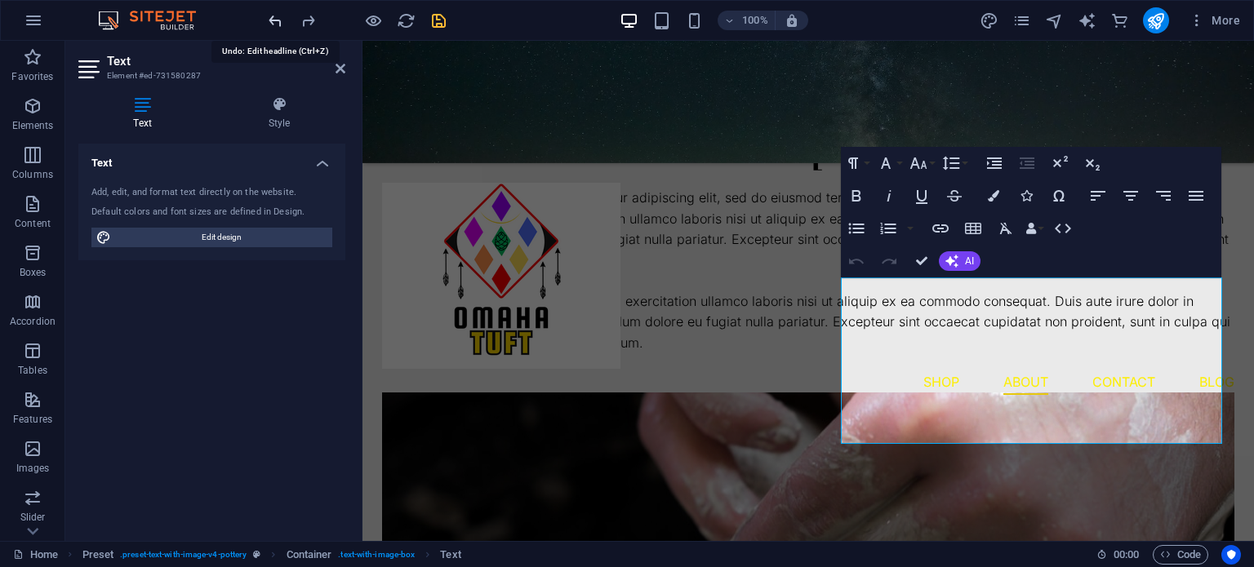
click at [284, 22] on icon "undo" at bounding box center [275, 20] width 19 height 19
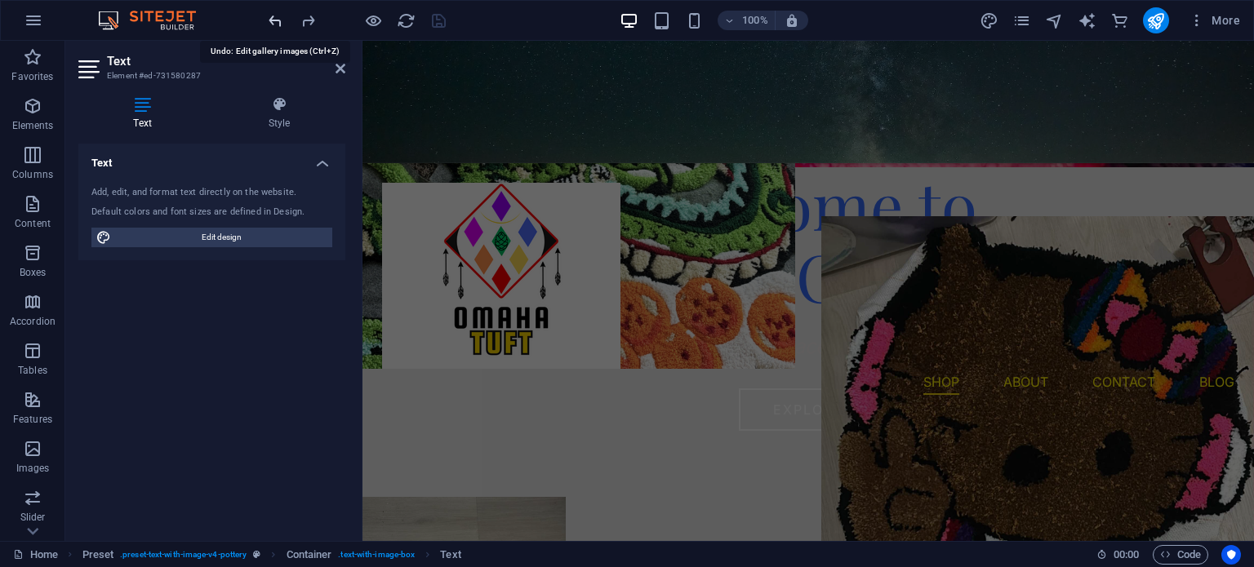
scroll to position [571, 0]
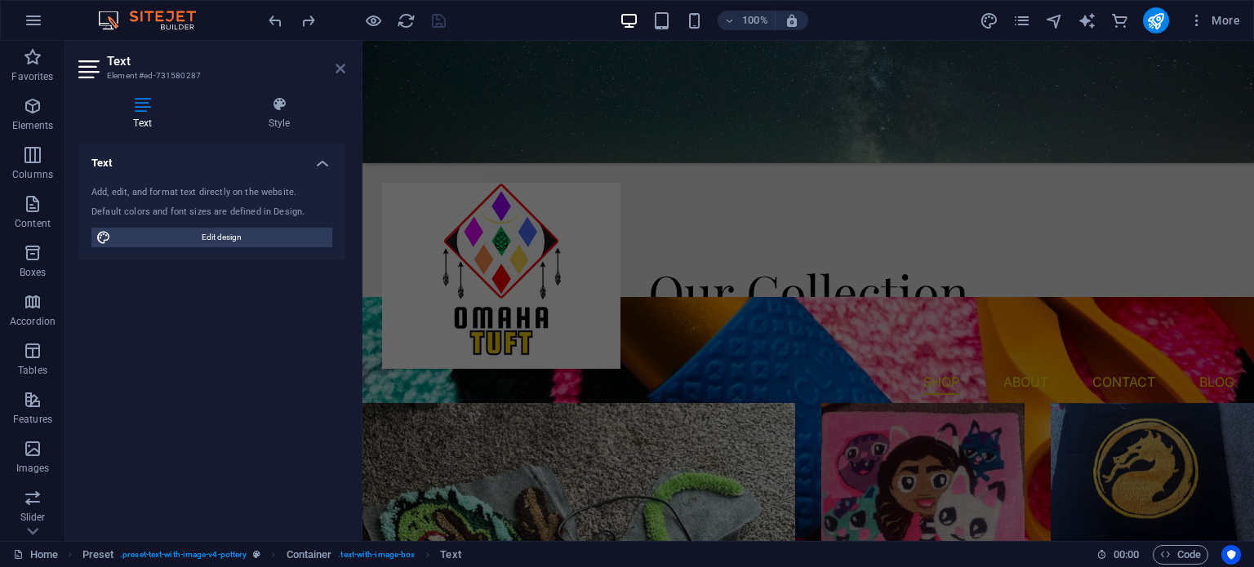
drag, startPoint x: 346, startPoint y: 82, endPoint x: 343, endPoint y: 69, distance: 13.5
click at [343, 69] on aside "Text Element #ed-731580287 Text Style Text Add, edit, and format text directly …" at bounding box center [213, 291] width 297 height 500
click at [343, 69] on icon at bounding box center [340, 68] width 10 height 13
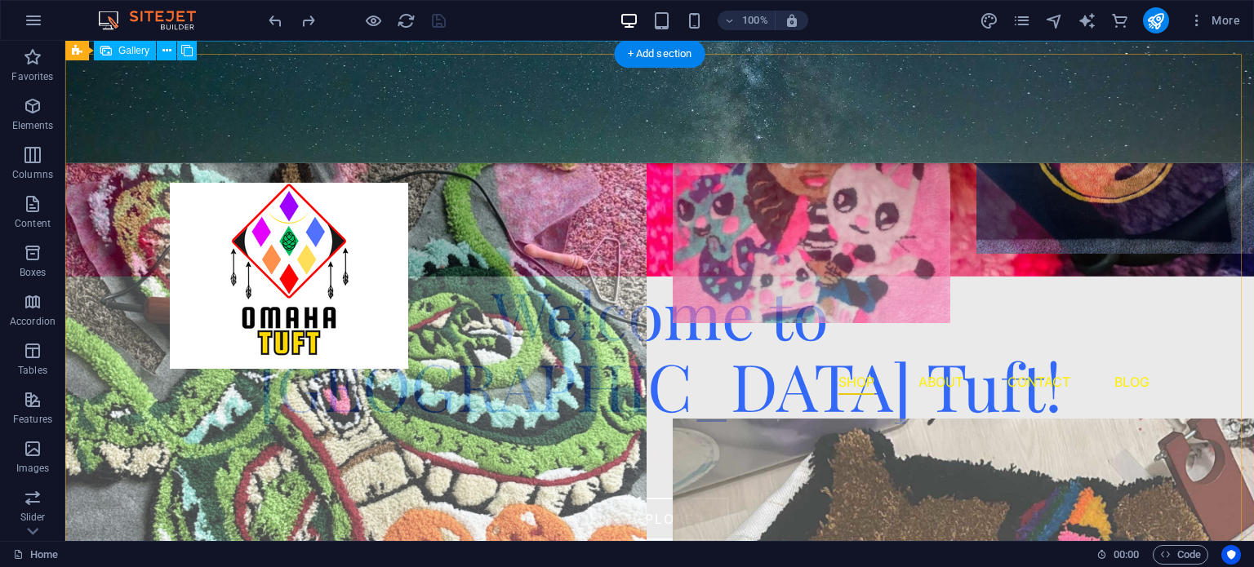
scroll to position [921, 0]
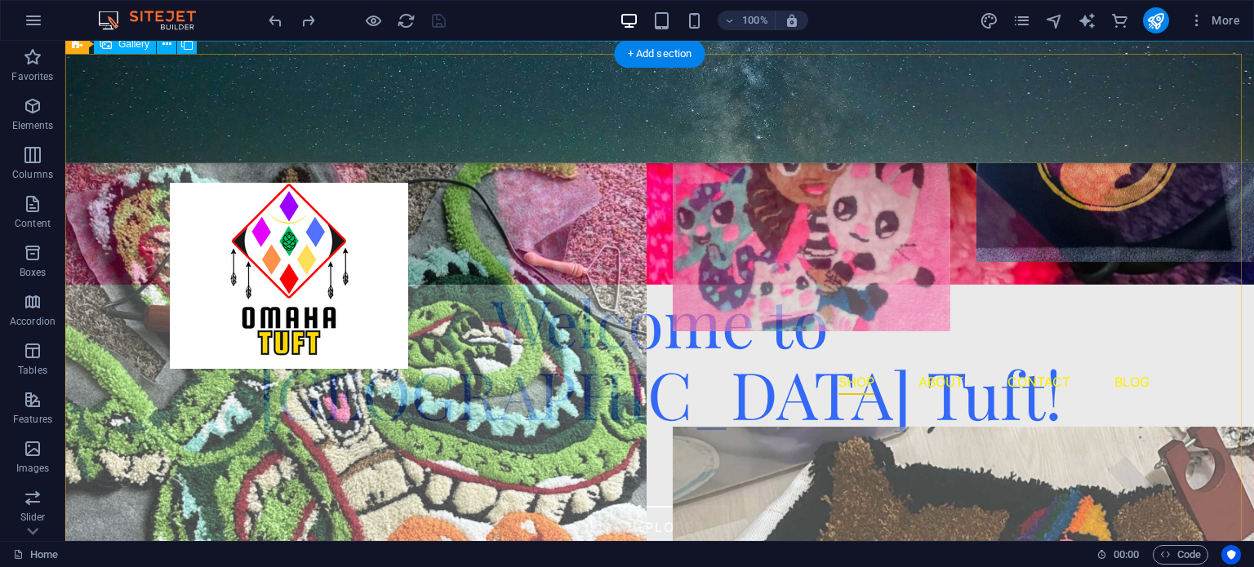
click at [355, 375] on li at bounding box center [355, 414] width 581 height 720
click at [372, 283] on li at bounding box center [355, 414] width 581 height 720
select select "4"
select select "px"
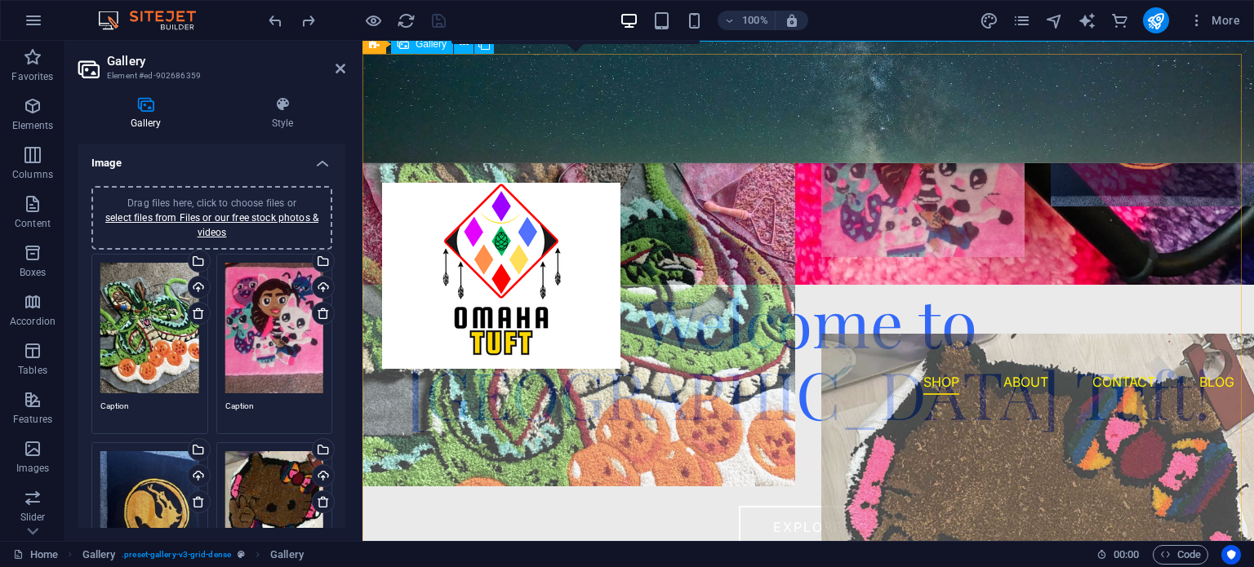
click at [652, 254] on li at bounding box center [578, 321] width 433 height 535
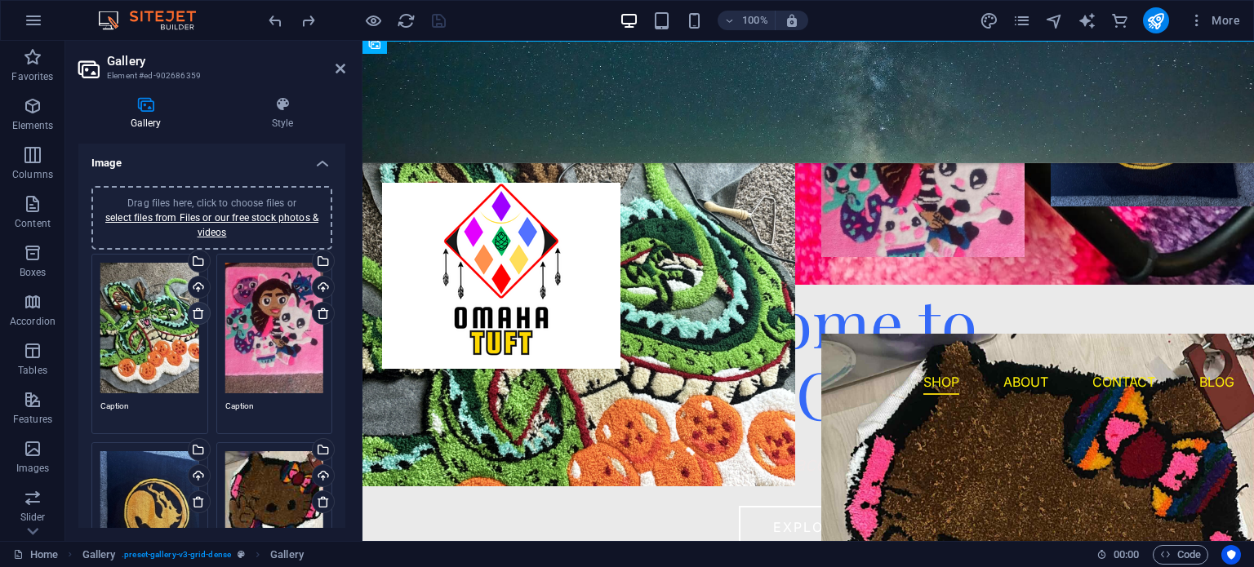
click at [196, 316] on icon at bounding box center [198, 313] width 13 height 13
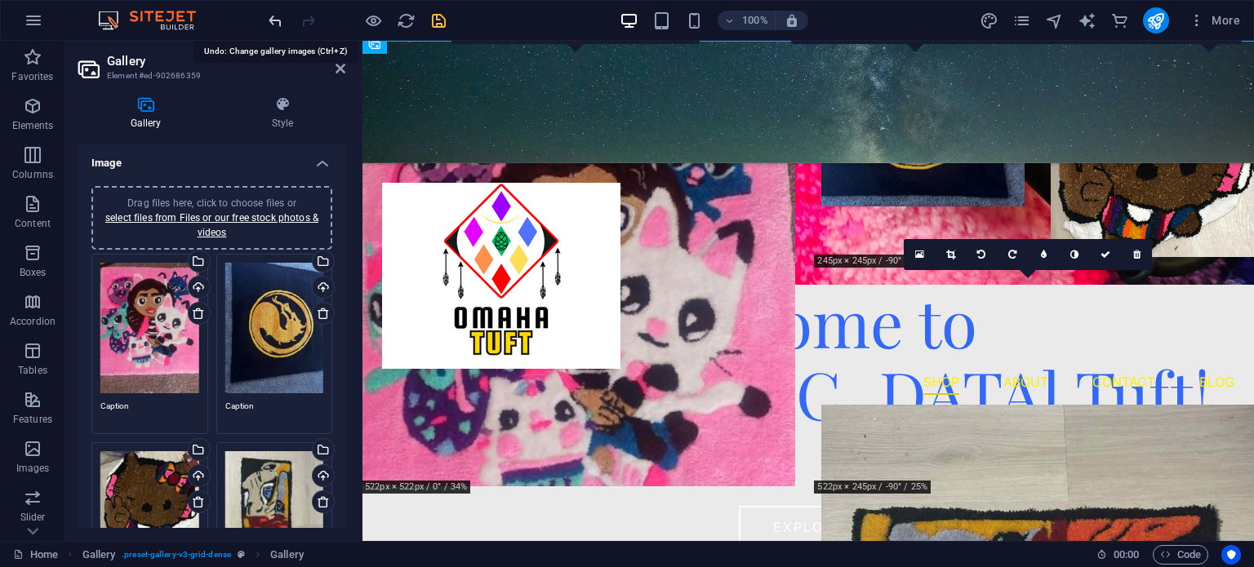
click at [270, 16] on icon "undo" at bounding box center [275, 20] width 19 height 19
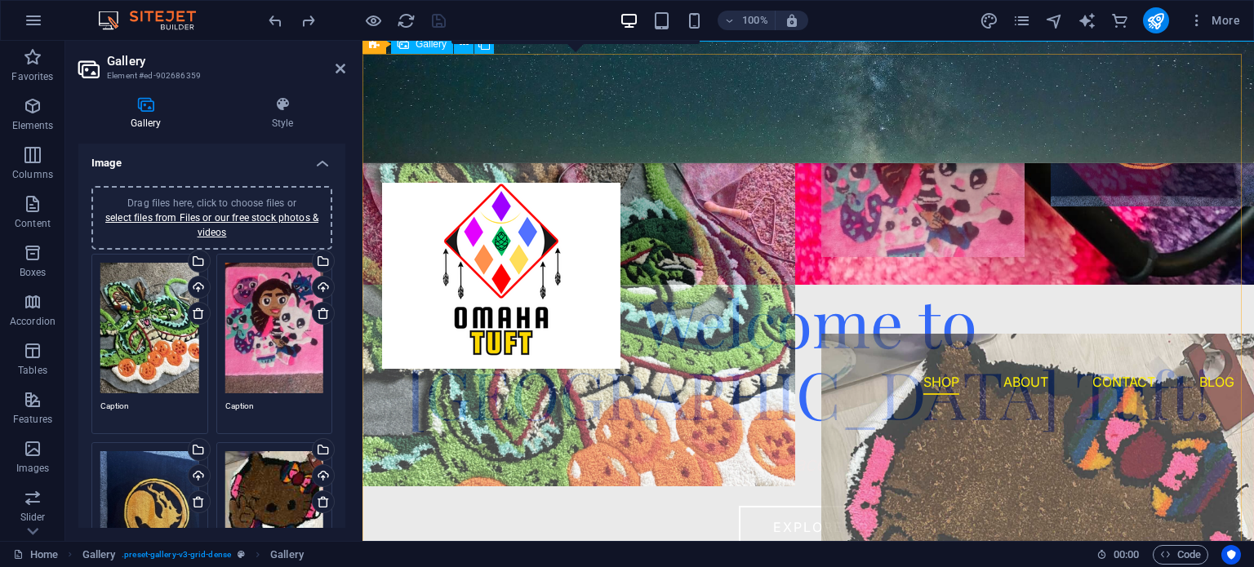
click at [511, 301] on li at bounding box center [578, 321] width 433 height 535
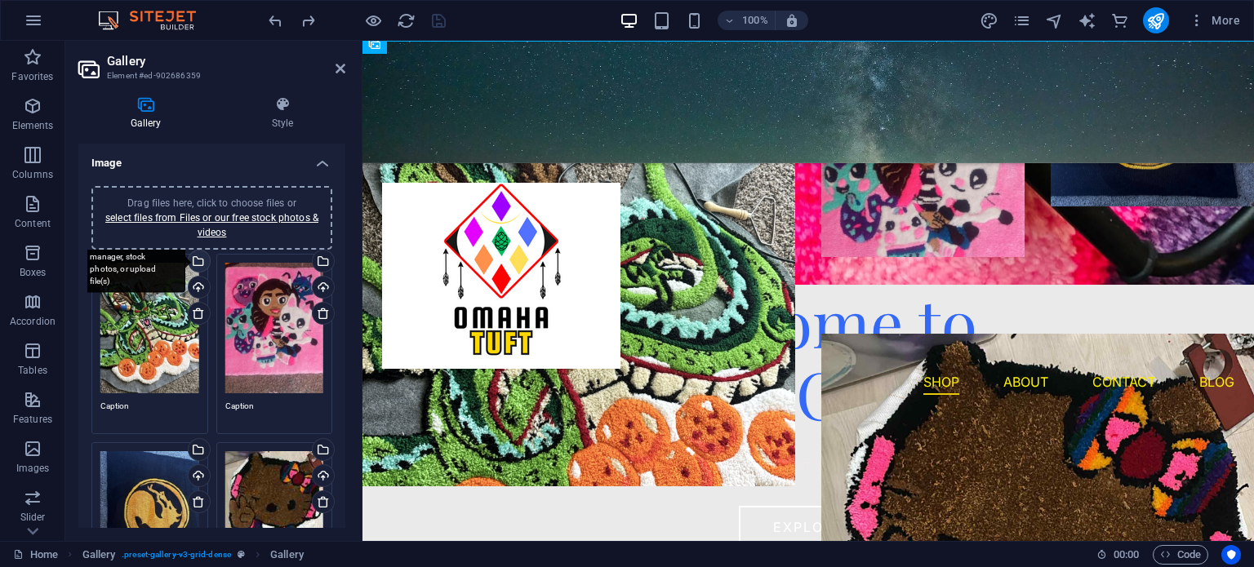
click at [200, 257] on div "Select files from the file manager, stock photos, or upload file(s)" at bounding box center [197, 263] width 24 height 24
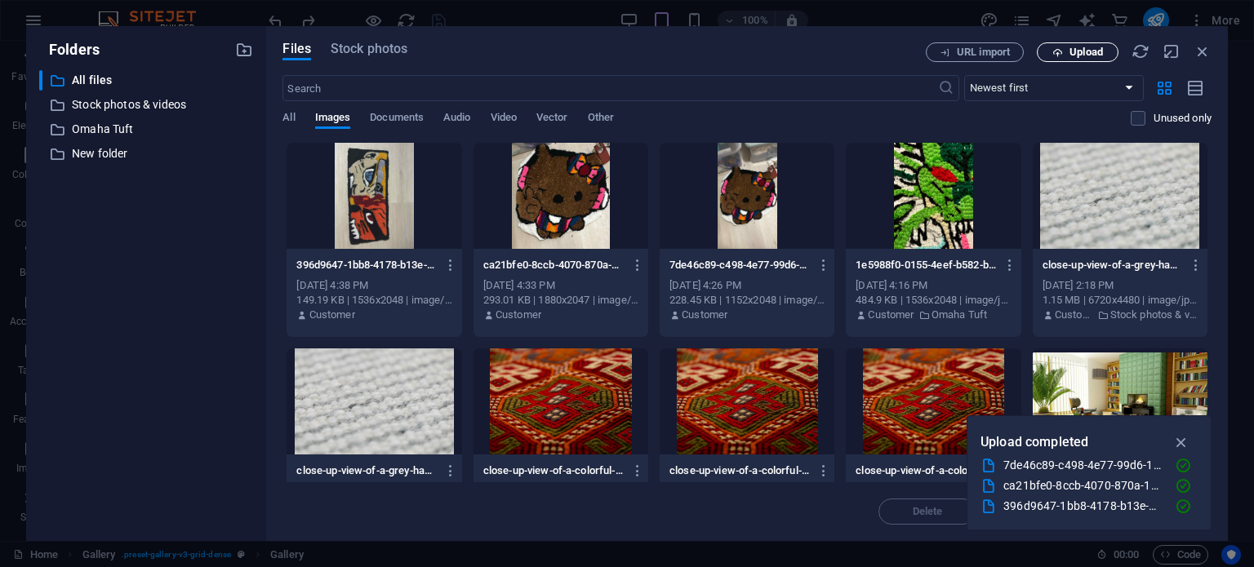
click at [1055, 52] on icon "button" at bounding box center [1057, 52] width 11 height 11
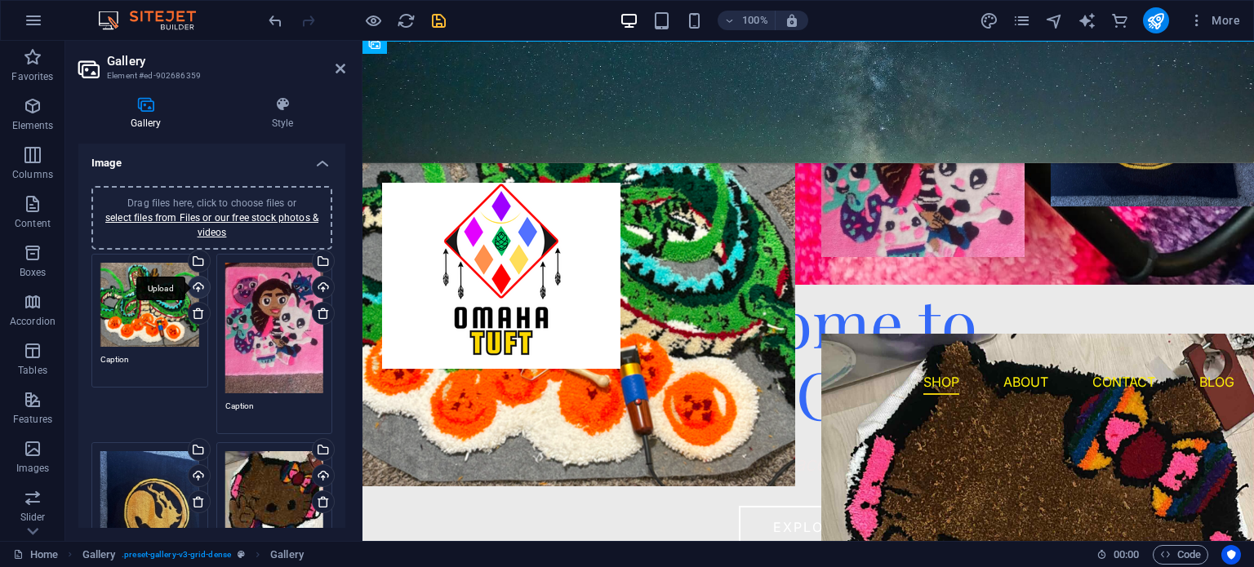
click at [202, 286] on div "Upload" at bounding box center [197, 289] width 24 height 24
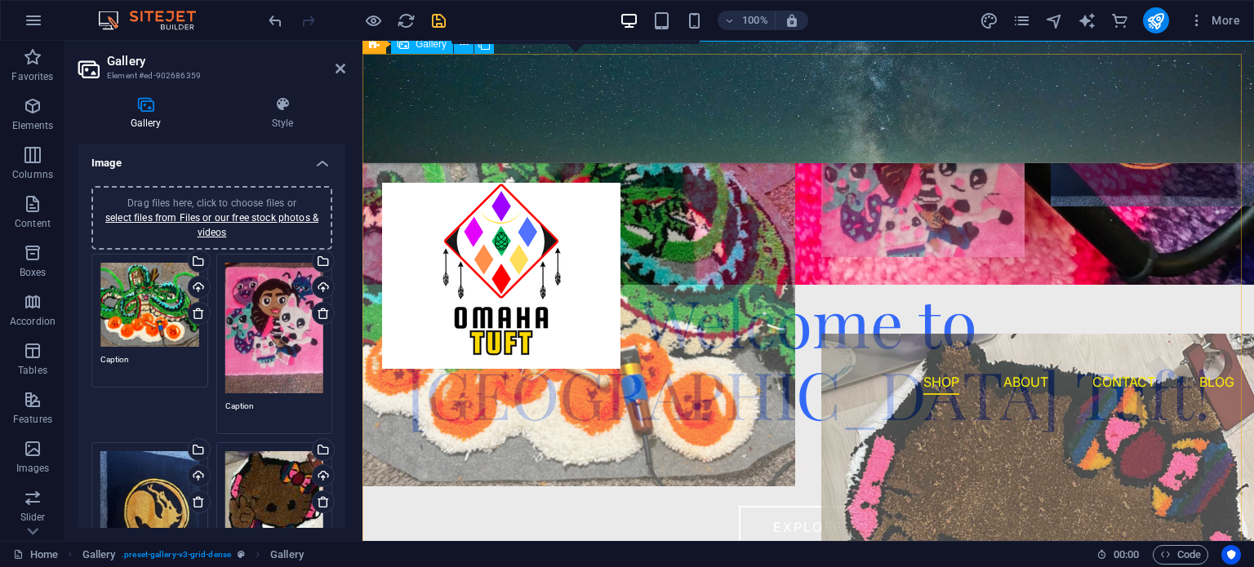
click at [656, 327] on li at bounding box center [578, 321] width 433 height 535
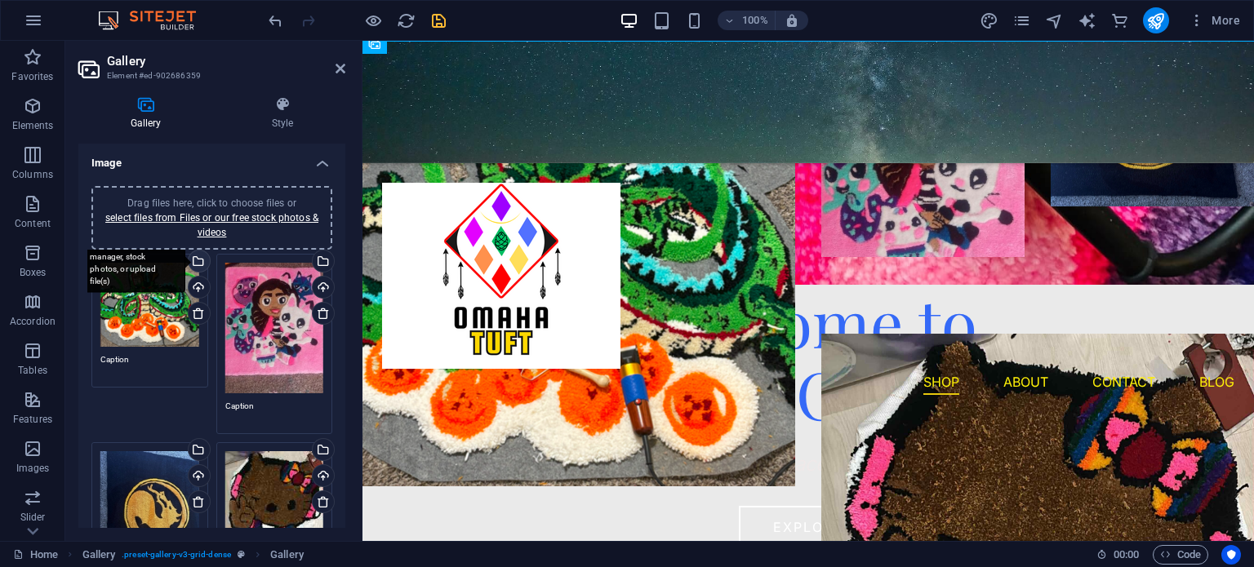
click at [185, 260] on div "Select files from the file manager, stock photos, or upload file(s)" at bounding box center [132, 262] width 106 height 61
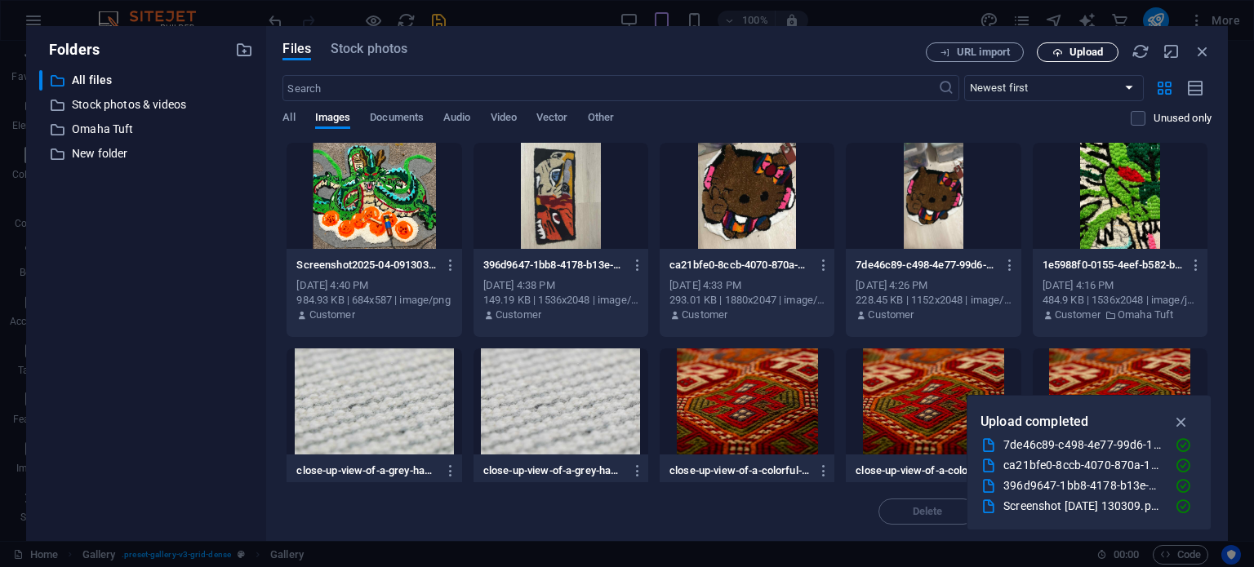
click at [1064, 57] on span "Upload" at bounding box center [1077, 52] width 67 height 11
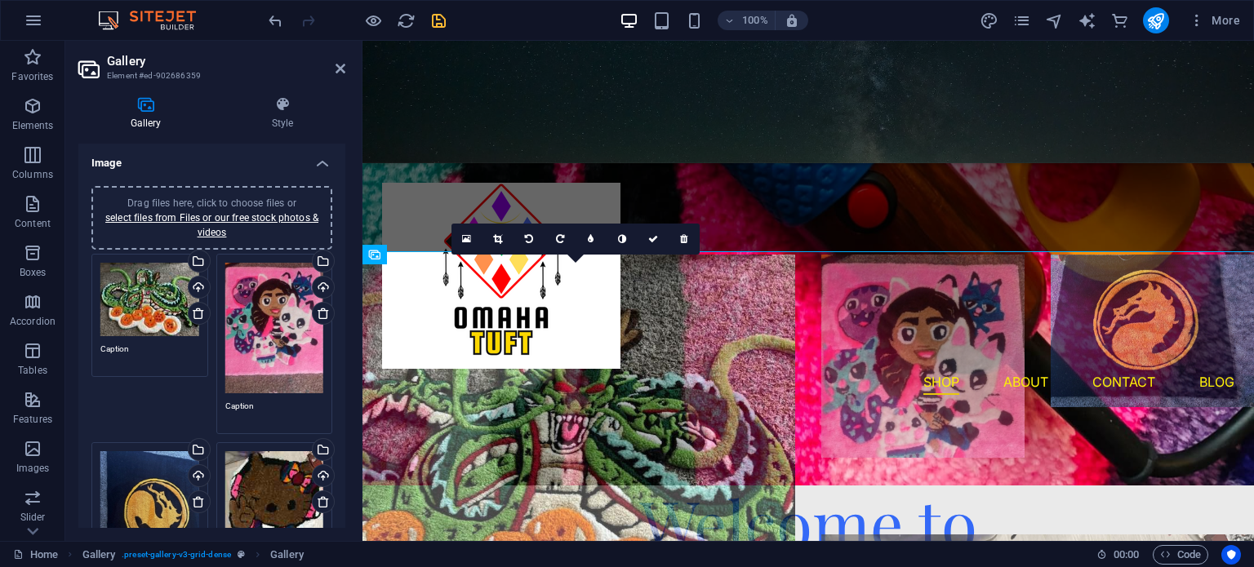
scroll to position [709, 0]
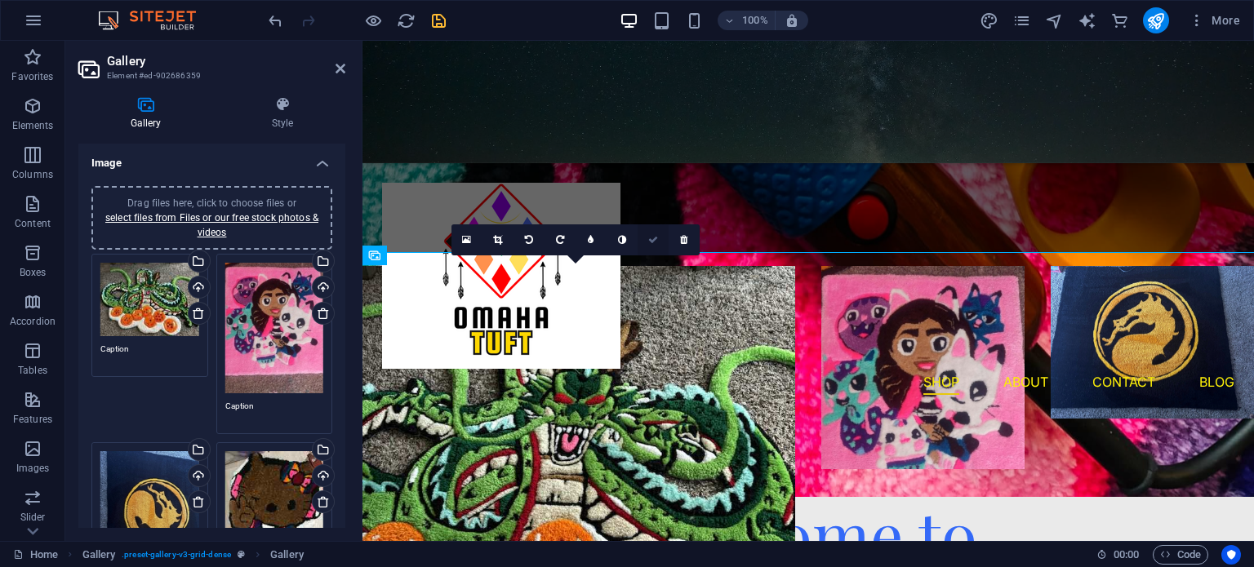
click at [653, 231] on link at bounding box center [653, 239] width 31 height 31
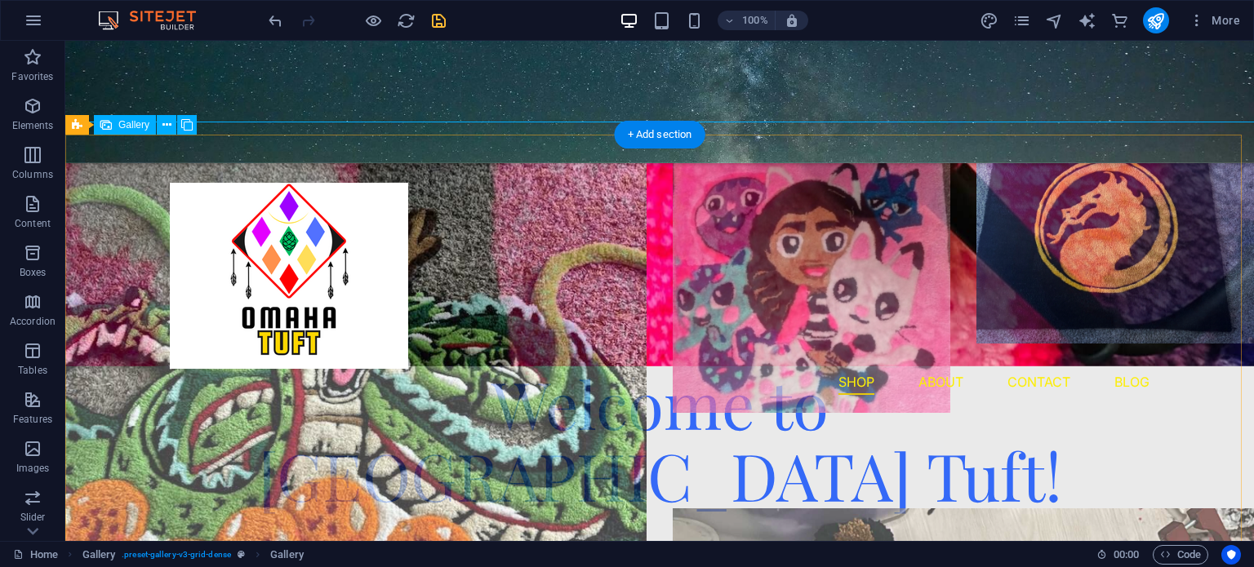
scroll to position [839, 0]
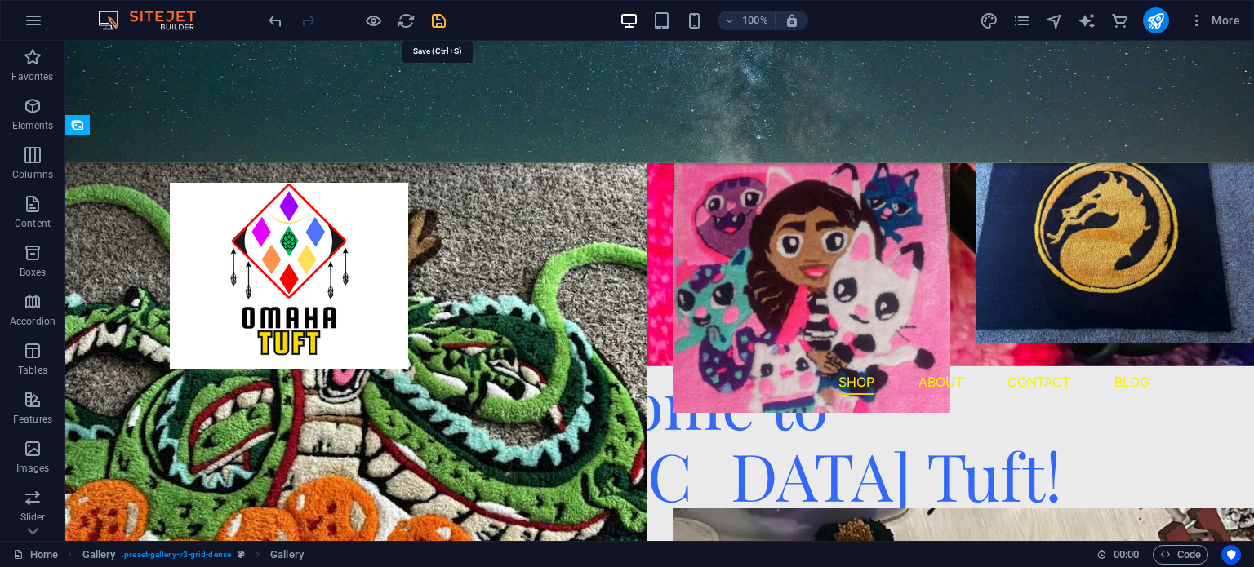
click at [445, 17] on icon "save" at bounding box center [438, 20] width 19 height 19
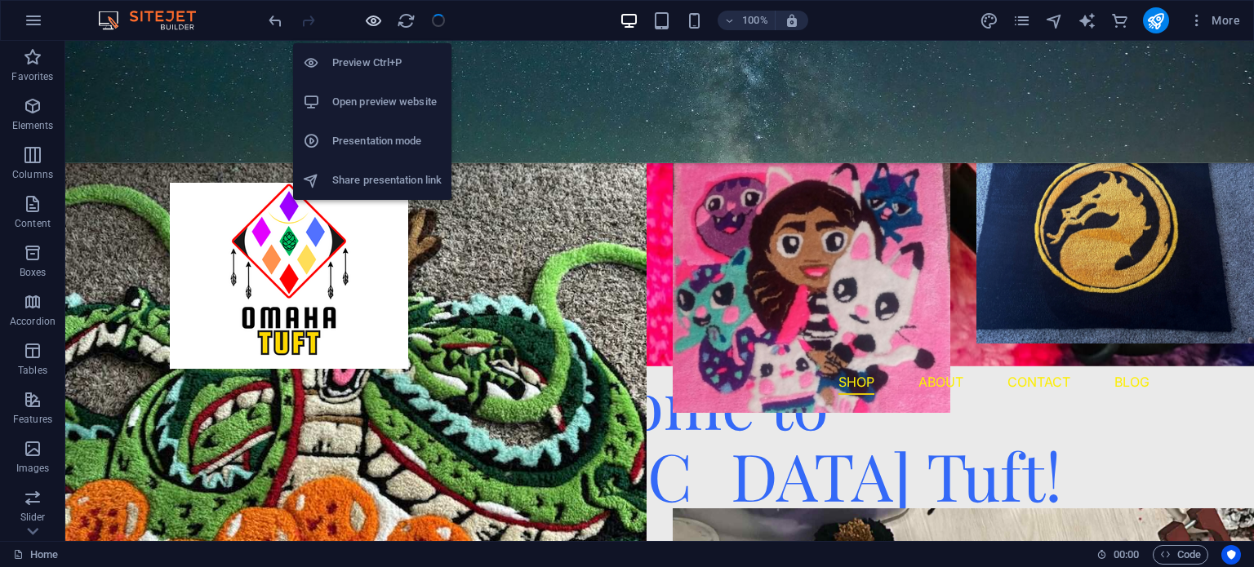
click at [375, 13] on icon "button" at bounding box center [373, 20] width 19 height 19
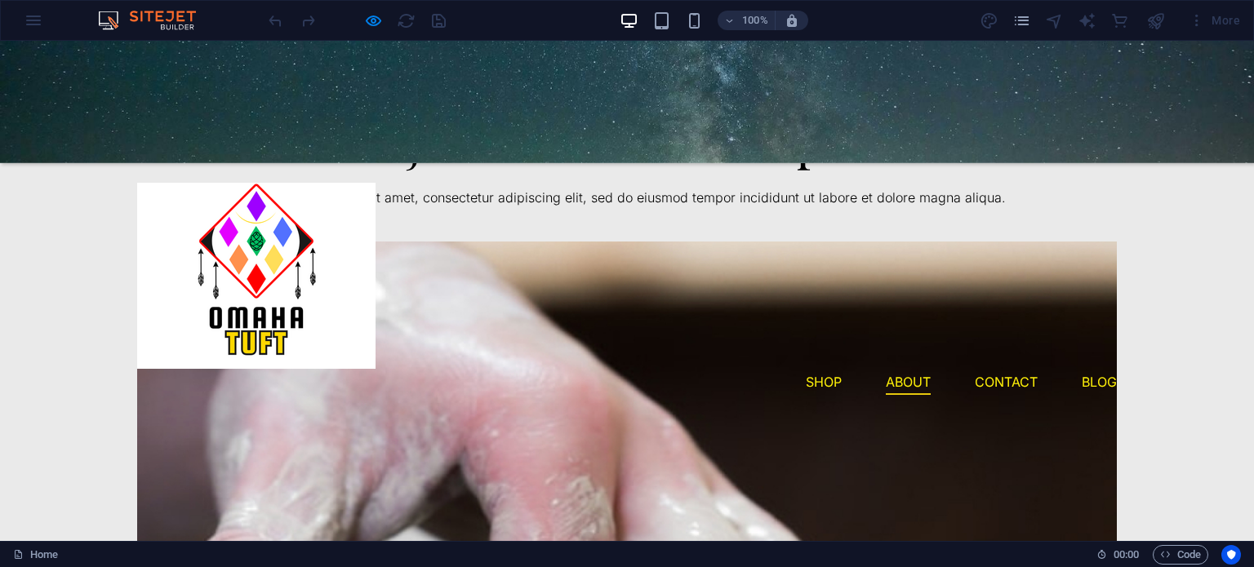
scroll to position [2838, 0]
